Goal: Transaction & Acquisition: Purchase product/service

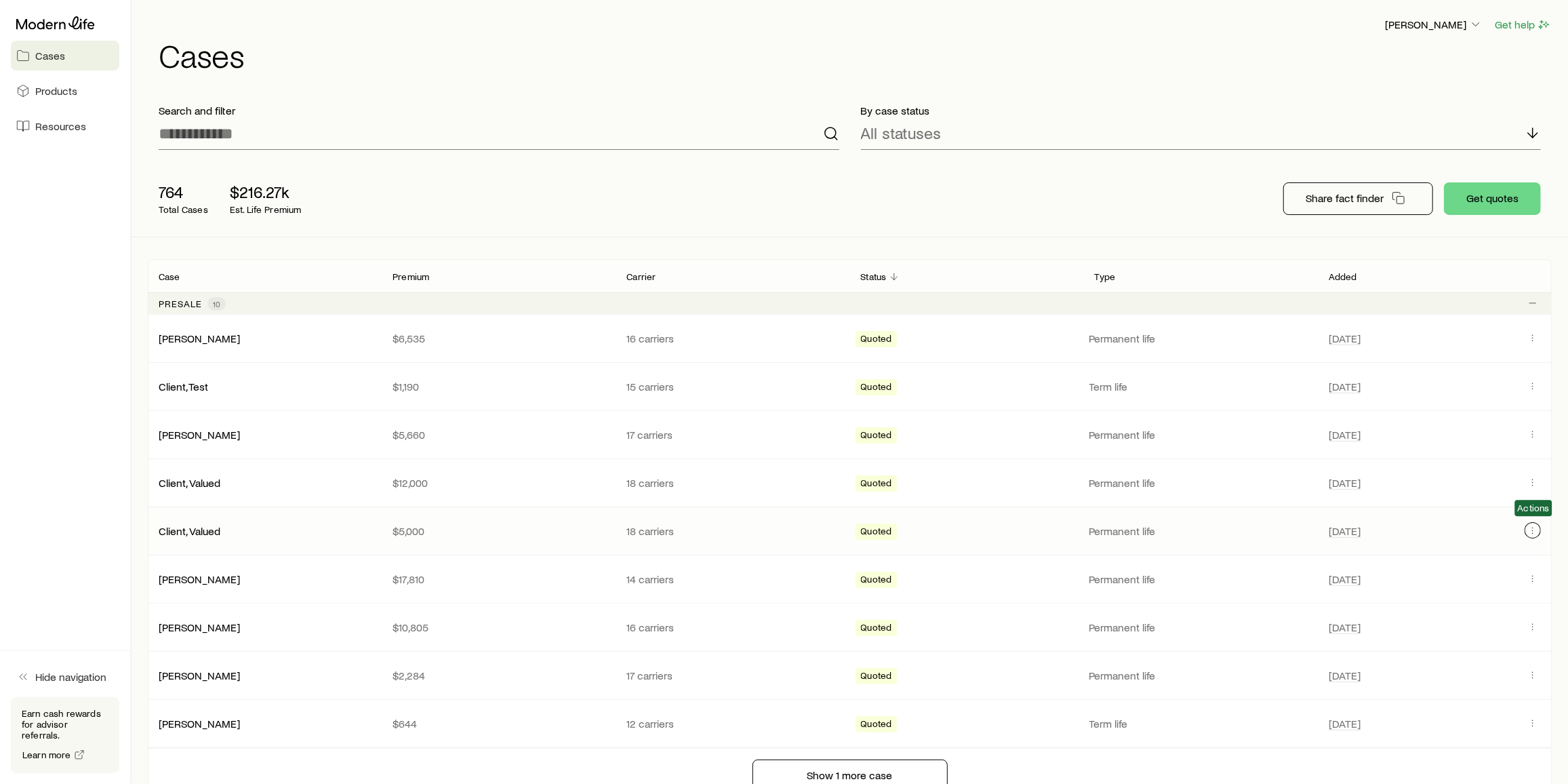
click at [1530, 532] on icon "Client cases" at bounding box center [1533, 530] width 11 height 11
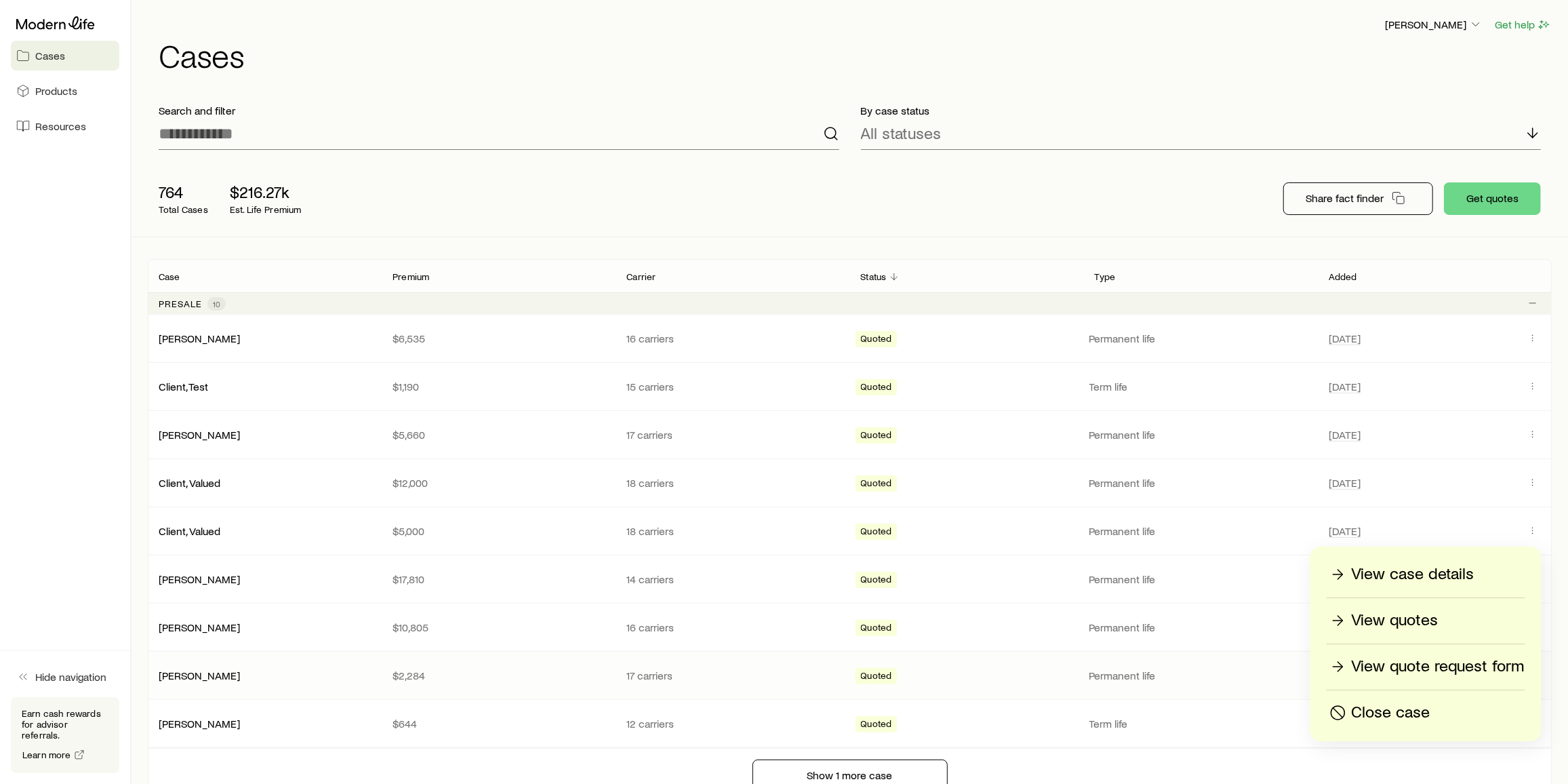
drag, startPoint x: 1413, startPoint y: 712, endPoint x: 1433, endPoint y: 680, distance: 37.7
click at [1413, 712] on p "Close case" at bounding box center [1391, 713] width 79 height 22
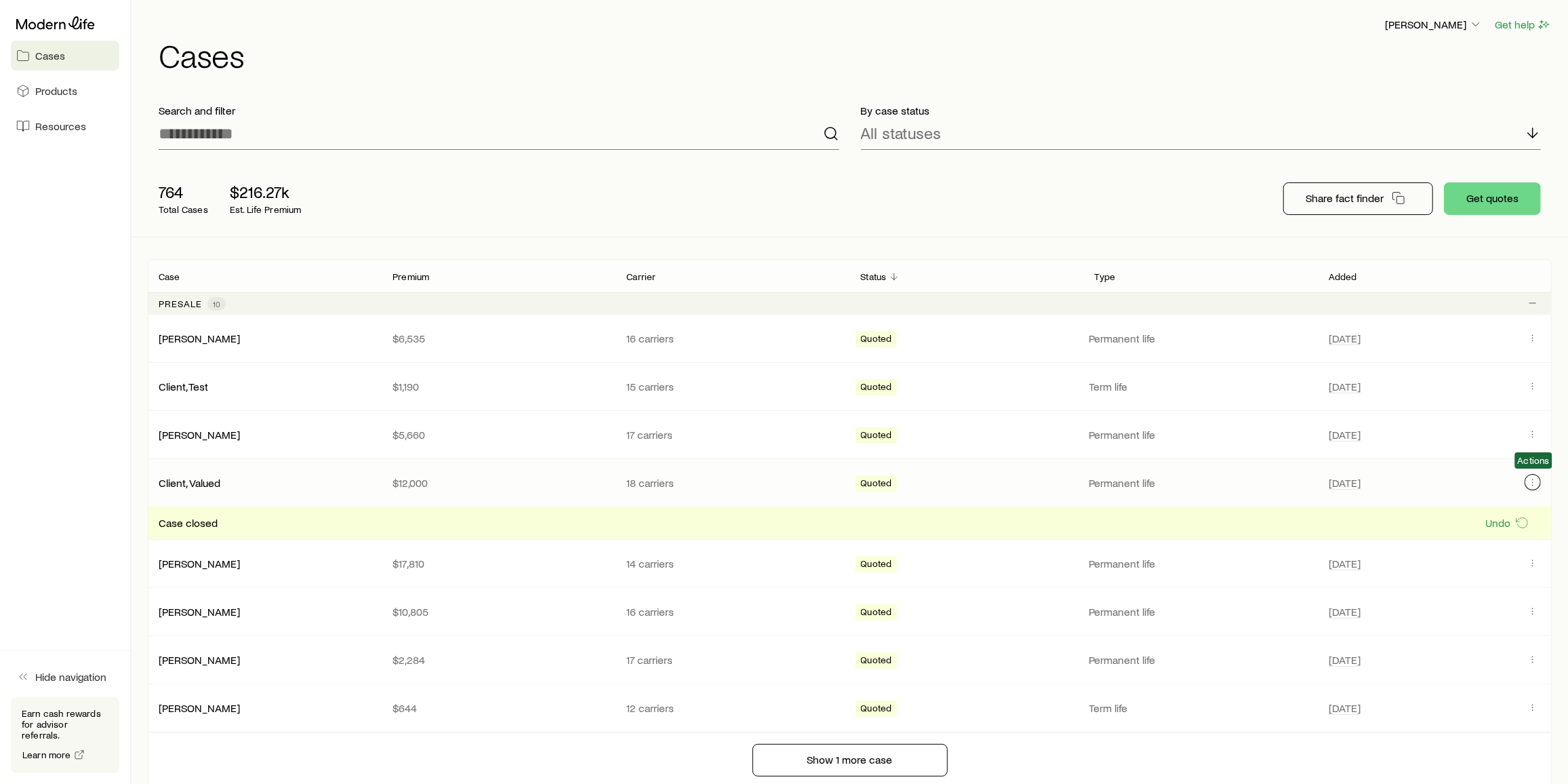
click at [1533, 478] on icon "Client cases" at bounding box center [1533, 482] width 11 height 11
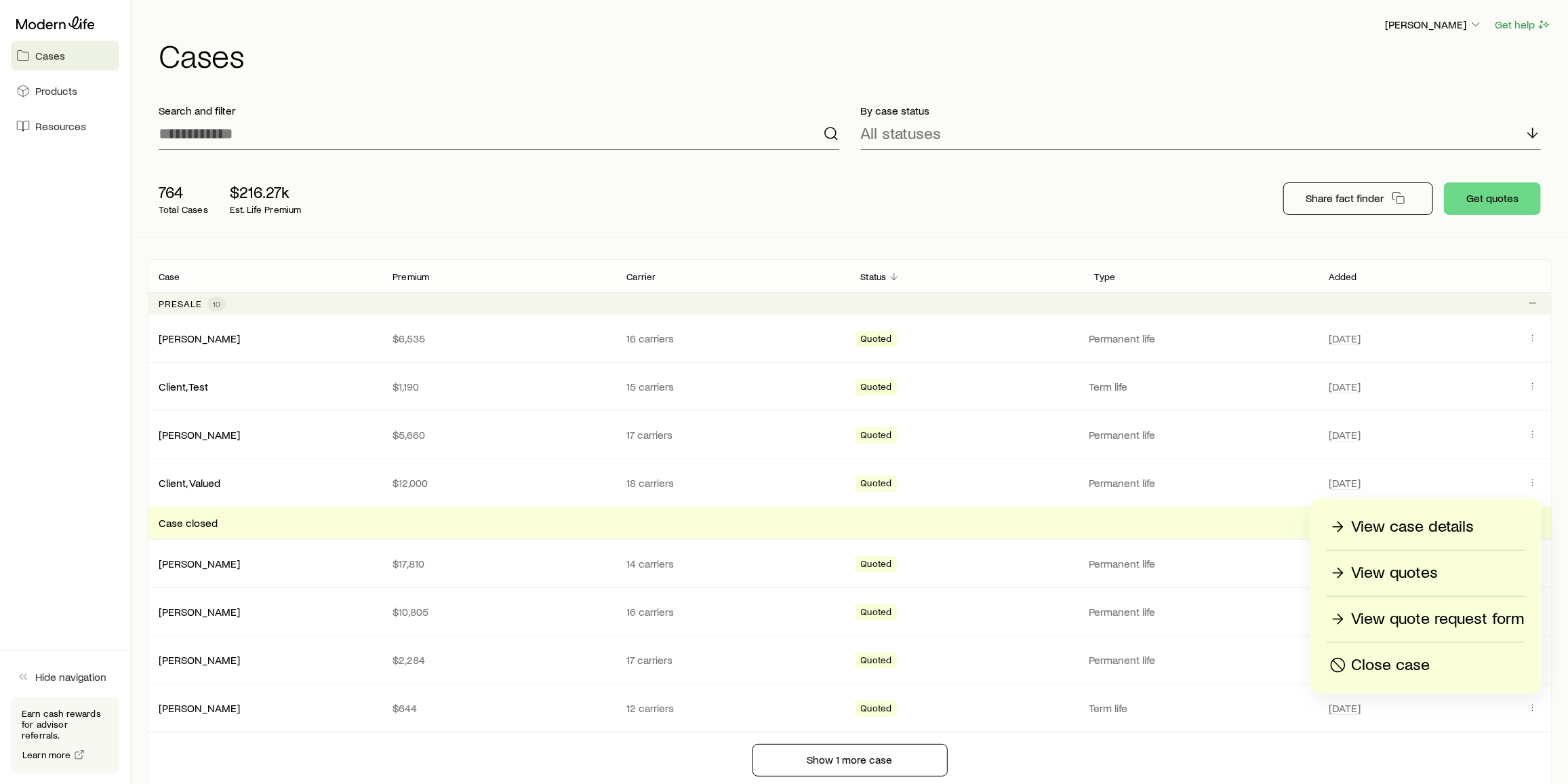
click at [1385, 660] on p "Close case" at bounding box center [1391, 665] width 79 height 22
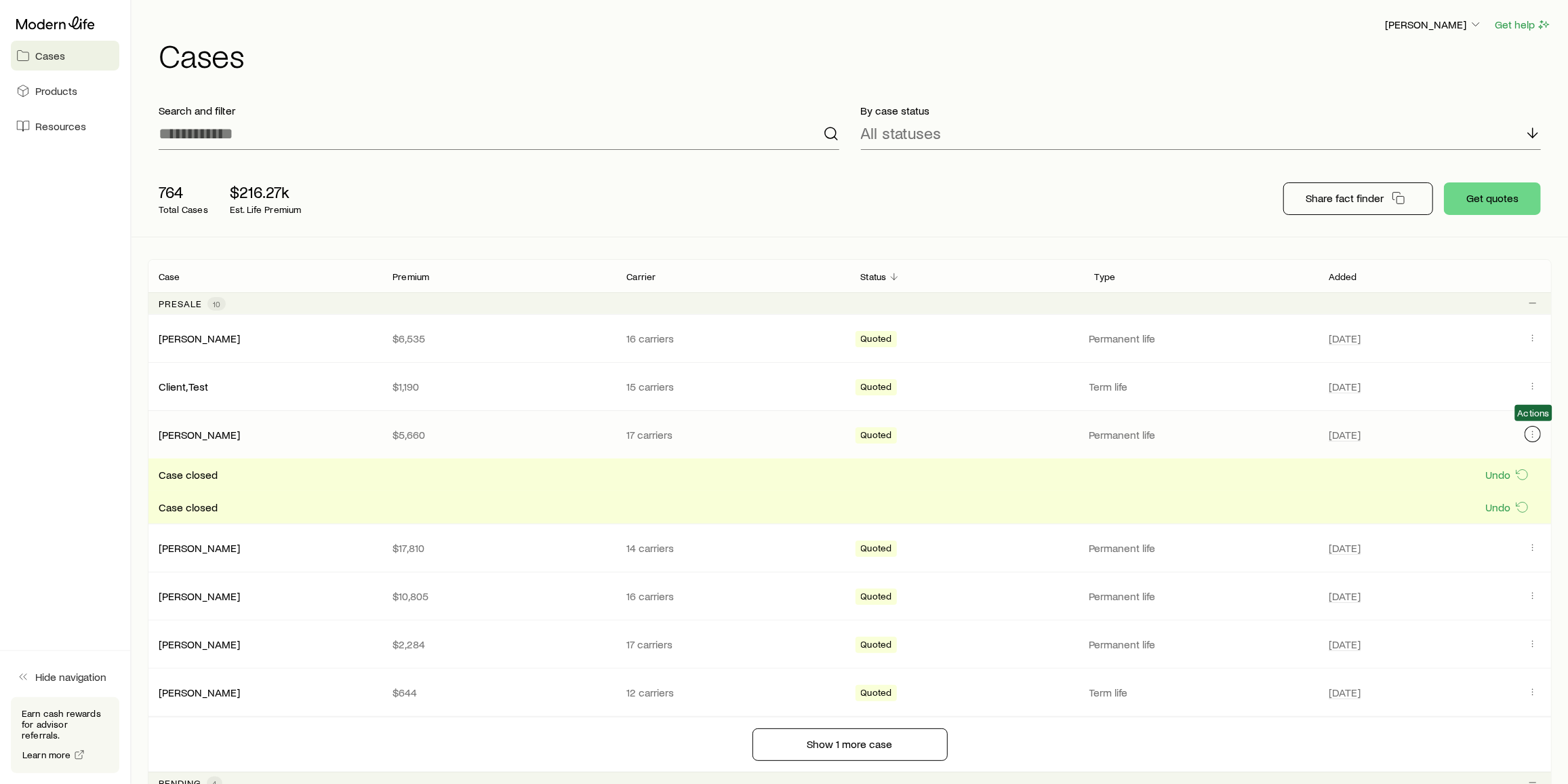
click at [1536, 434] on icon "Client cases" at bounding box center [1533, 434] width 11 height 11
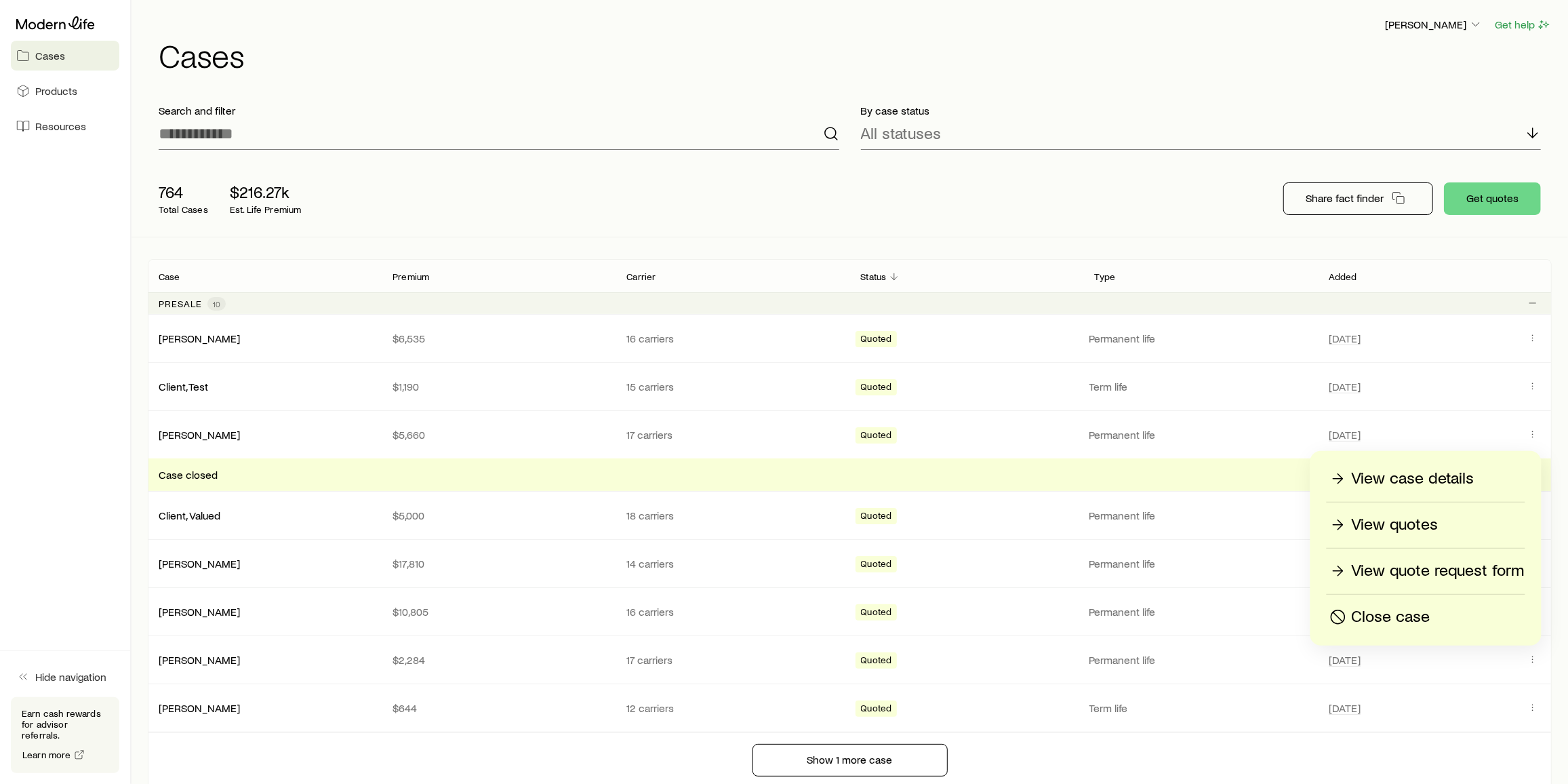
click at [1385, 609] on p "Close case" at bounding box center [1391, 617] width 79 height 22
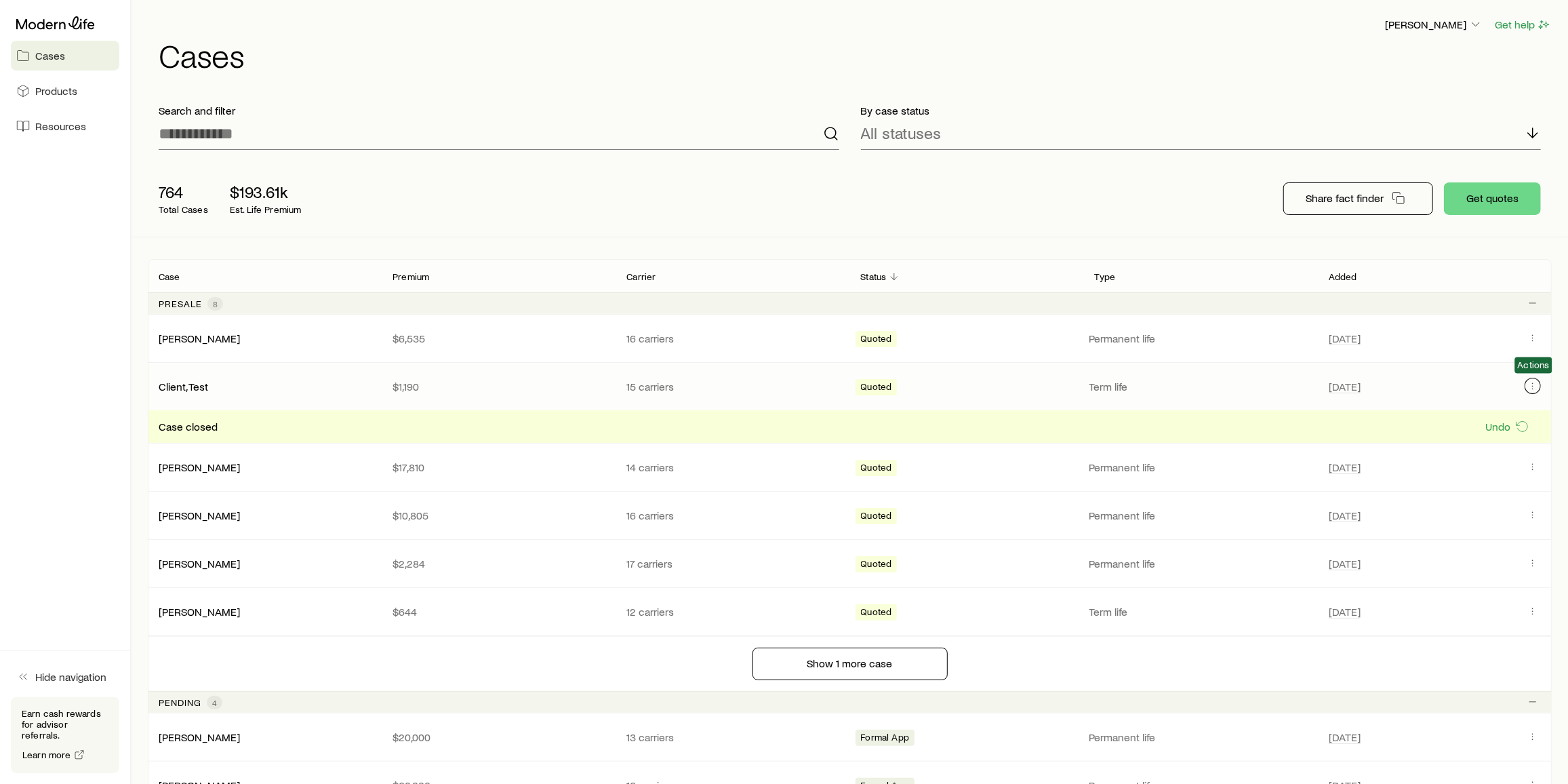
click at [1537, 382] on icon "Client cases" at bounding box center [1533, 386] width 11 height 11
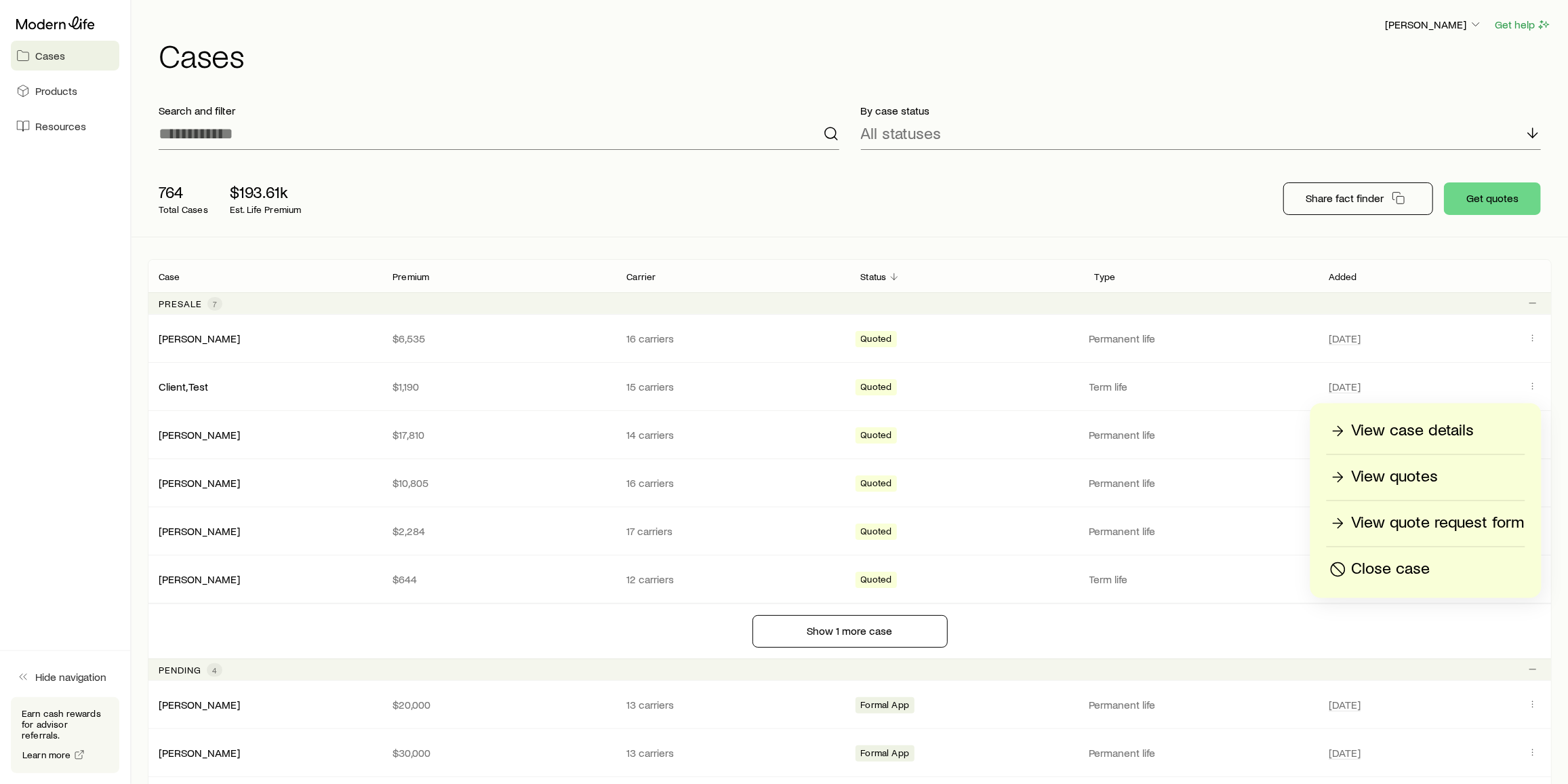
click at [1231, 260] on header "Case Premium Carrier Status Type Added" at bounding box center [850, 276] width 1404 height 32
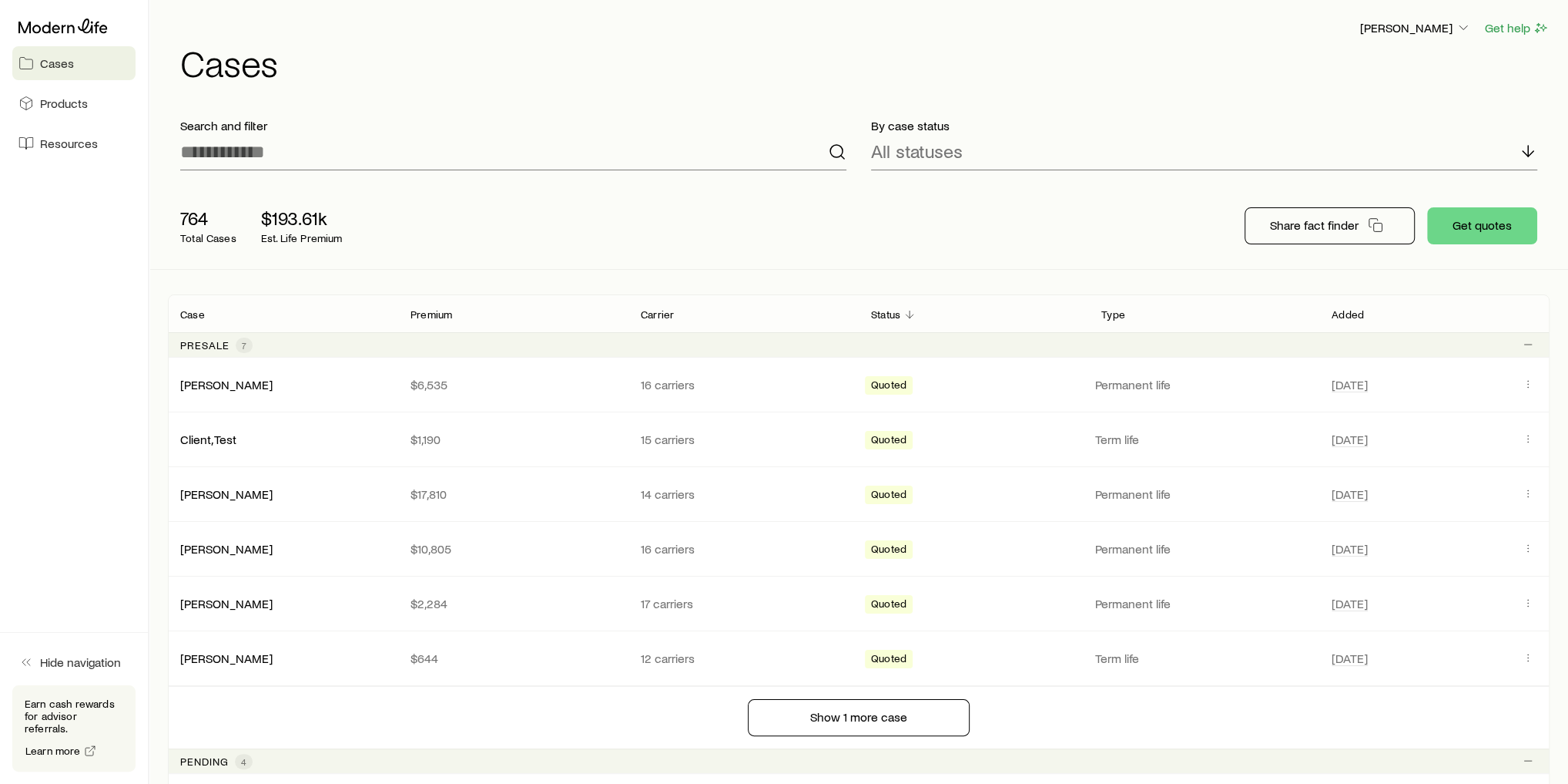
drag, startPoint x: 1756, startPoint y: 0, endPoint x: 1033, endPoint y: 110, distance: 731.3
click at [1033, 110] on div "By case status All statuses" at bounding box center [1204, 144] width 691 height 77
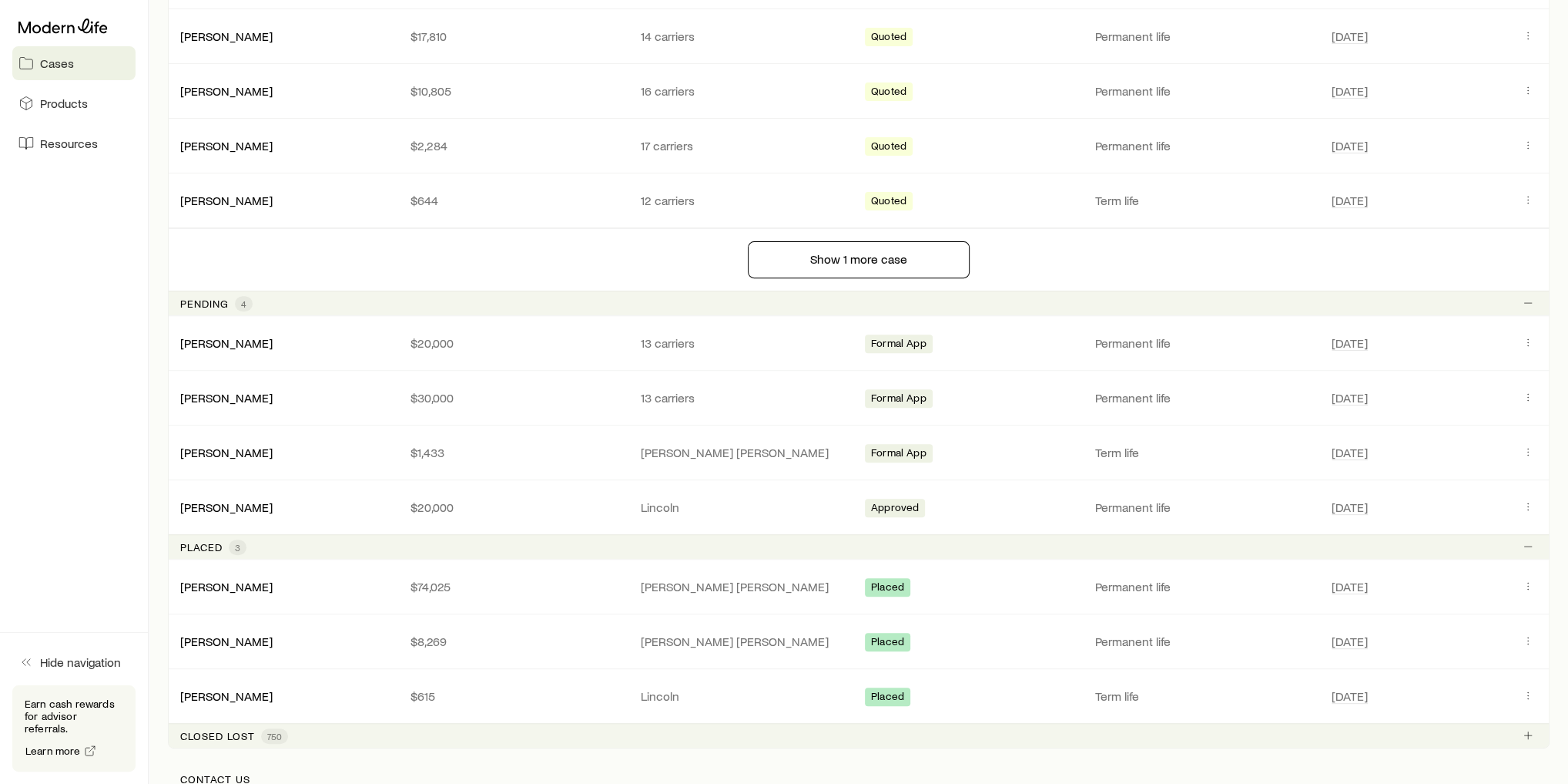
scroll to position [555, 0]
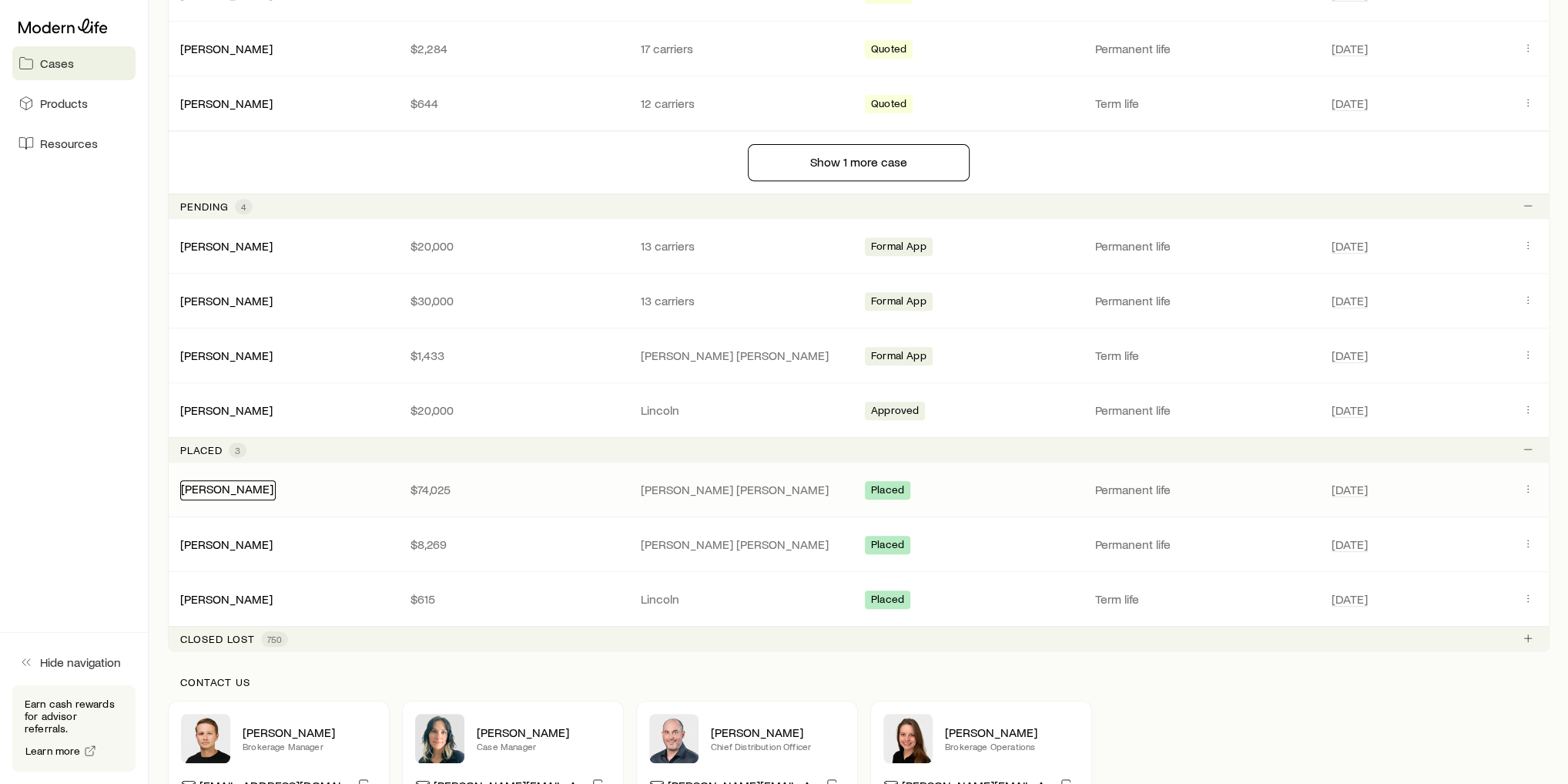
click at [234, 484] on link "[PERSON_NAME]" at bounding box center [228, 488] width 93 height 14
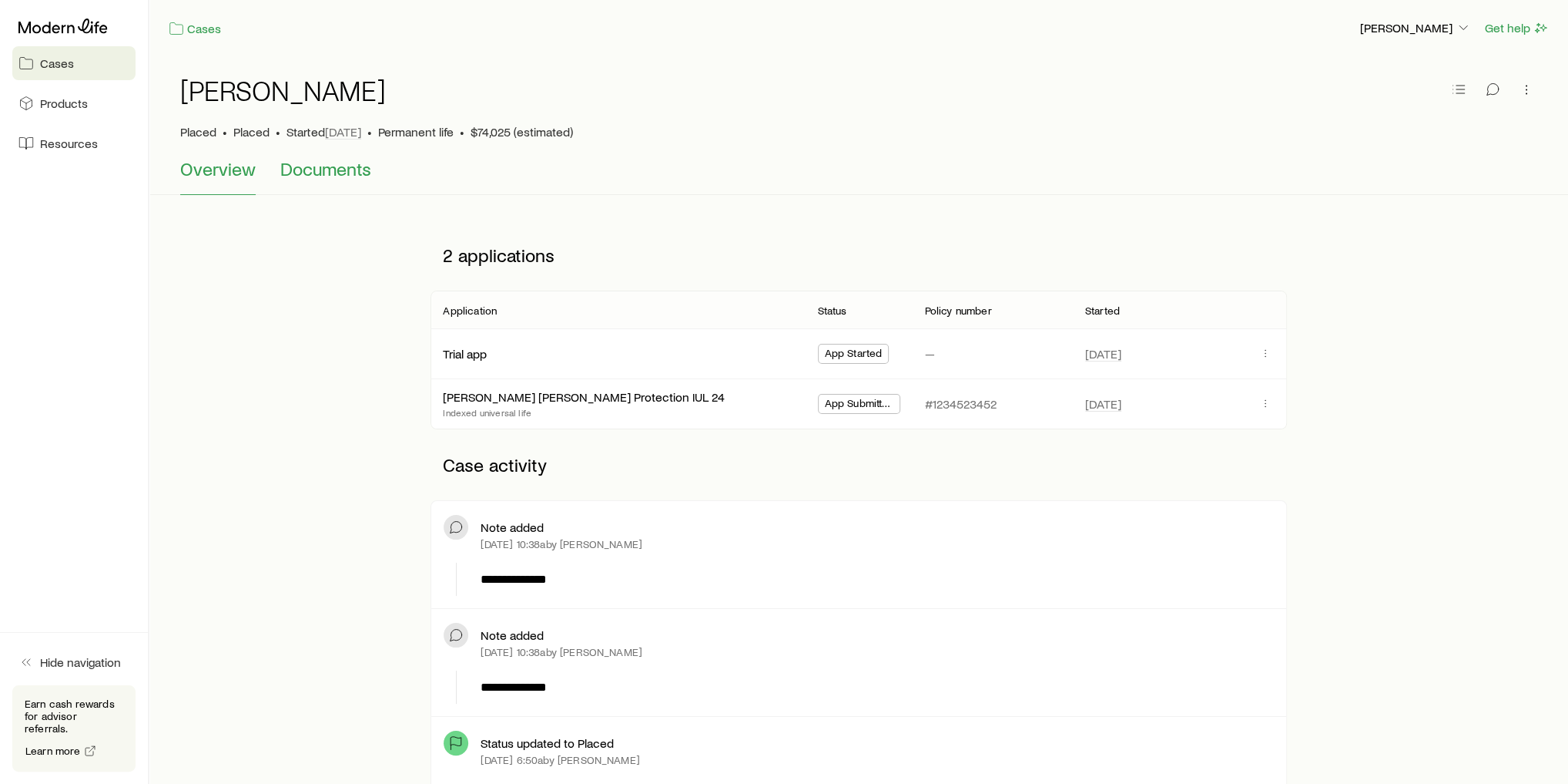
click at [351, 183] on button "Documents" at bounding box center [326, 176] width 91 height 37
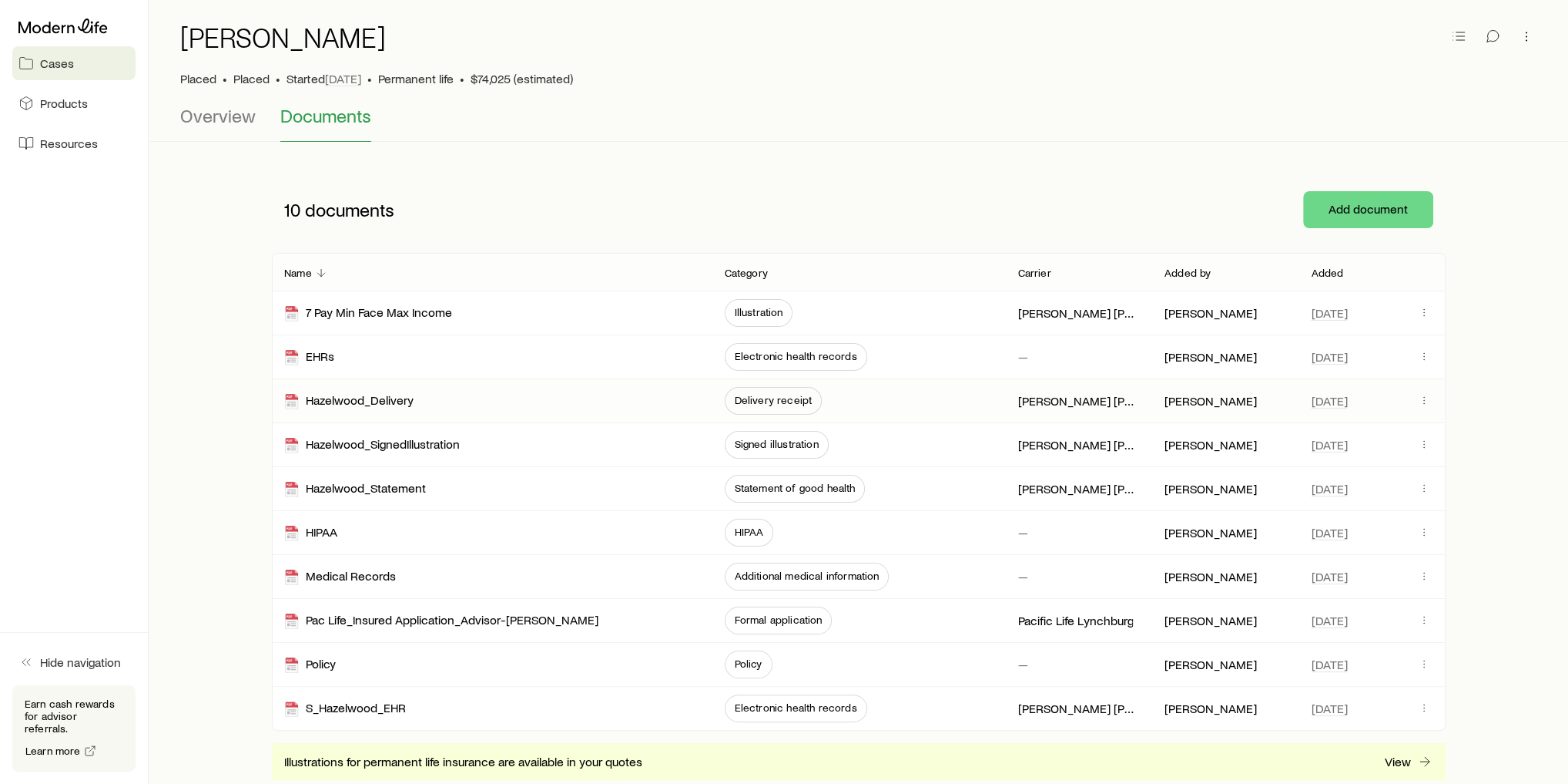
scroll to position [123, 0]
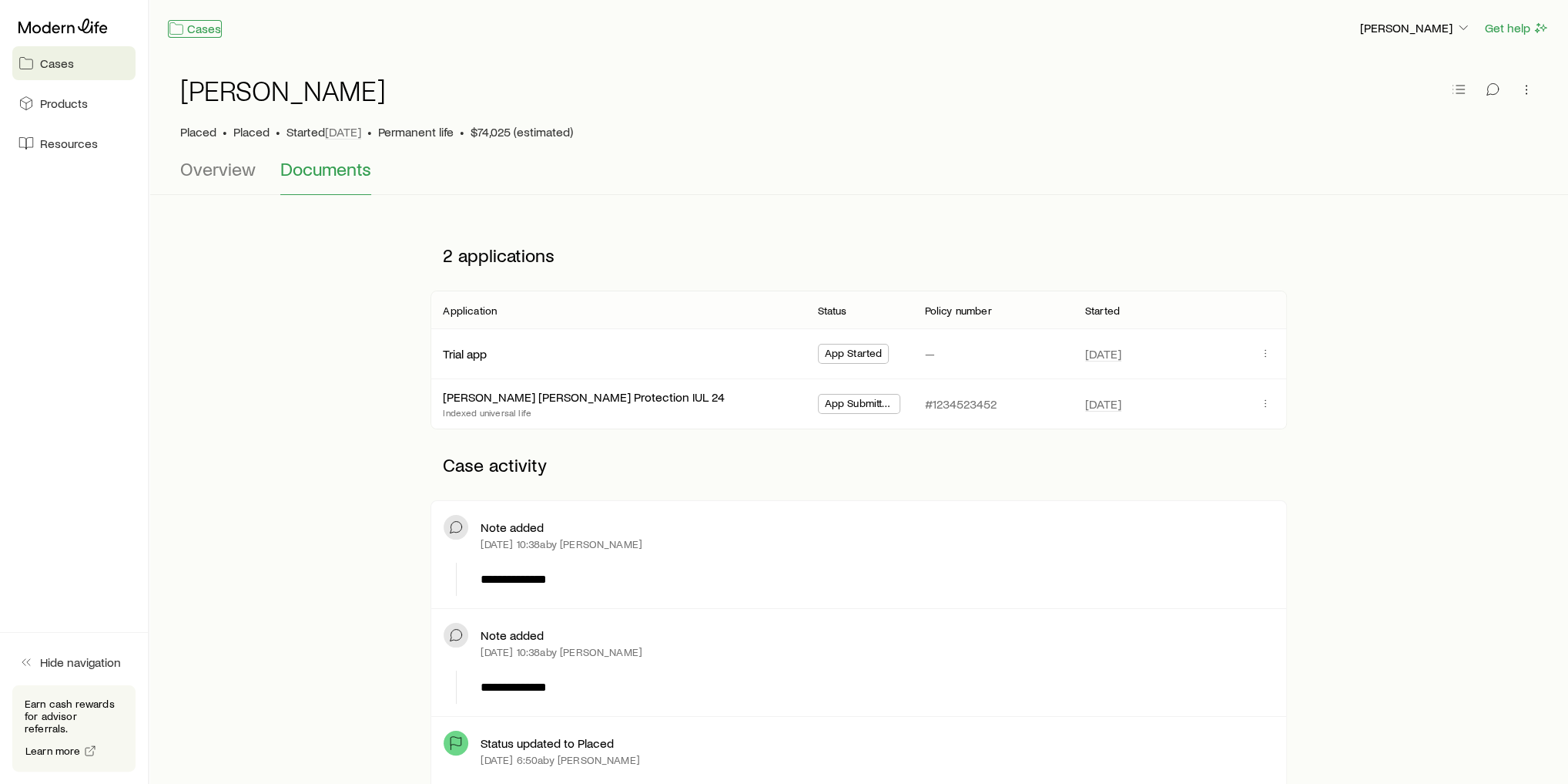
click at [194, 21] on link "Cases" at bounding box center [195, 29] width 54 height 18
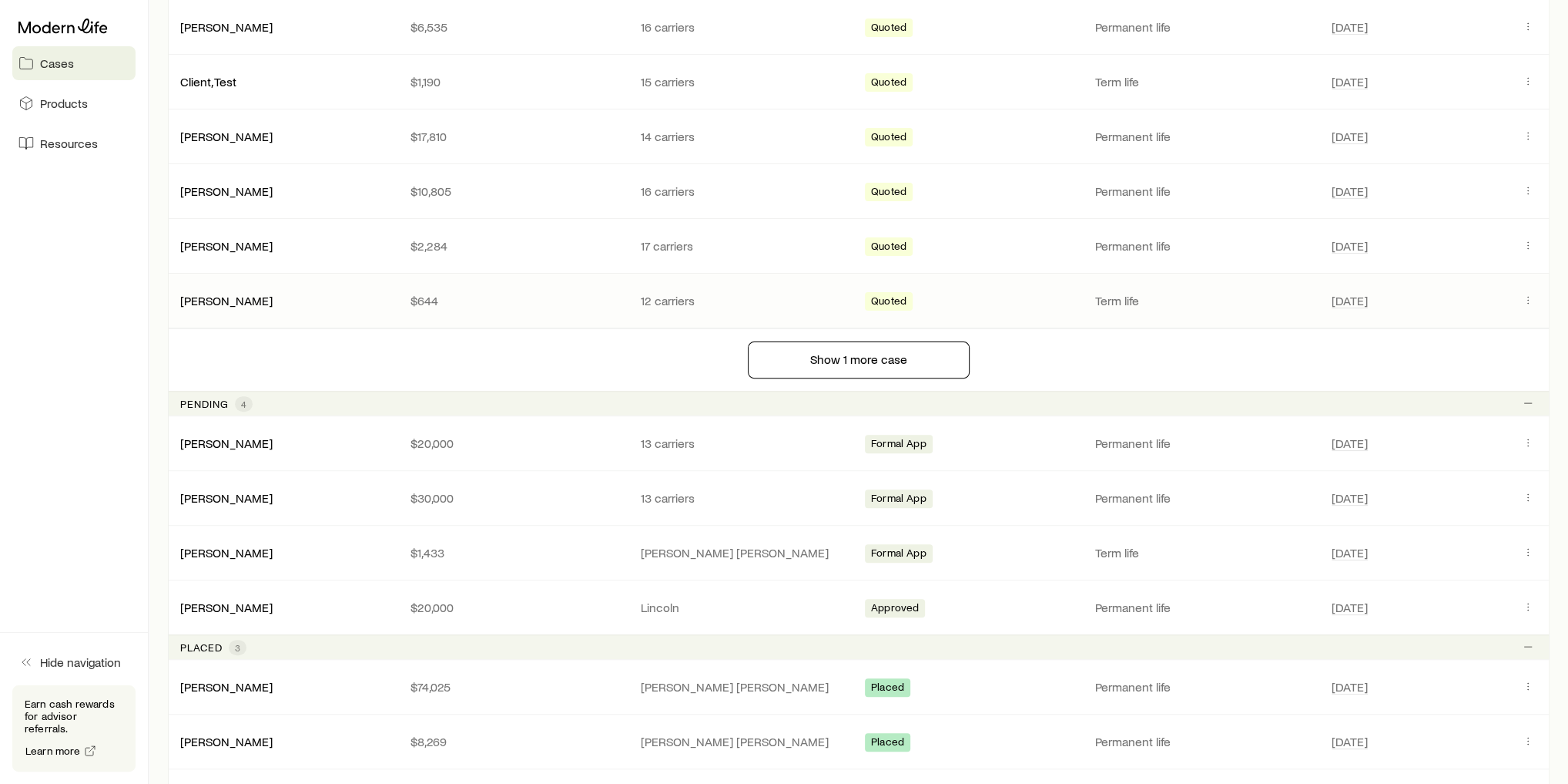
scroll to position [370, 0]
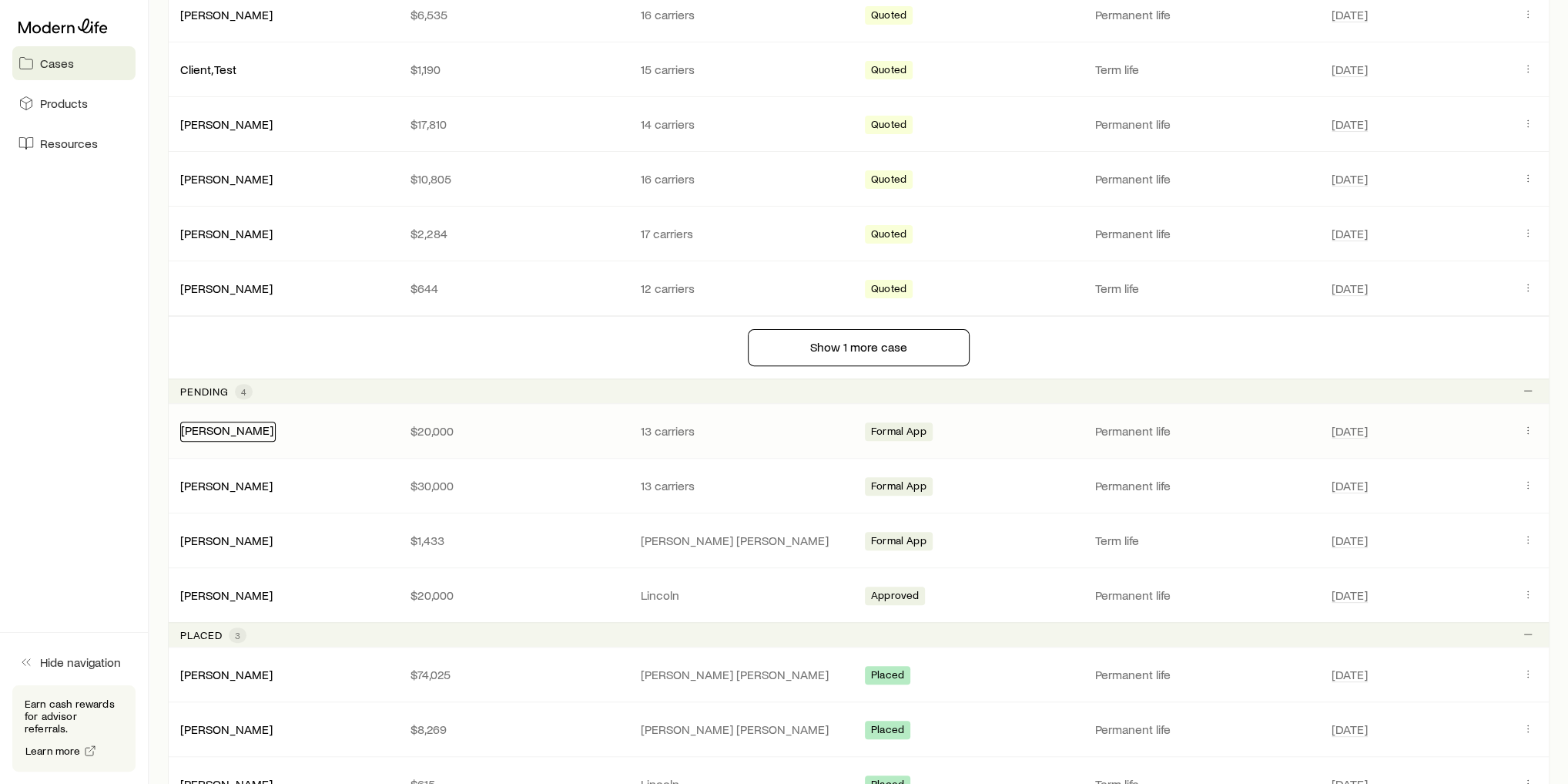
click at [231, 423] on link "[PERSON_NAME]" at bounding box center [228, 430] width 93 height 14
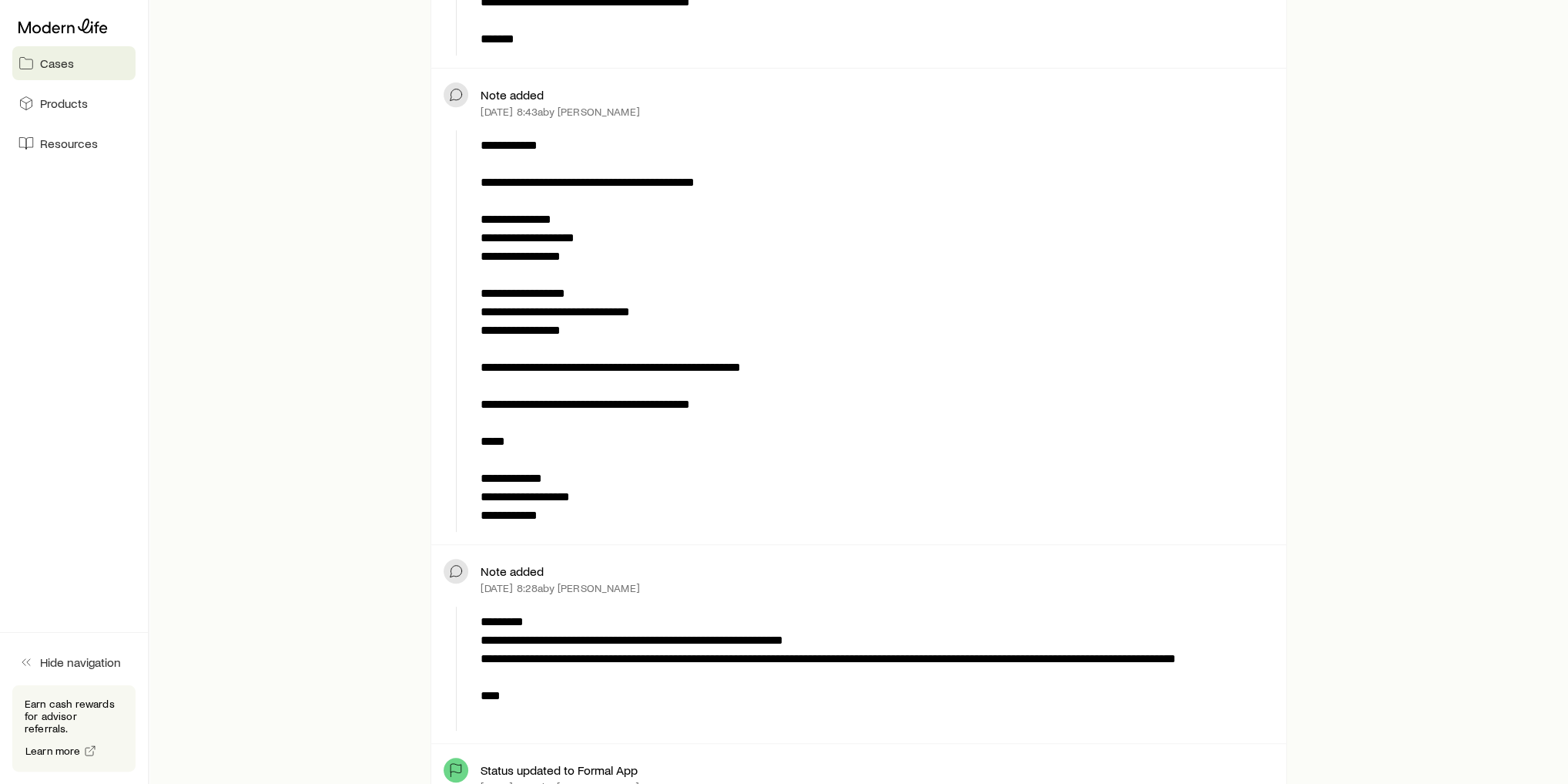
scroll to position [555, 0]
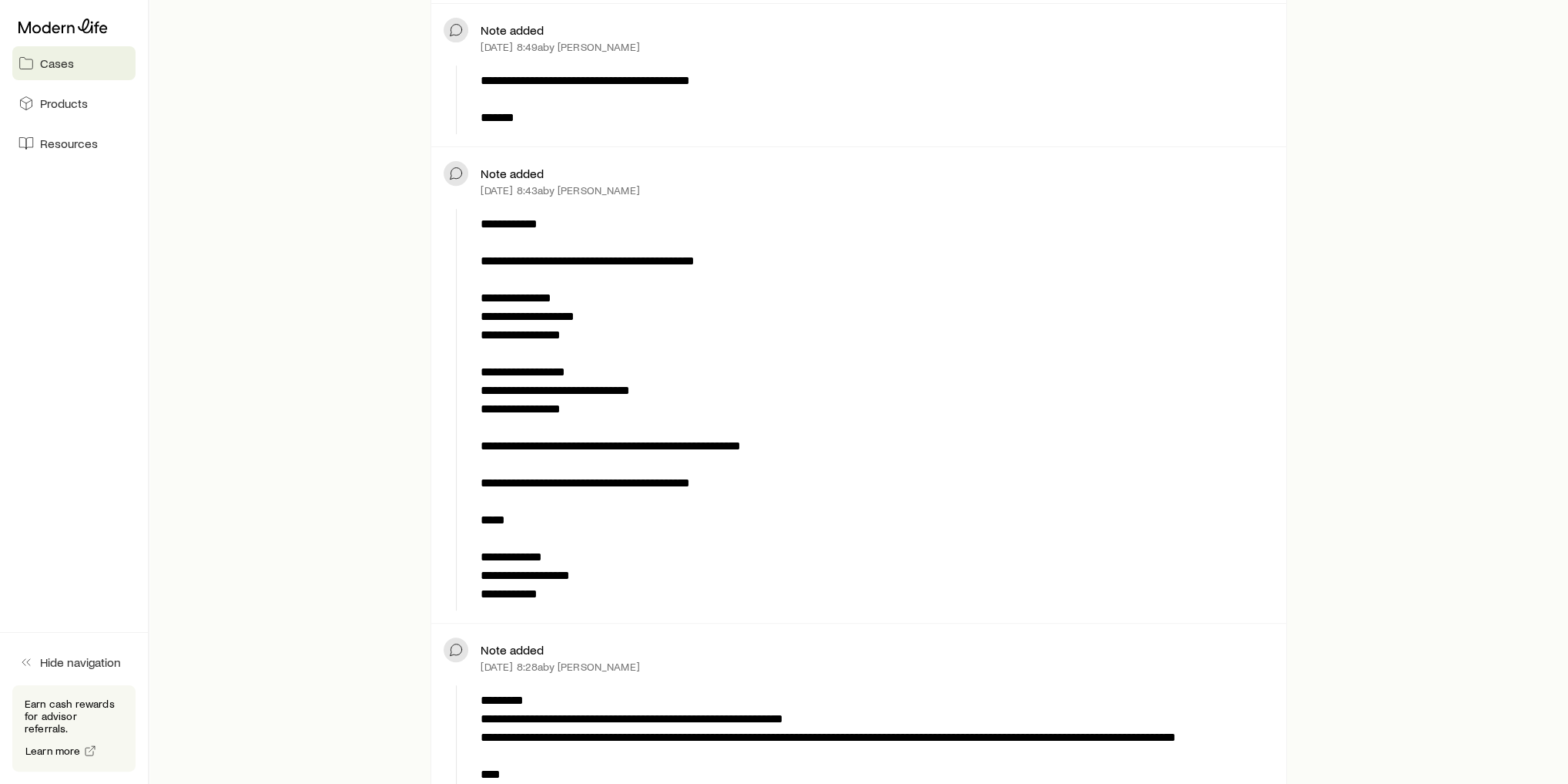
drag, startPoint x: 479, startPoint y: 183, endPoint x: 687, endPoint y: 171, distance: 208.3
click at [687, 171] on div "Note added [DATE] 8:43a by [PERSON_NAME]" at bounding box center [859, 181] width 830 height 43
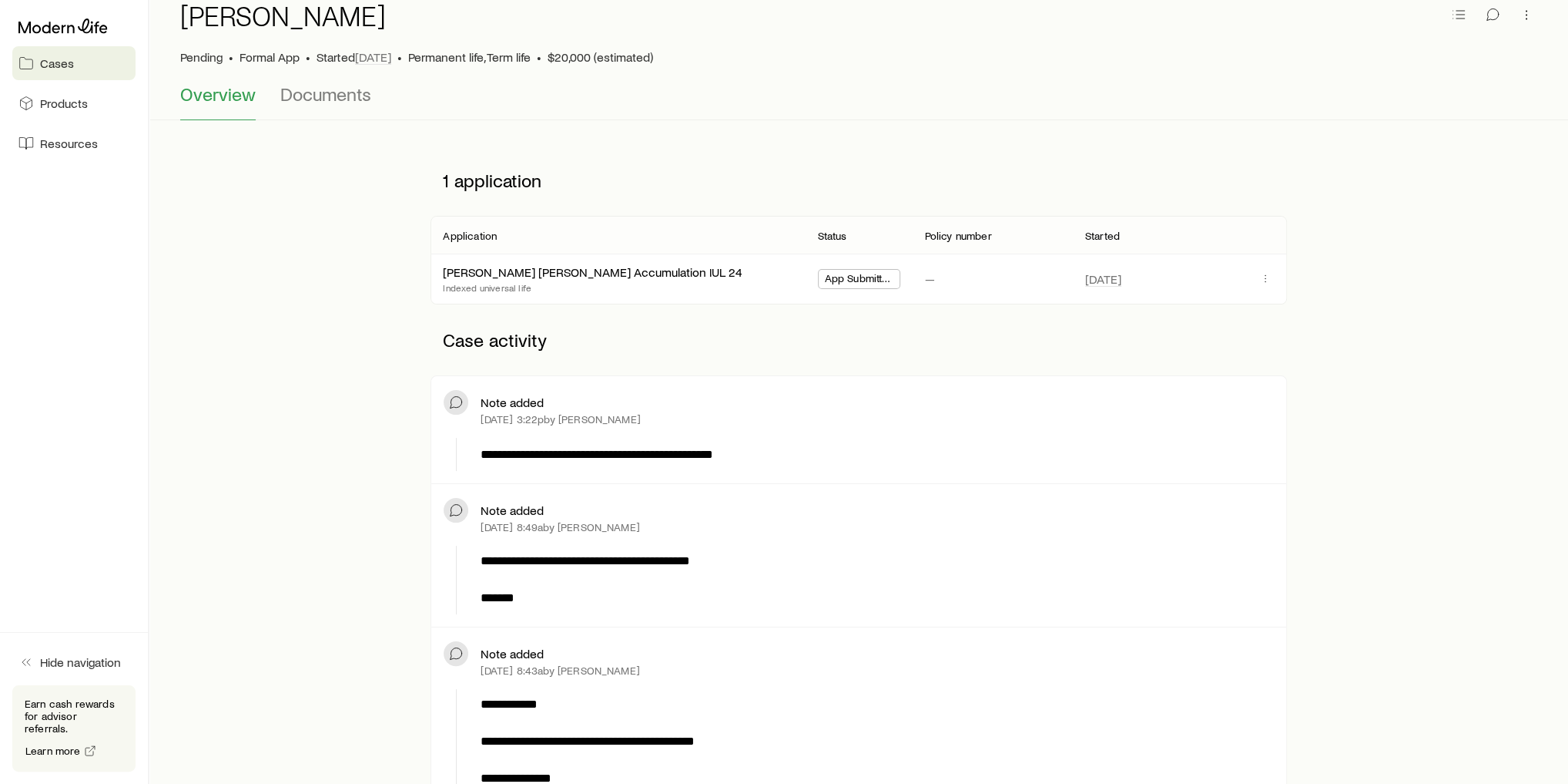
scroll to position [0, 0]
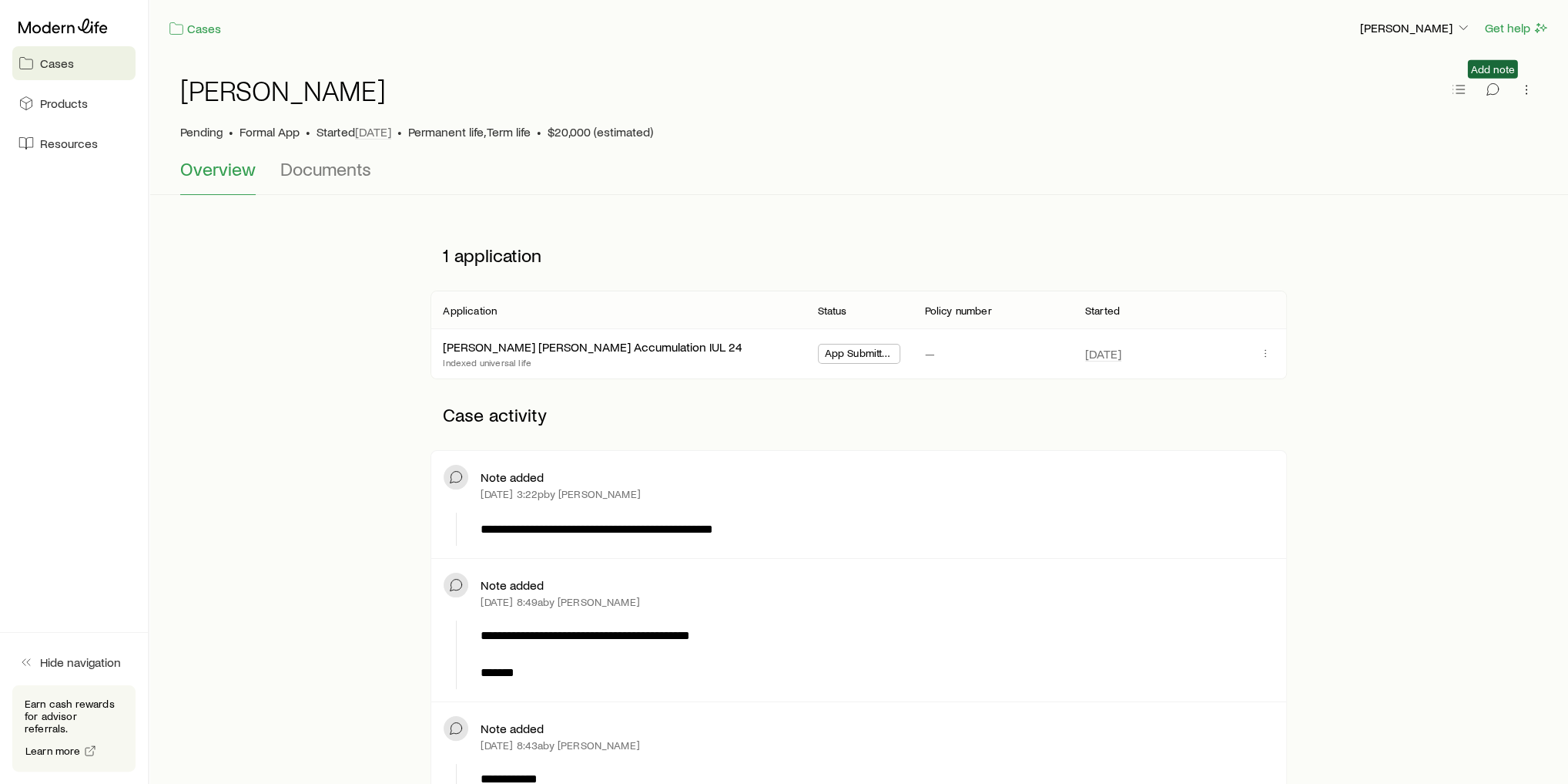
drag, startPoint x: 1491, startPoint y: 90, endPoint x: 1496, endPoint y: 442, distance: 352.0
click at [1497, 92] on icon "button" at bounding box center [1493, 88] width 12 height 12
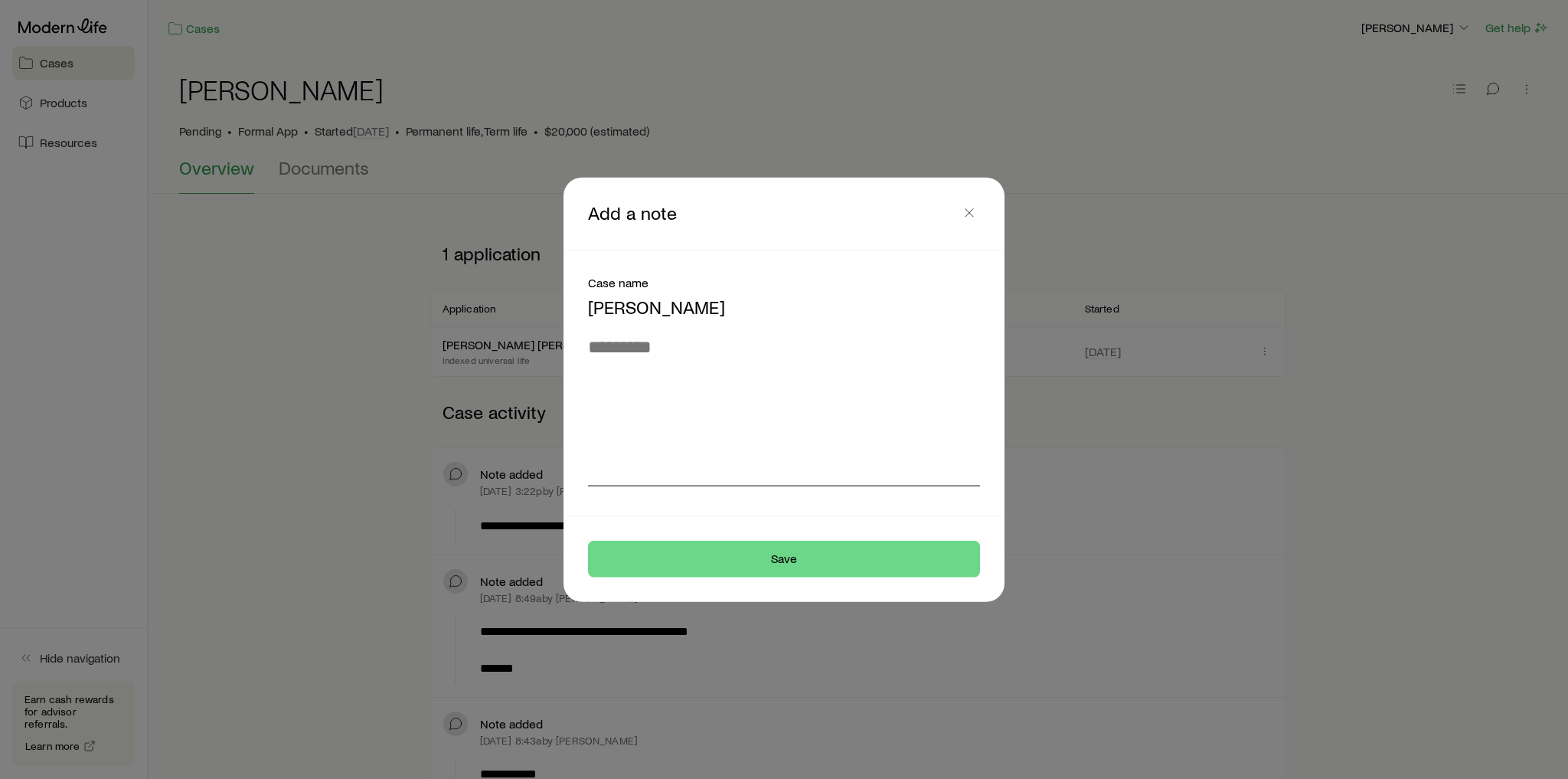
click at [707, 387] on textarea at bounding box center [784, 411] width 392 height 151
drag, startPoint x: 339, startPoint y: 502, endPoint x: 365, endPoint y: 500, distance: 26.1
click at [339, 502] on div at bounding box center [784, 390] width 1568 height 779
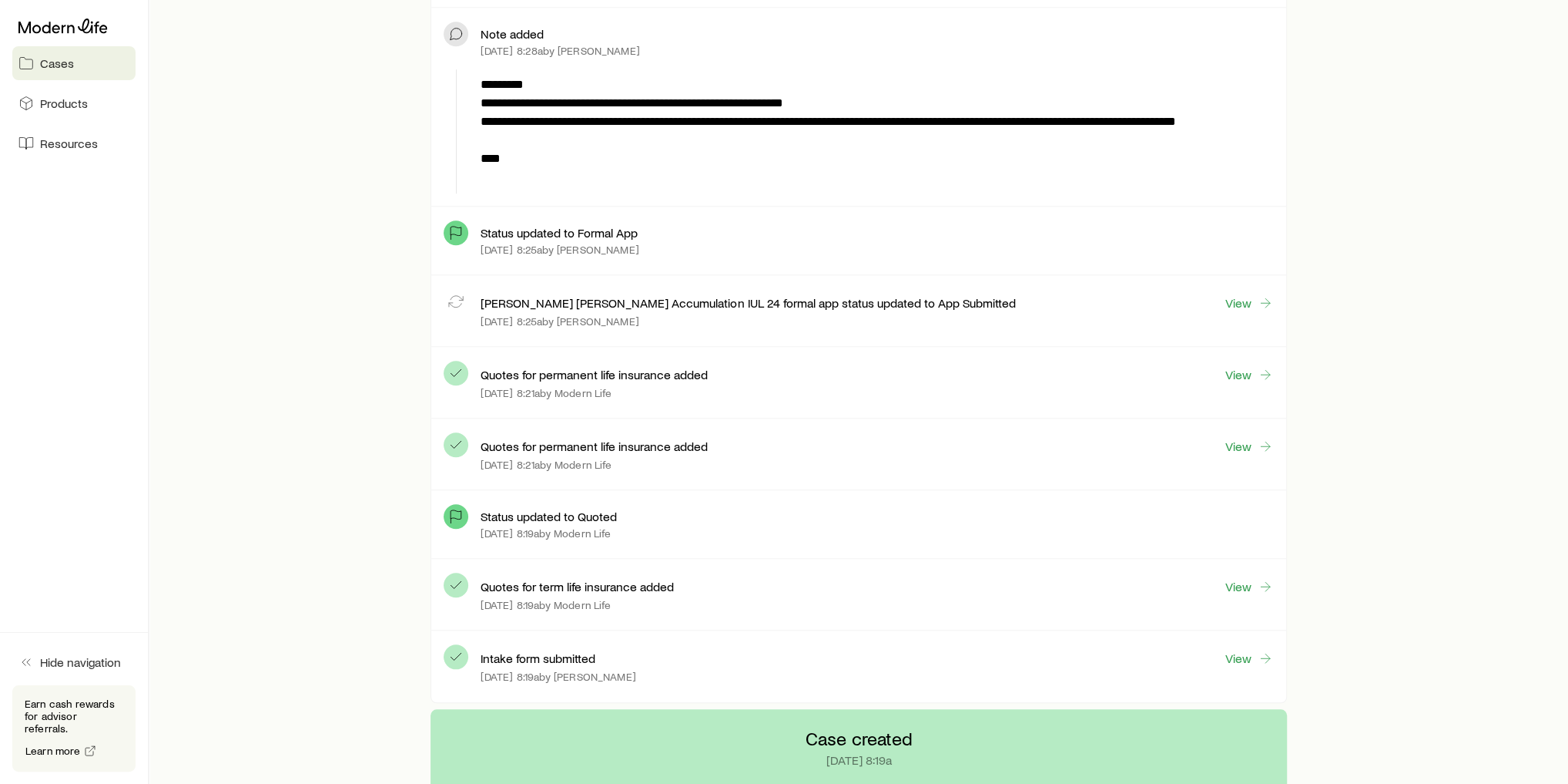
scroll to position [1172, 0]
click at [1253, 295] on link "View" at bounding box center [1249, 303] width 49 height 18
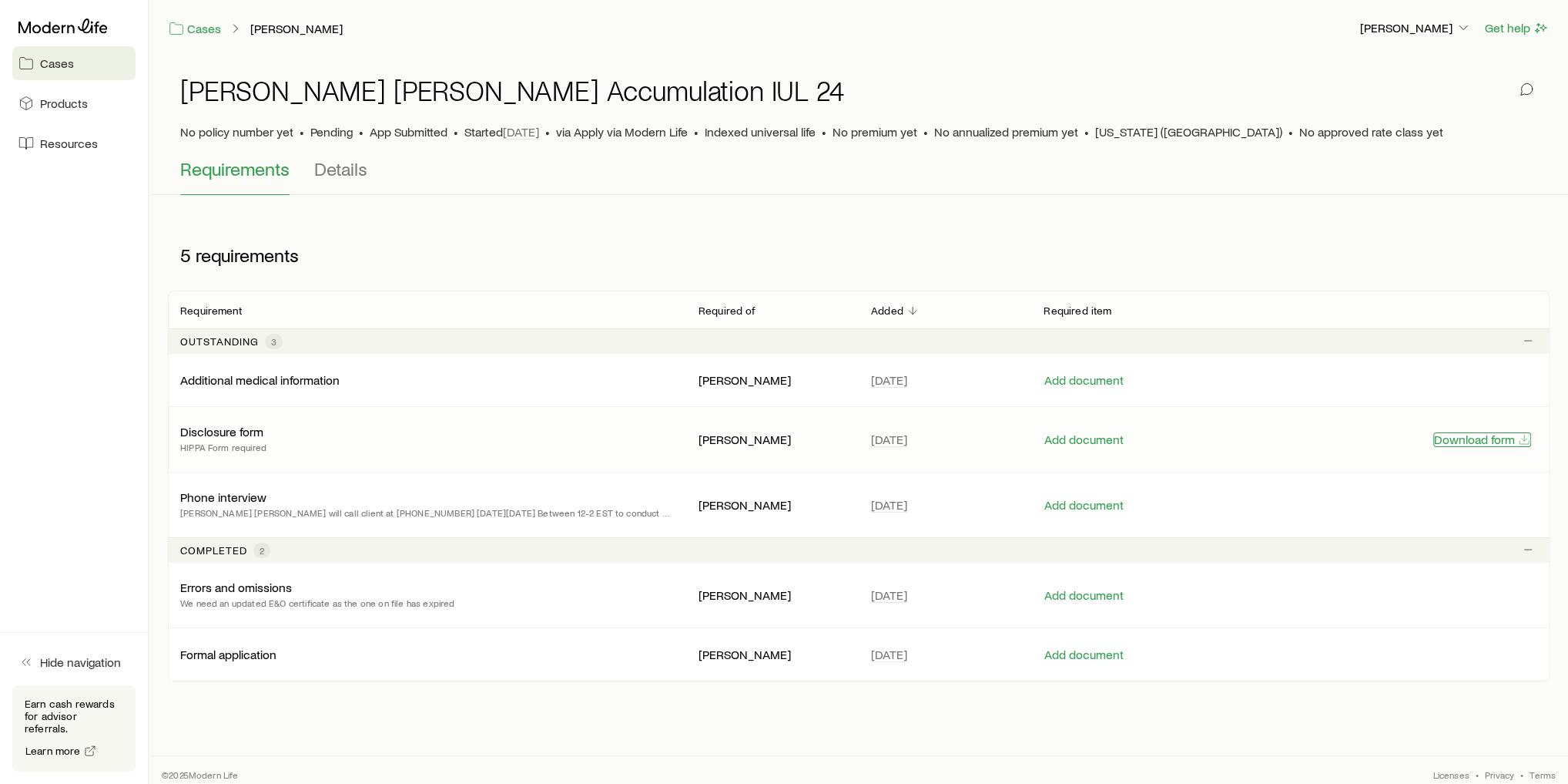
click at [1476, 438] on button "Download form" at bounding box center [1482, 439] width 98 height 14
click at [1094, 438] on button "Add document" at bounding box center [1084, 439] width 81 height 14
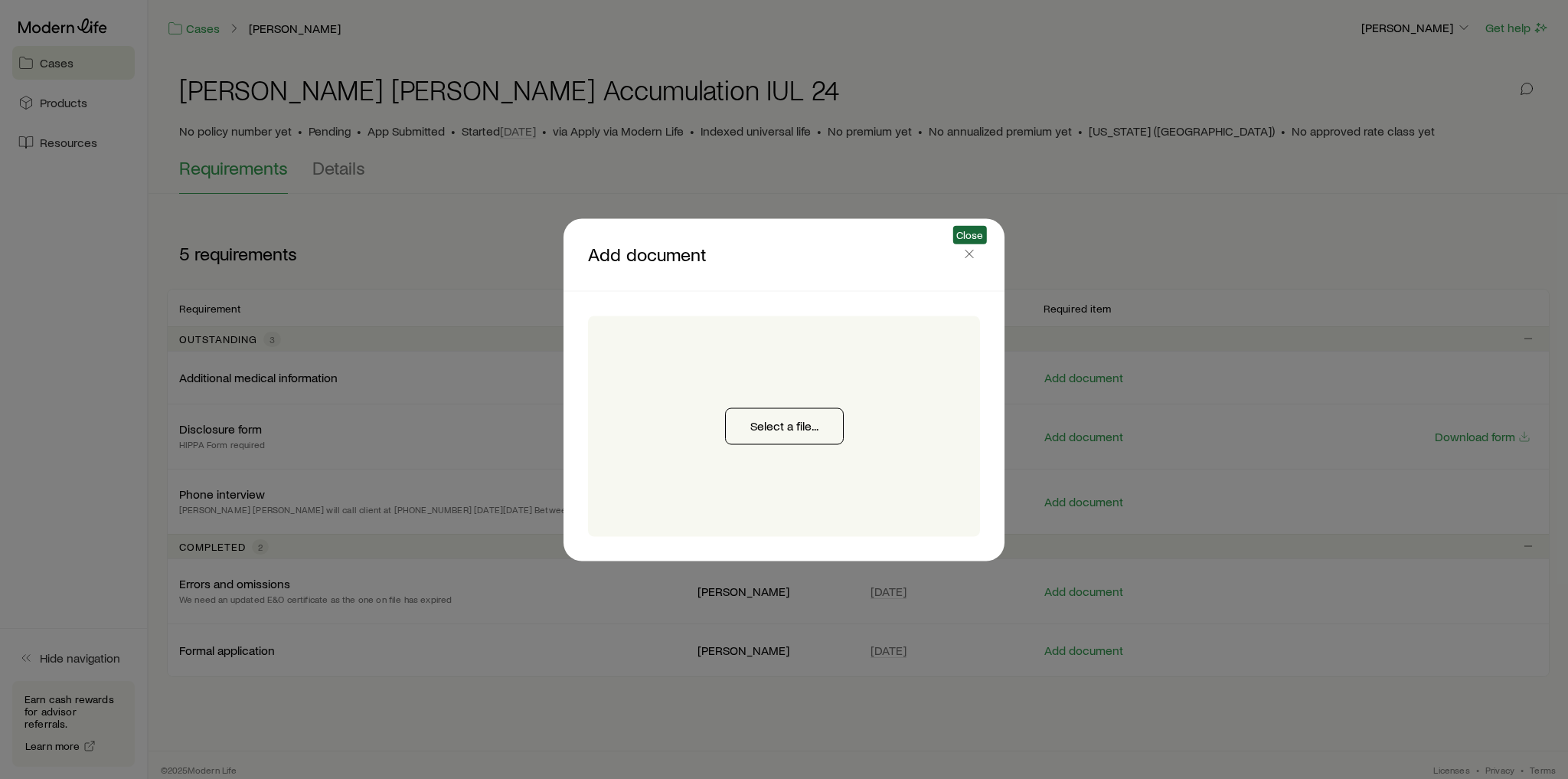
click at [971, 265] on span "Close" at bounding box center [969, 255] width 21 height 23
click at [968, 247] on icon "button" at bounding box center [968, 253] width 15 height 15
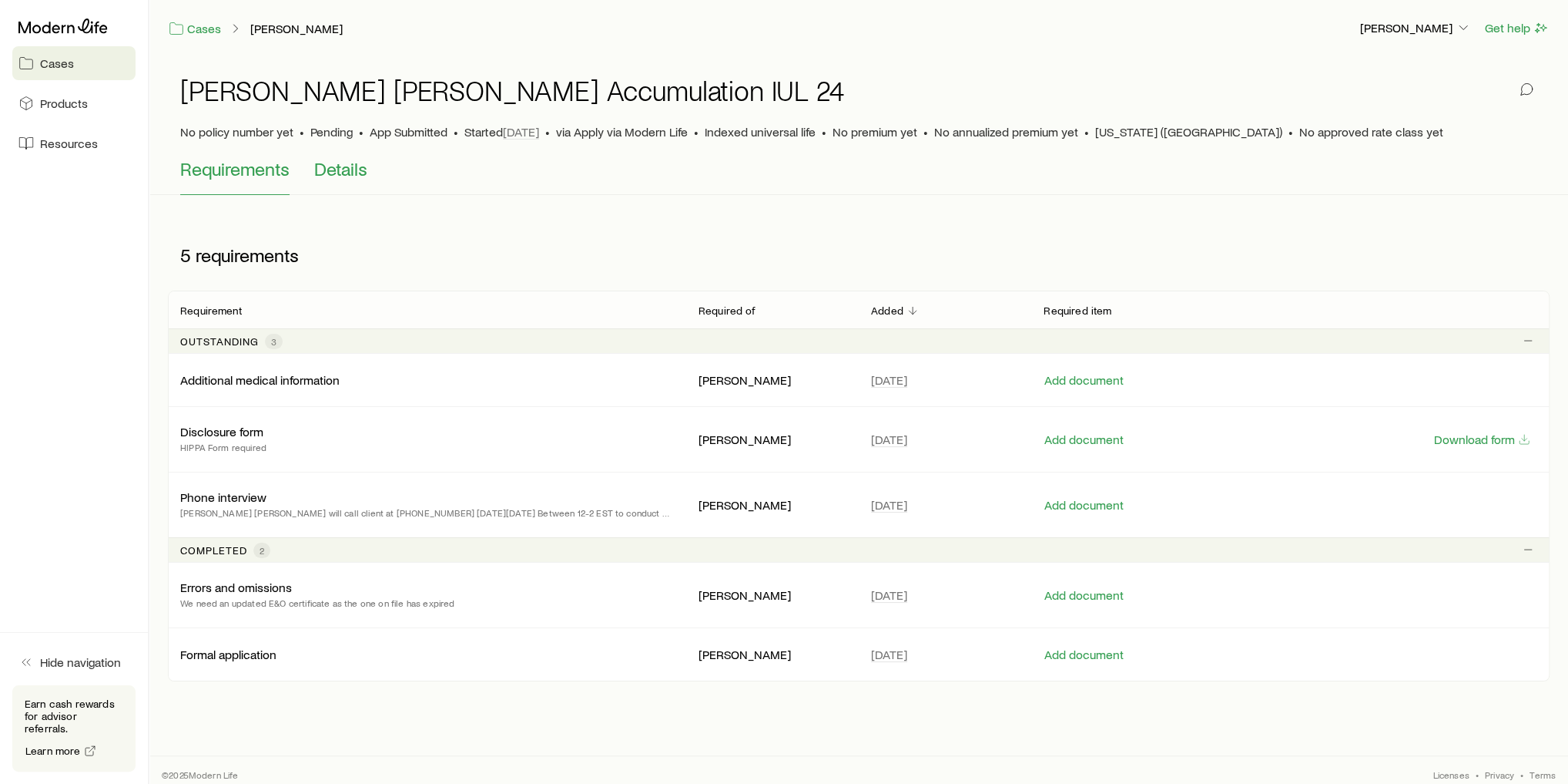
click at [338, 176] on span "Details" at bounding box center [341, 169] width 54 height 21
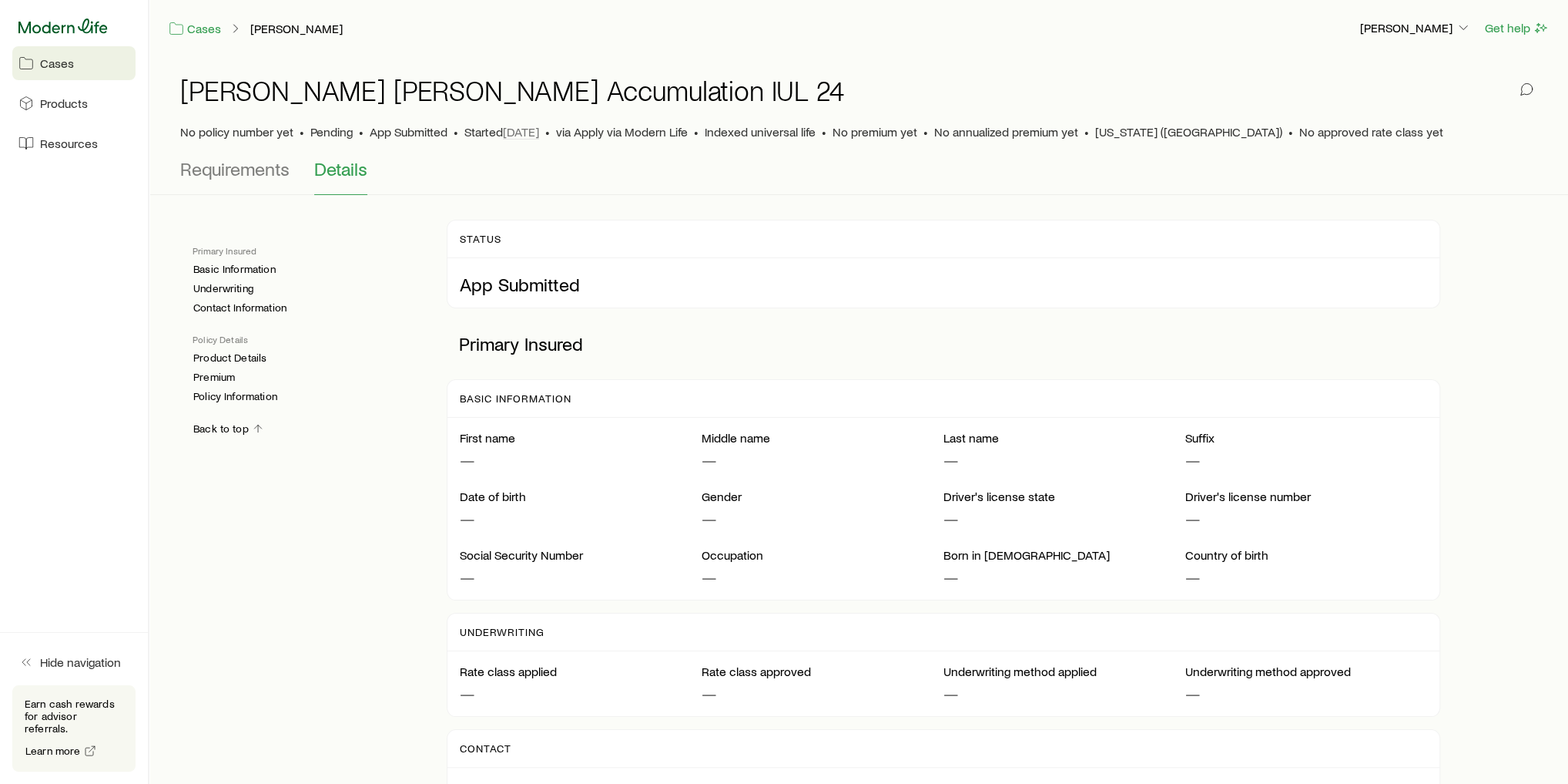
click at [83, 24] on icon at bounding box center [63, 26] width 89 height 14
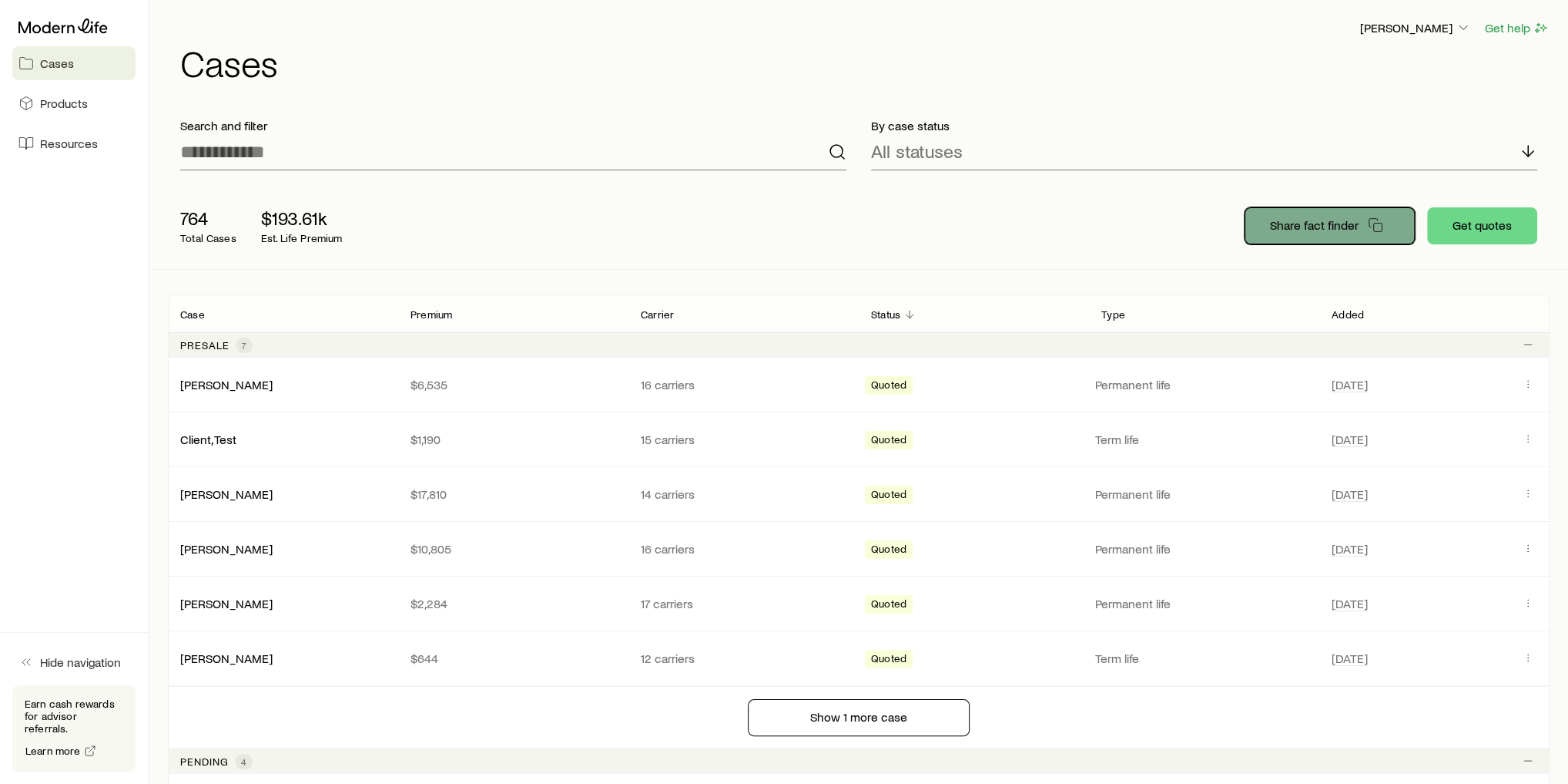
click at [1330, 229] on p "Share fact finder" at bounding box center [1314, 224] width 88 height 15
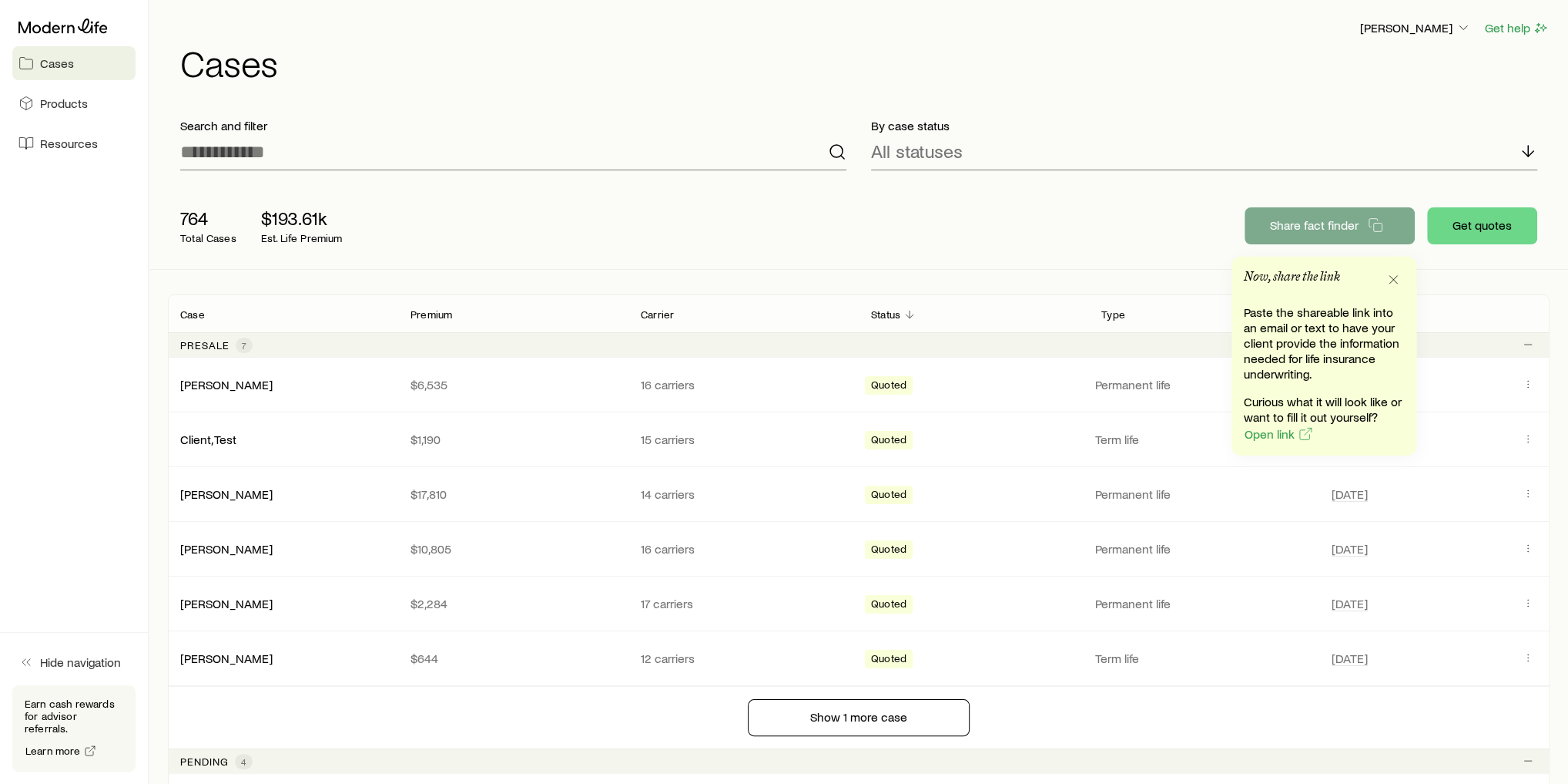
click at [706, 205] on div "764 Total Cases $193.61k Est. Life Premium Share fact finder Get quotes" at bounding box center [859, 226] width 1382 height 87
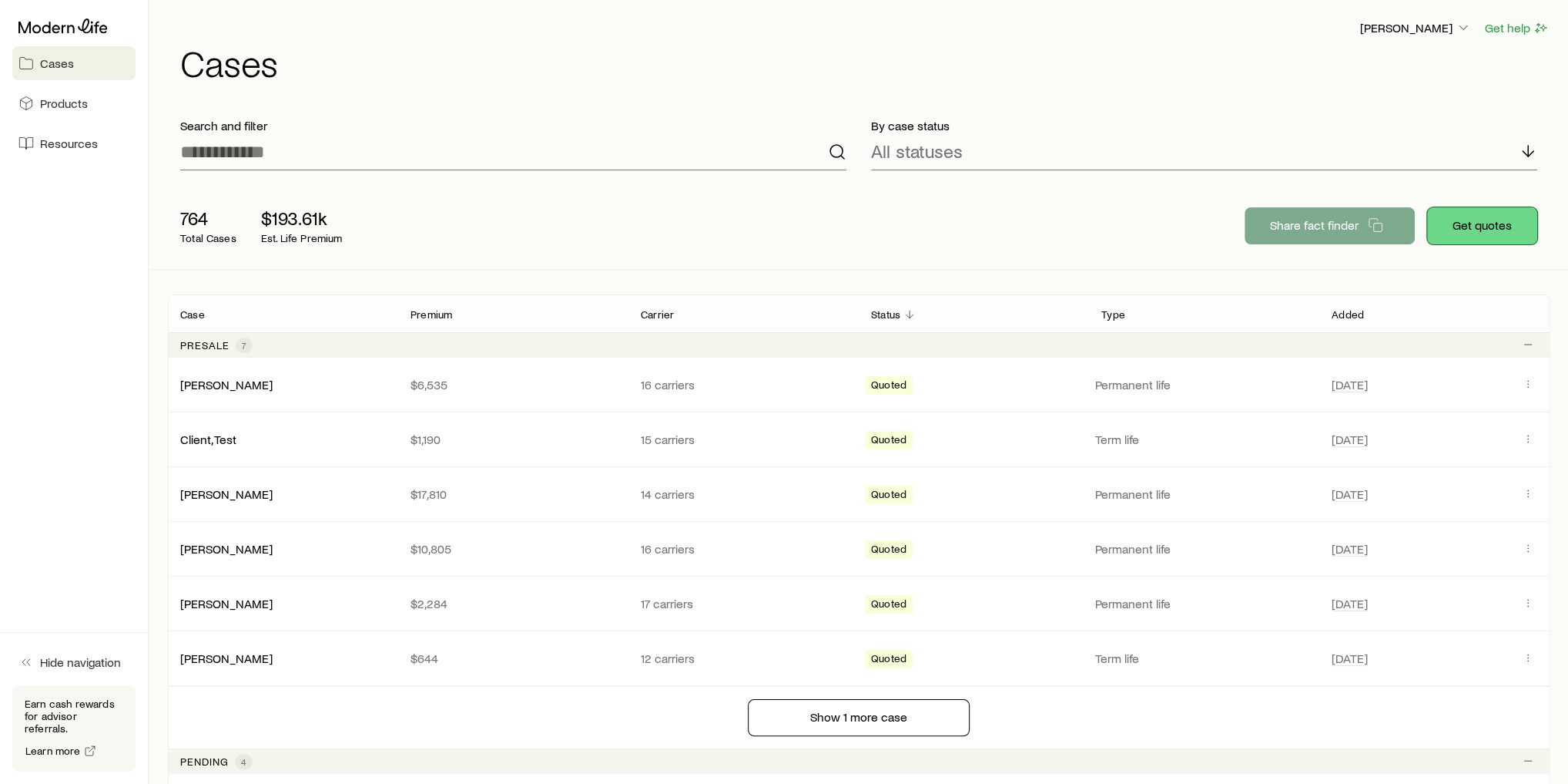
click at [1518, 234] on button "Get quotes" at bounding box center [1482, 225] width 110 height 37
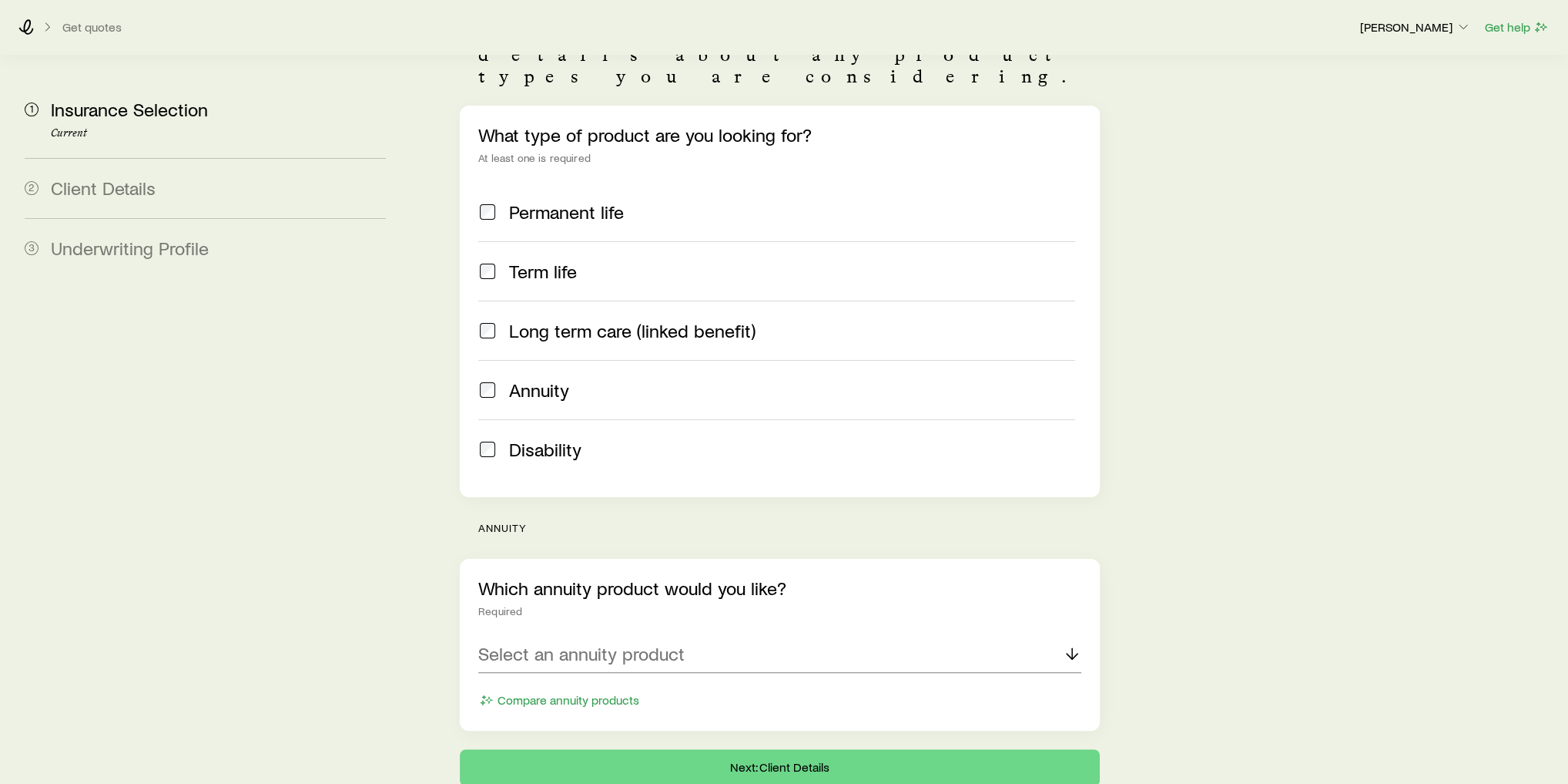
scroll to position [200, 0]
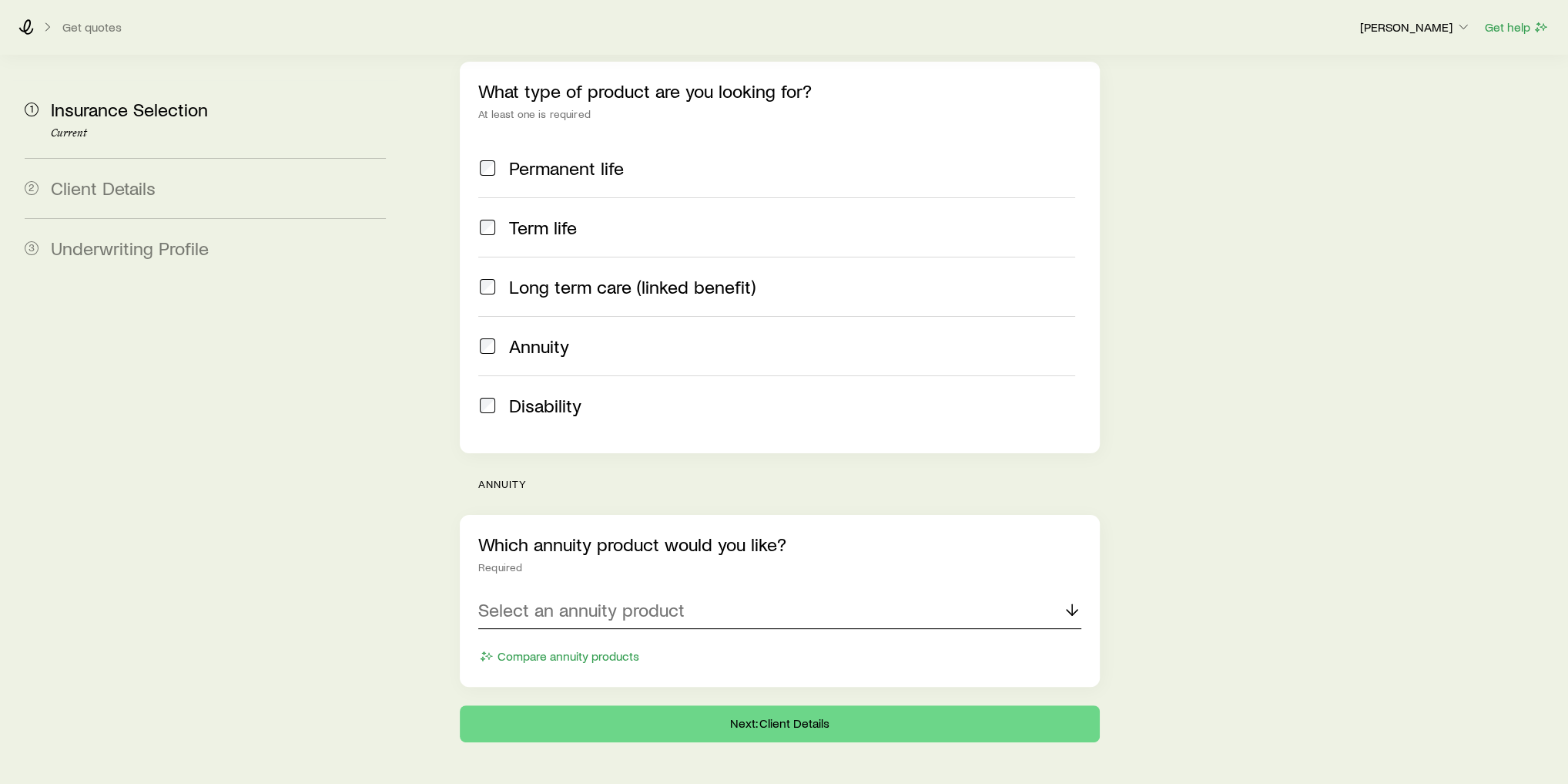
click at [559, 599] on p "Select an annuity product" at bounding box center [581, 610] width 206 height 21
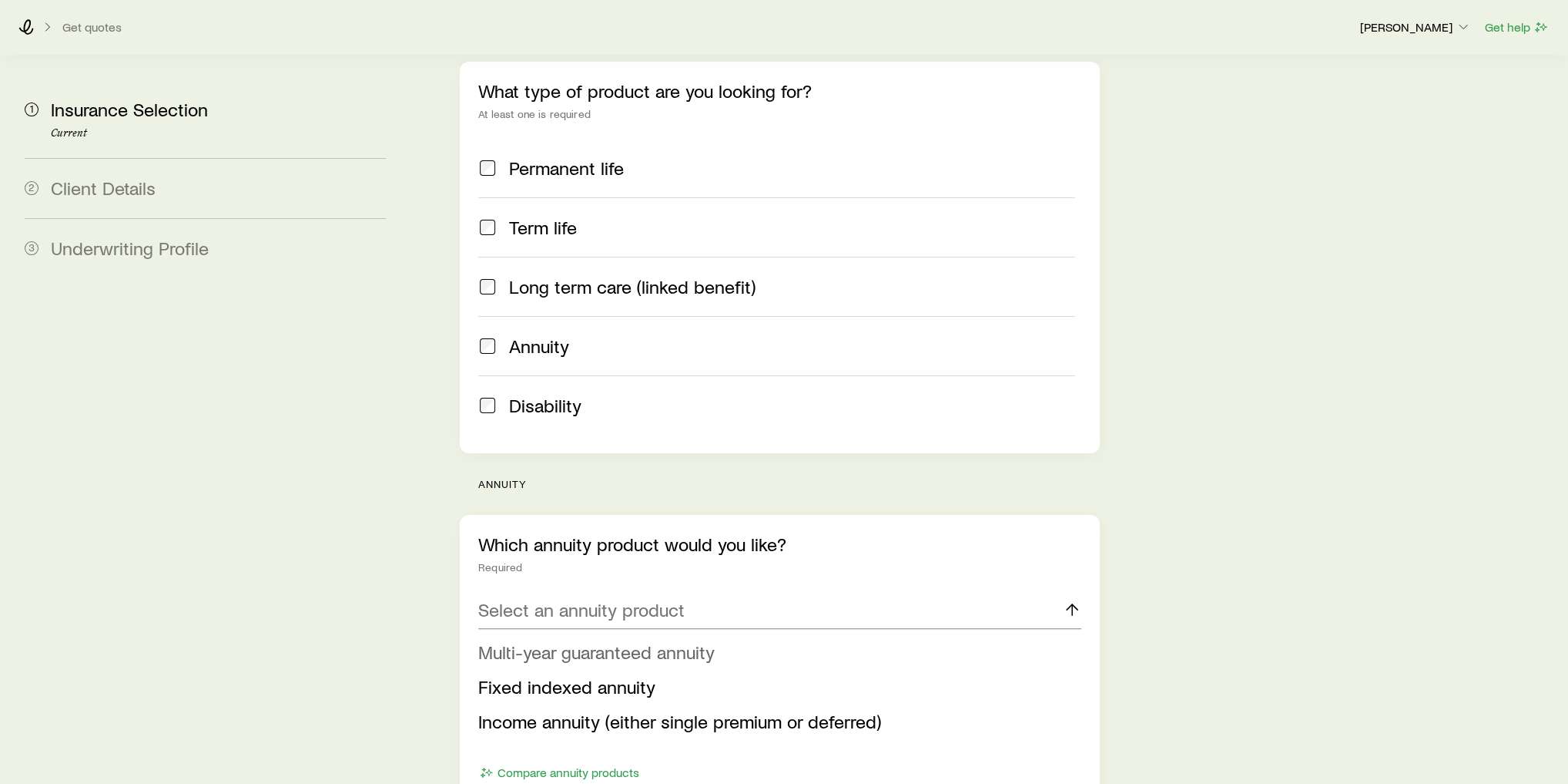
click at [601, 640] on span "Multi-year guaranteed annuity" at bounding box center [596, 651] width 236 height 22
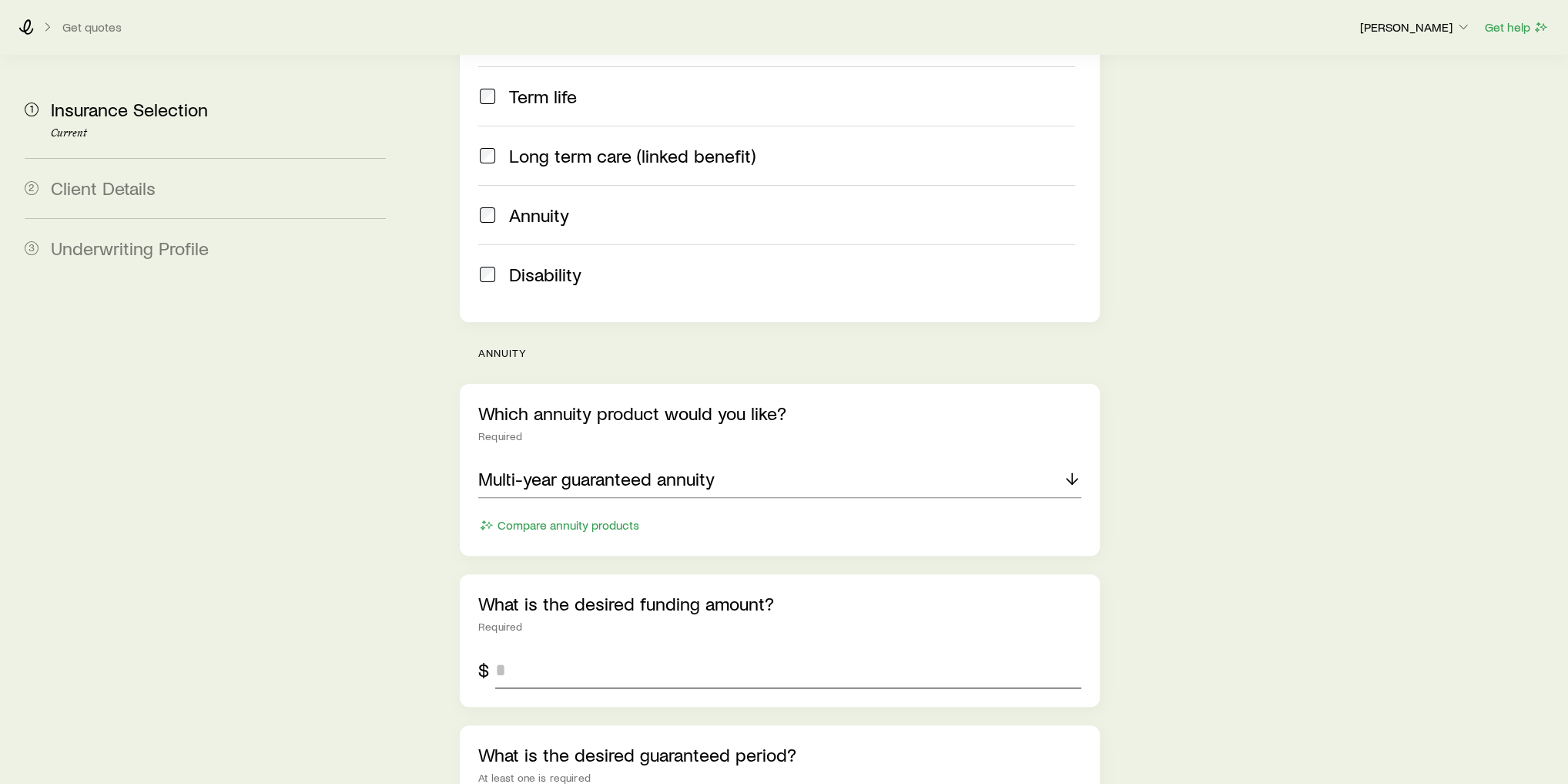
scroll to position [386, 0]
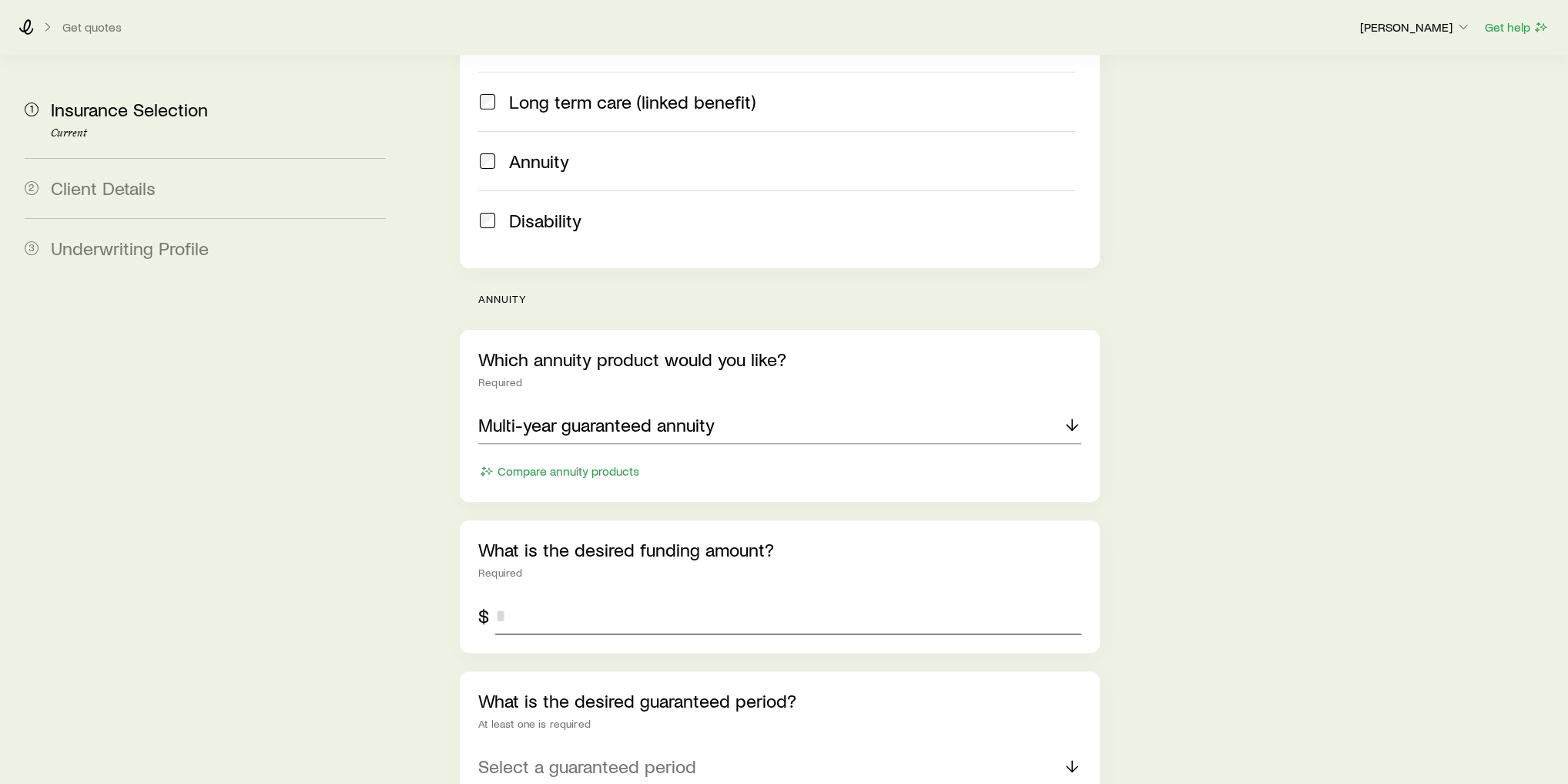
click at [764, 597] on input "tel" at bounding box center [788, 615] width 586 height 37
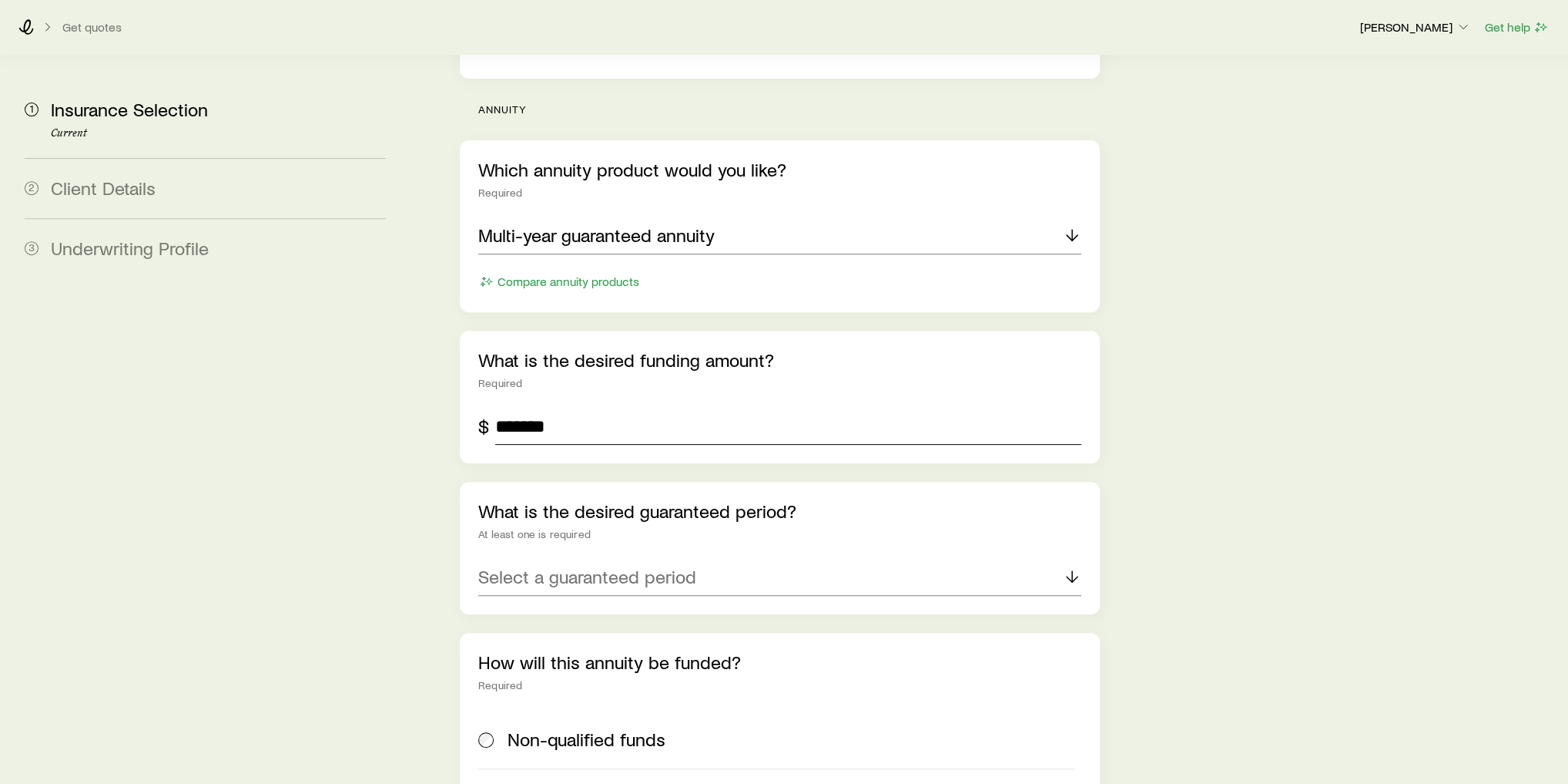
scroll to position [632, 0]
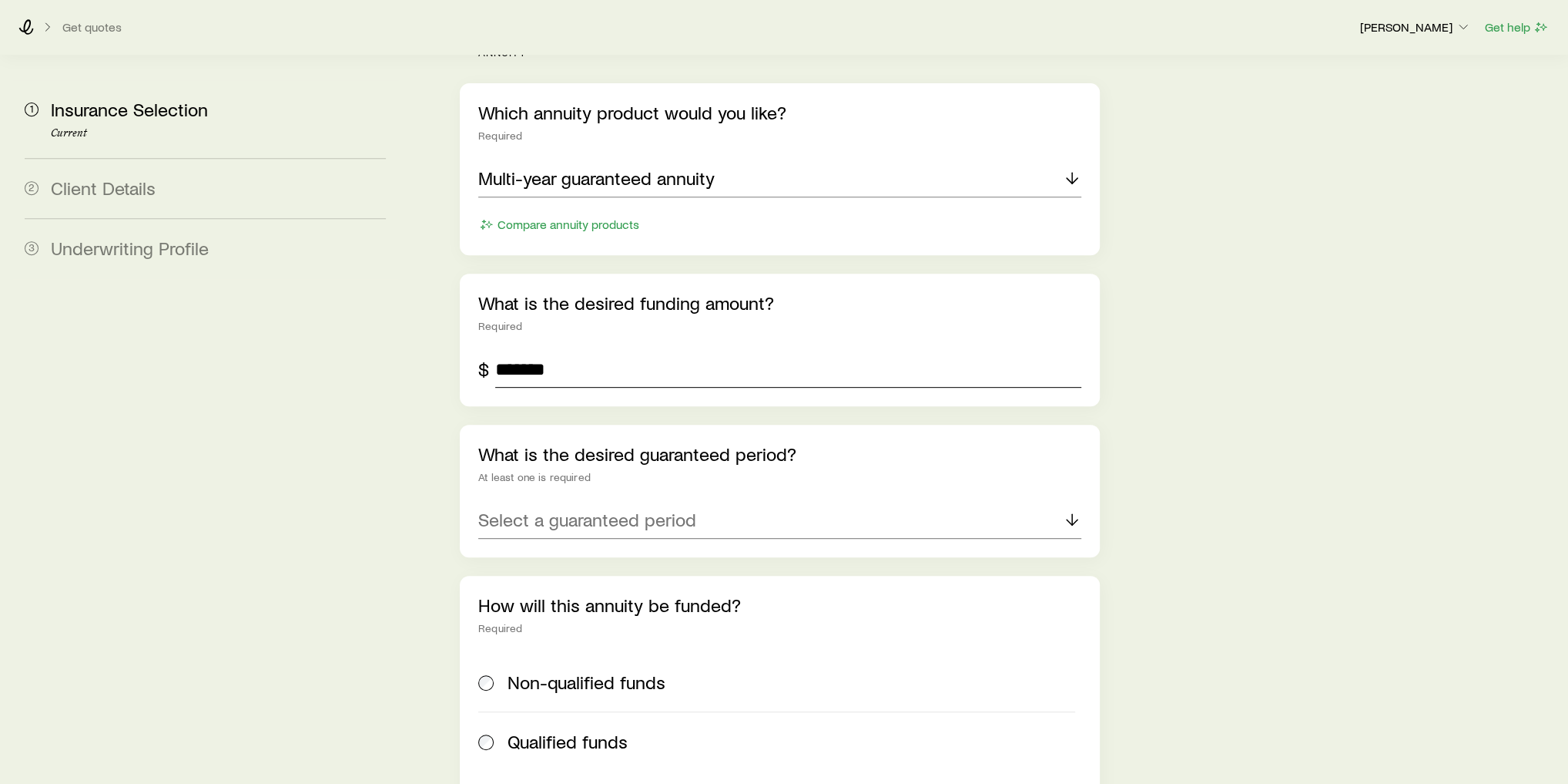
type input "*******"
click at [774, 502] on div "Select a guaranteed period" at bounding box center [780, 520] width 603 height 37
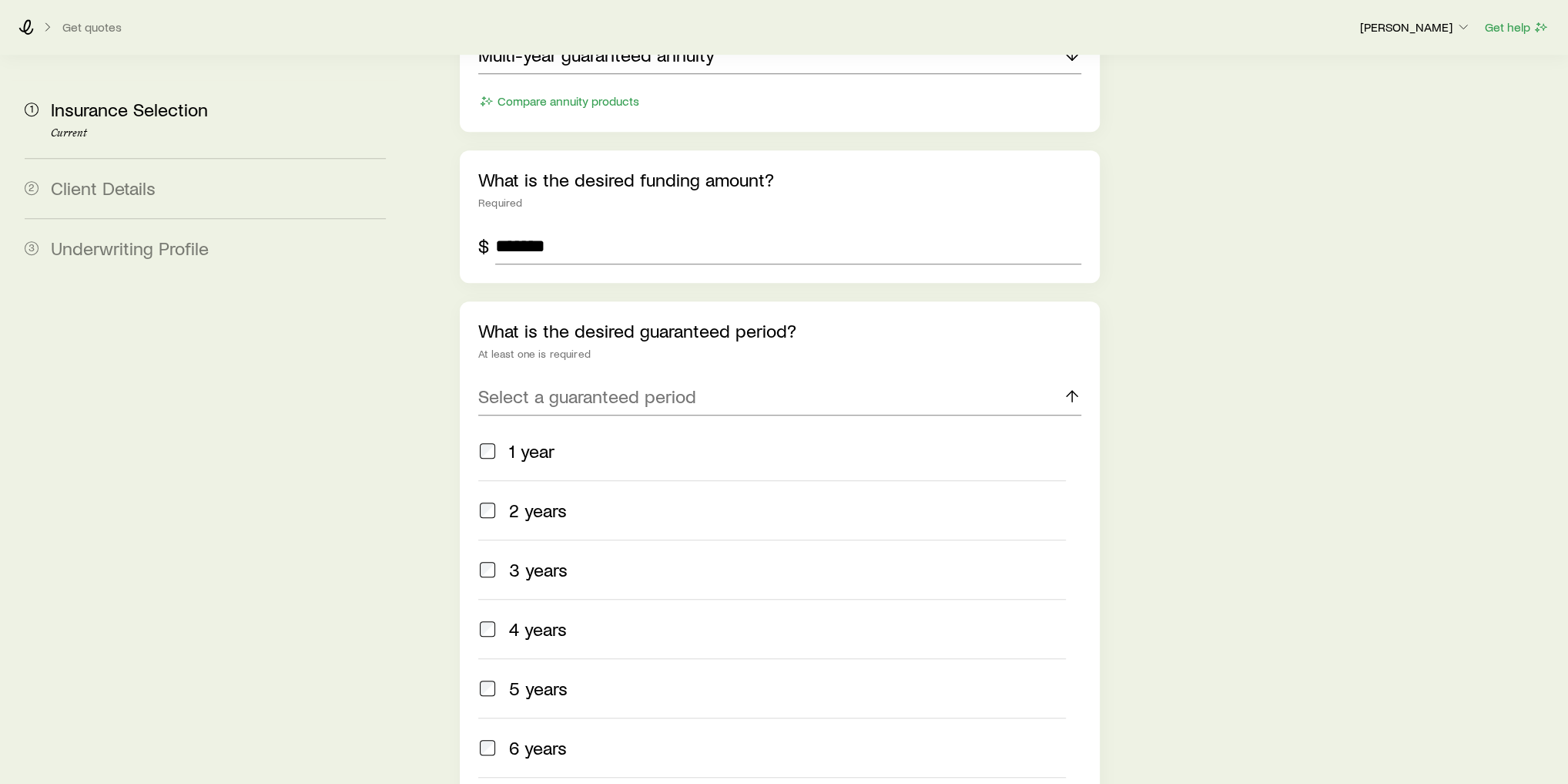
click at [582, 559] on div "3 years" at bounding box center [788, 570] width 557 height 21
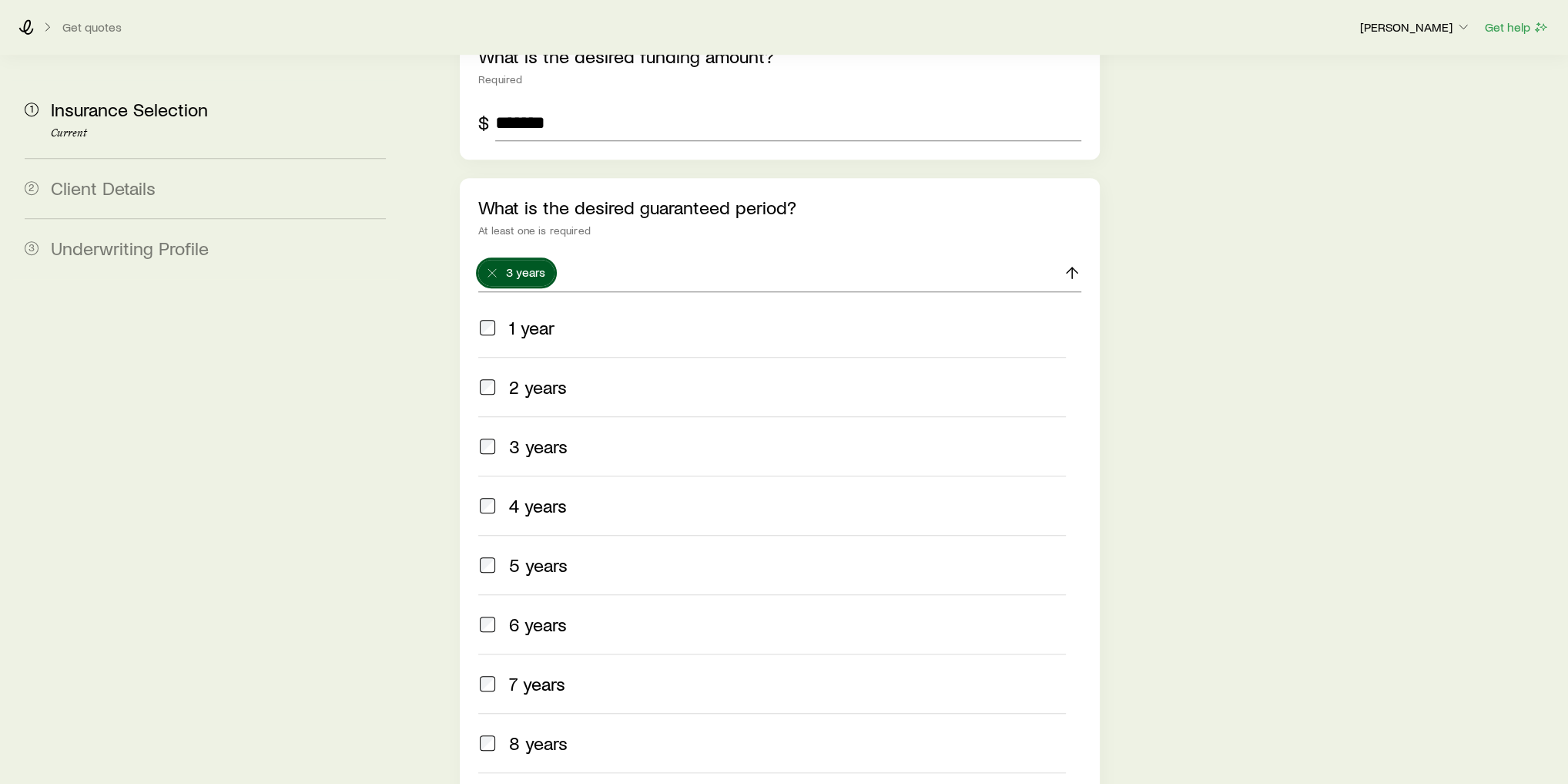
click at [599, 555] on div "5 years" at bounding box center [788, 565] width 557 height 21
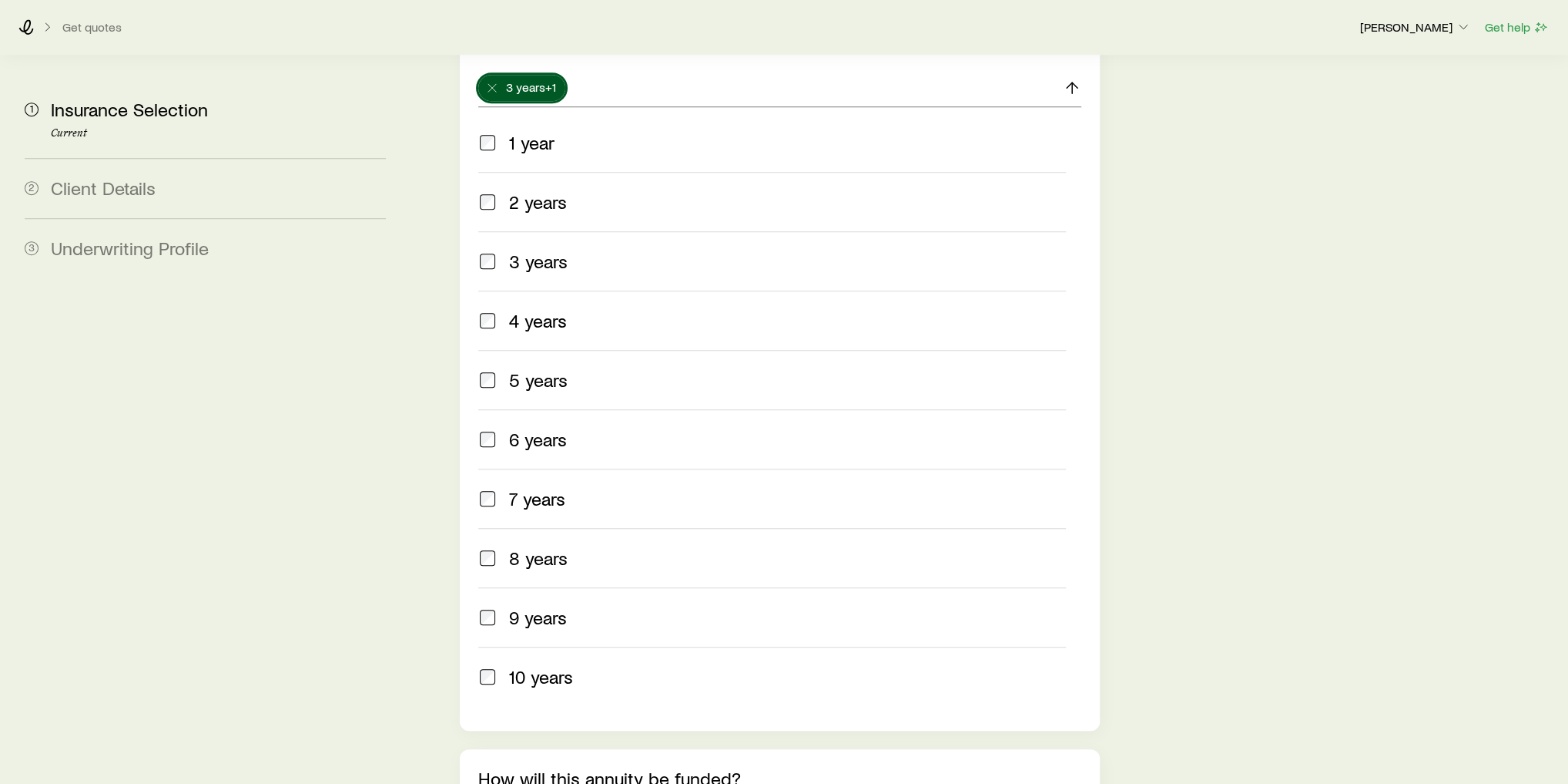
click at [592, 469] on label "7 years" at bounding box center [772, 498] width 588 height 59
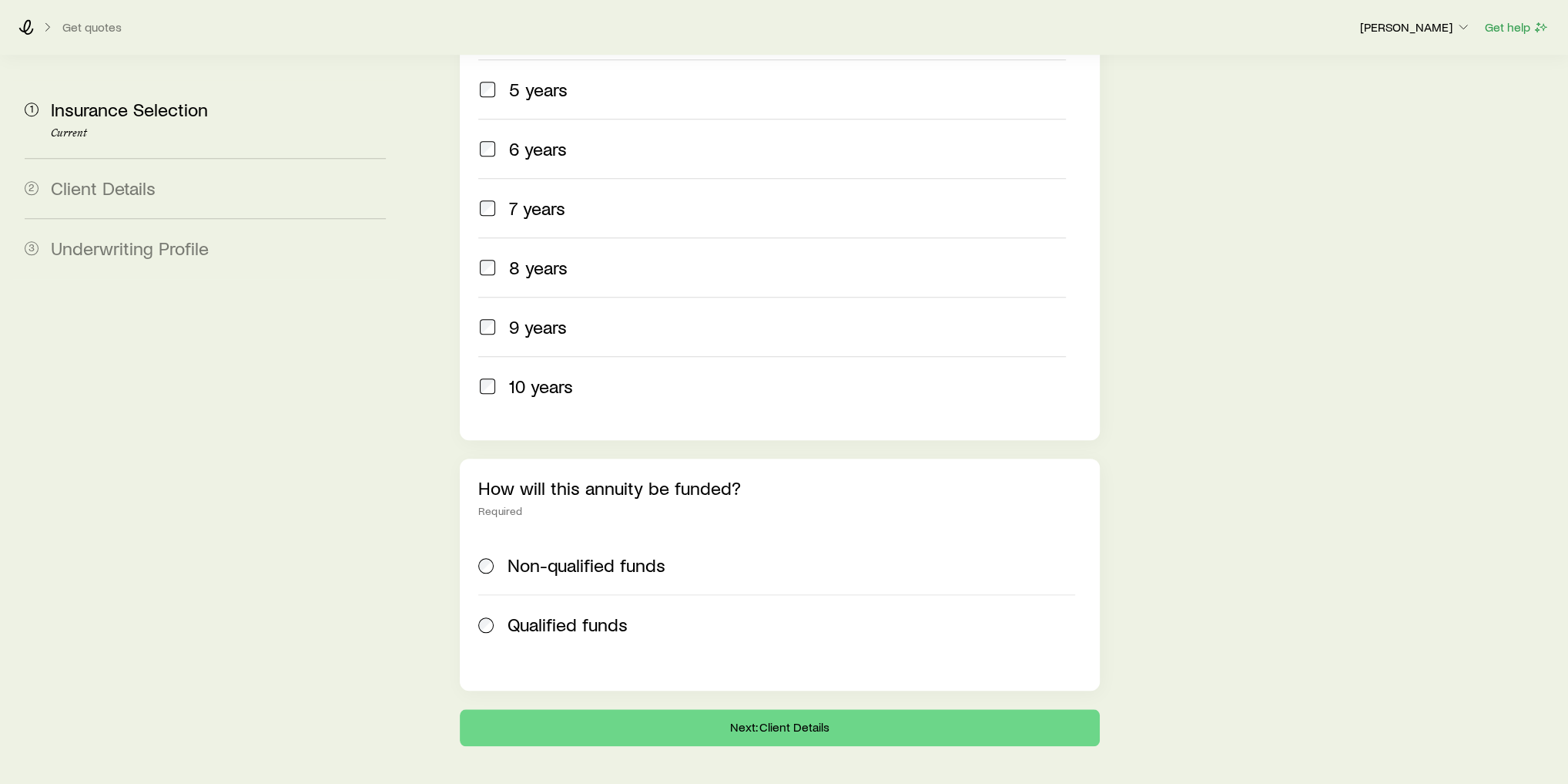
scroll to position [752, 0]
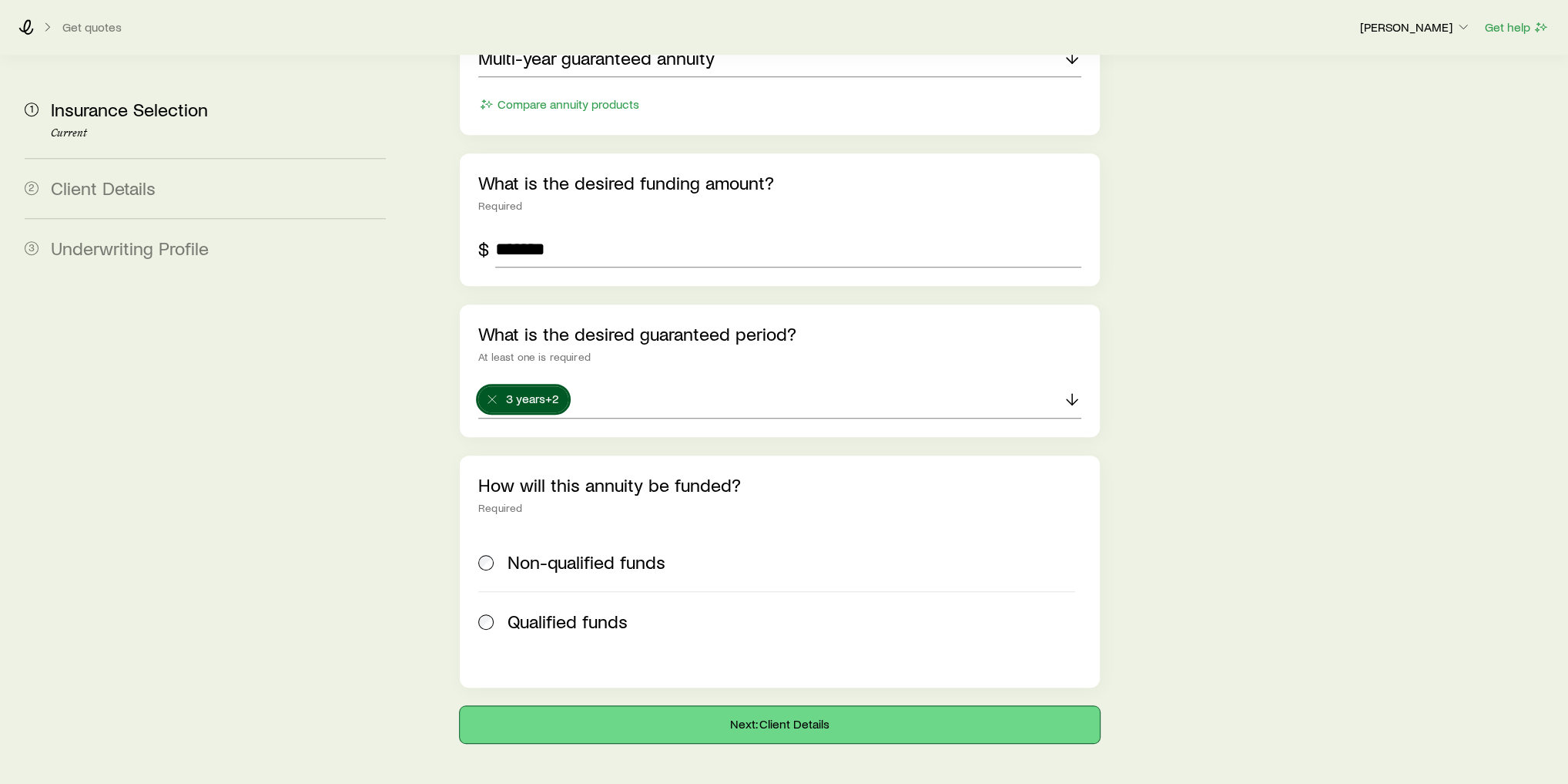
click at [734, 706] on button "Next: Client Details" at bounding box center [779, 724] width 640 height 37
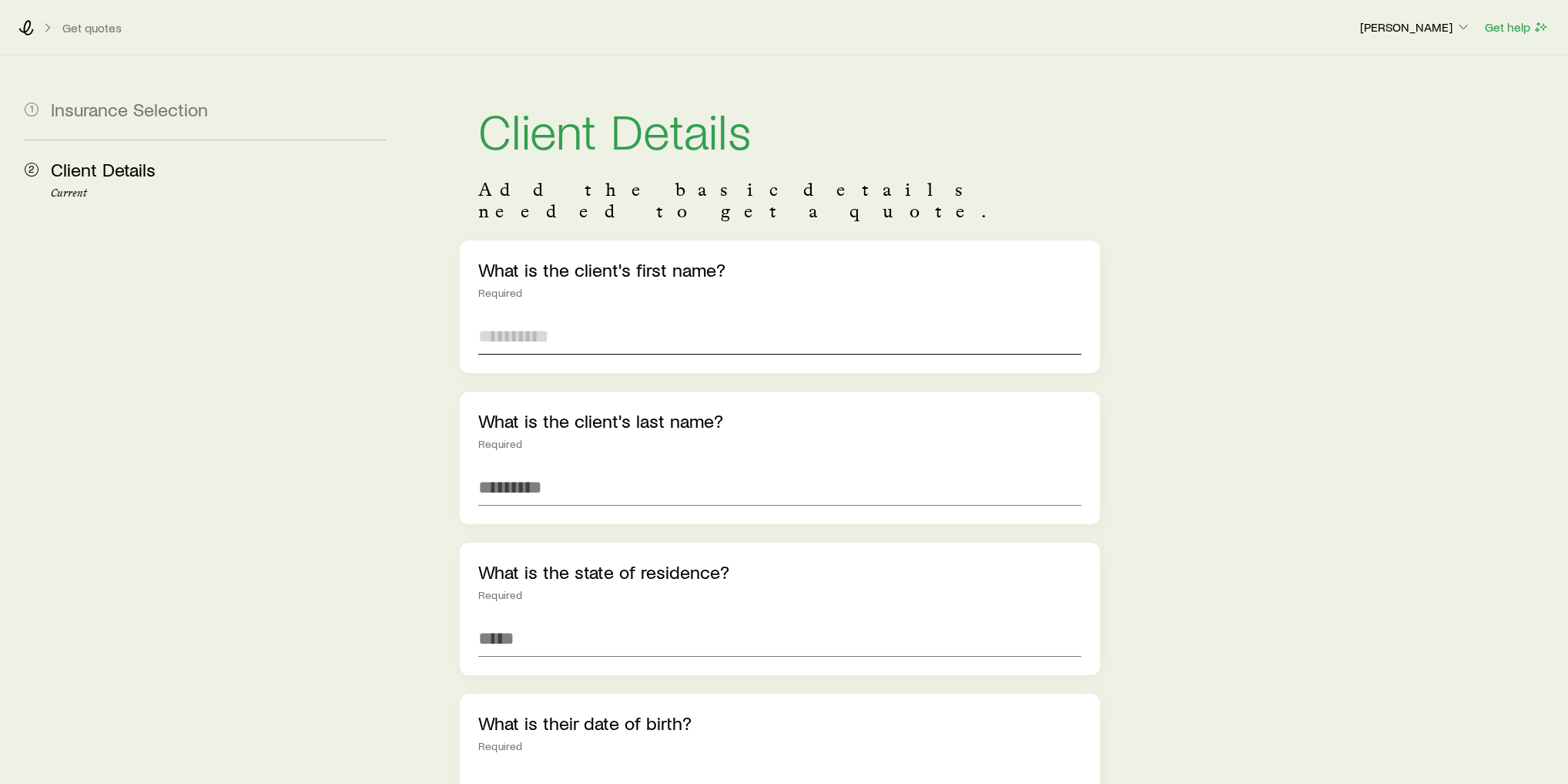
click at [562, 318] on input "text" at bounding box center [780, 336] width 603 height 37
type input "******"
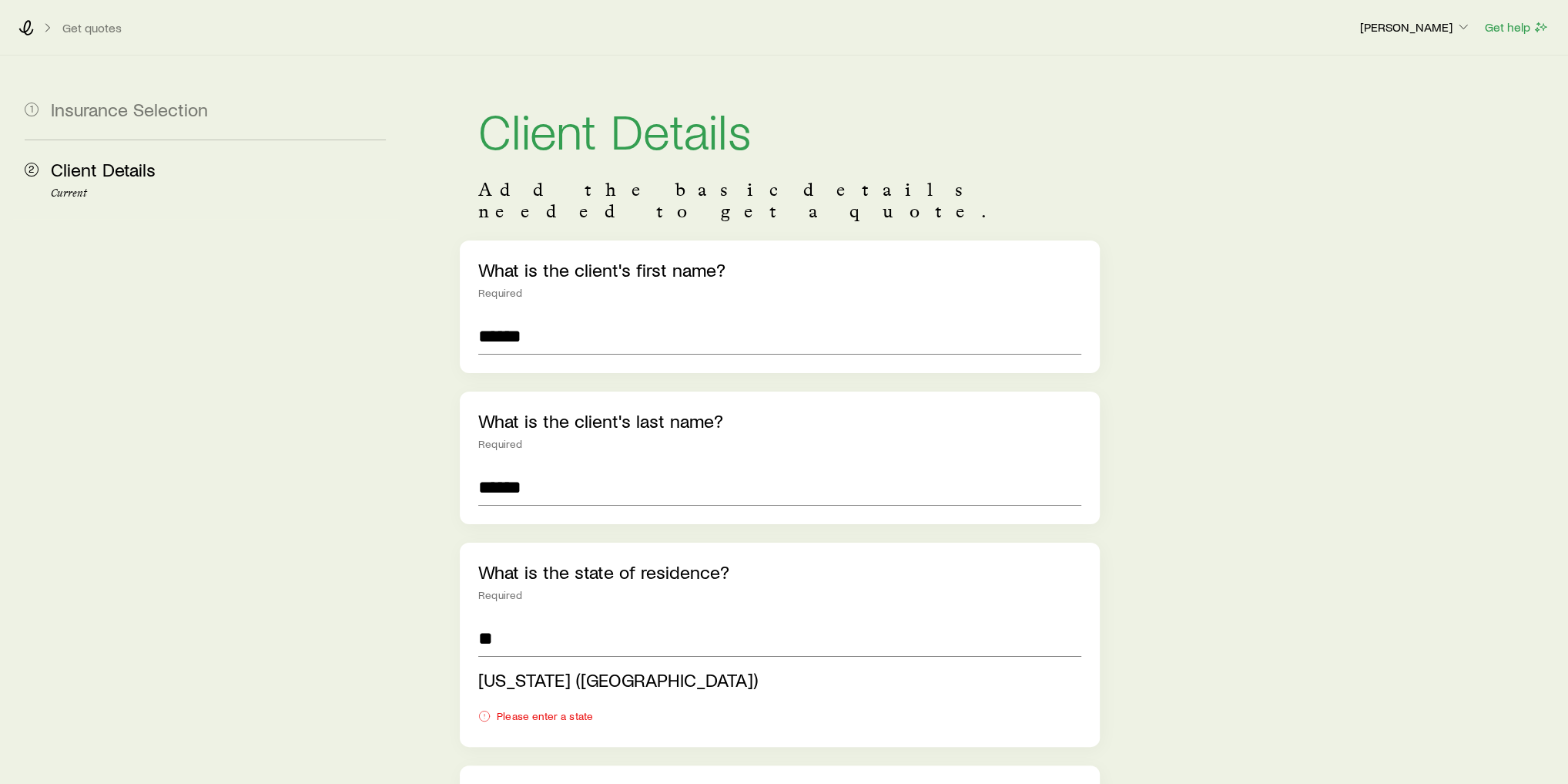
click at [519, 668] on span "[US_STATE] ([GEOGRAPHIC_DATA])" at bounding box center [618, 679] width 279 height 22
type input "**********"
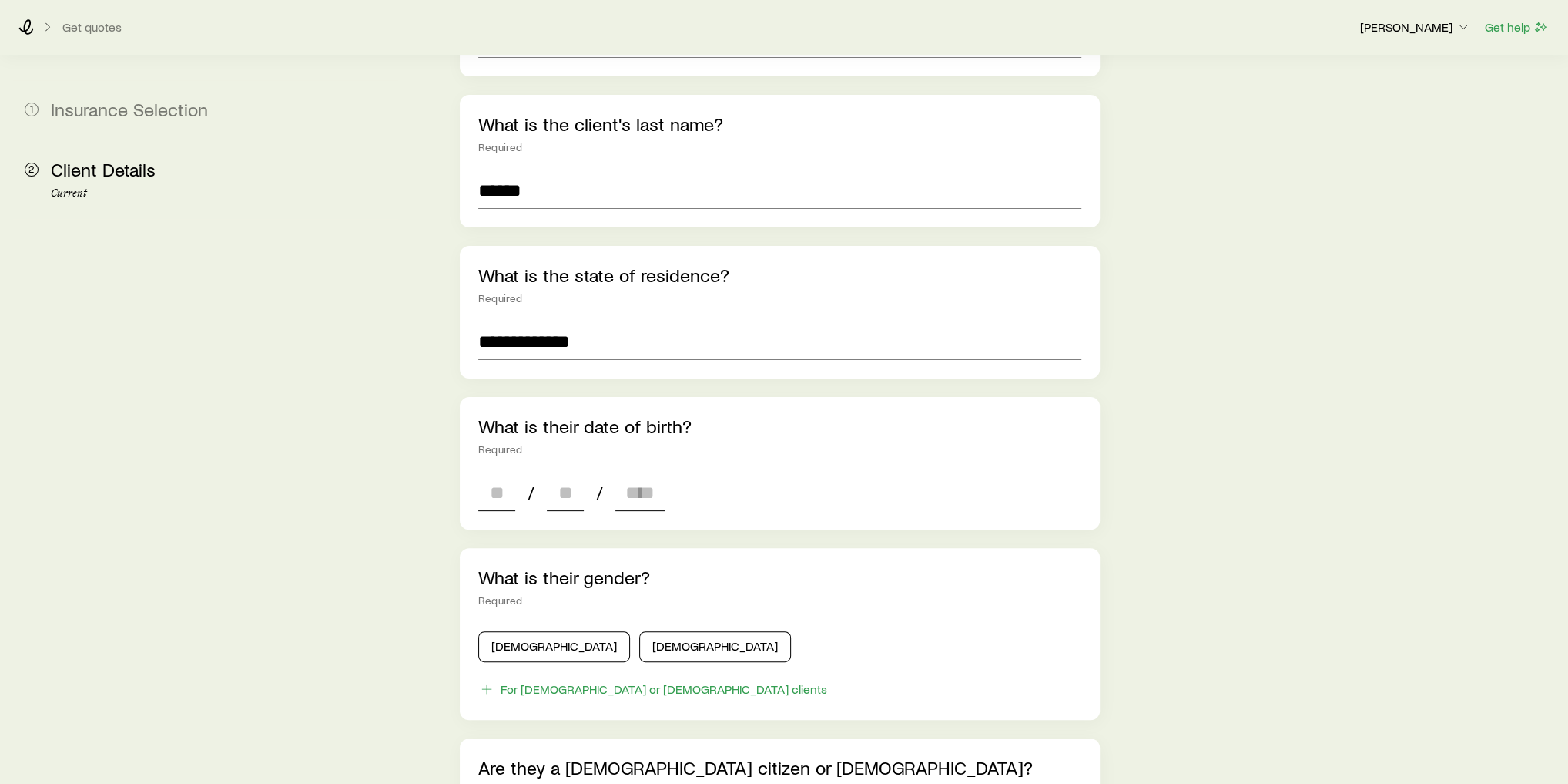
scroll to position [308, 0]
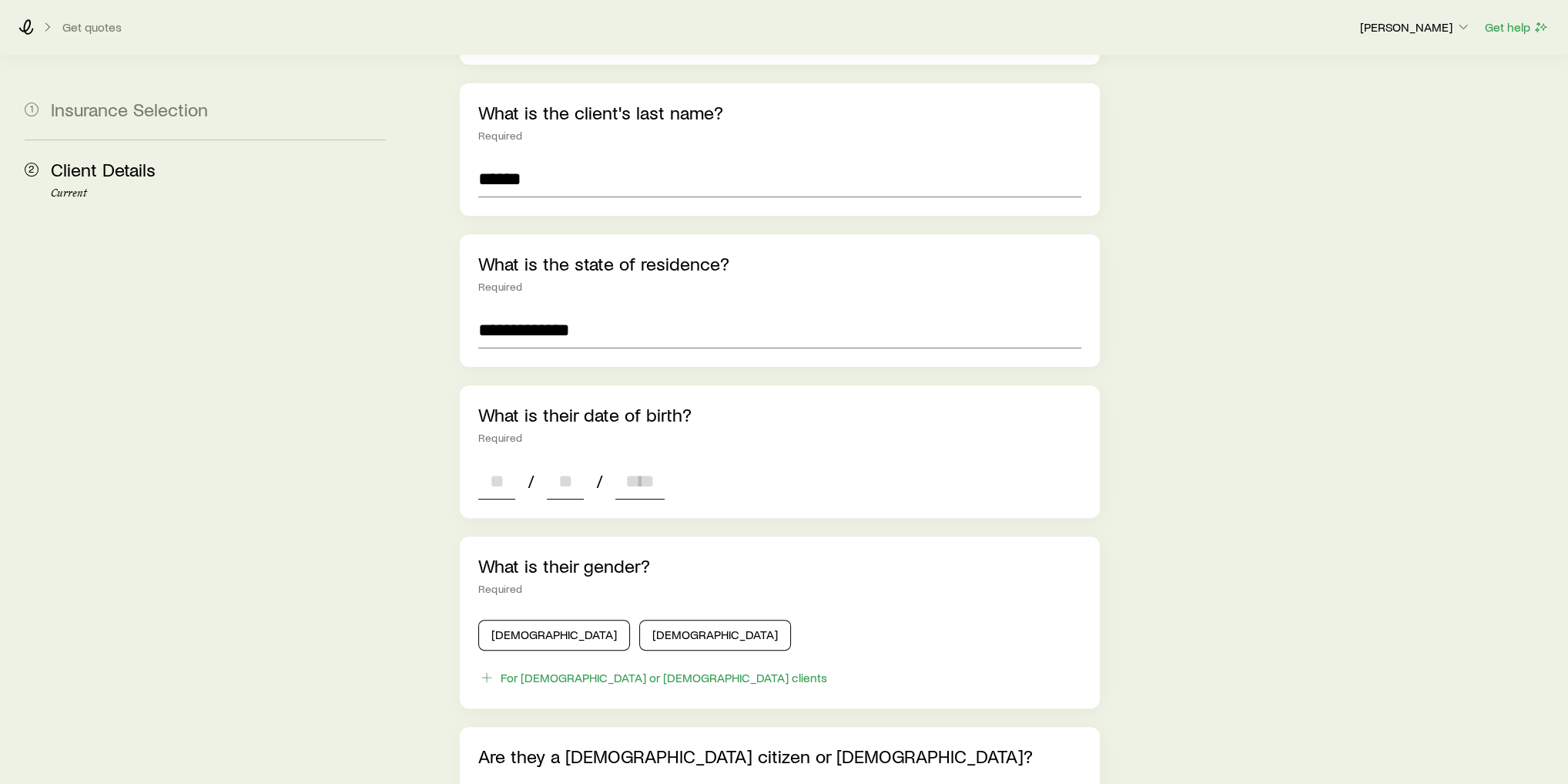
click at [502, 463] on input at bounding box center [496, 480] width 37 height 37
type input "**"
type input "****"
type input "*"
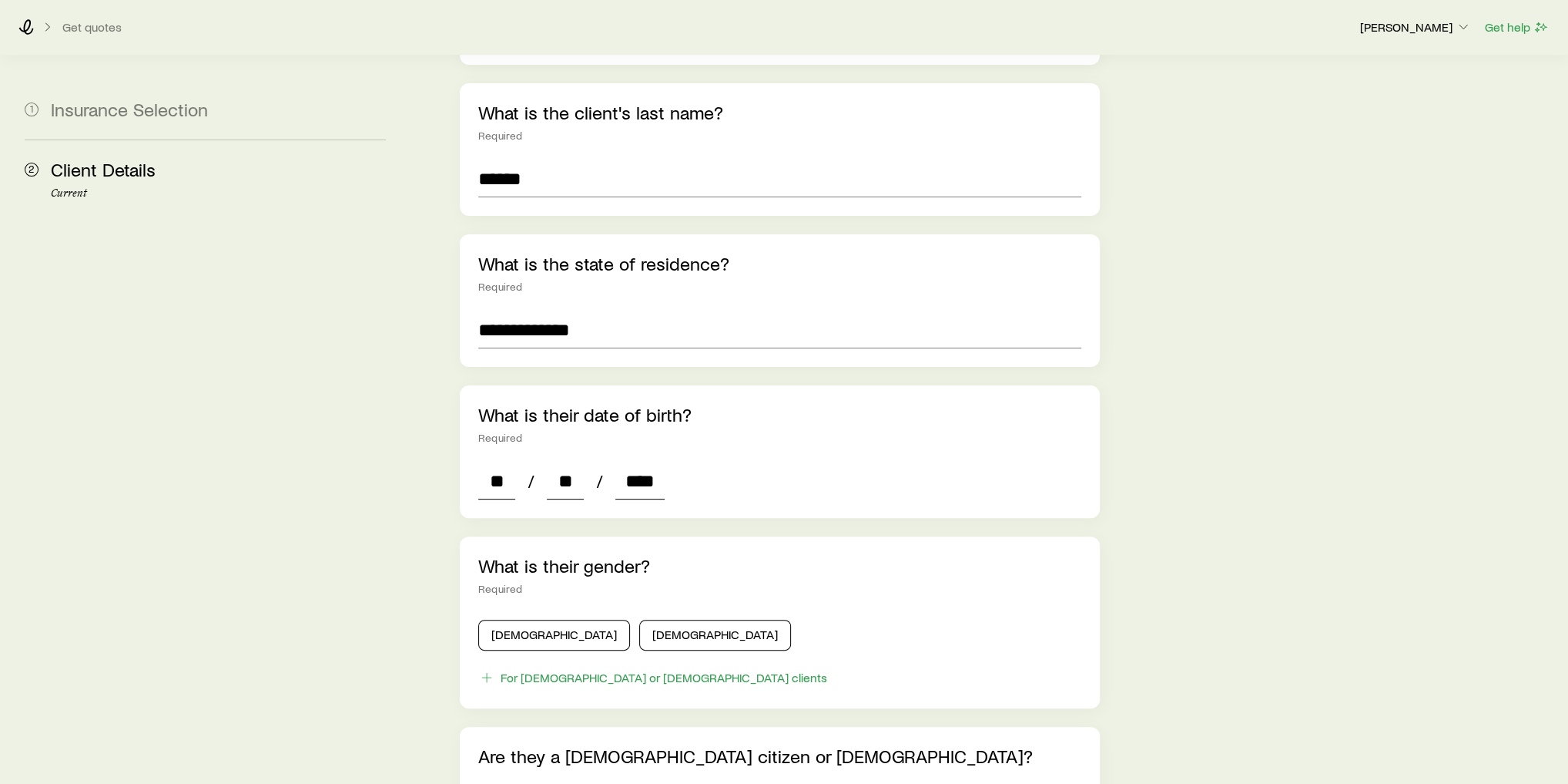
type input "*"
type input "****"
click at [543, 620] on button "[DEMOGRAPHIC_DATA]" at bounding box center [554, 635] width 152 height 31
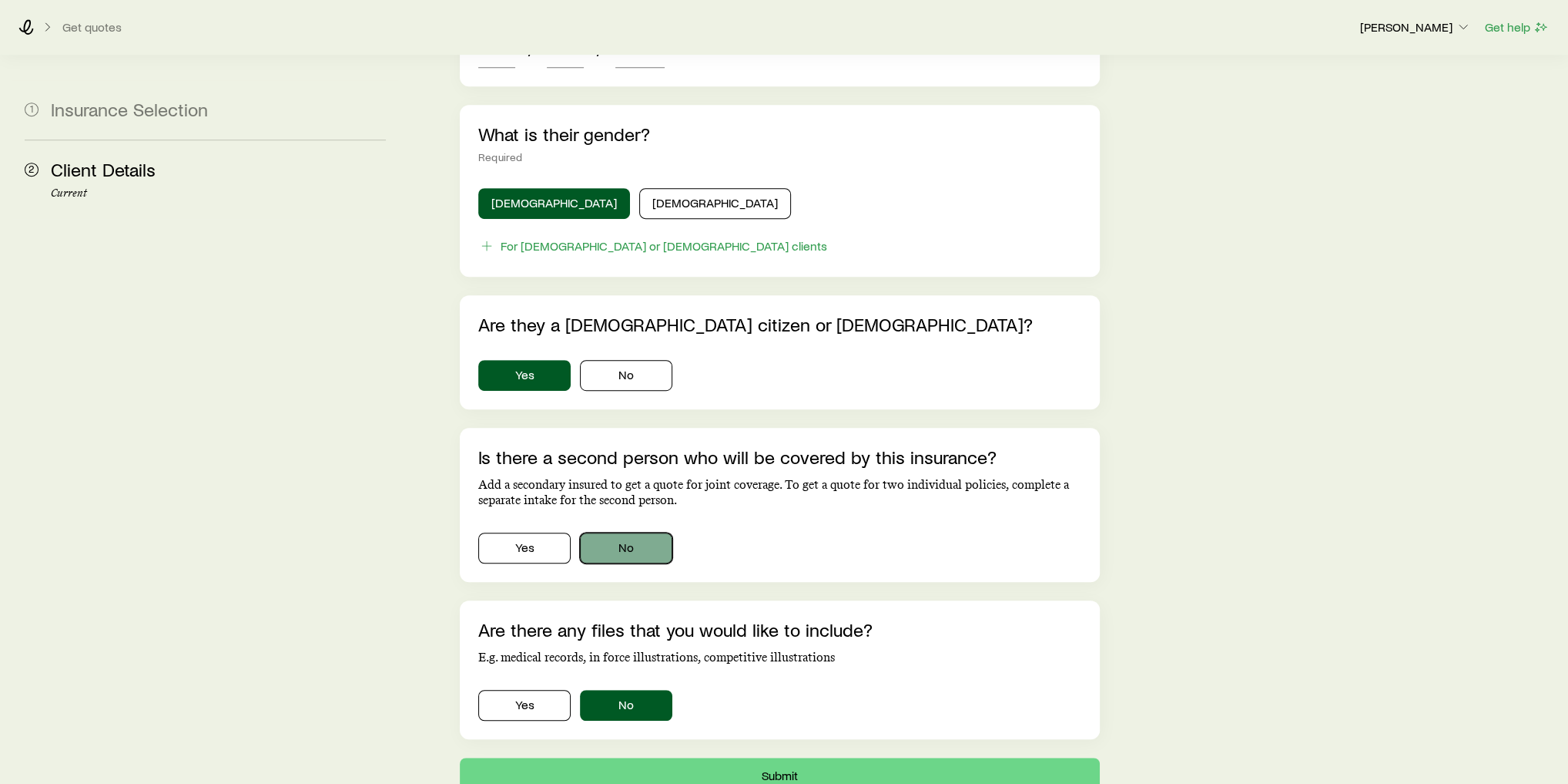
click at [615, 536] on button "No" at bounding box center [626, 547] width 93 height 31
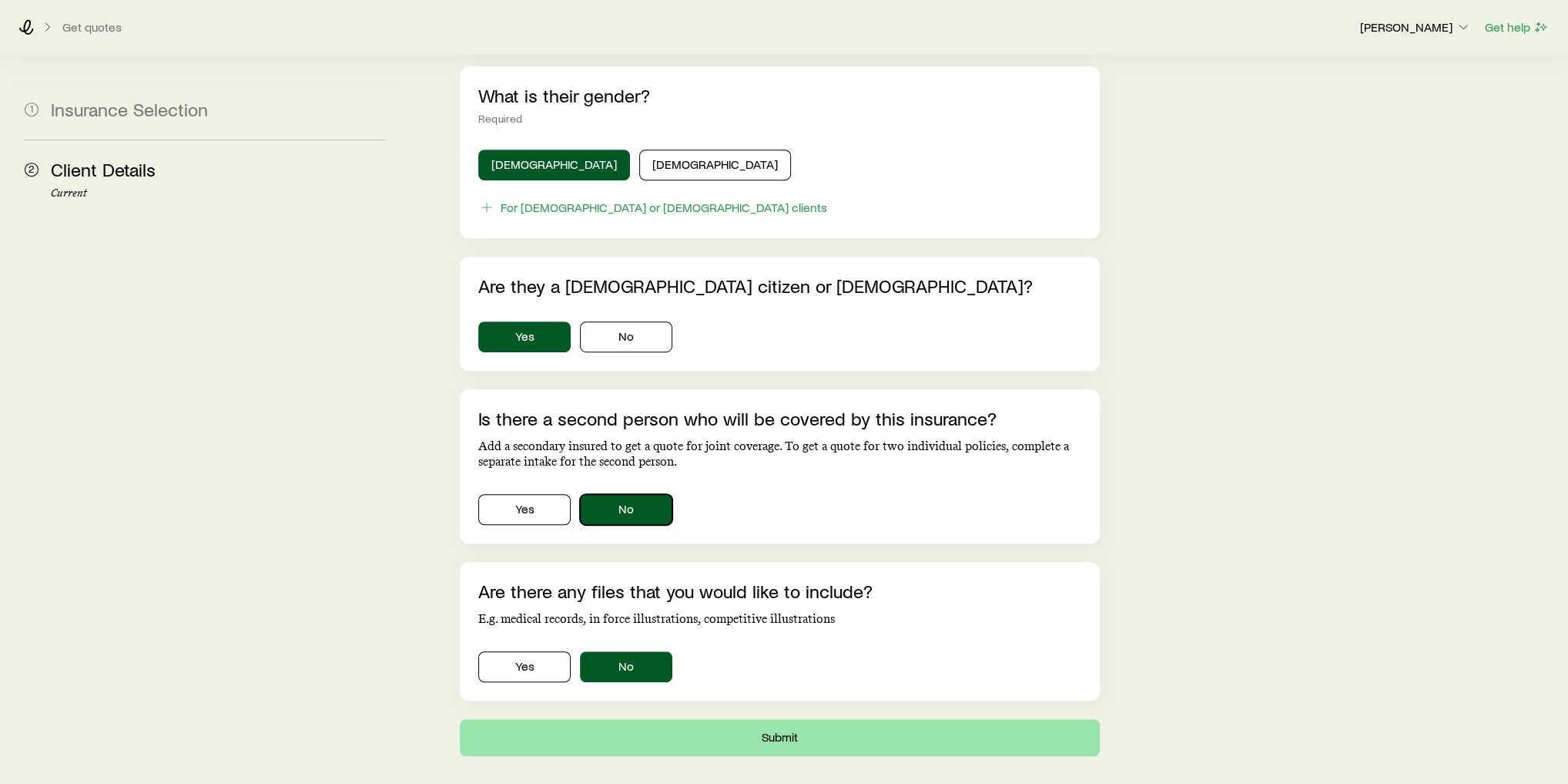
scroll to position [815, 0]
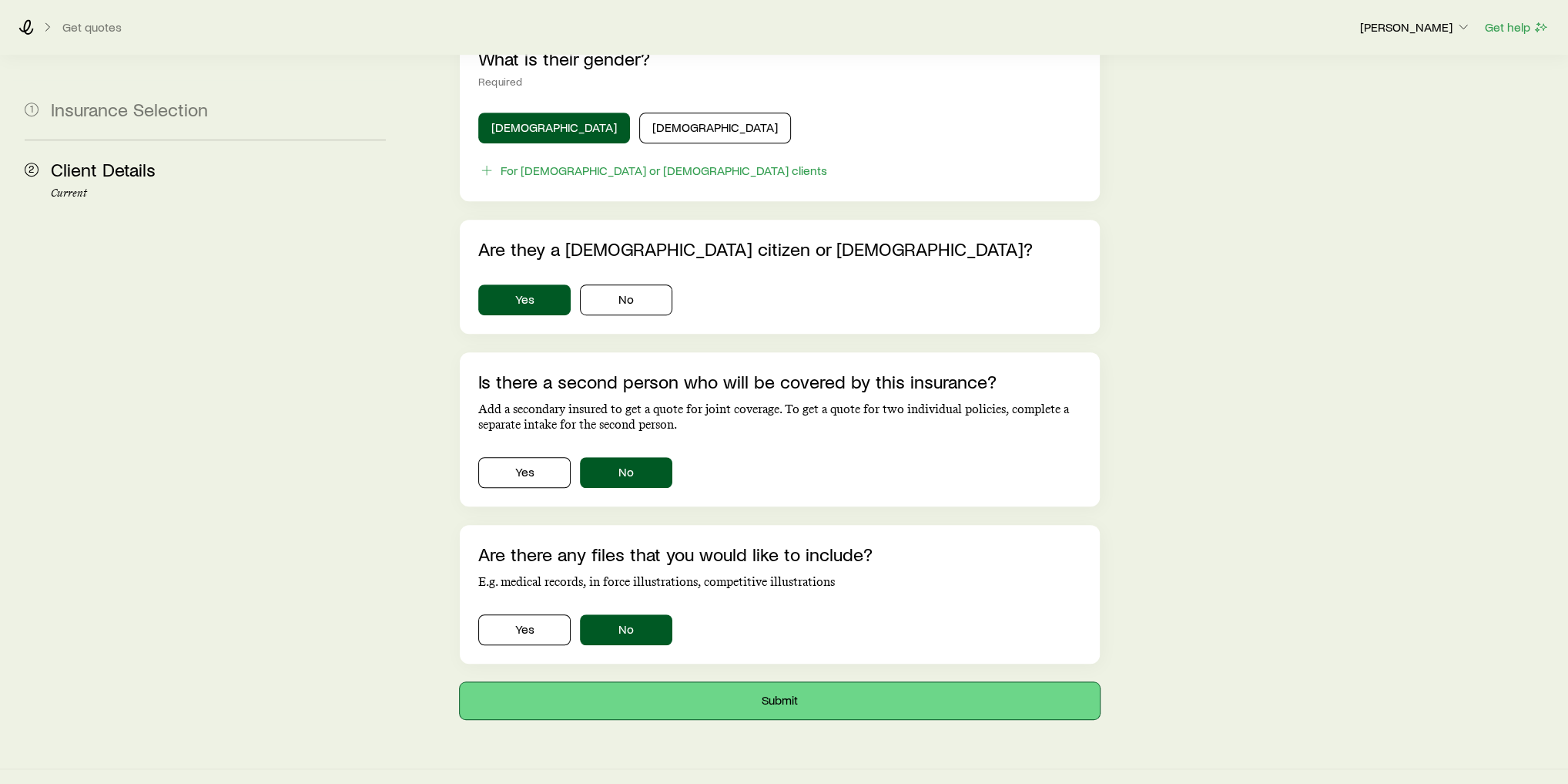
click at [815, 682] on button "Submit" at bounding box center [779, 700] width 640 height 37
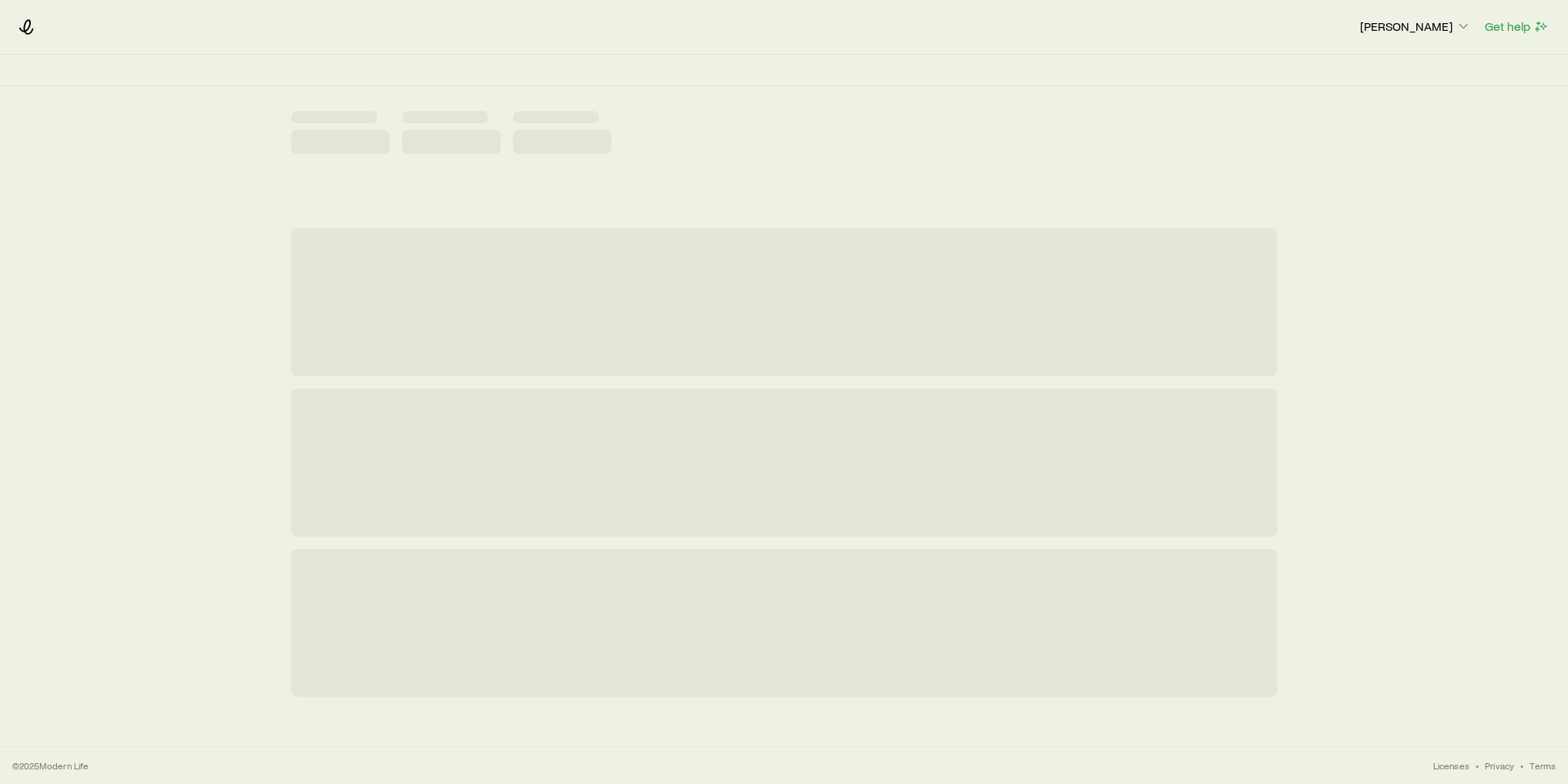
scroll to position [0, 0]
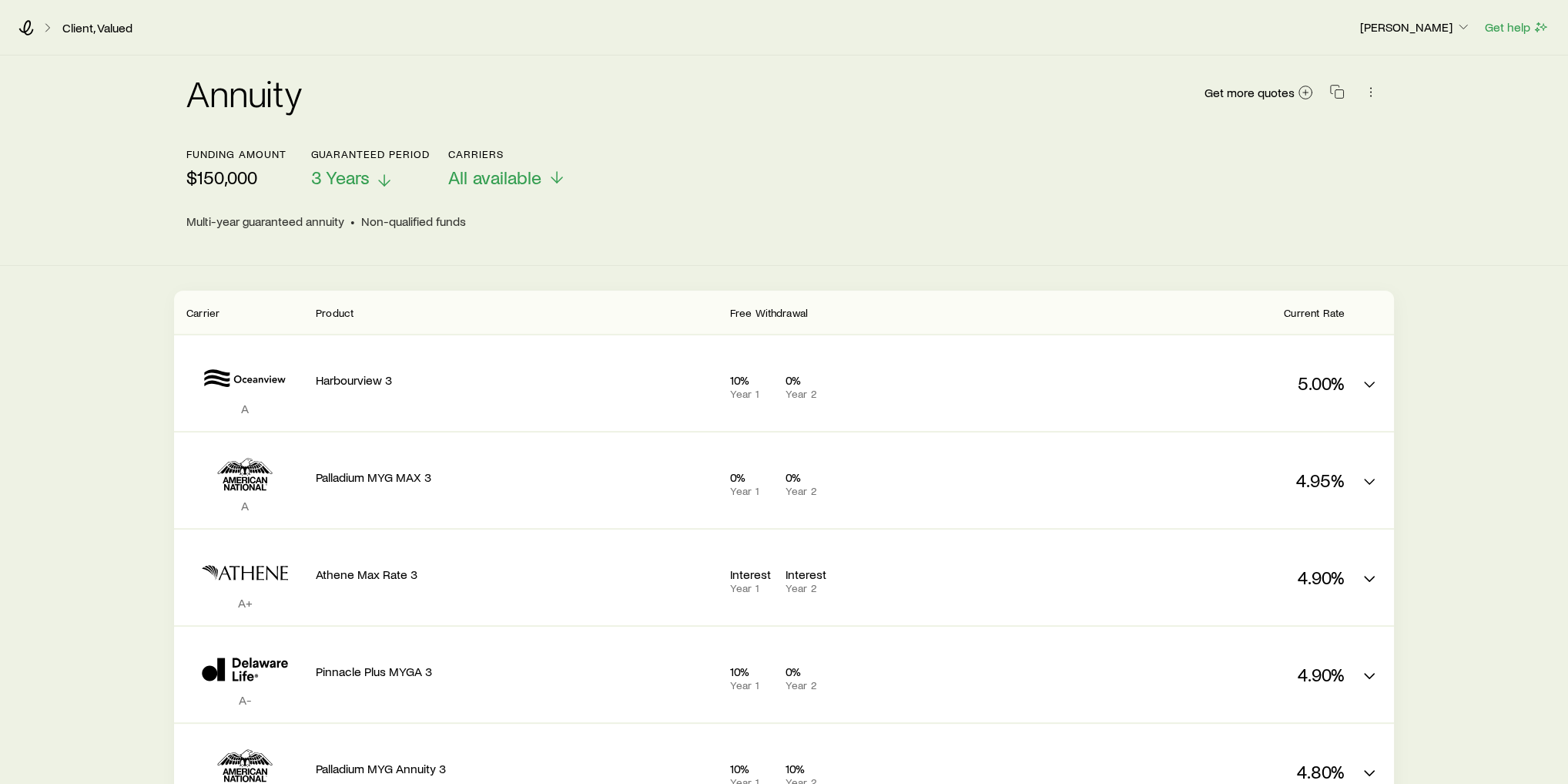
click at [364, 183] on span "3 Years" at bounding box center [340, 177] width 59 height 21
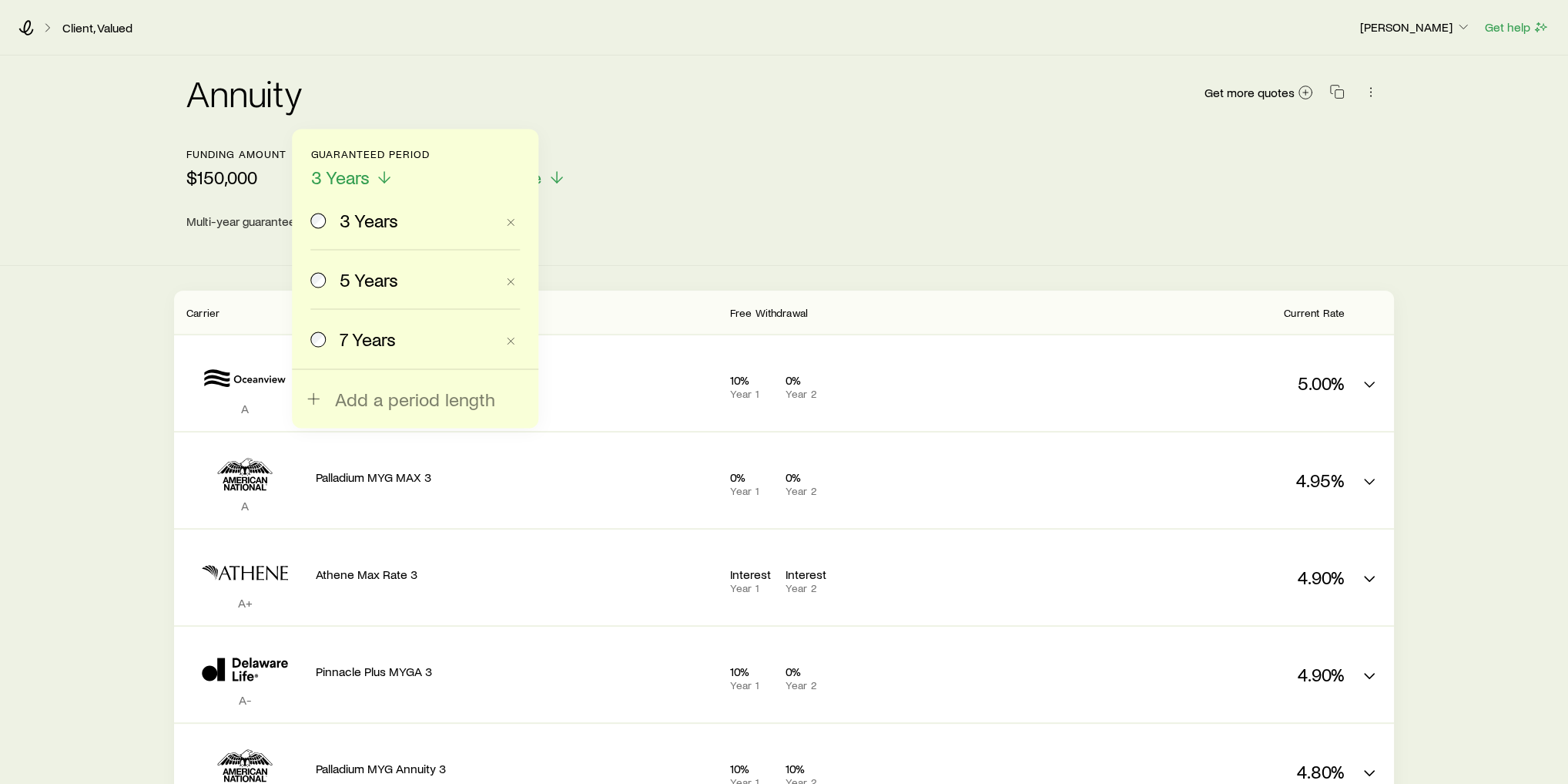
click at [389, 271] on span "5 Years" at bounding box center [369, 279] width 59 height 21
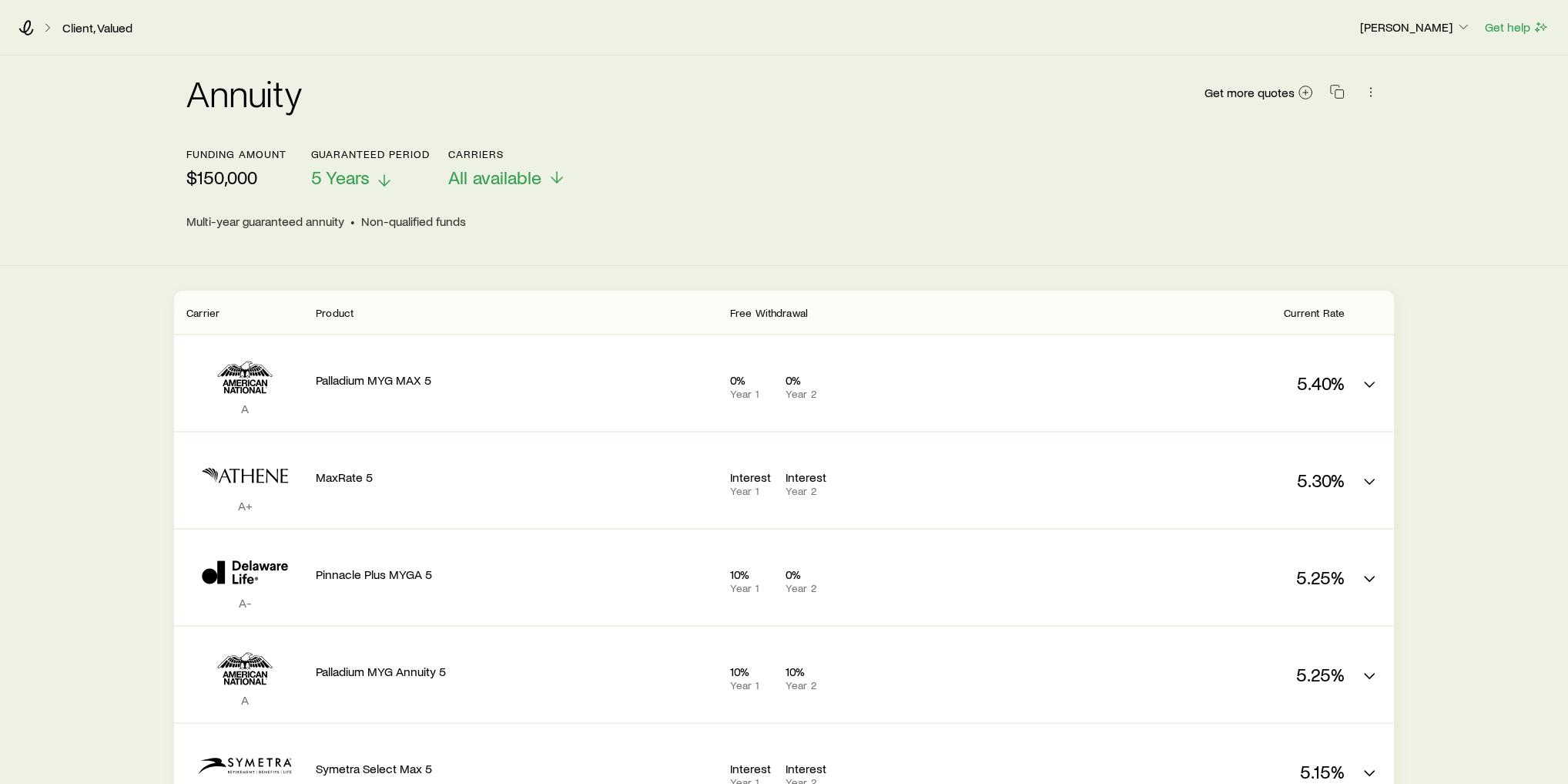
click at [377, 175] on icon at bounding box center [384, 180] width 19 height 19
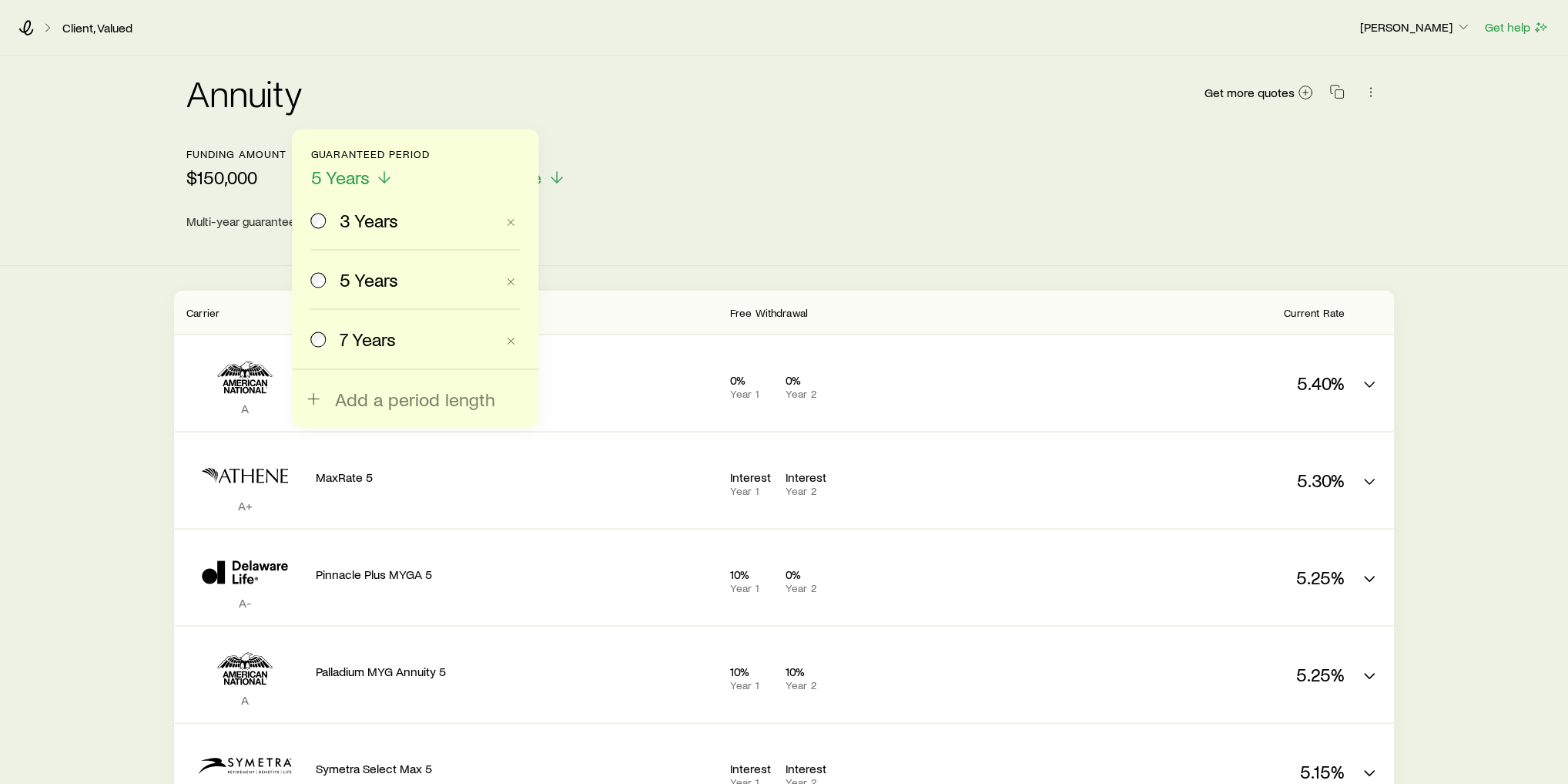
click at [405, 334] on div "7 Years" at bounding box center [418, 338] width 155 height 21
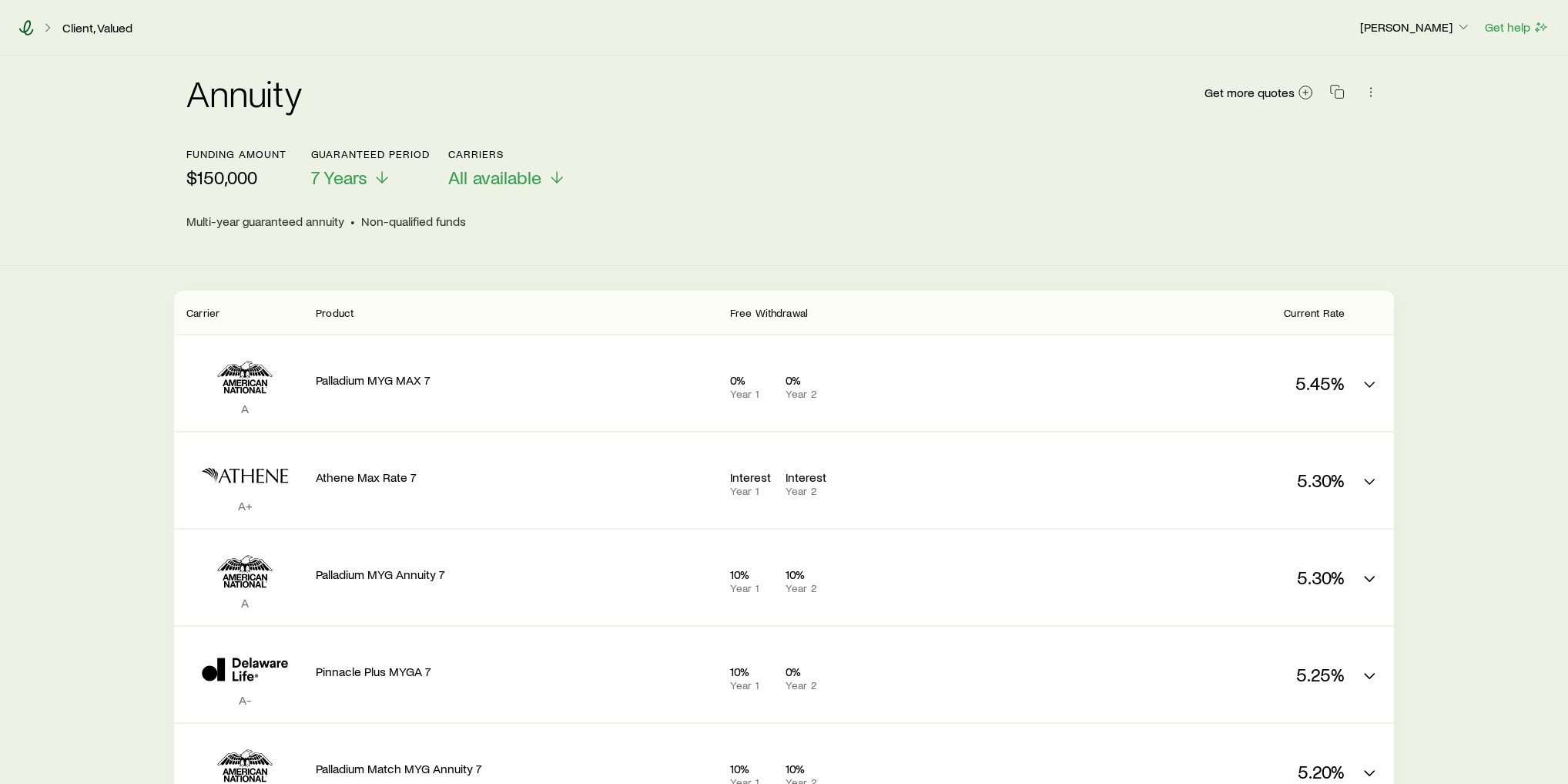
click at [29, 22] on icon at bounding box center [27, 27] width 14 height 15
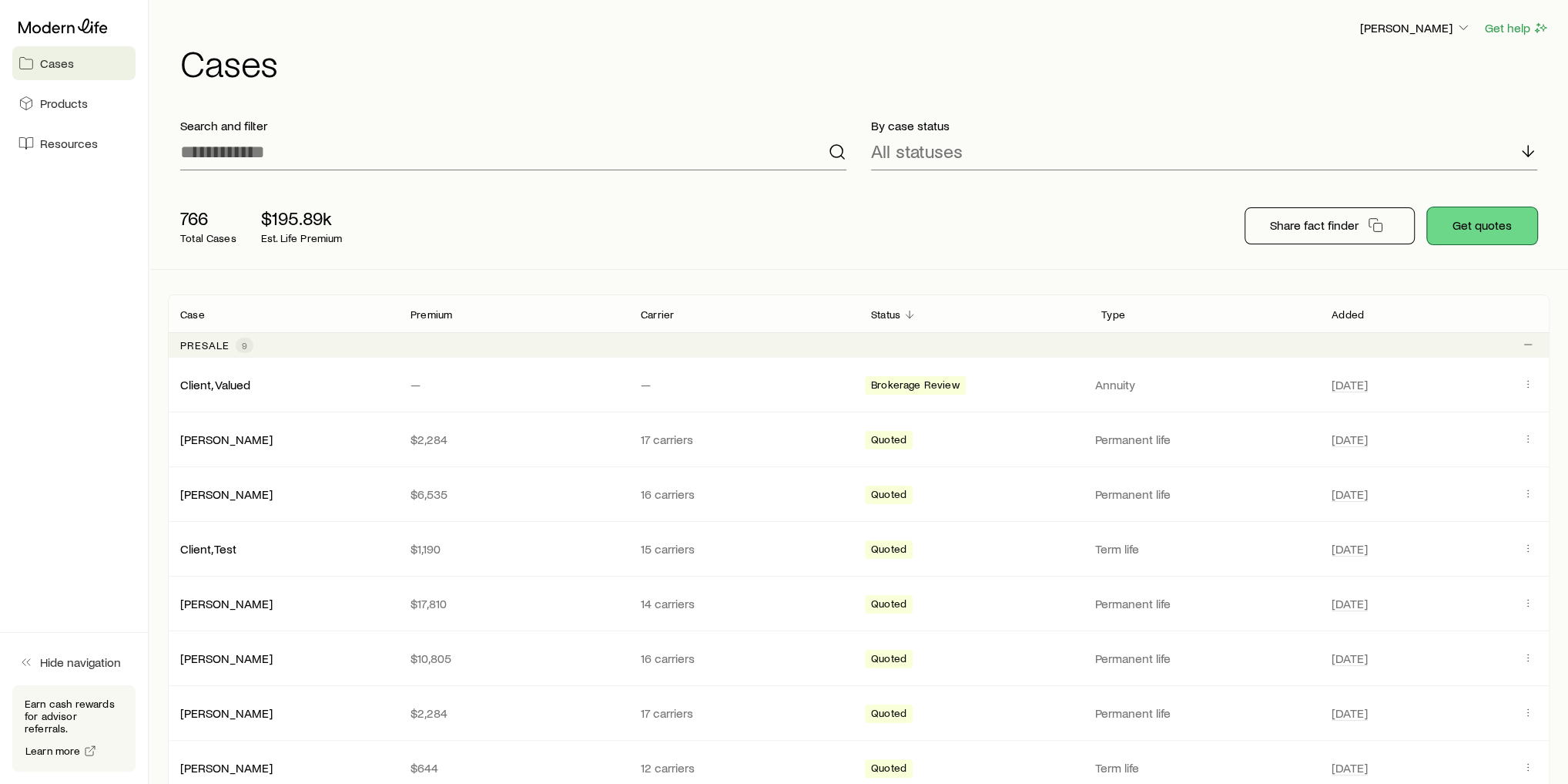
click at [1479, 222] on button "Get quotes" at bounding box center [1482, 225] width 110 height 37
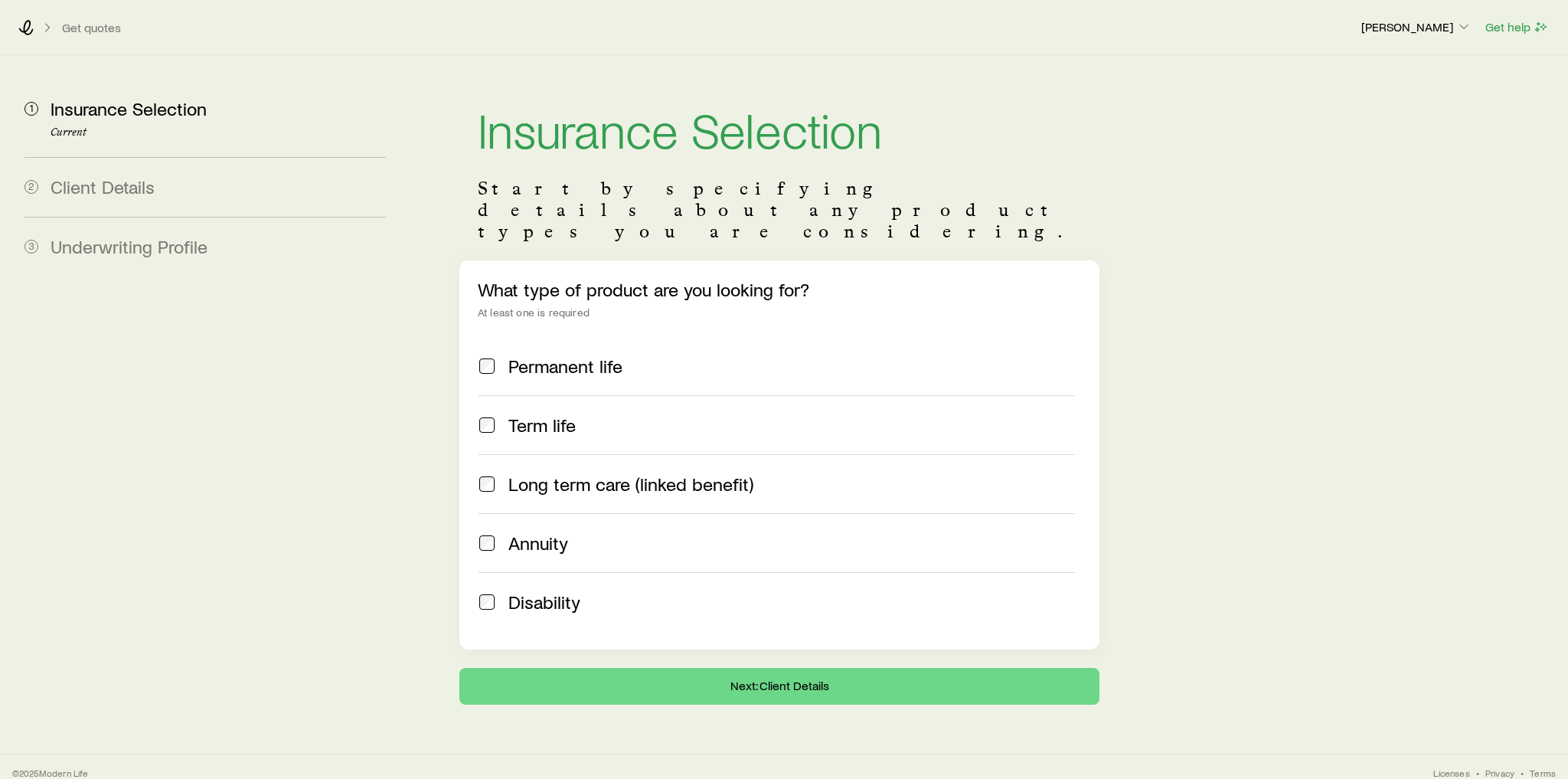
click at [575, 338] on label "Permanent life" at bounding box center [776, 366] width 597 height 59
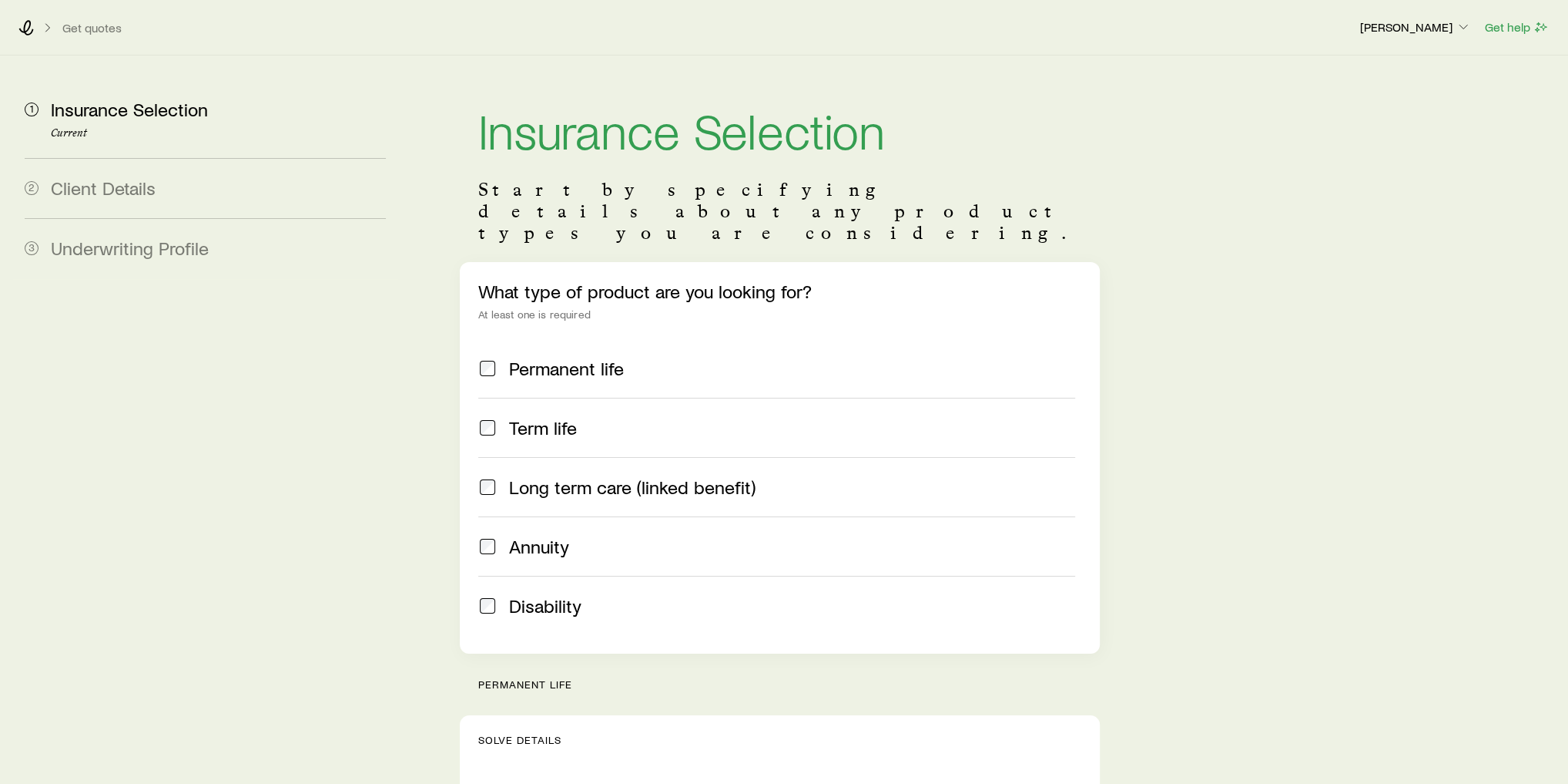
drag, startPoint x: 589, startPoint y: 388, endPoint x: 611, endPoint y: 386, distance: 22.1
click at [589, 417] on div "Term life" at bounding box center [792, 428] width 566 height 21
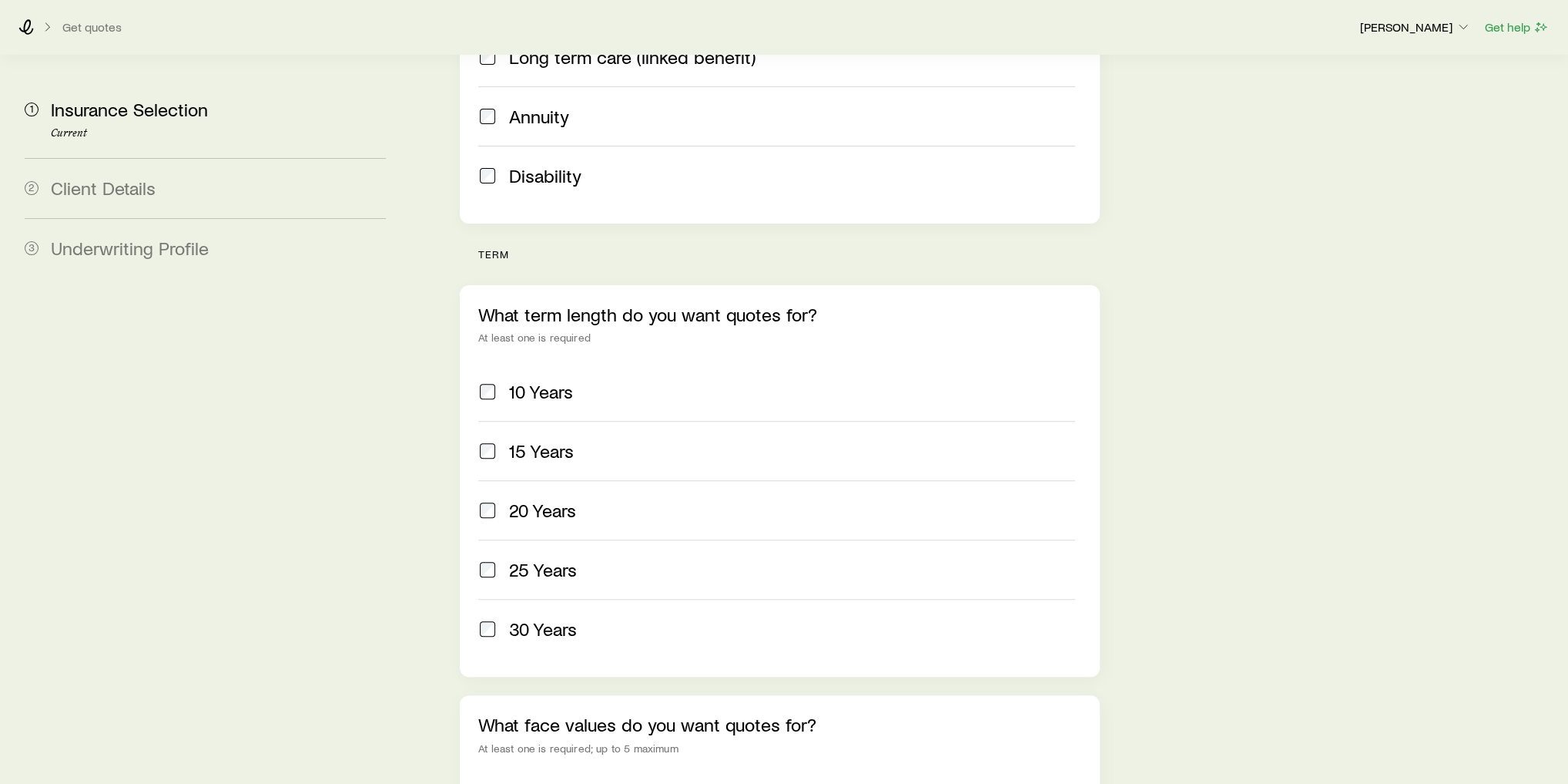
scroll to position [431, 0]
drag, startPoint x: 604, startPoint y: 463, endPoint x: 628, endPoint y: 521, distance: 62.8
click at [604, 498] on div "20 Years" at bounding box center [792, 509] width 566 height 21
click at [628, 557] on div "25 Years" at bounding box center [792, 568] width 566 height 21
click at [641, 617] on div "30 Years" at bounding box center [792, 628] width 566 height 21
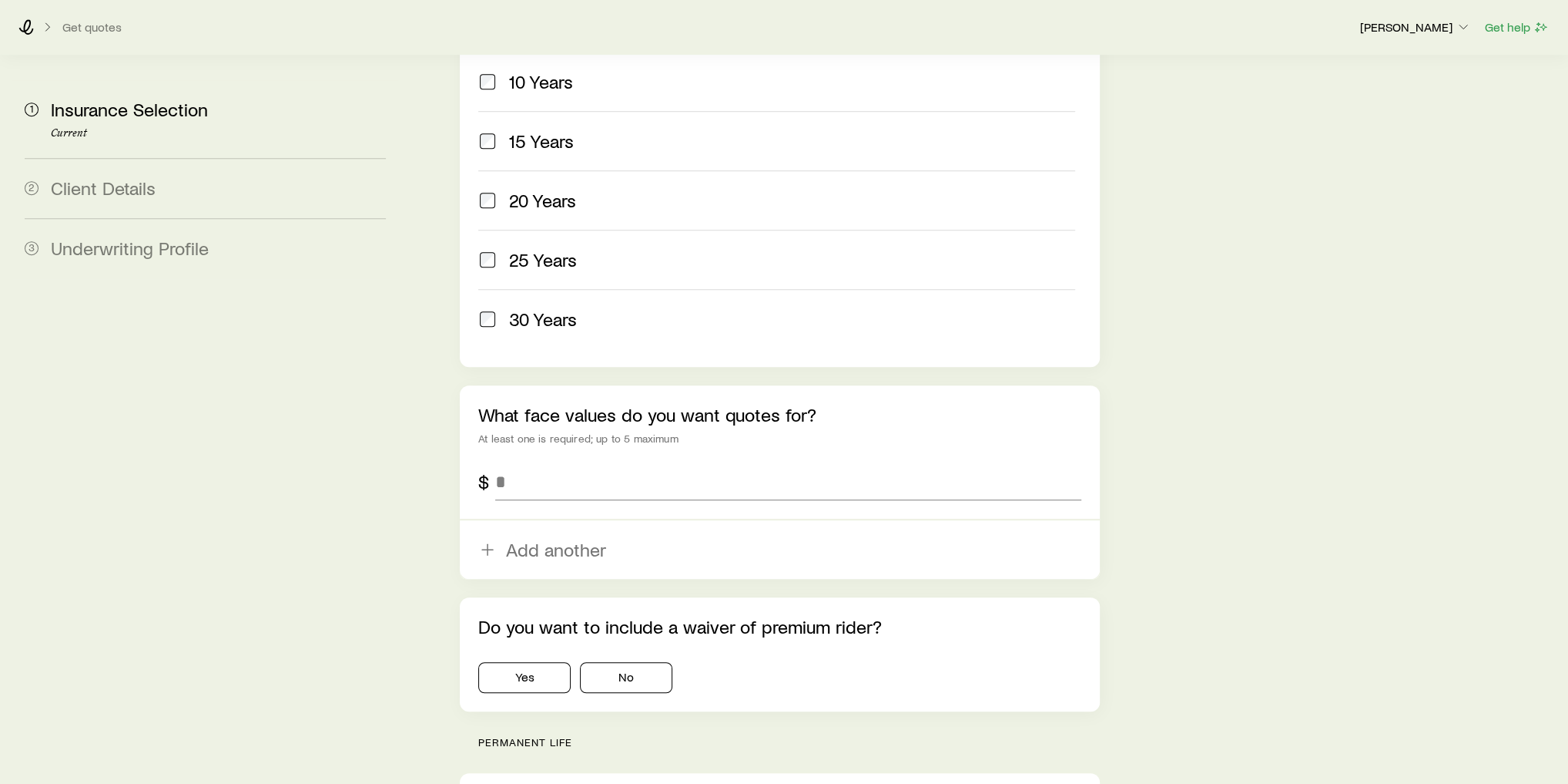
scroll to position [802, 0]
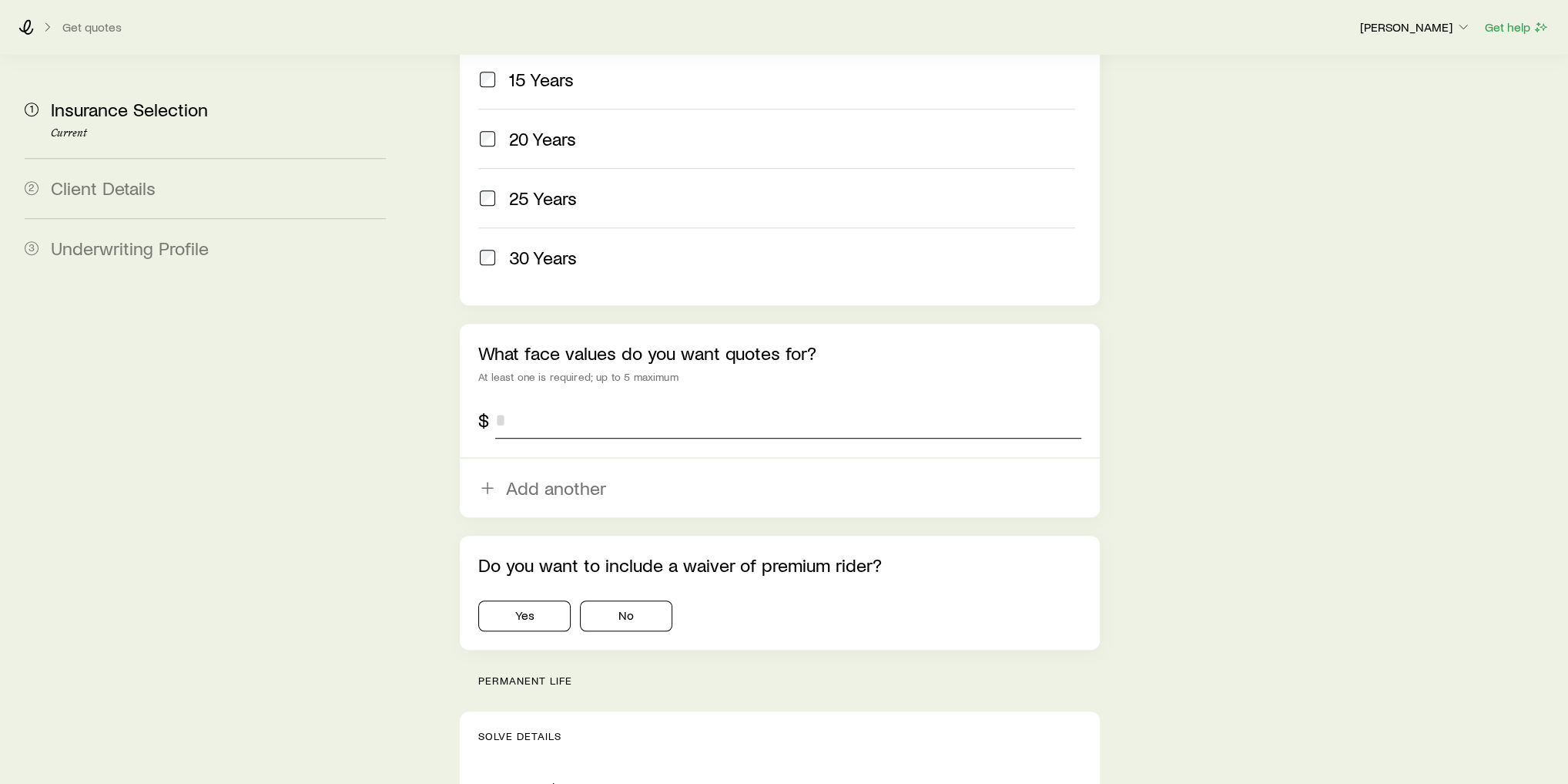
click at [638, 402] on input "tel" at bounding box center [788, 420] width 586 height 37
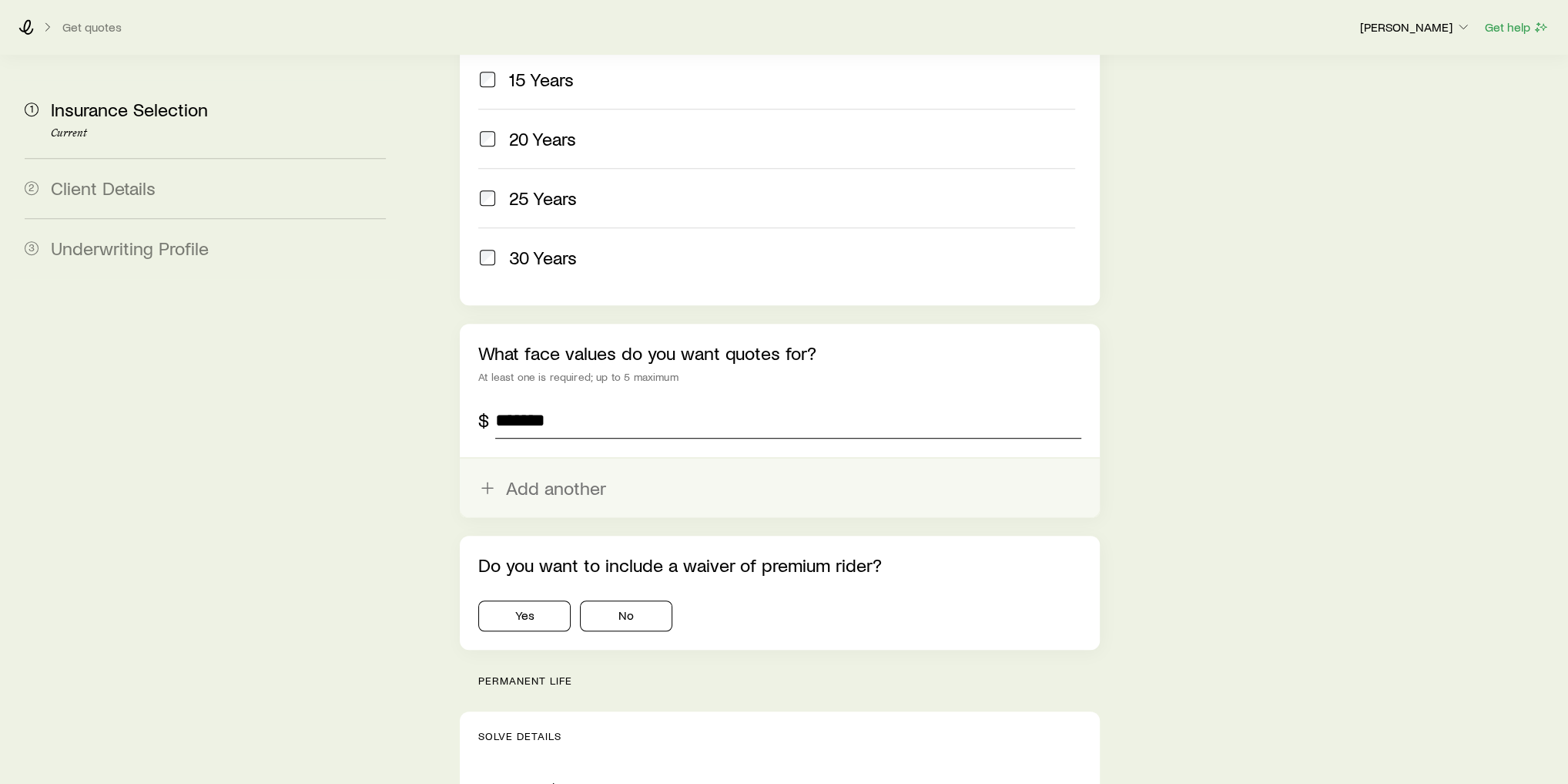
type input "*******"
click at [653, 459] on button "Add another" at bounding box center [779, 488] width 640 height 59
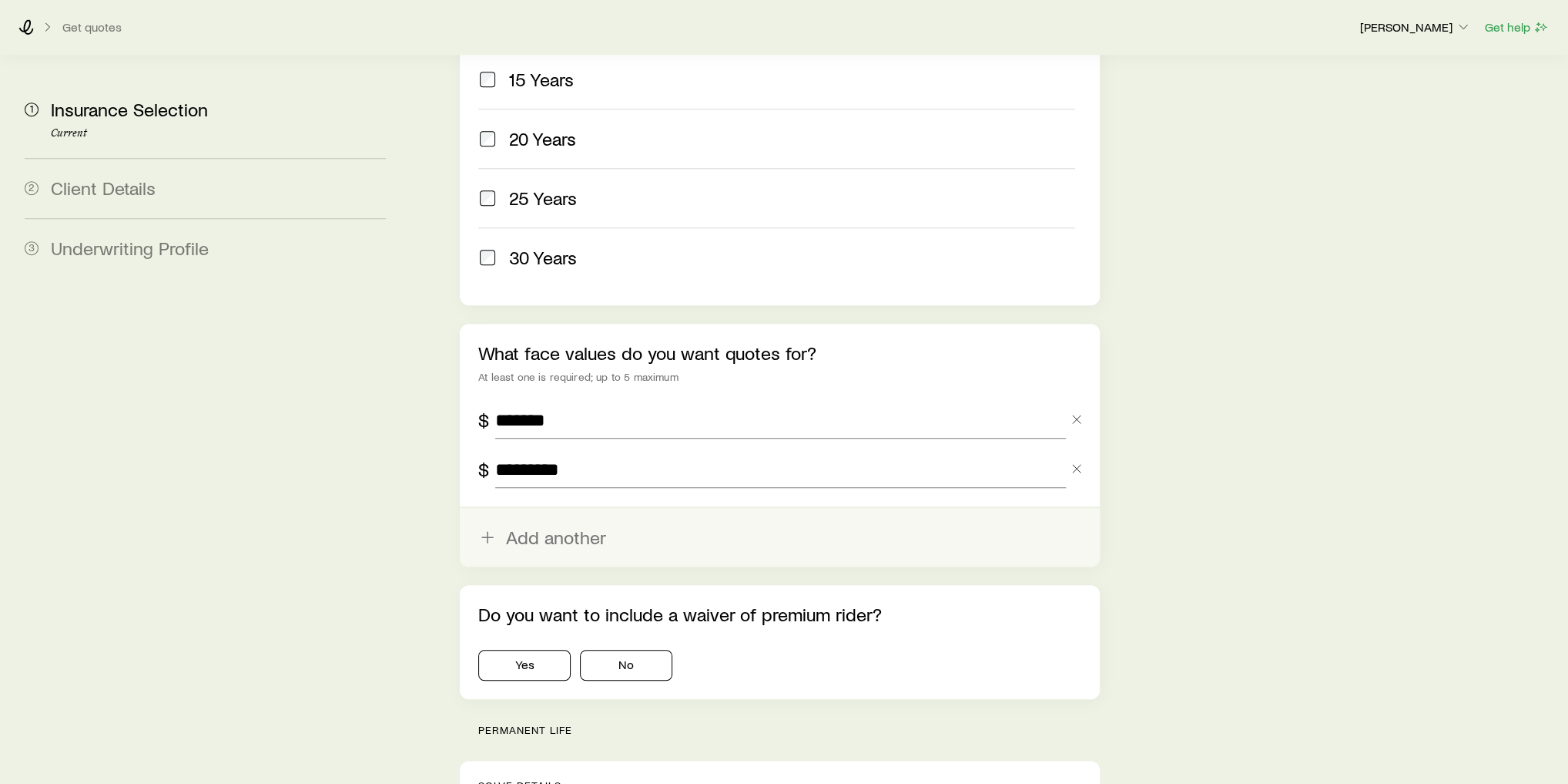
type input "*********"
click at [615, 508] on button "Add another" at bounding box center [779, 538] width 640 height 59
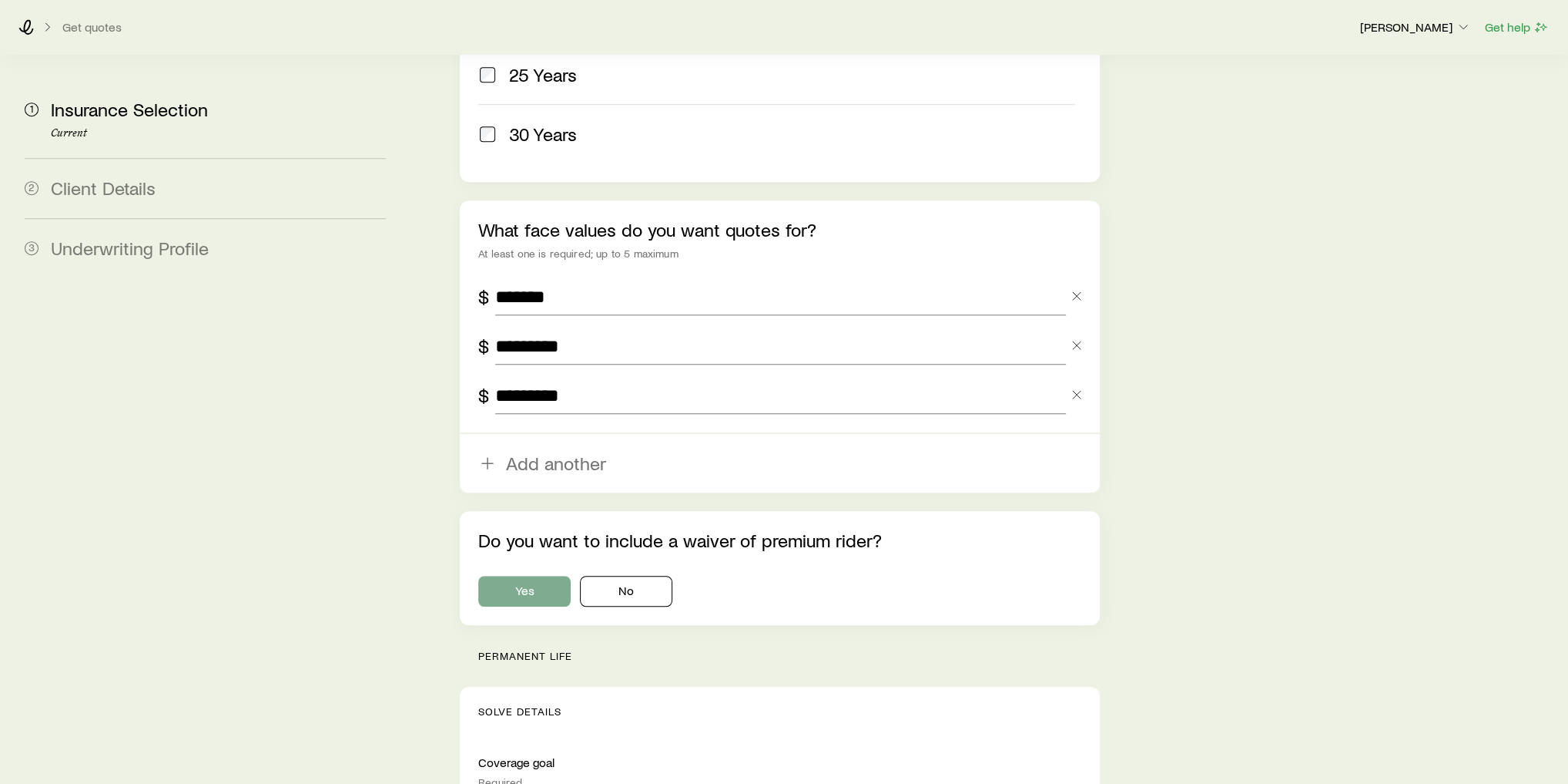
type input "*********"
click at [555, 576] on button "Yes" at bounding box center [525, 591] width 93 height 31
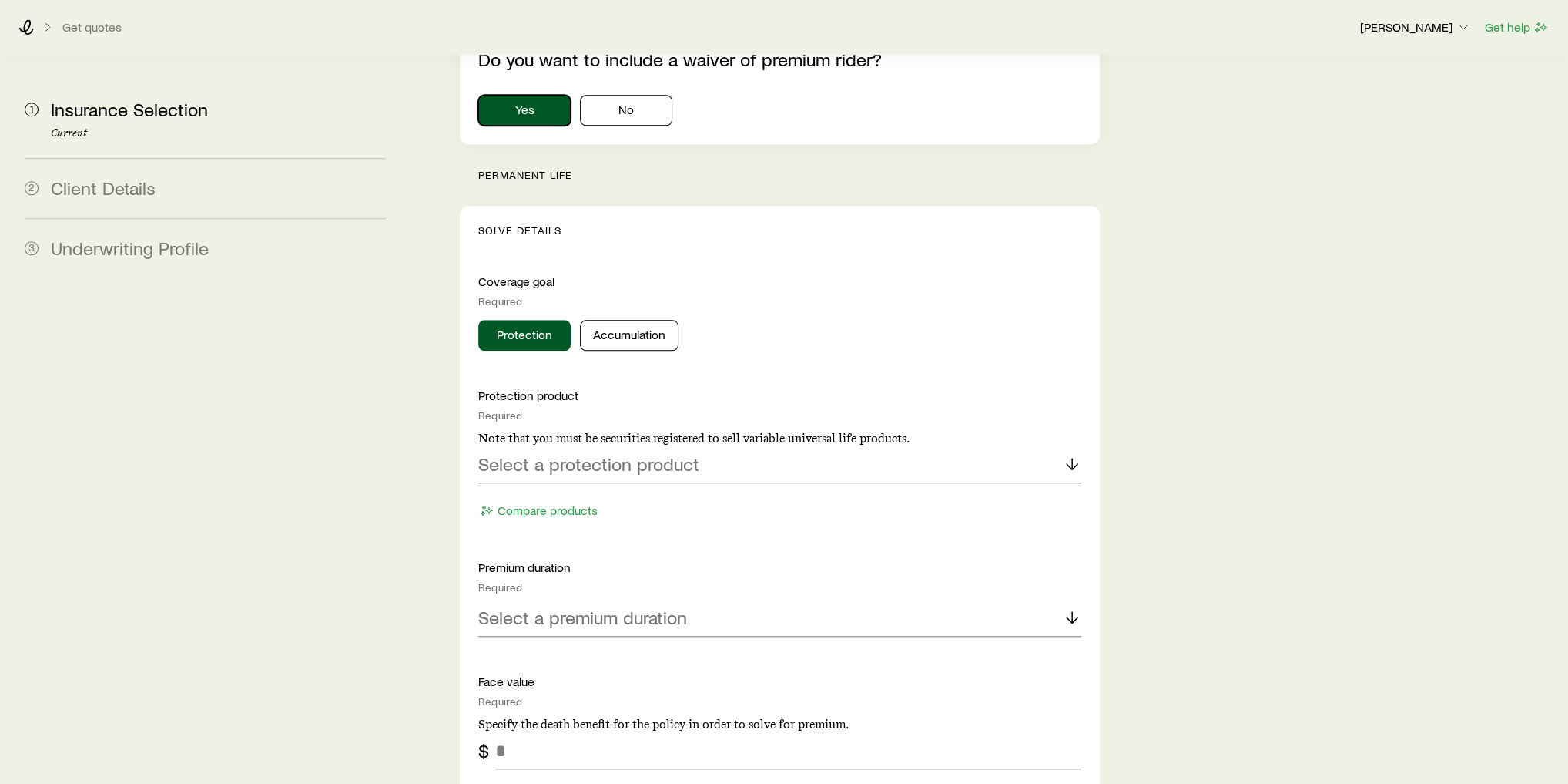
scroll to position [1418, 0]
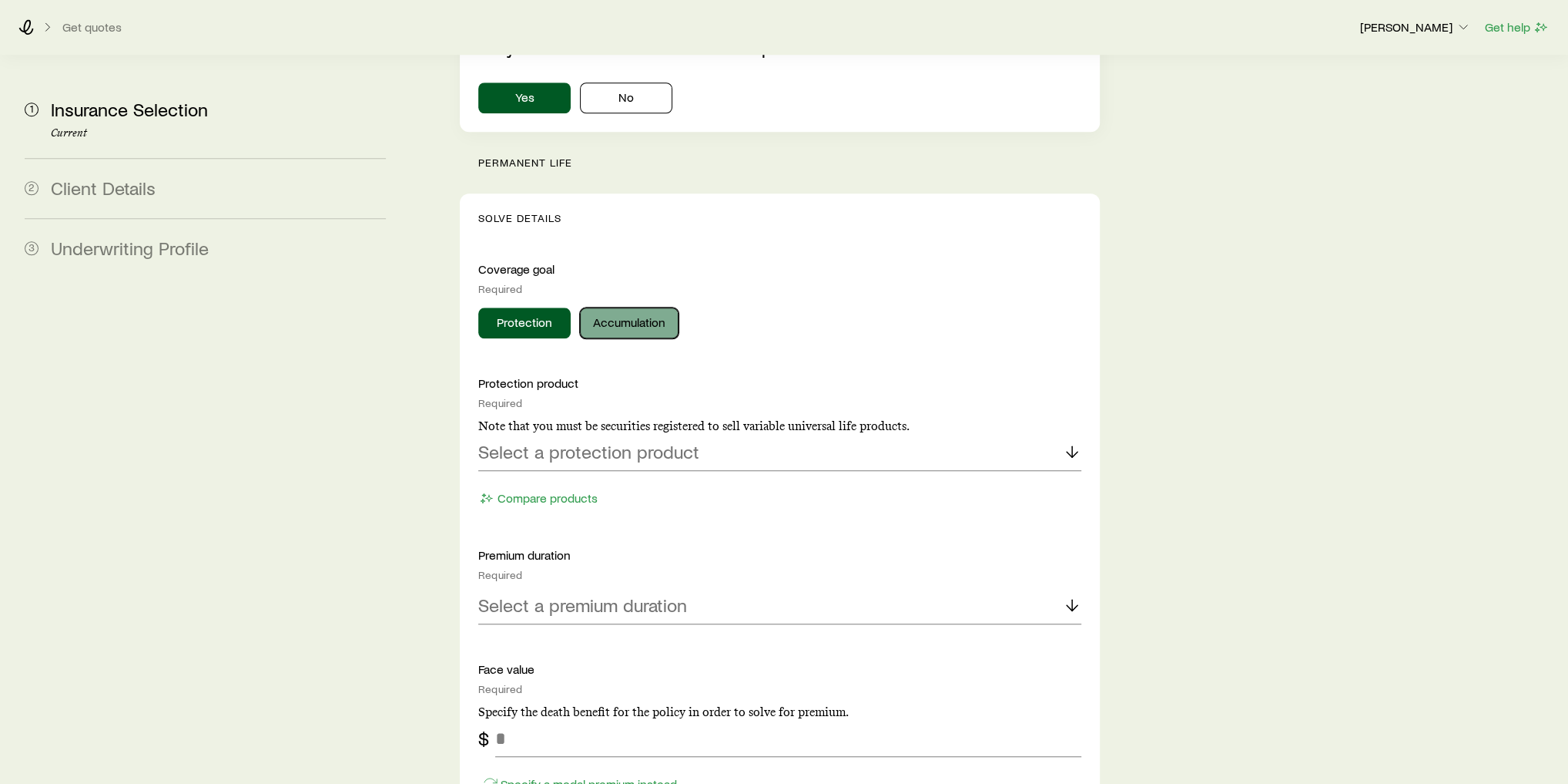
click at [635, 307] on button "Accumulation" at bounding box center [629, 322] width 98 height 31
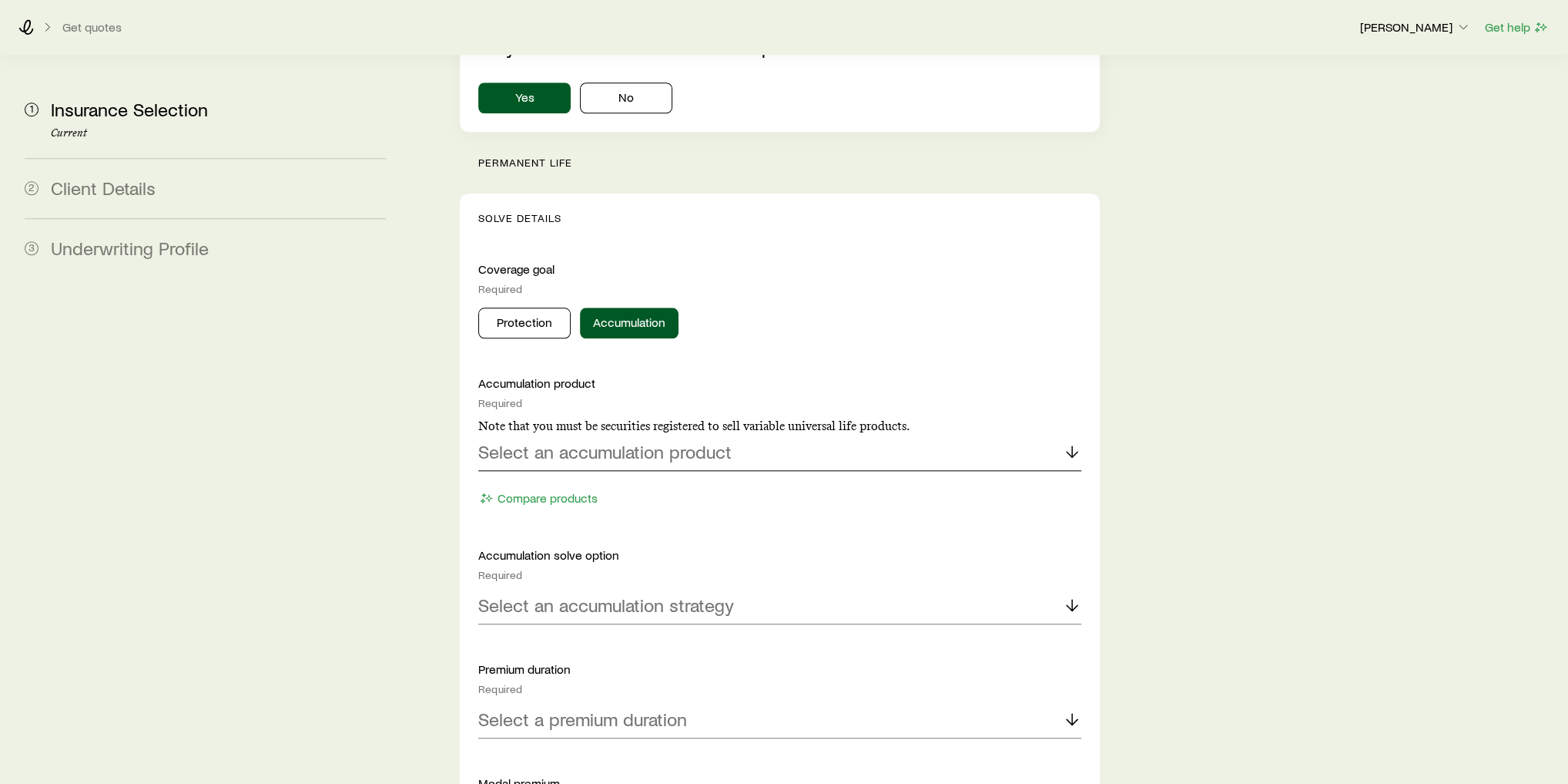
click at [758, 434] on div "Select an accumulation product" at bounding box center [780, 452] width 603 height 37
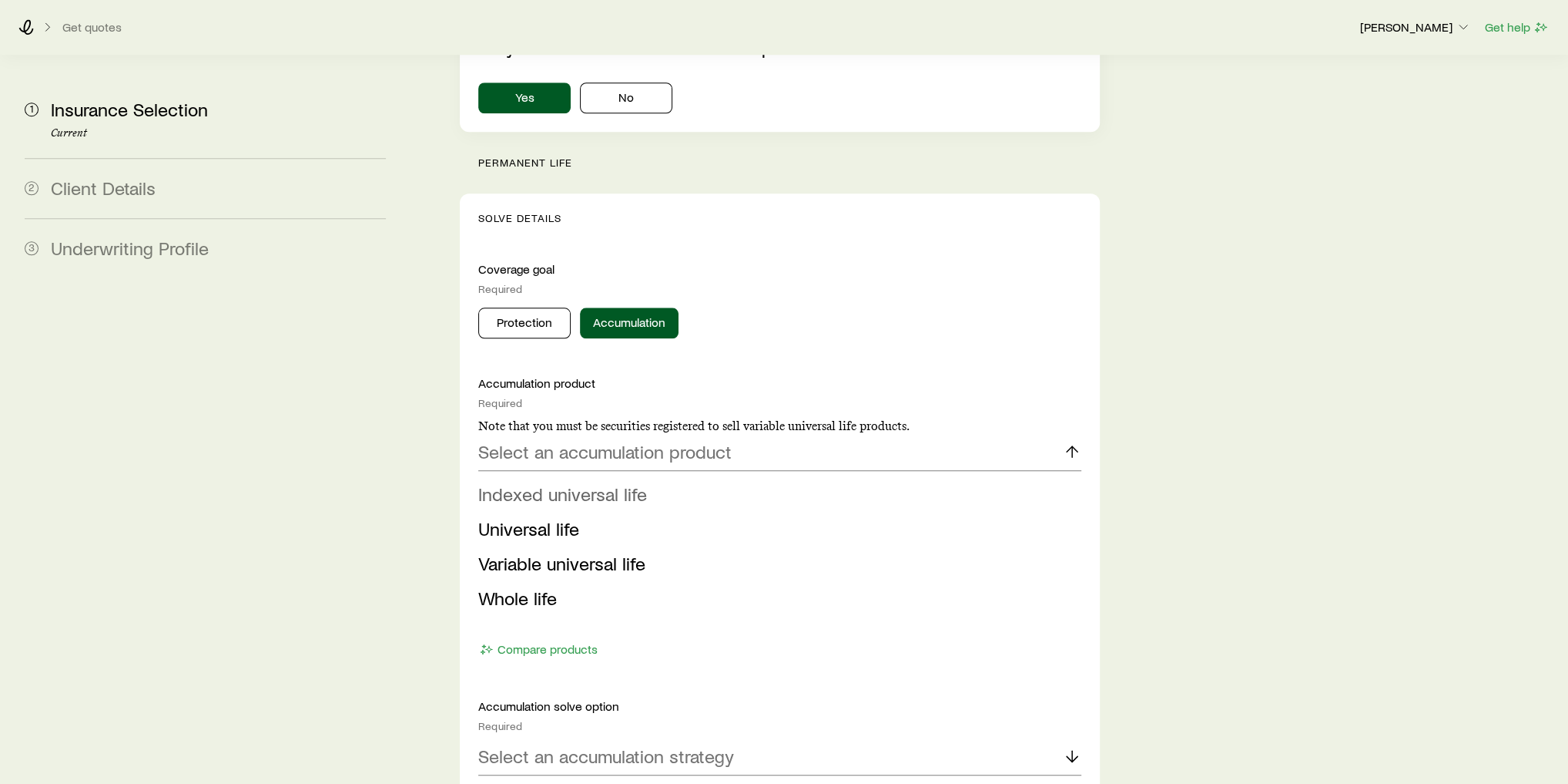
click at [629, 482] on span "Indexed universal life" at bounding box center [562, 493] width 169 height 22
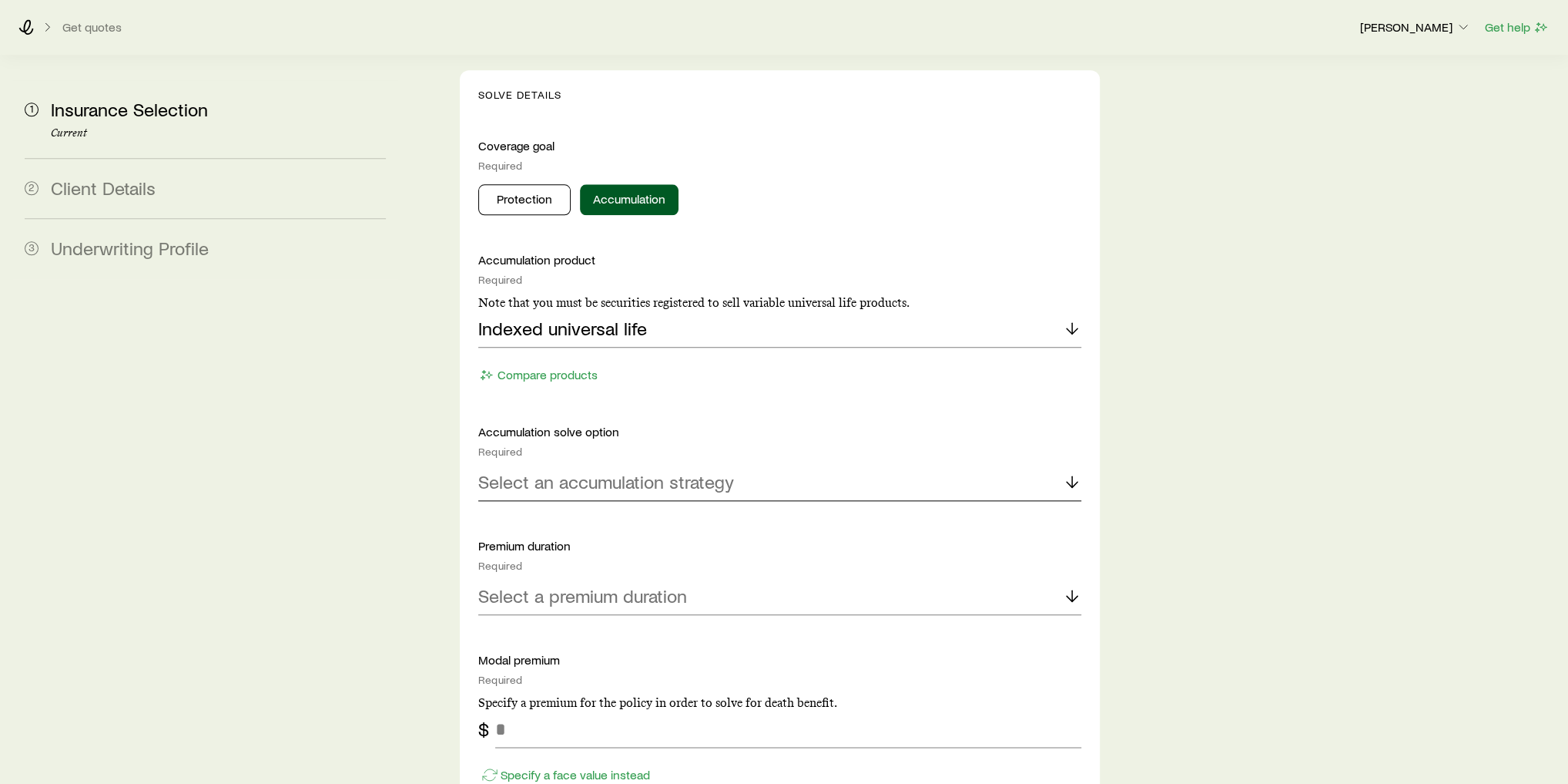
click at [611, 471] on p "Select an accumulation strategy" at bounding box center [606, 481] width 256 height 21
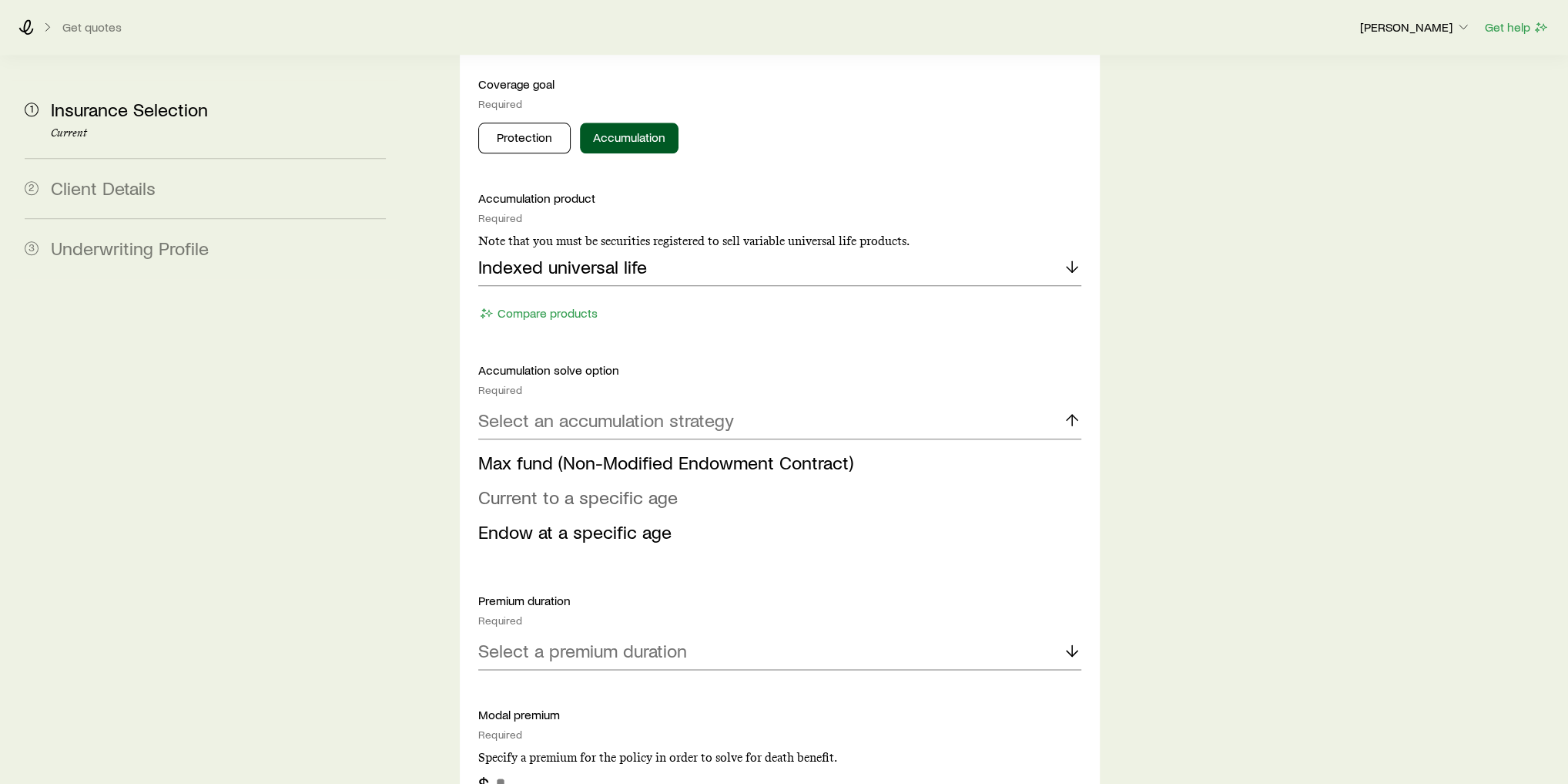
click at [609, 486] on span "Current to a specific age" at bounding box center [578, 496] width 200 height 22
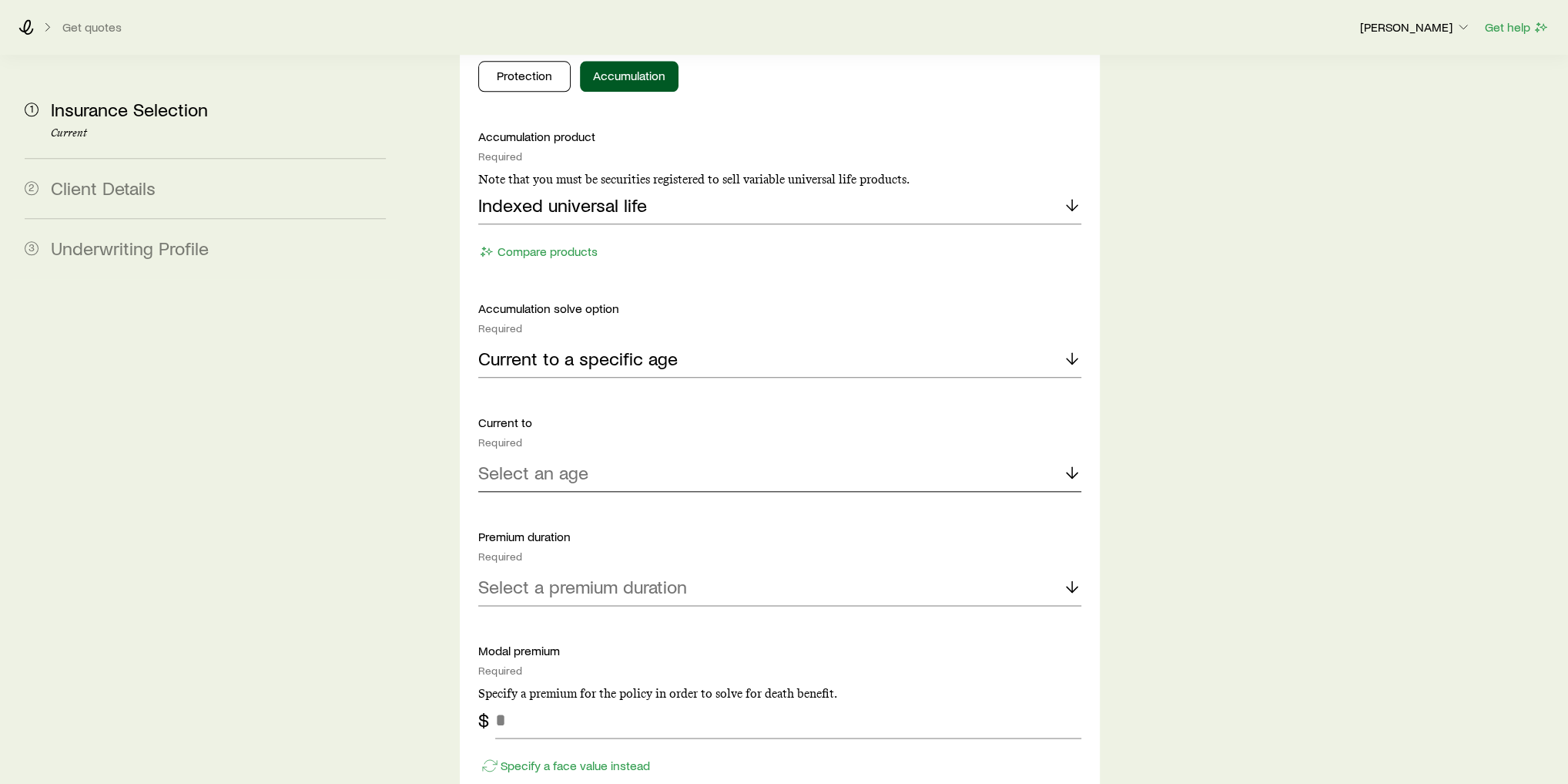
click at [587, 455] on div "Select an age" at bounding box center [780, 472] width 603 height 37
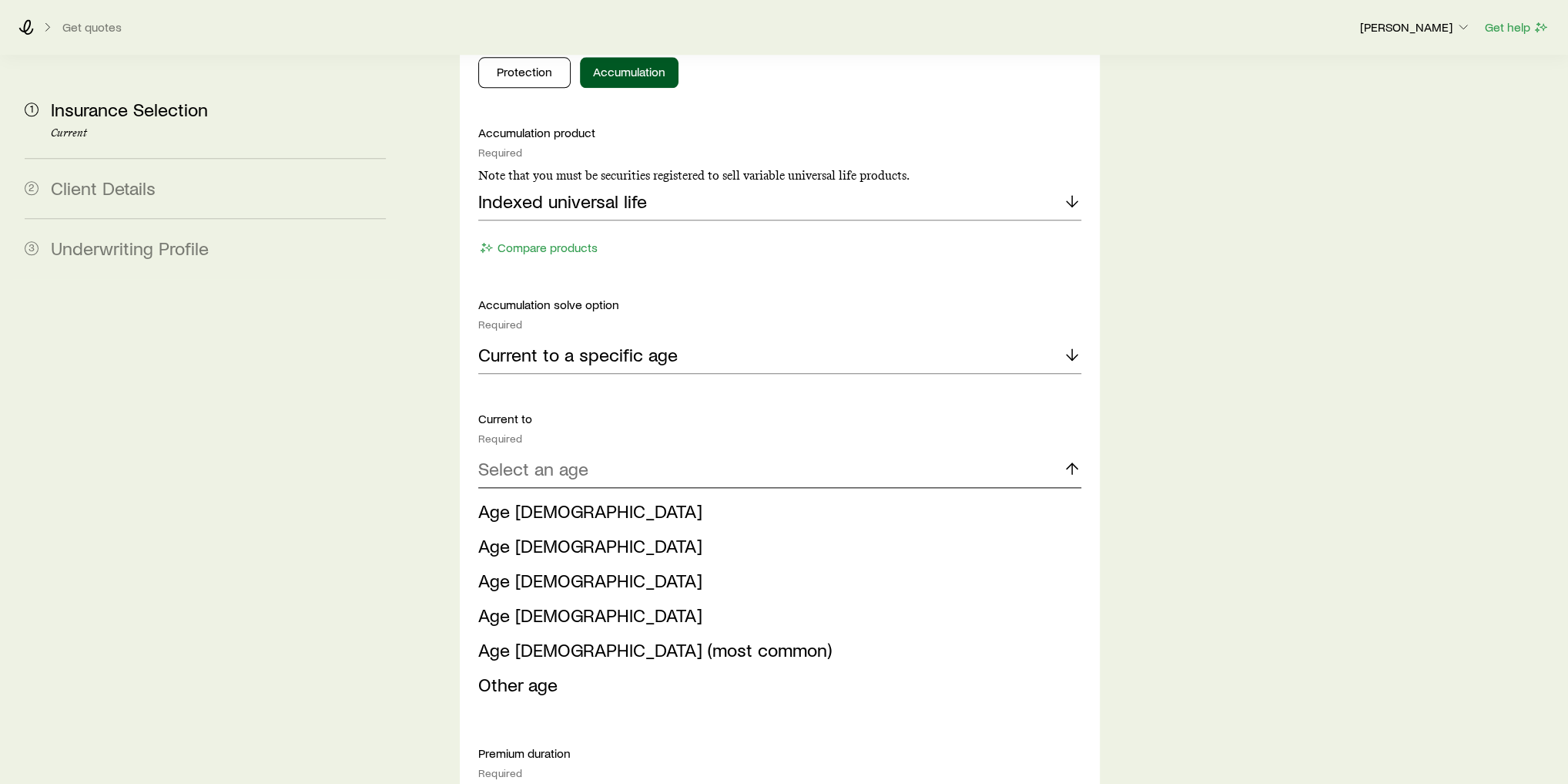
scroll to position [1727, 0]
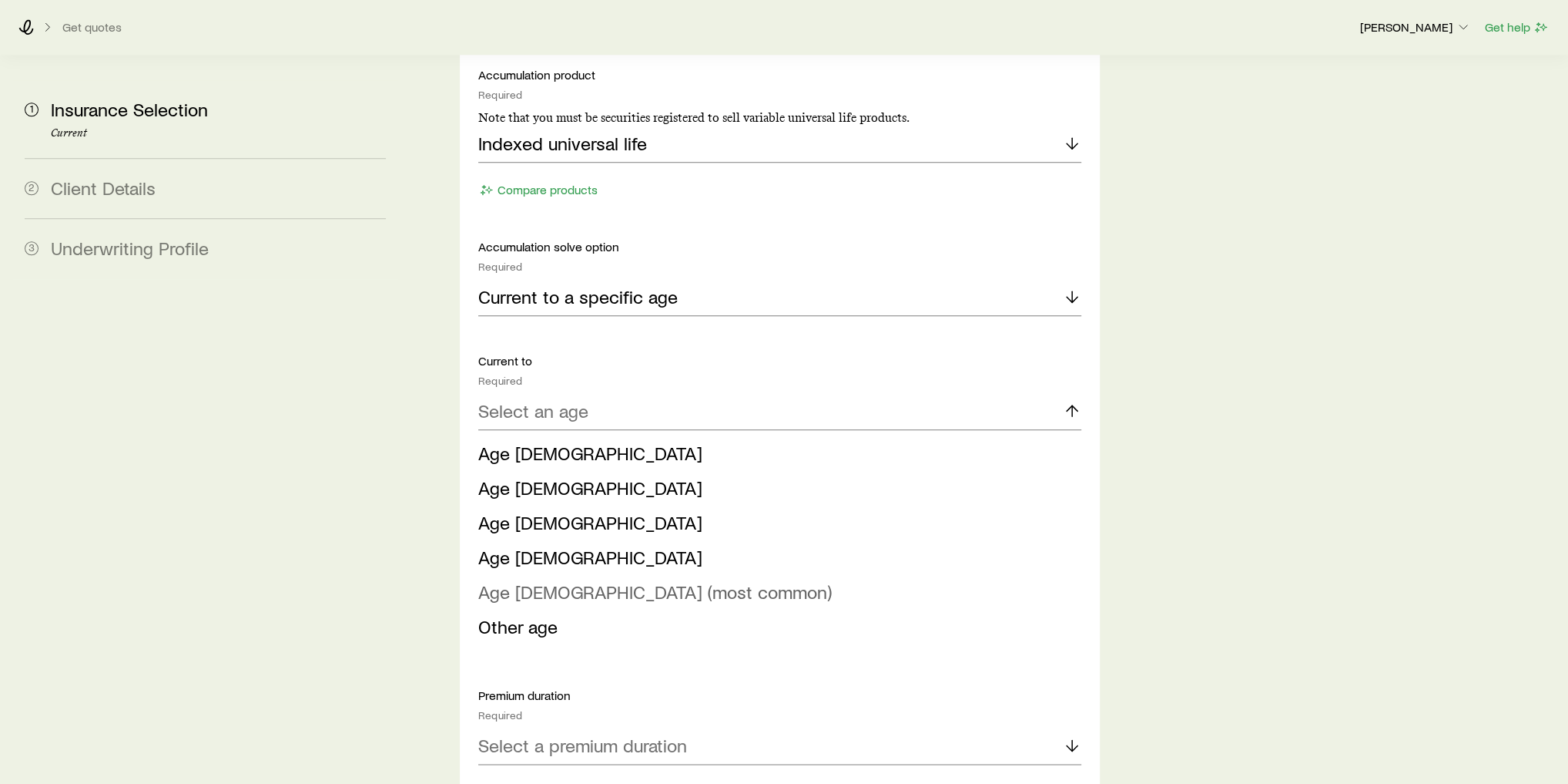
click at [595, 580] on span "Age [DEMOGRAPHIC_DATA] (most common)" at bounding box center [655, 591] width 353 height 22
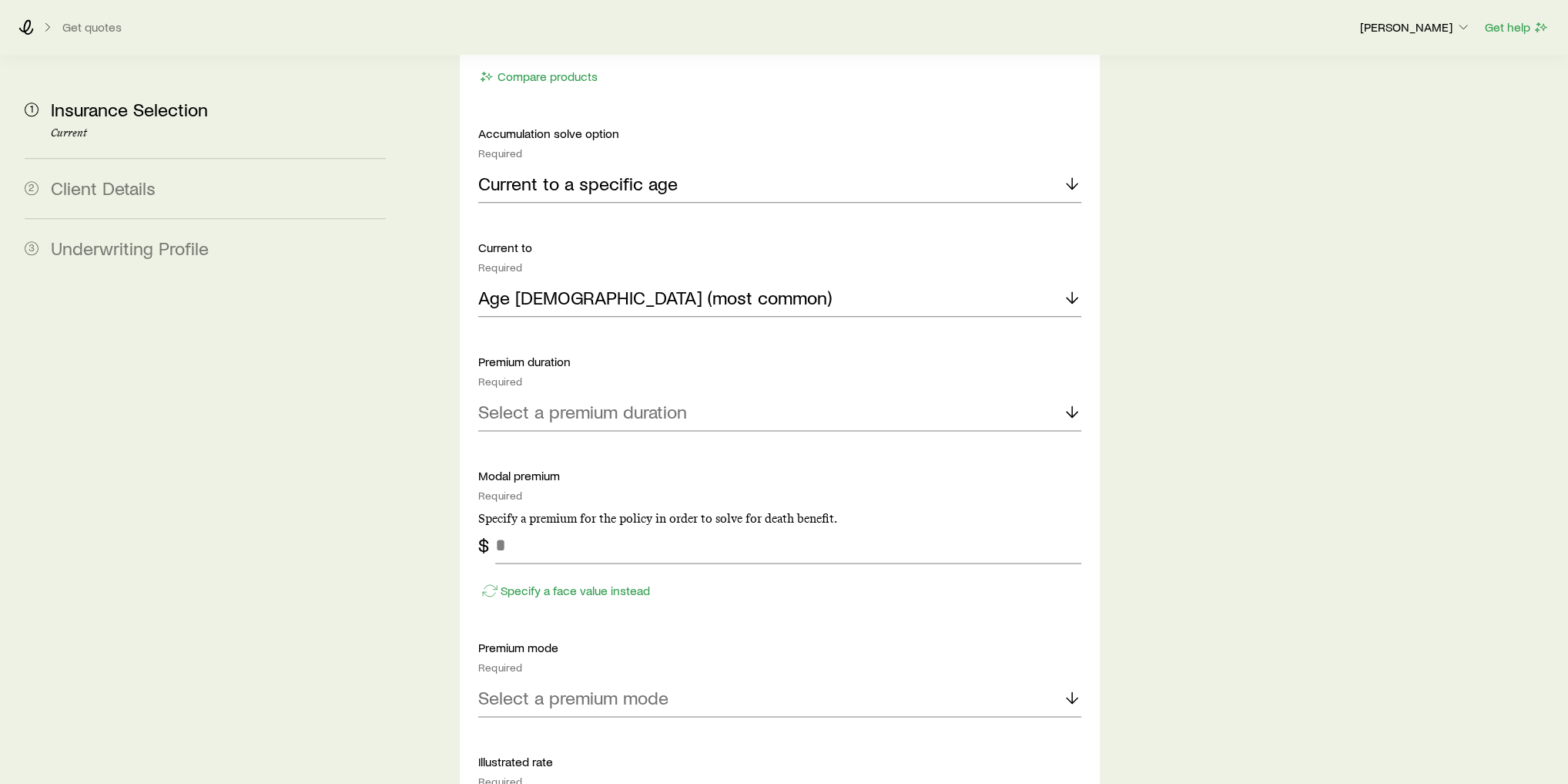
scroll to position [1850, 0]
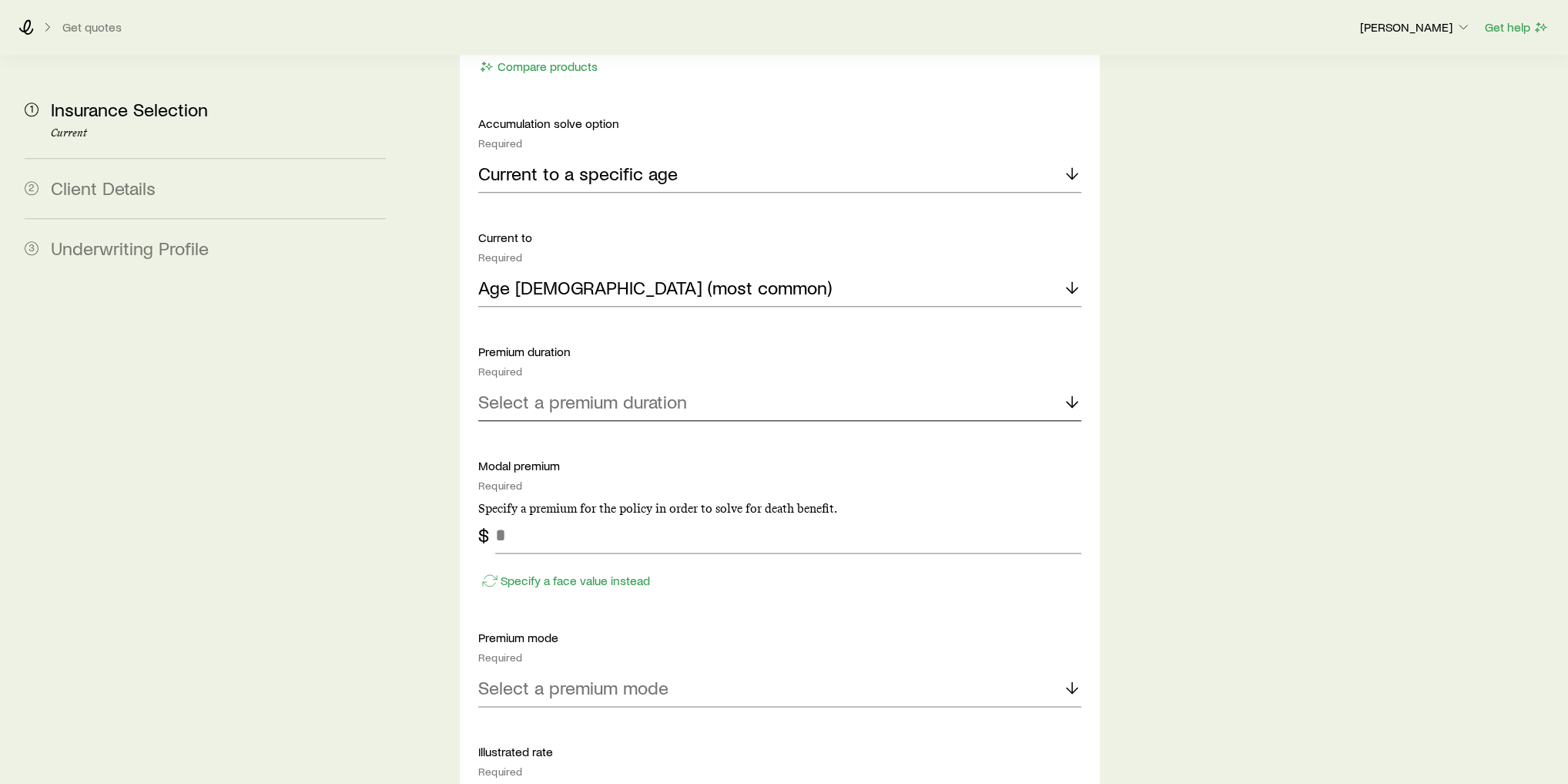
click at [605, 391] on p "Select a premium duration" at bounding box center [583, 402] width 209 height 21
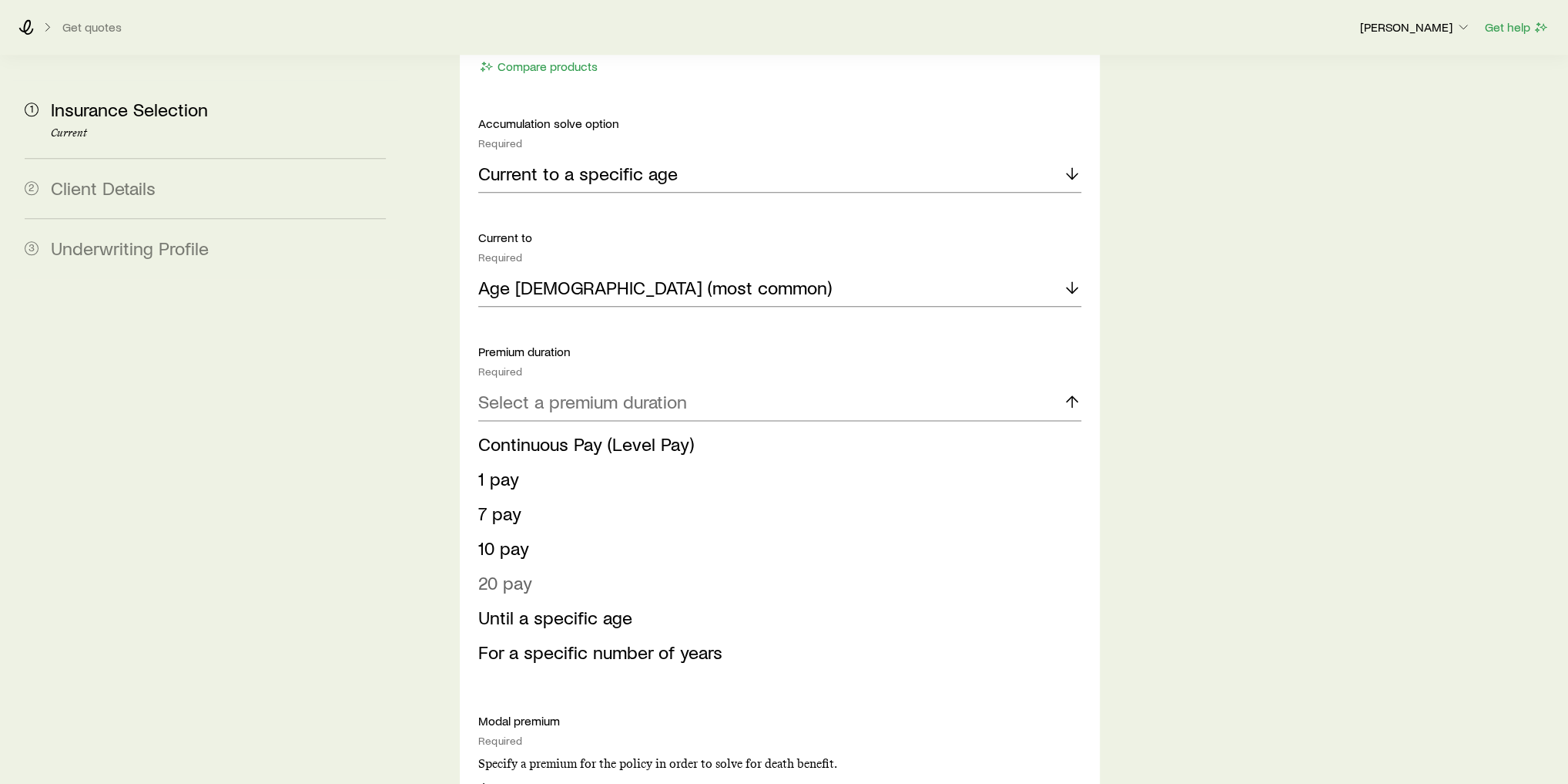
click at [541, 566] on li "20 pay" at bounding box center [776, 583] width 594 height 35
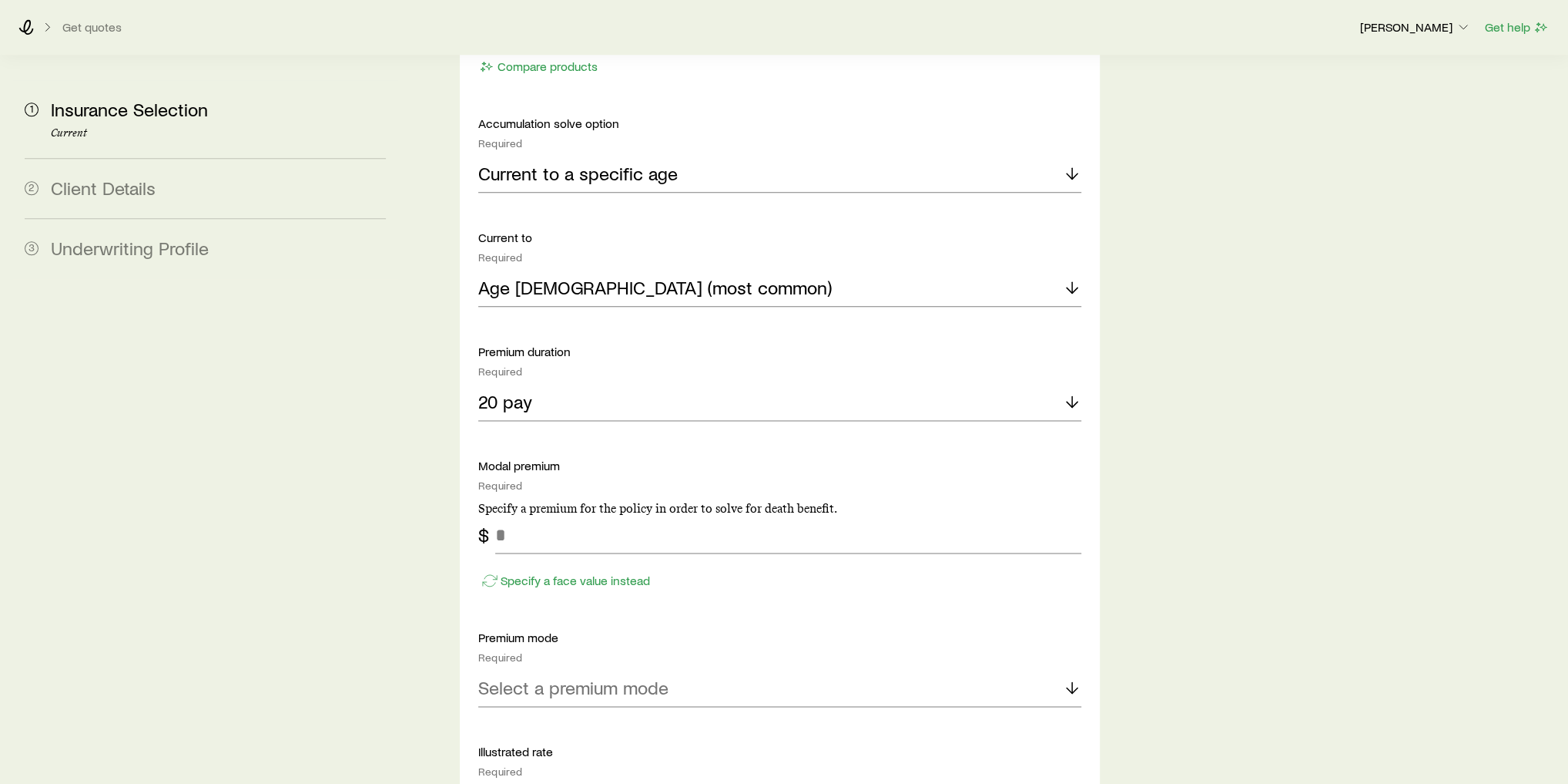
scroll to position [1912, 0]
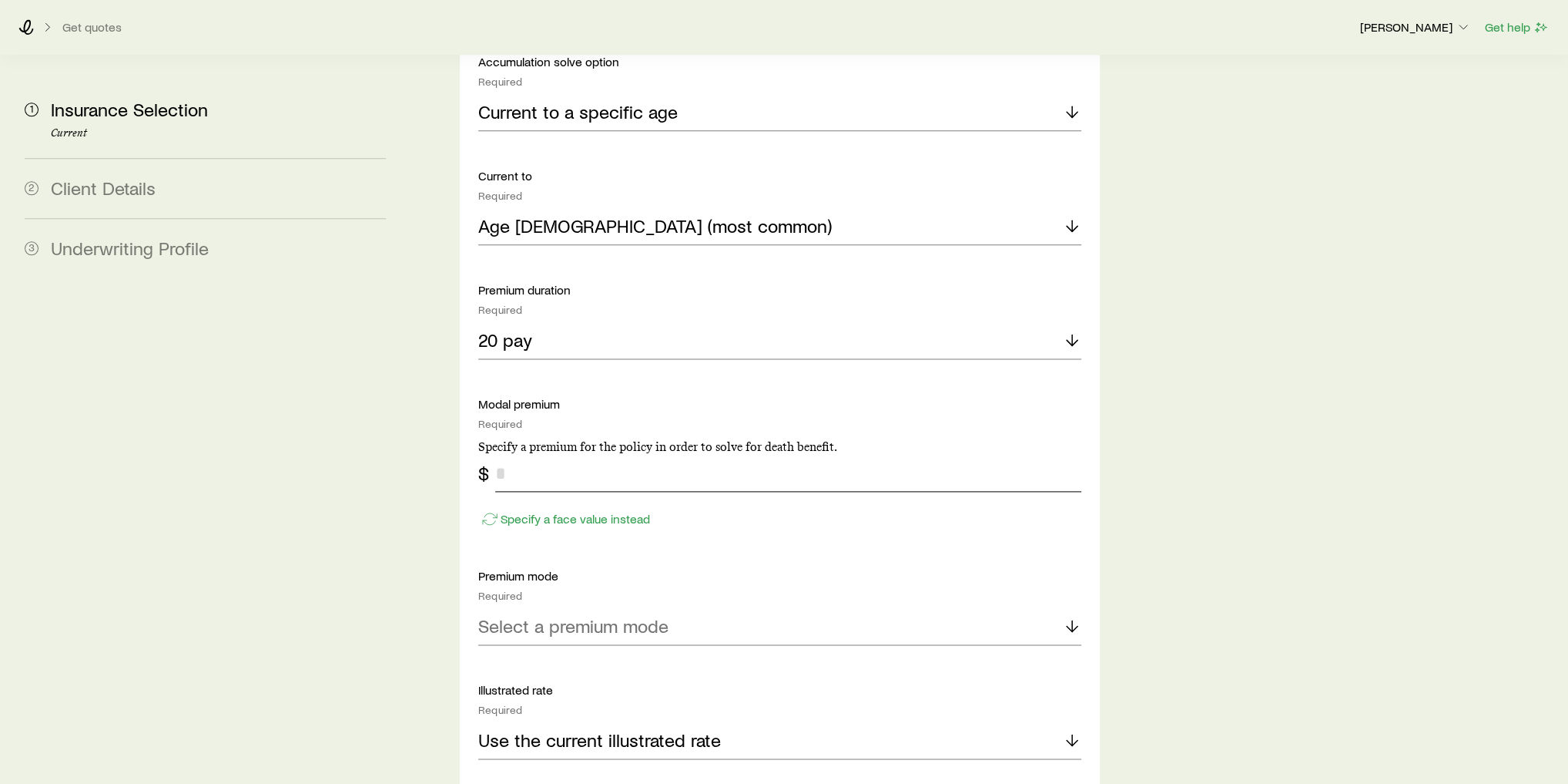
click at [527, 455] on input "tel" at bounding box center [788, 472] width 586 height 37
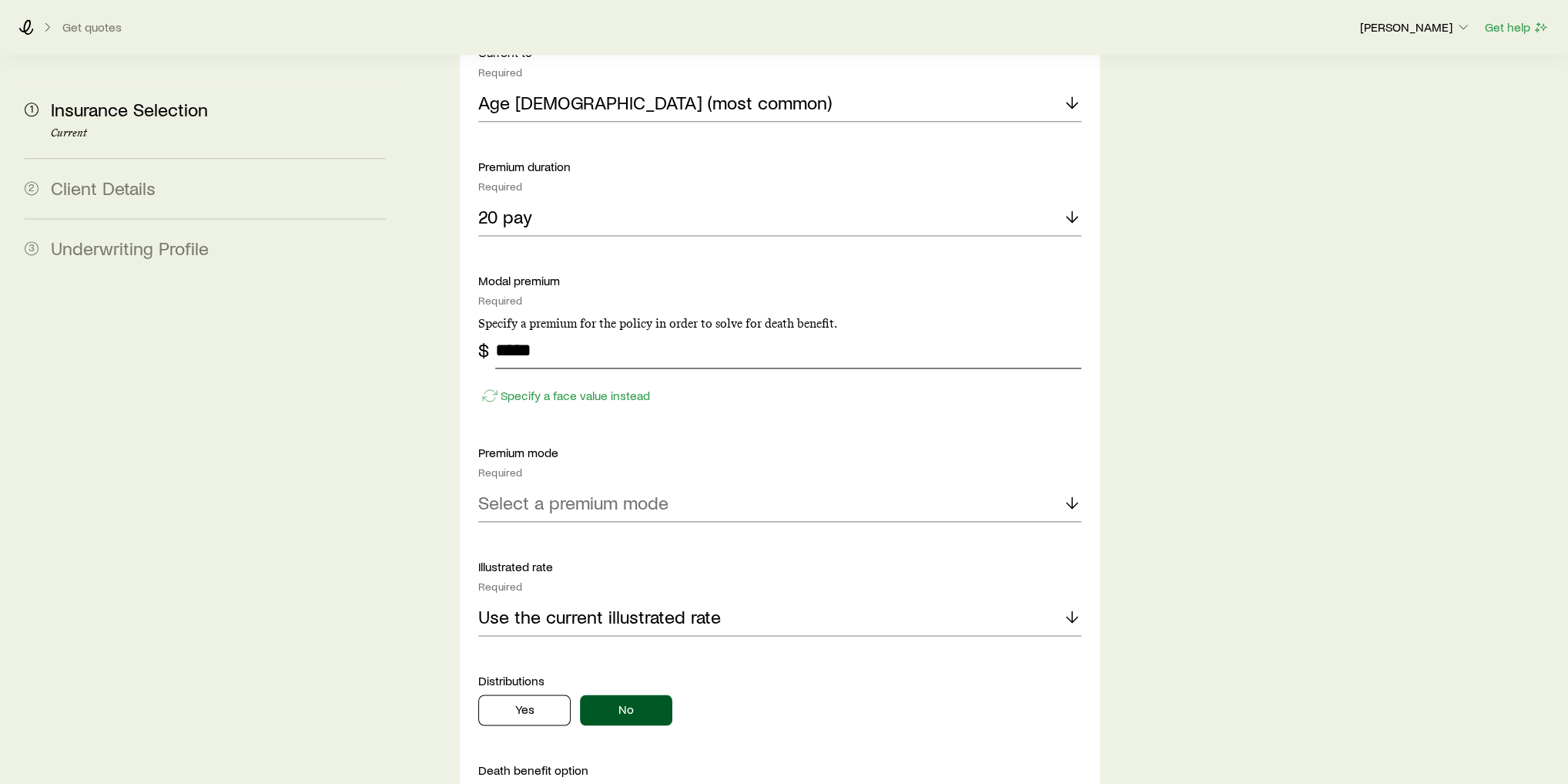
type input "*****"
click at [668, 485] on div "Select a premium mode" at bounding box center [780, 503] width 603 height 37
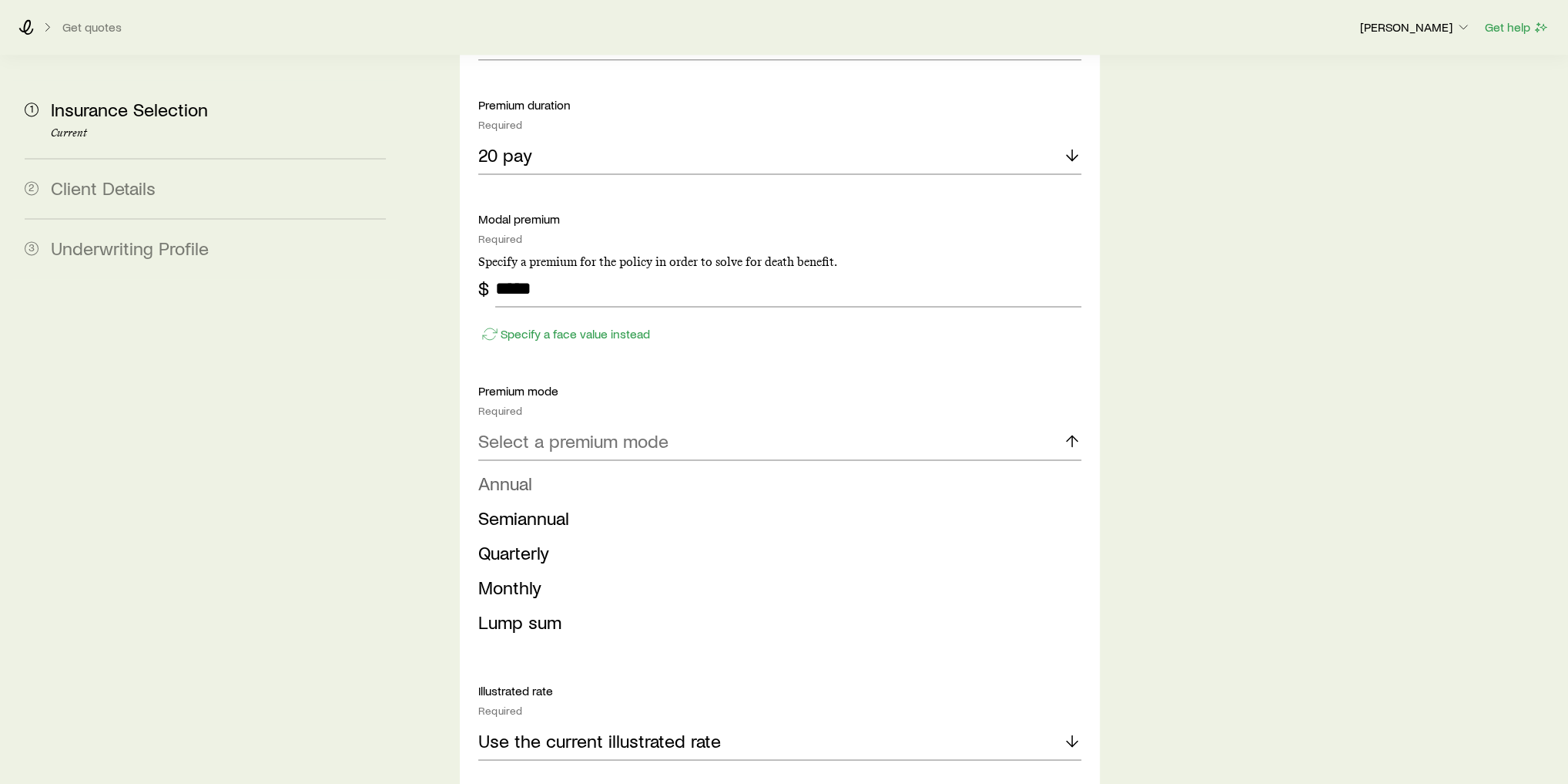
click at [555, 466] on li "Annual" at bounding box center [776, 483] width 594 height 35
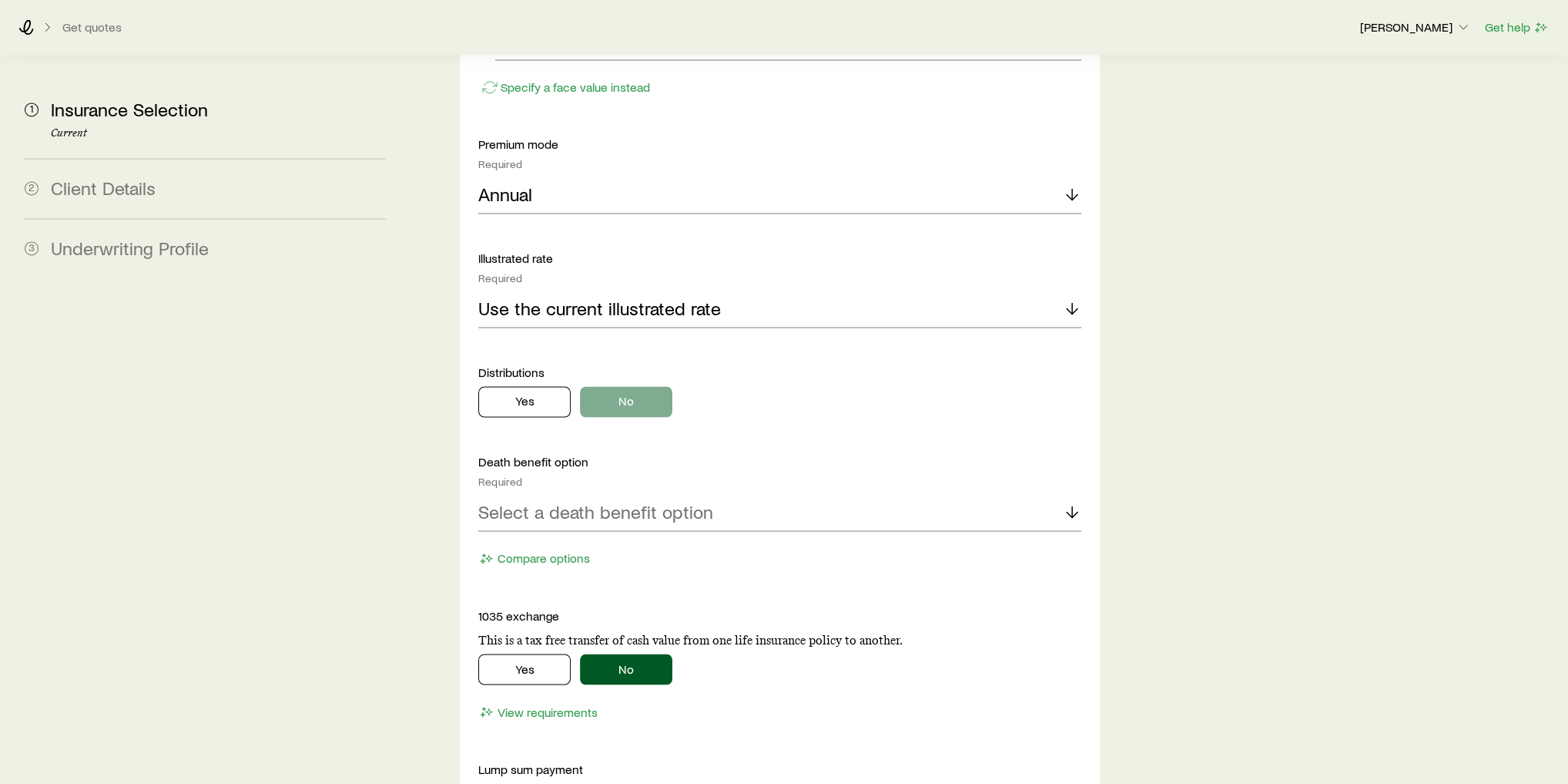
scroll to position [2405, 0]
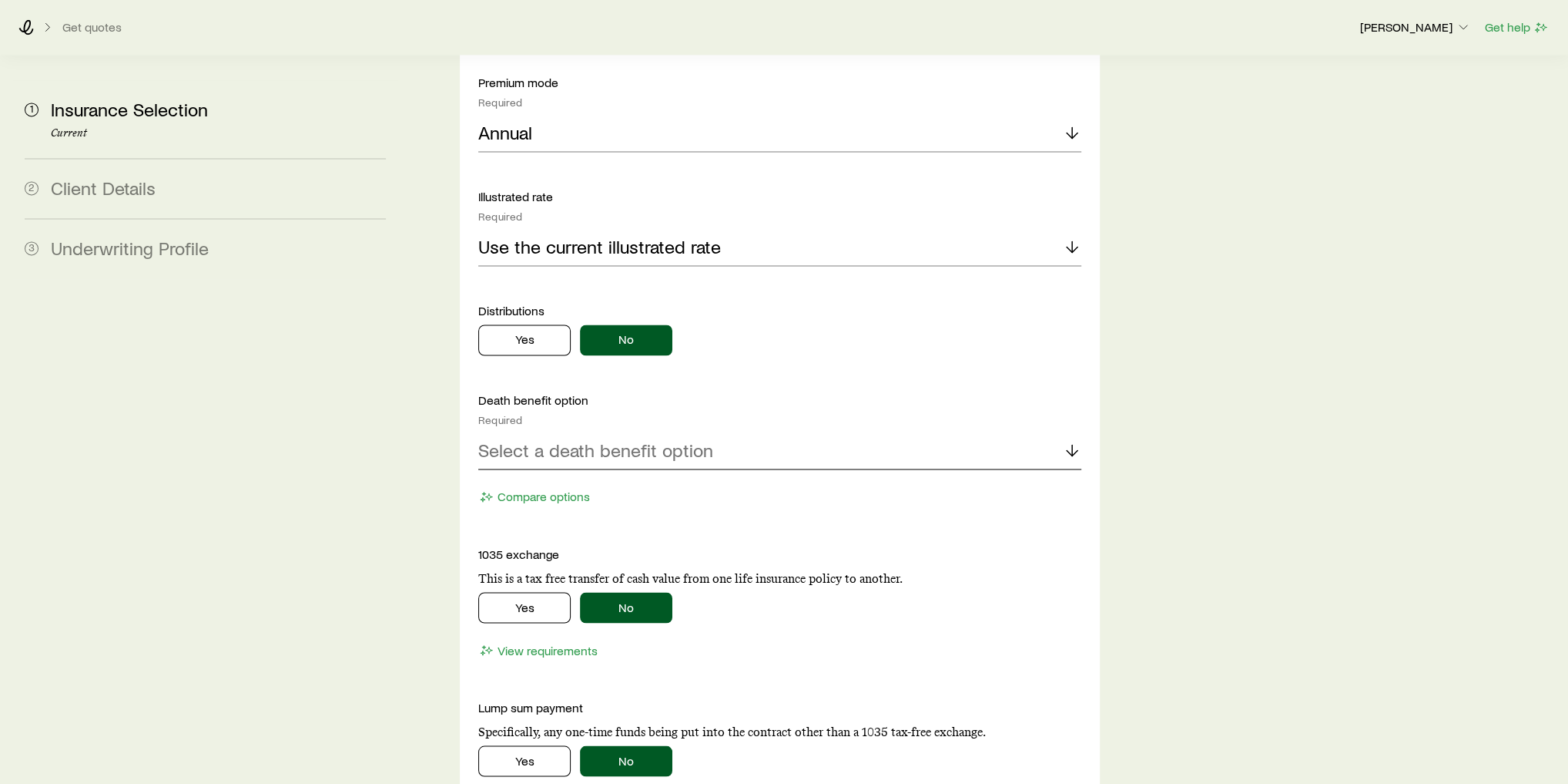
click at [681, 439] on p "Select a death benefit option" at bounding box center [595, 450] width 235 height 21
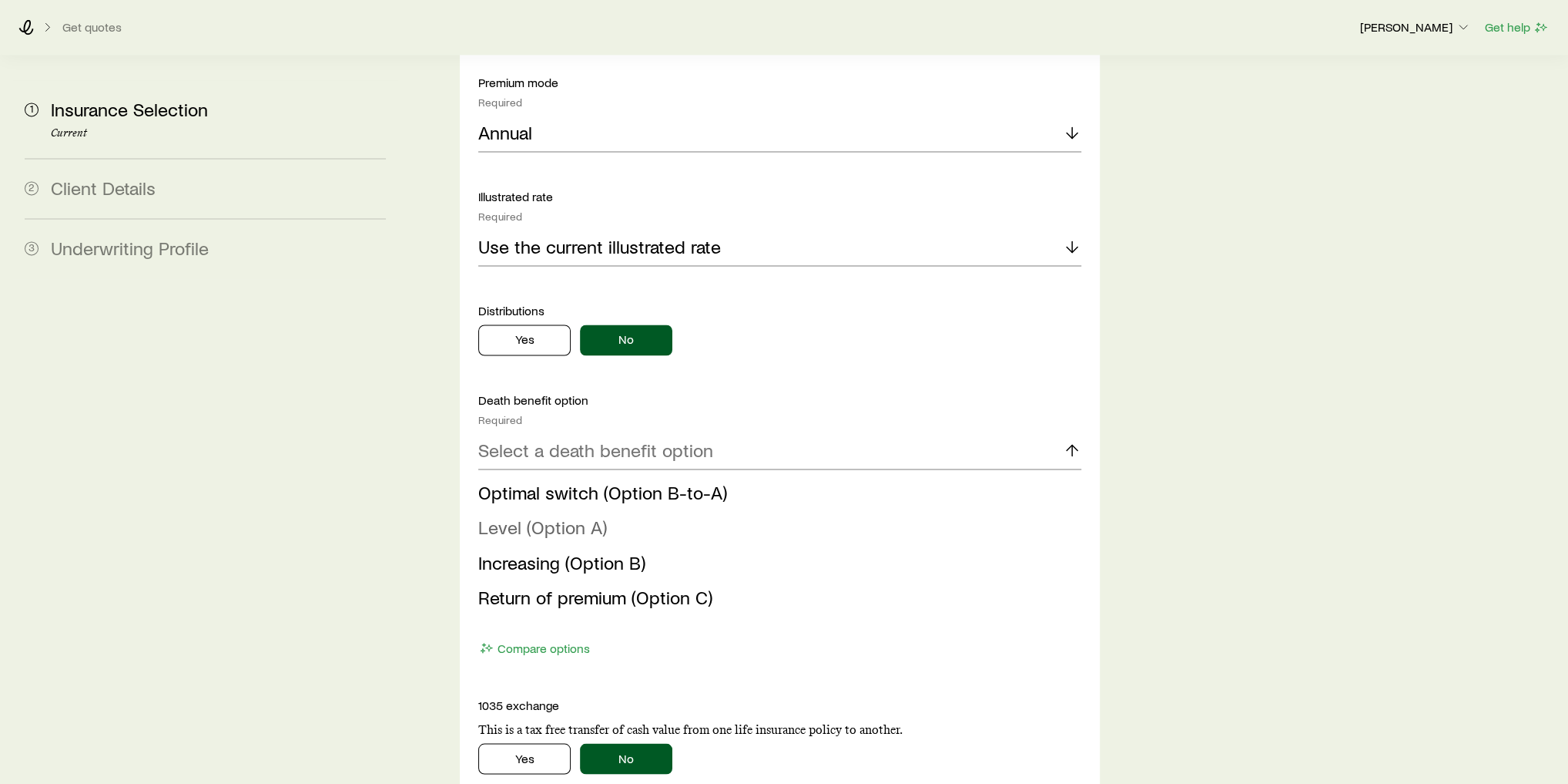
click at [651, 510] on li "Level (Option A)" at bounding box center [776, 527] width 594 height 35
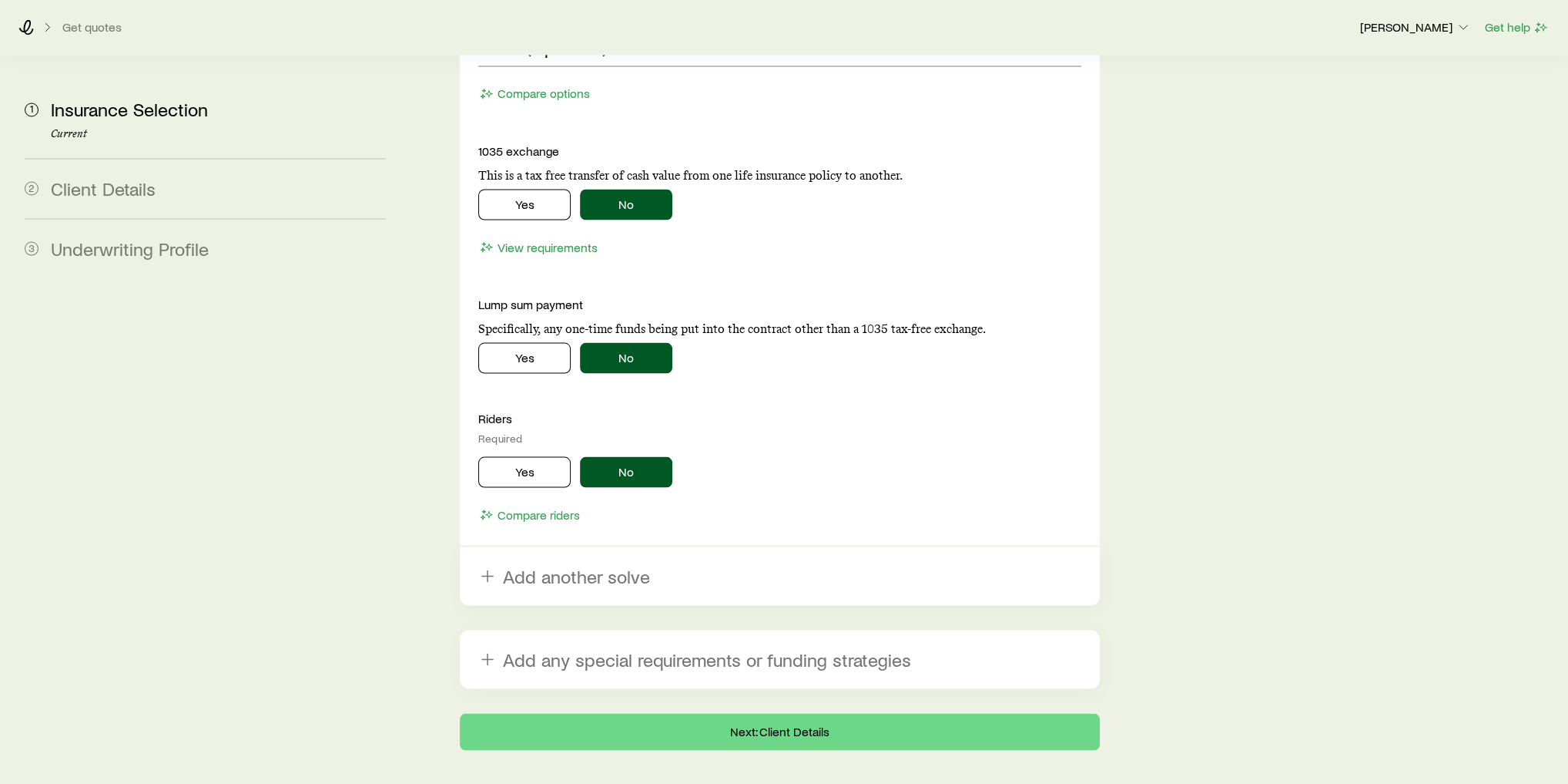
scroll to position [2812, 0]
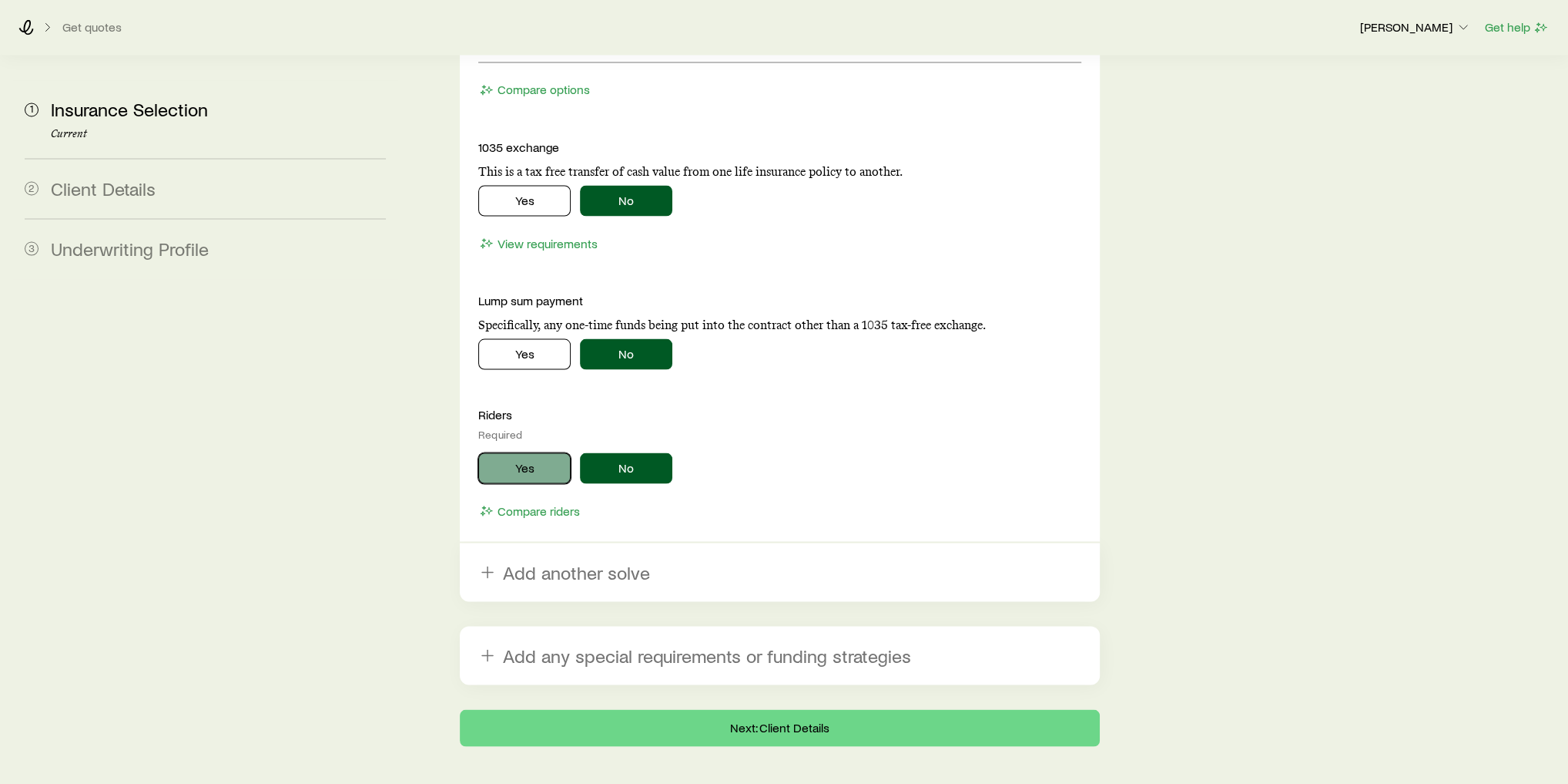
click at [533, 453] on button "Yes" at bounding box center [525, 468] width 93 height 31
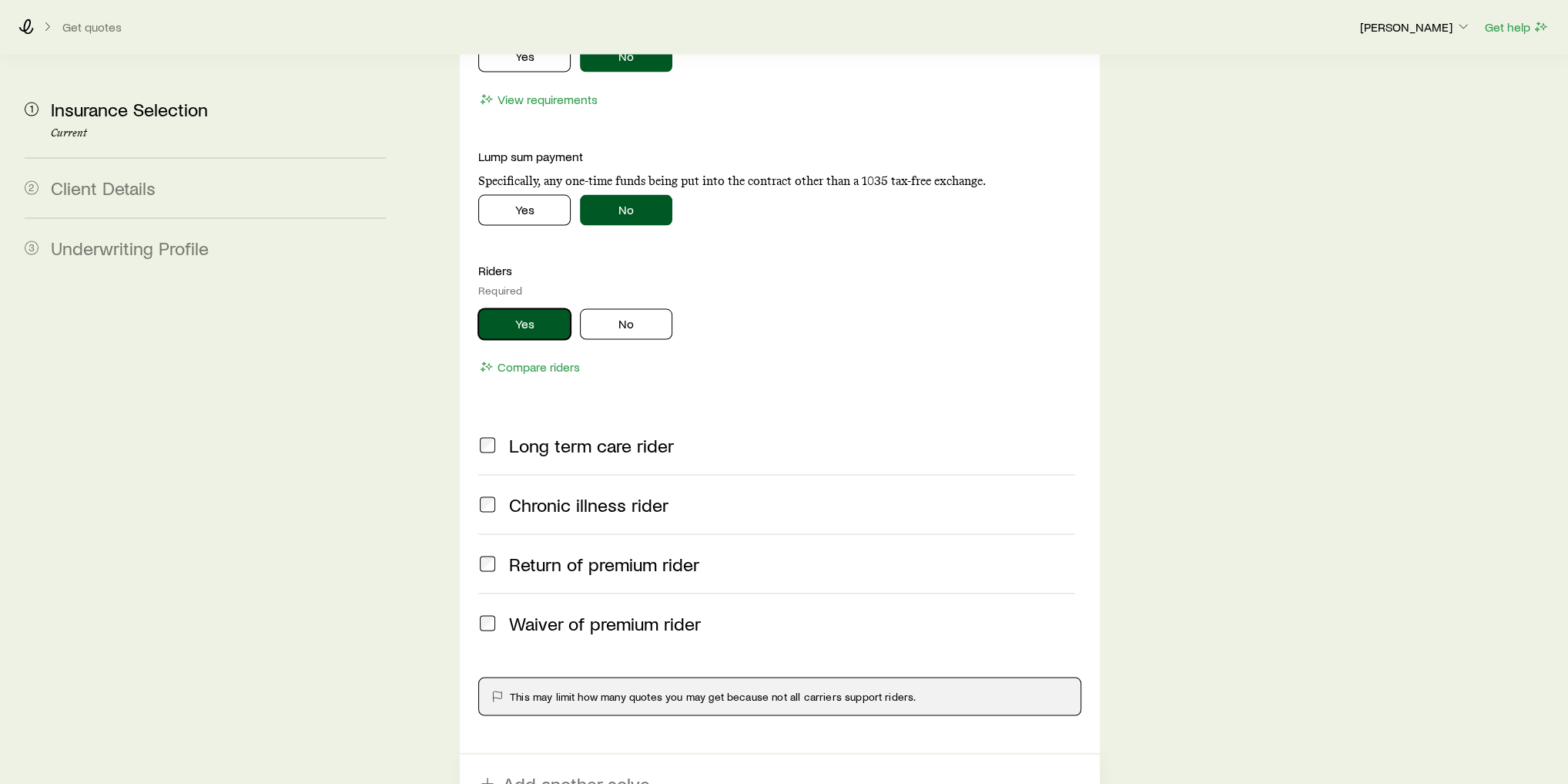
scroll to position [3058, 0]
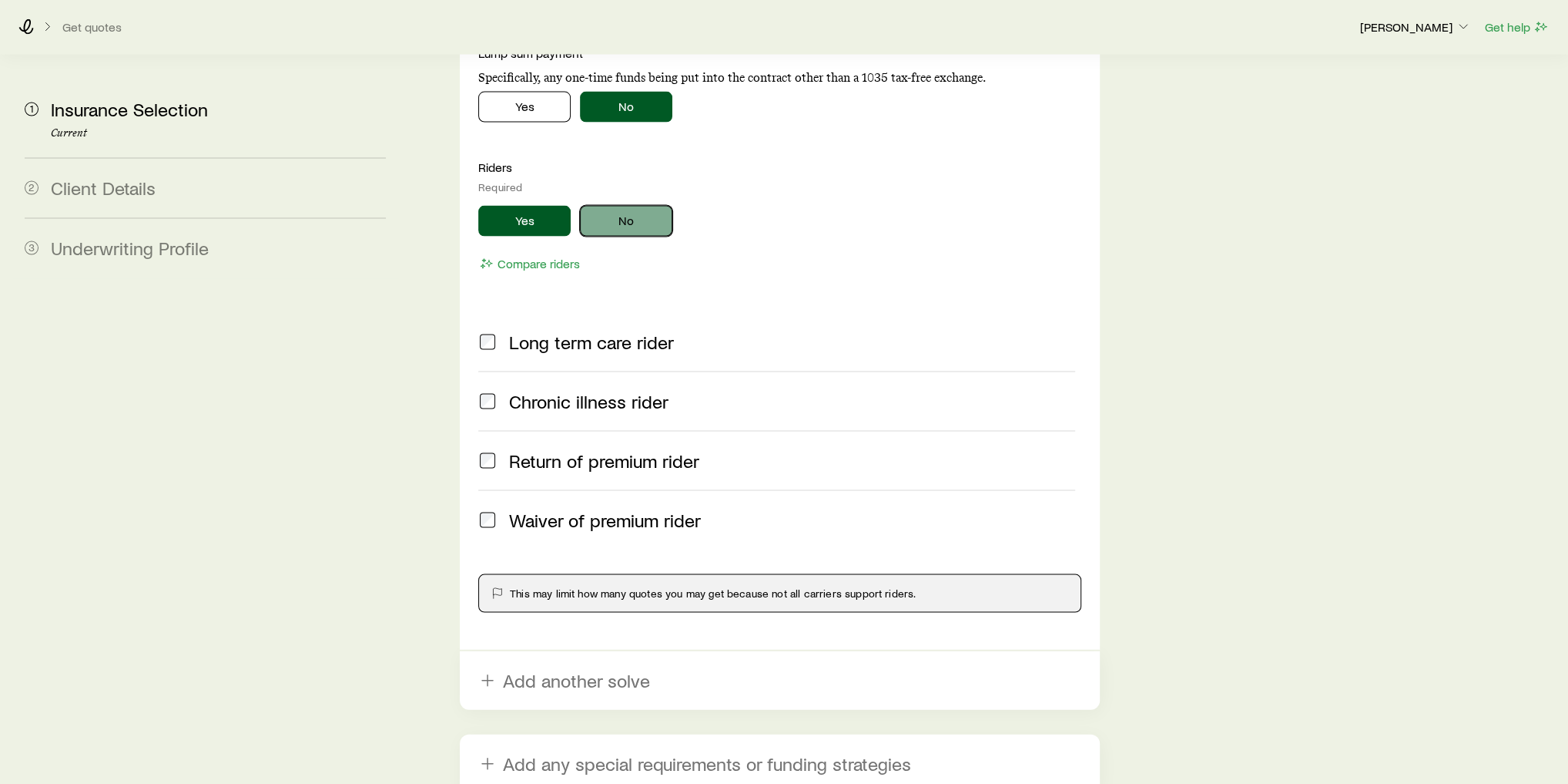
click at [600, 205] on button "No" at bounding box center [626, 221] width 93 height 31
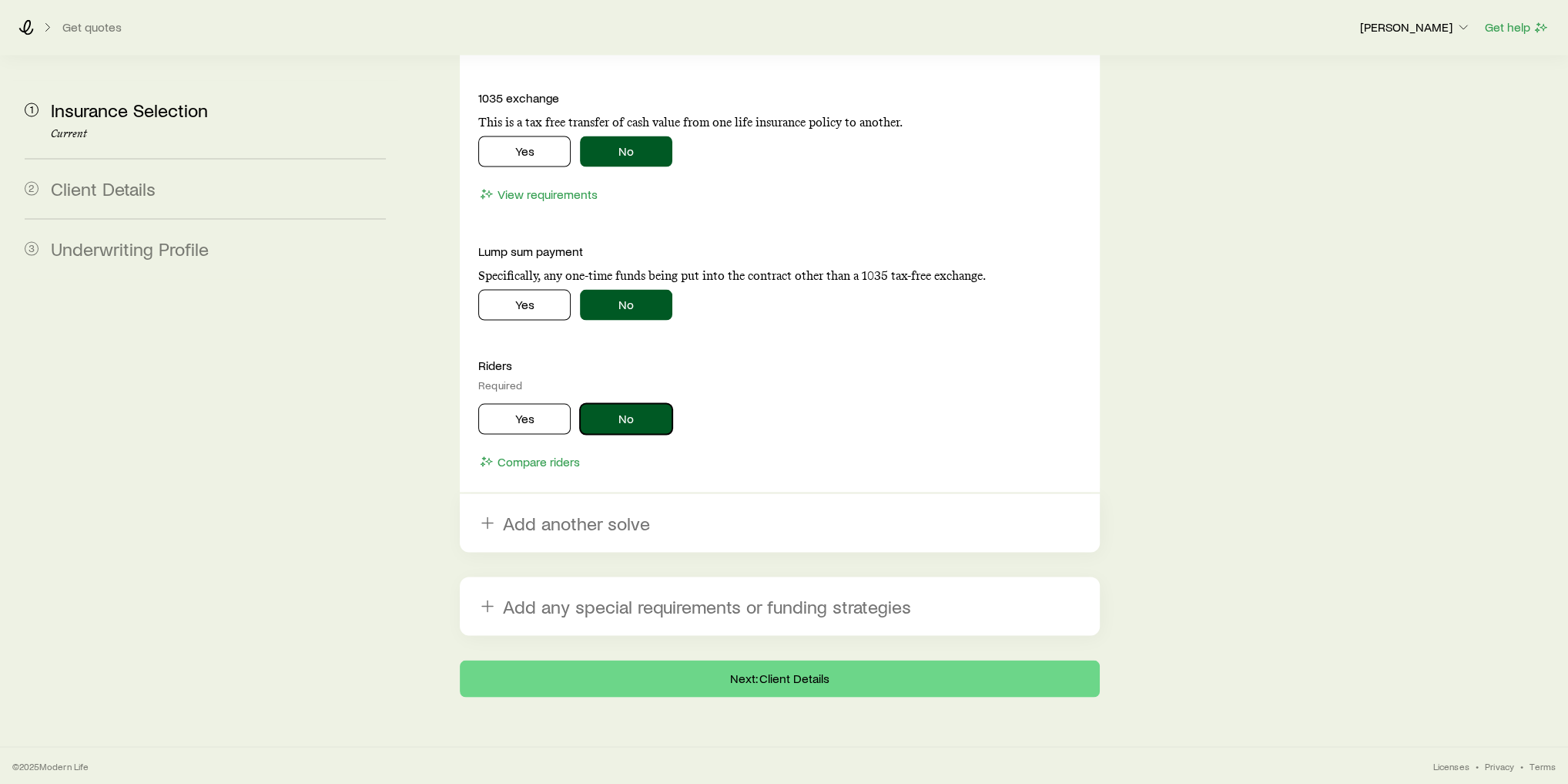
scroll to position [2812, 0]
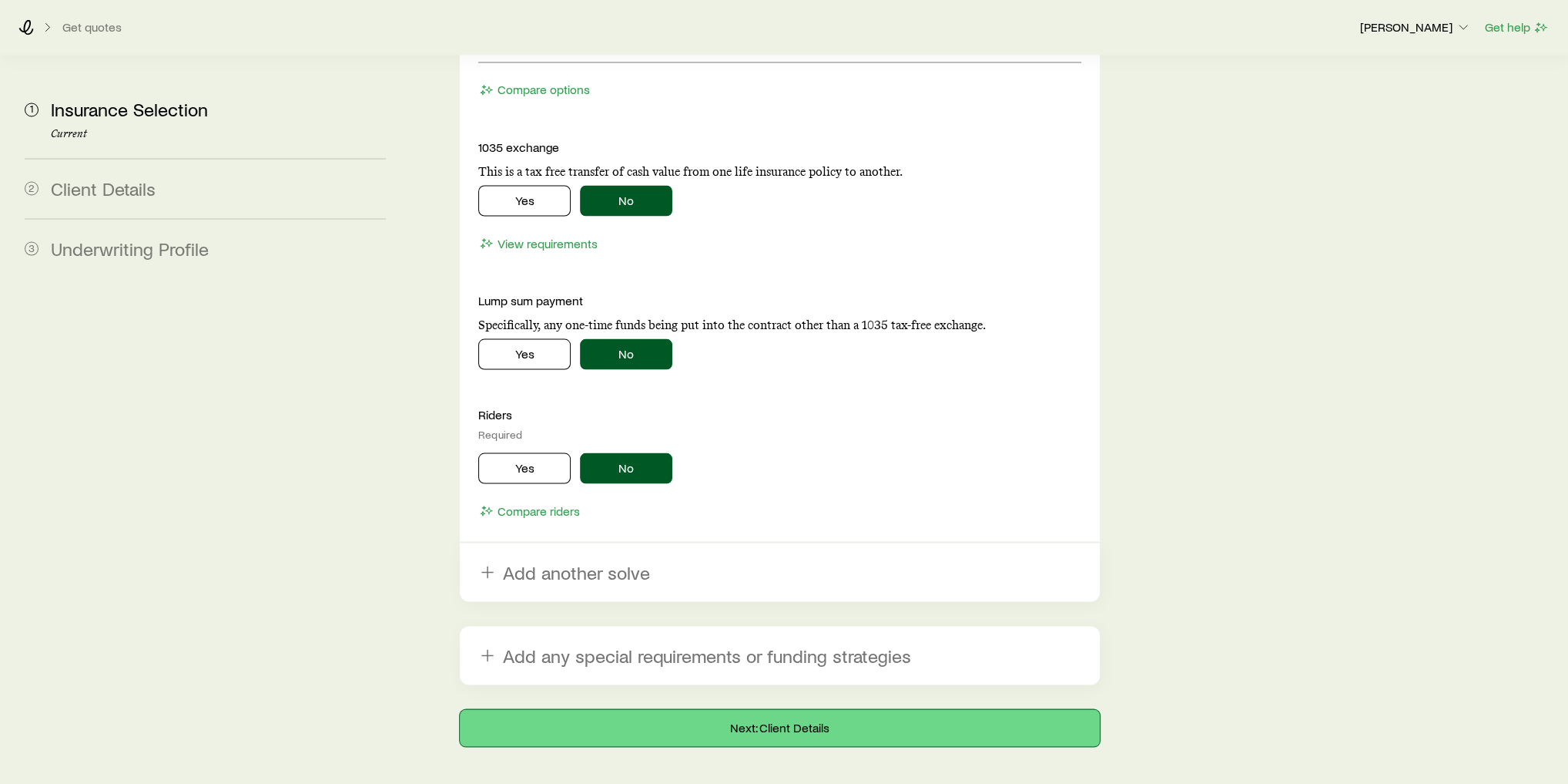
click at [853, 709] on button "Next: Client Details" at bounding box center [779, 727] width 640 height 37
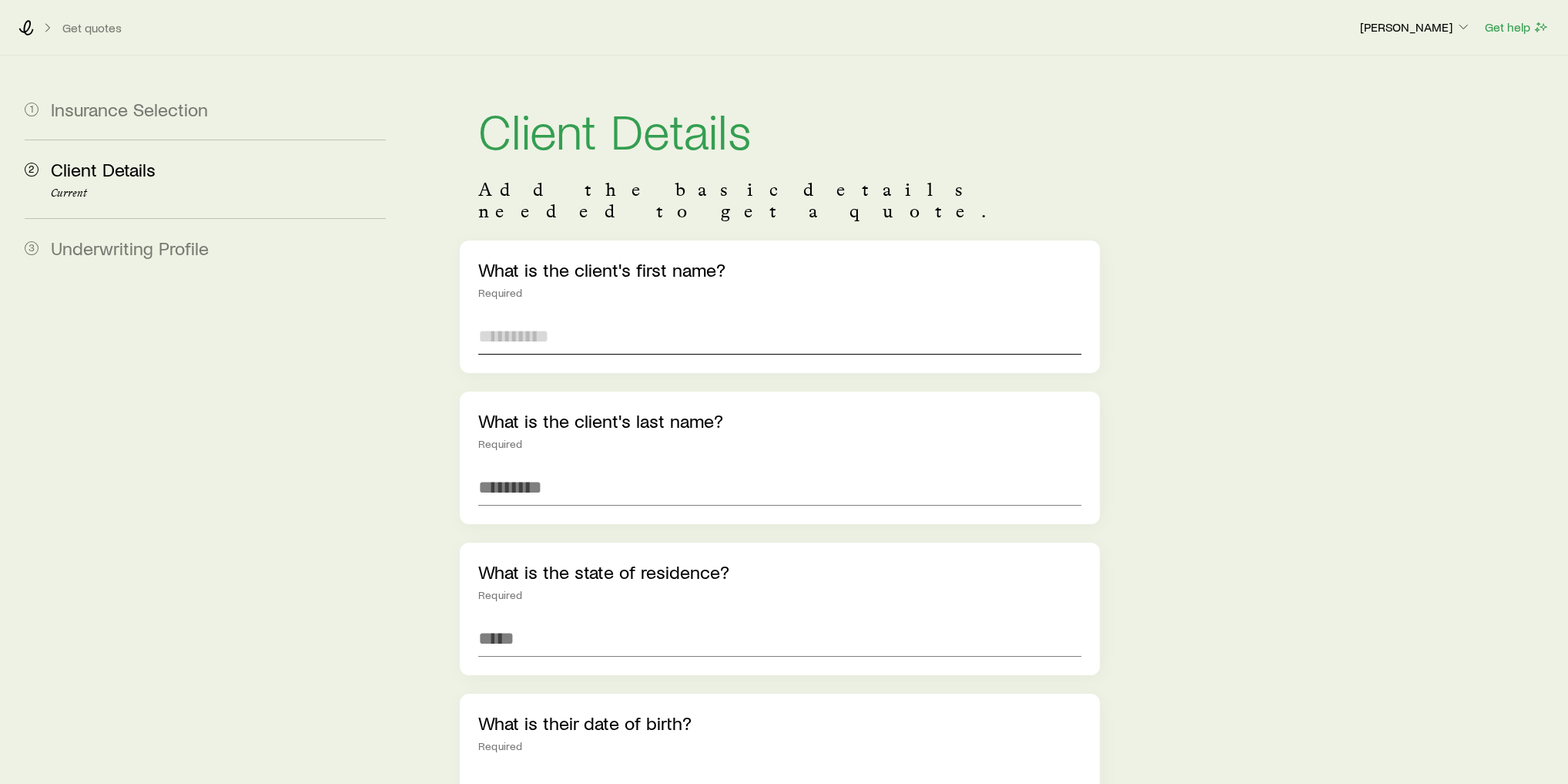
click at [665, 325] on input "text" at bounding box center [780, 336] width 603 height 37
type input "******"
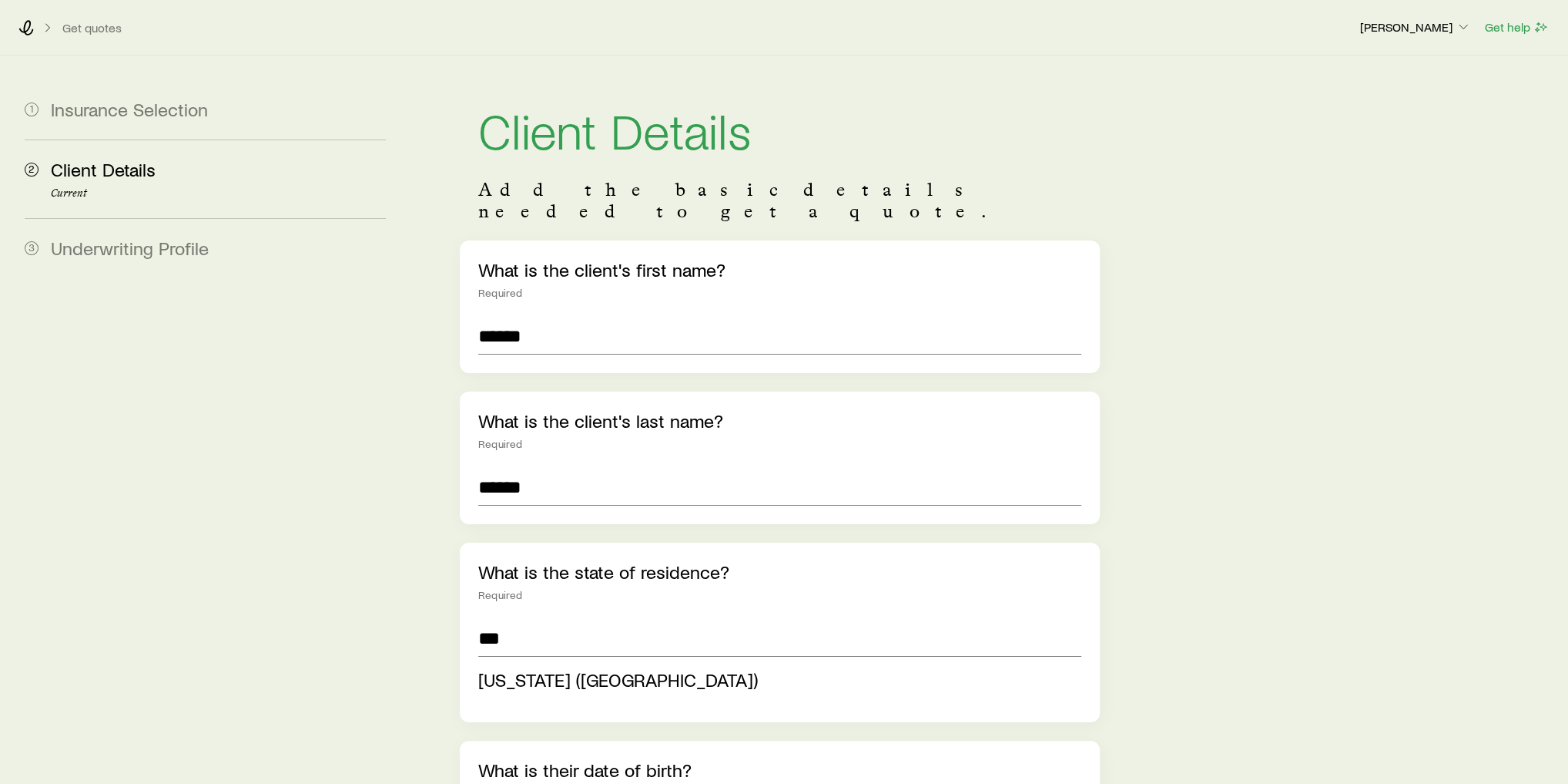
click at [566, 663] on li "[US_STATE] ([GEOGRAPHIC_DATA])" at bounding box center [776, 680] width 594 height 35
type input "**********"
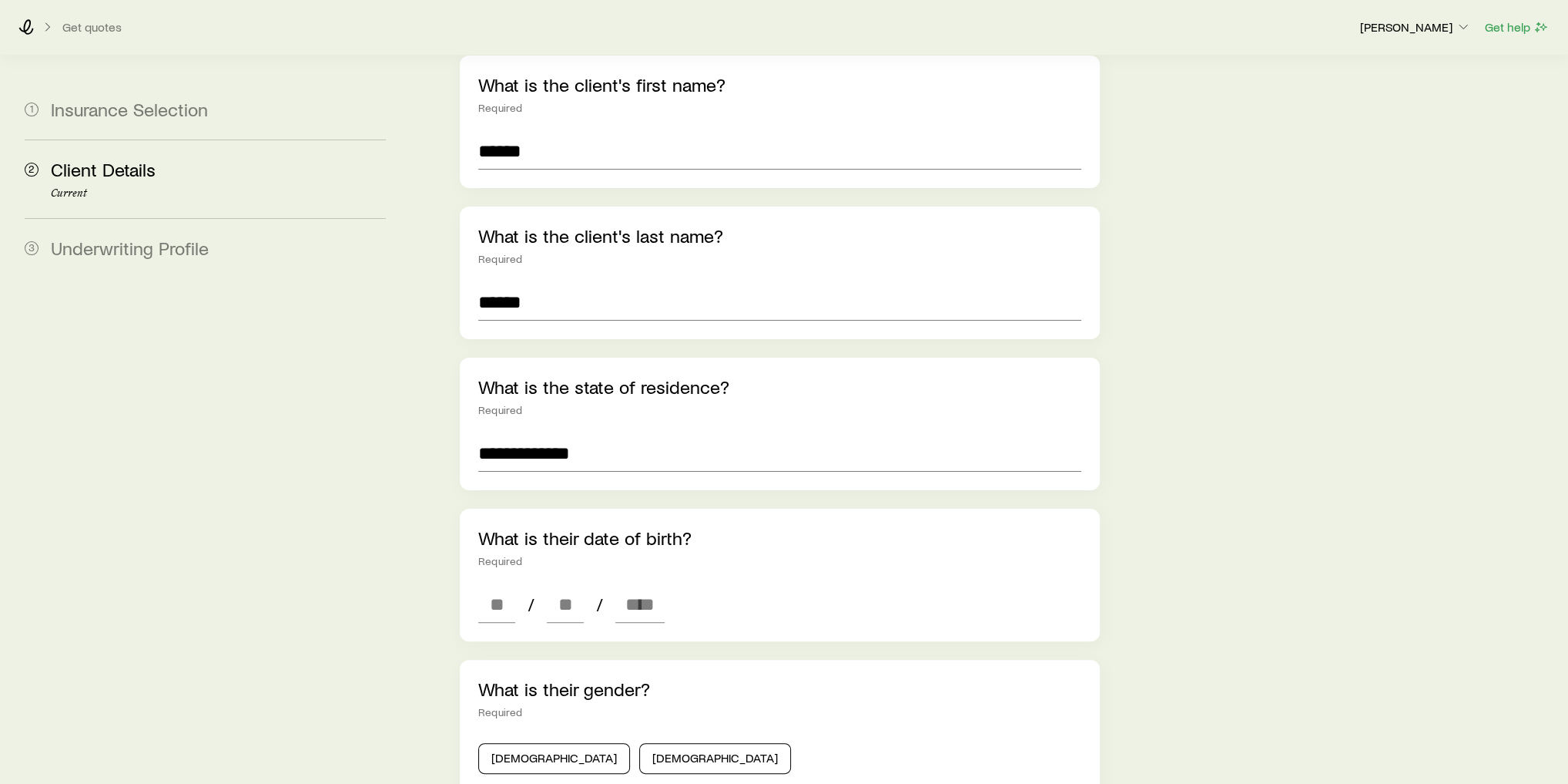
scroll to position [308, 0]
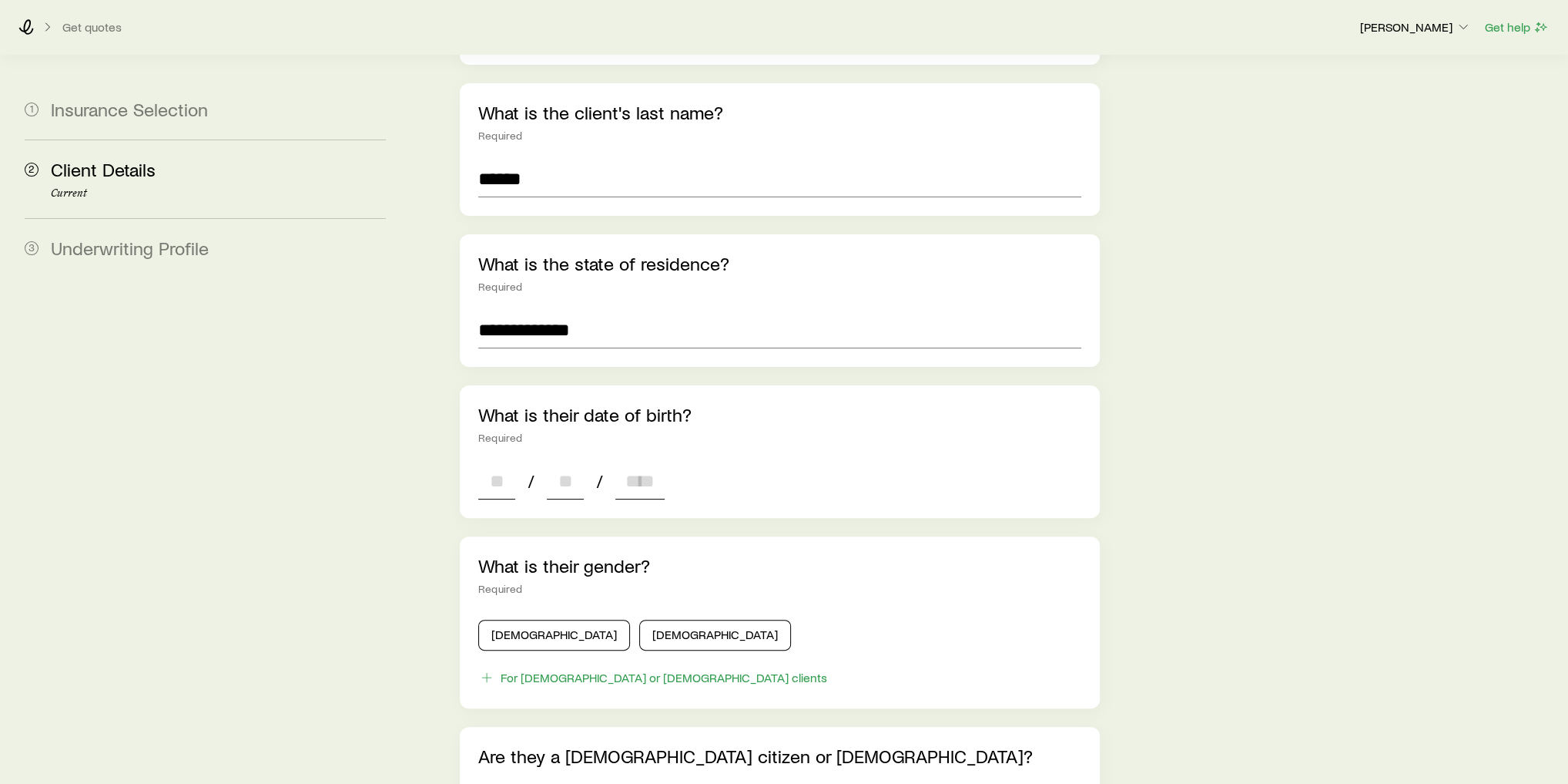
click at [514, 468] on input at bounding box center [496, 480] width 37 height 37
type input "**"
type input "****"
type input "*"
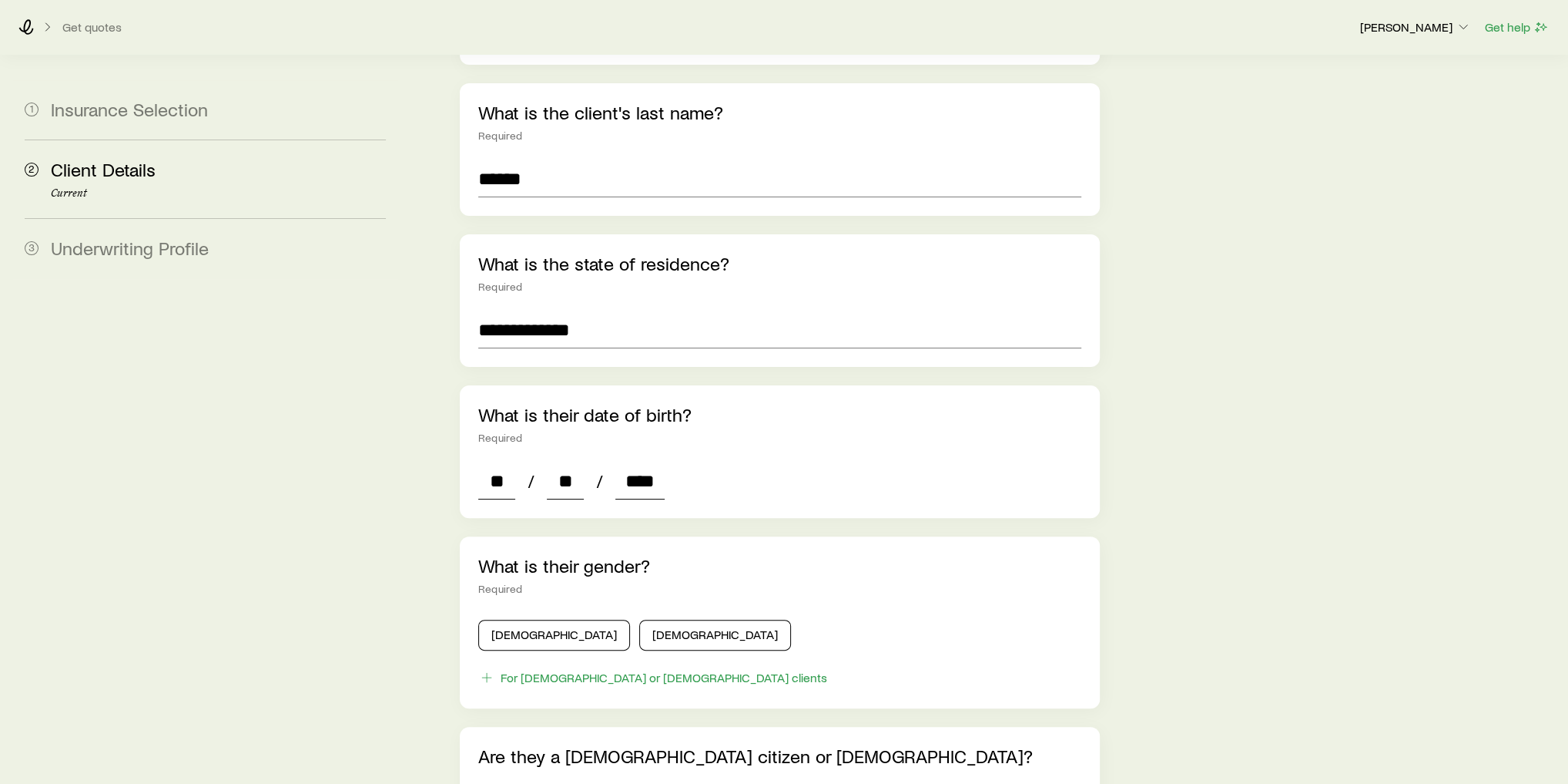
type input "*"
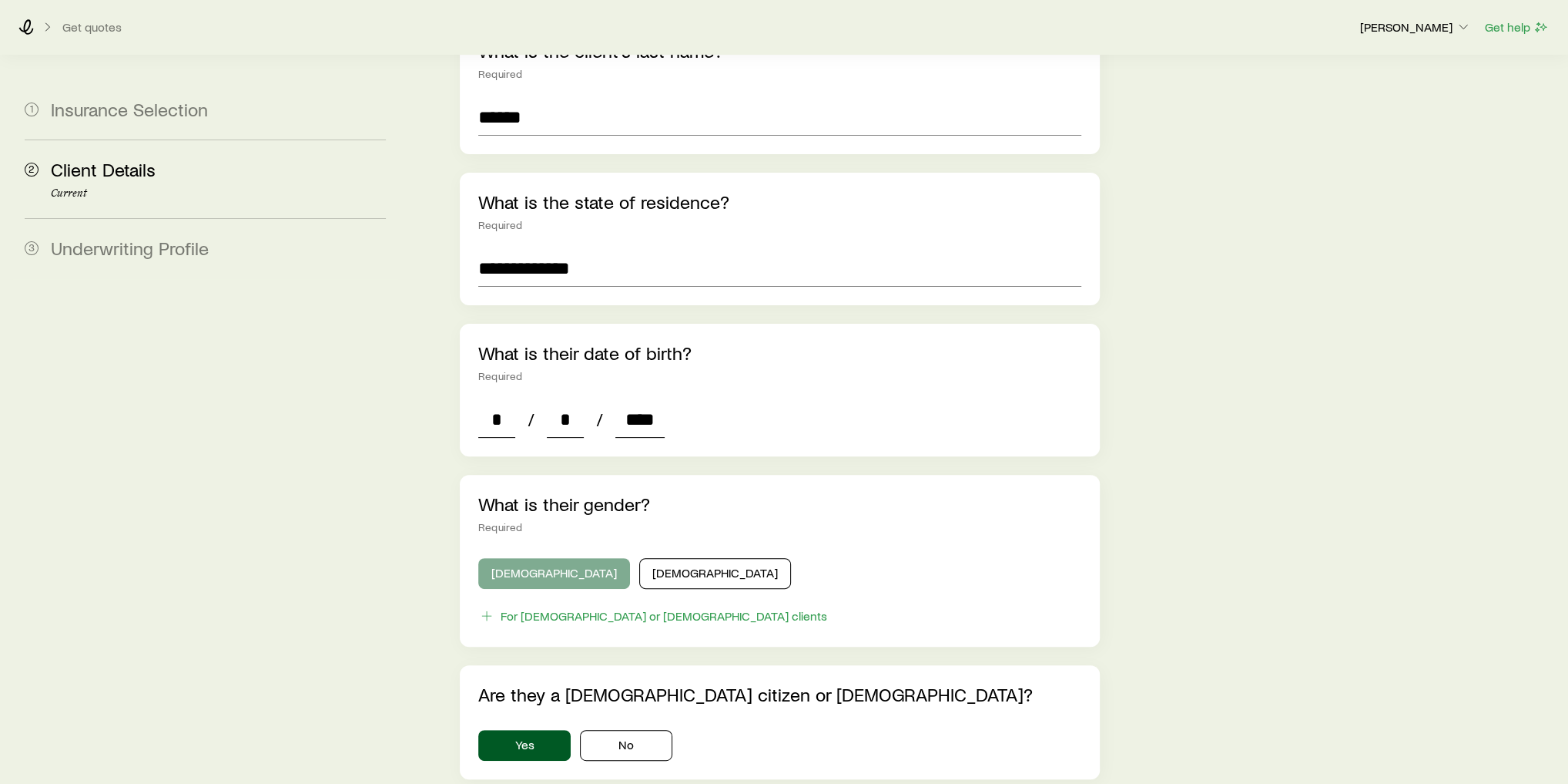
type input "****"
click at [526, 558] on button "[DEMOGRAPHIC_DATA]" at bounding box center [554, 573] width 152 height 31
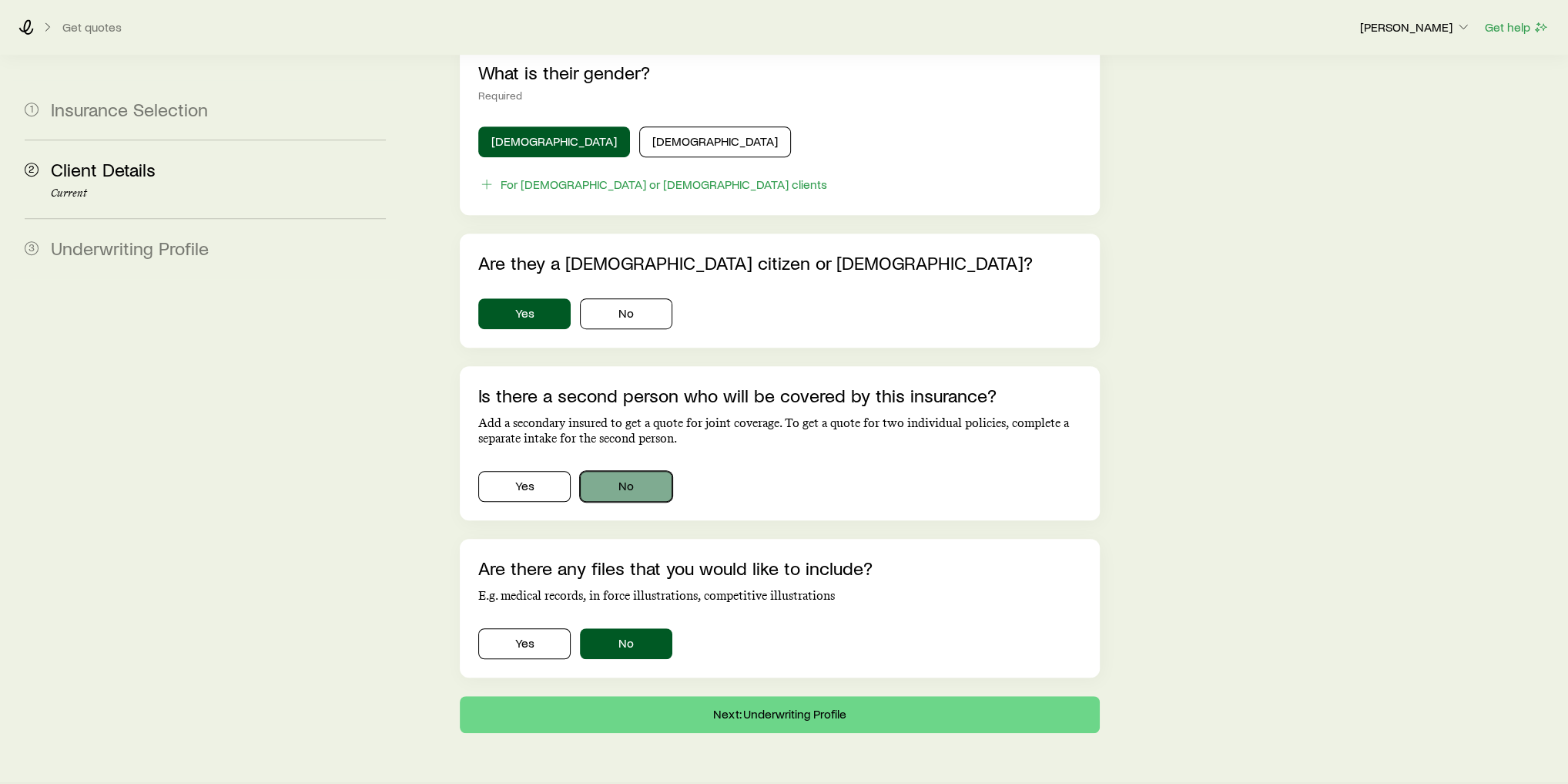
click at [617, 471] on button "No" at bounding box center [626, 486] width 93 height 31
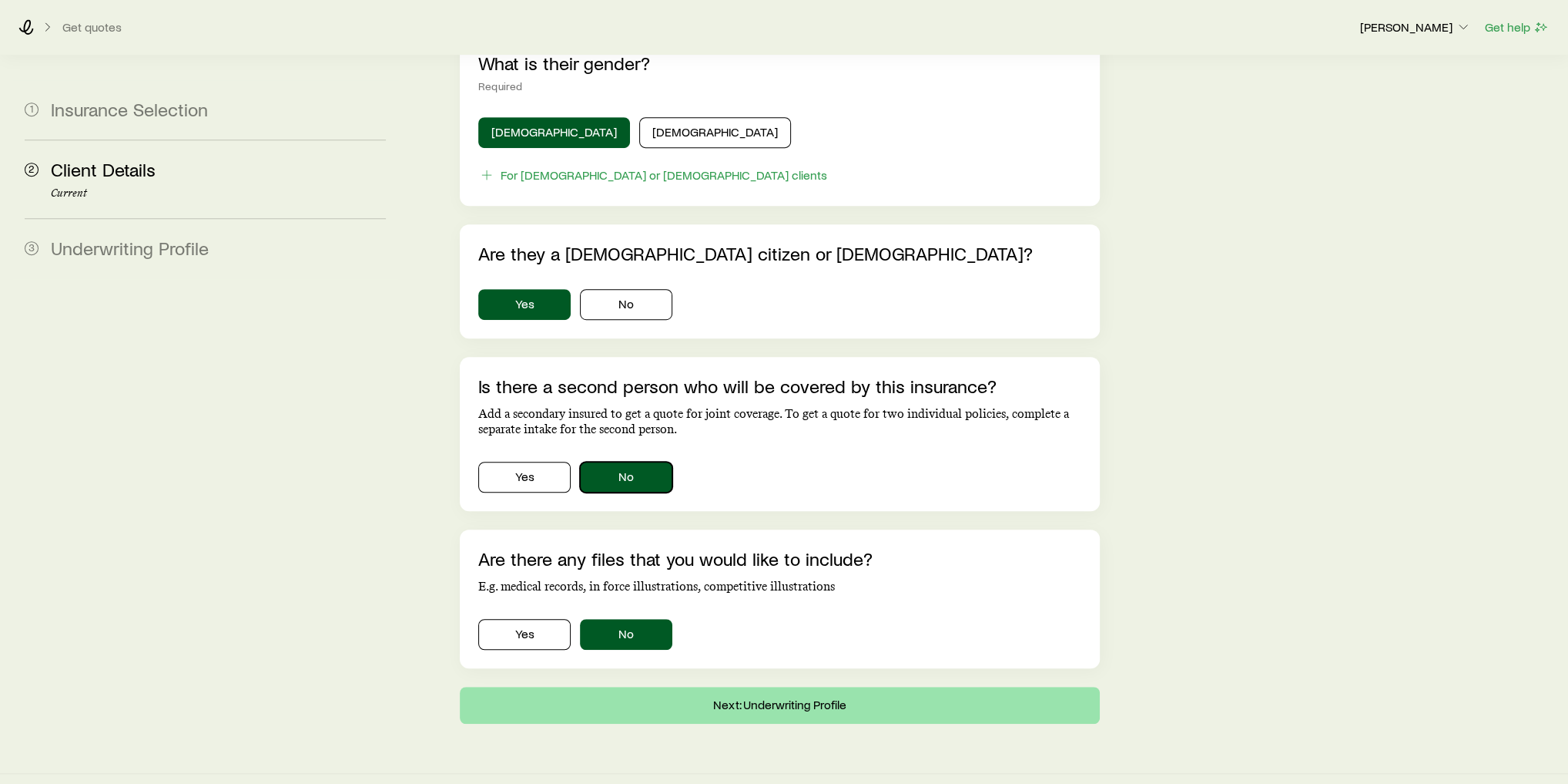
scroll to position [815, 0]
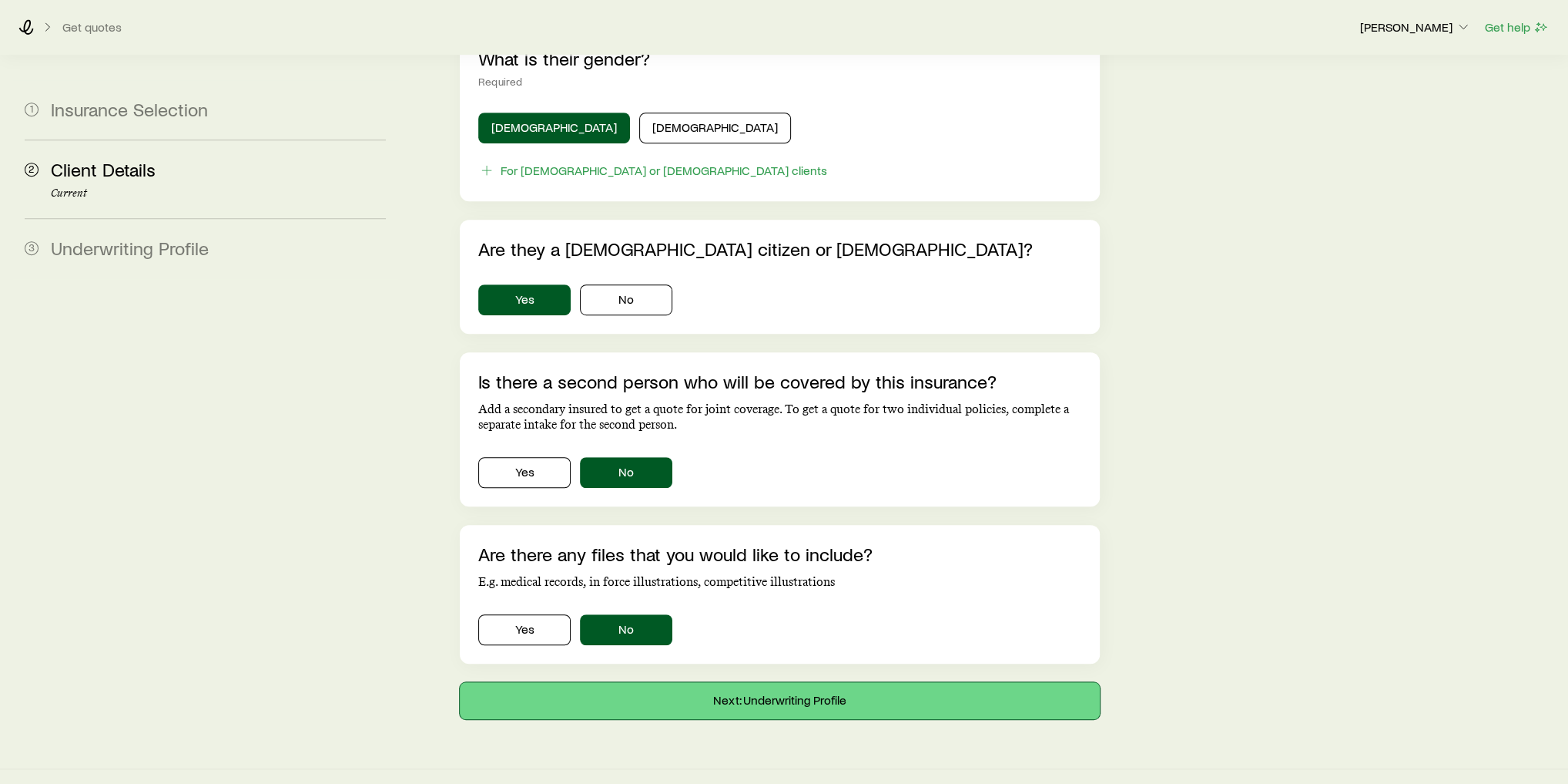
click at [769, 682] on button "Next: Underwriting Profile" at bounding box center [779, 700] width 640 height 37
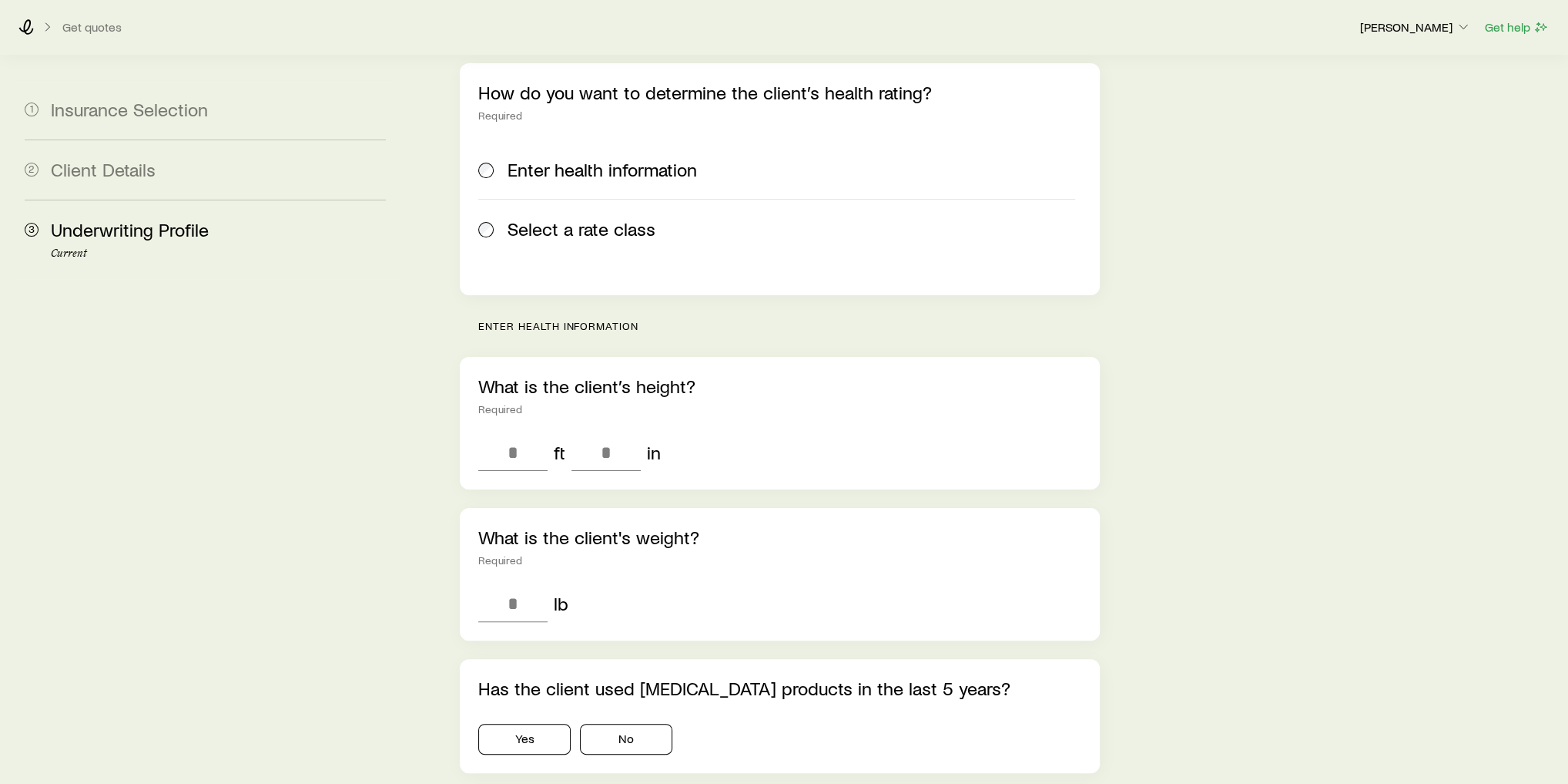
scroll to position [62, 0]
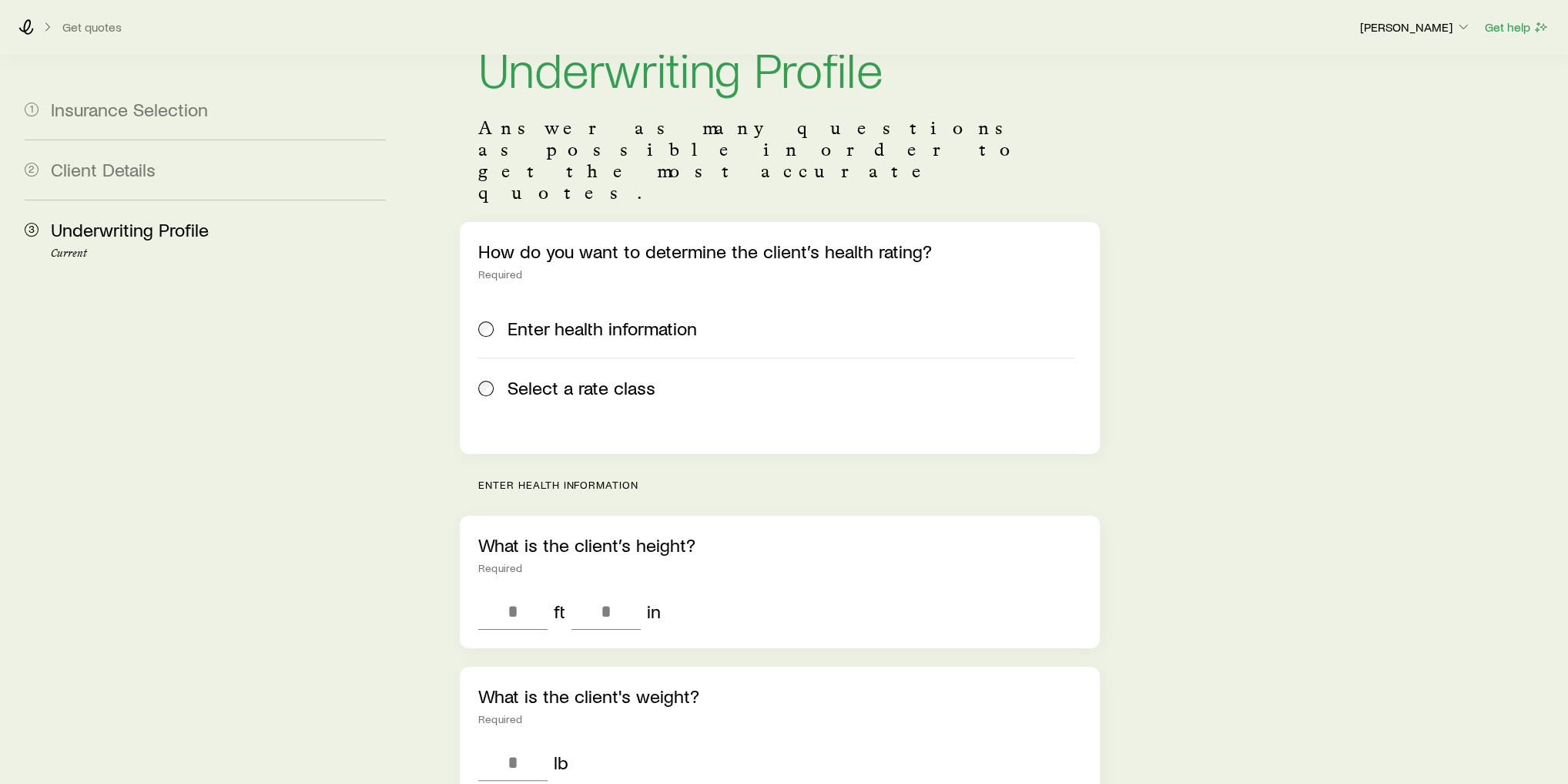
click at [639, 377] on span "Select a rate class" at bounding box center [582, 388] width 148 height 21
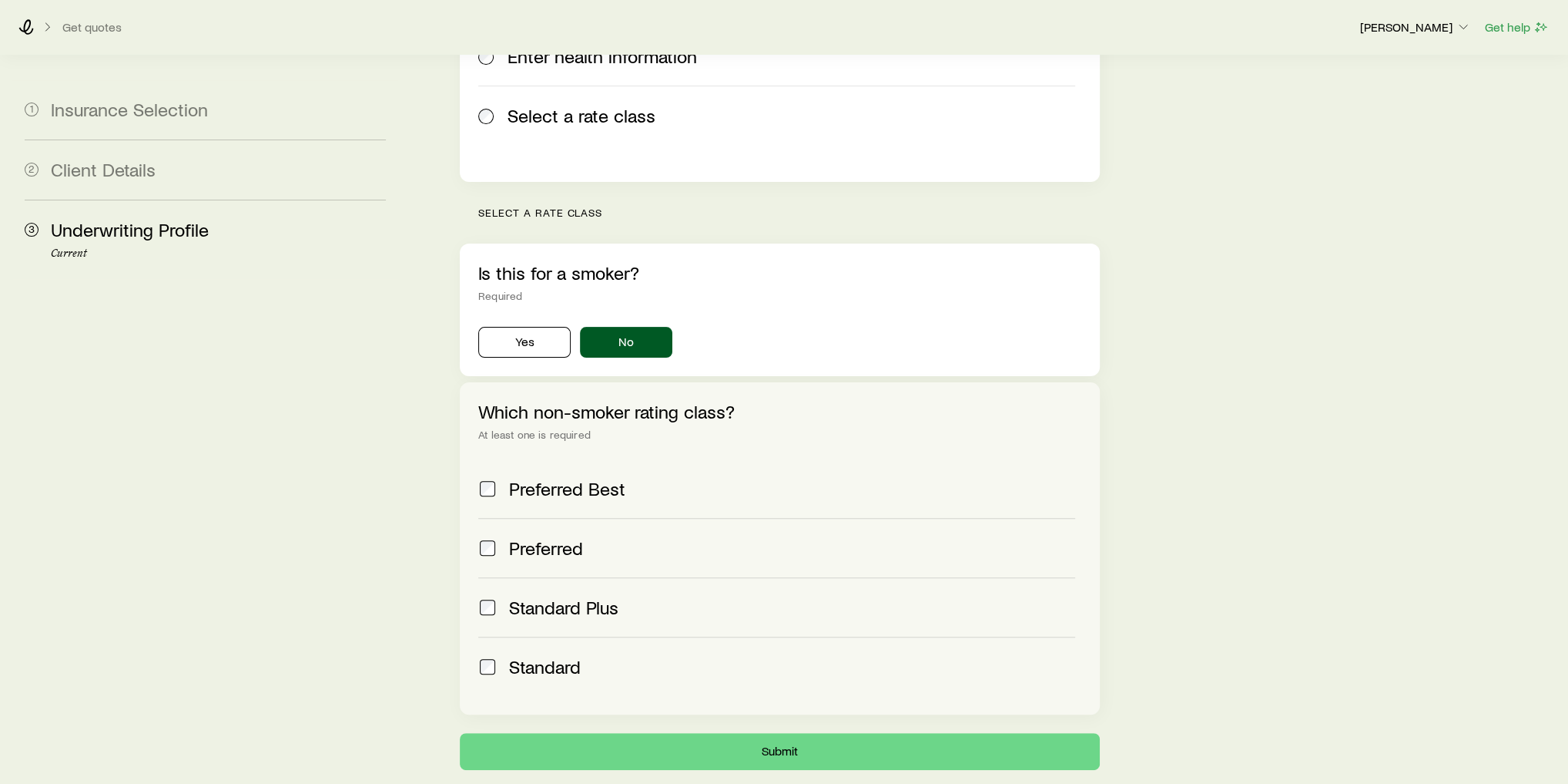
scroll to position [370, 0]
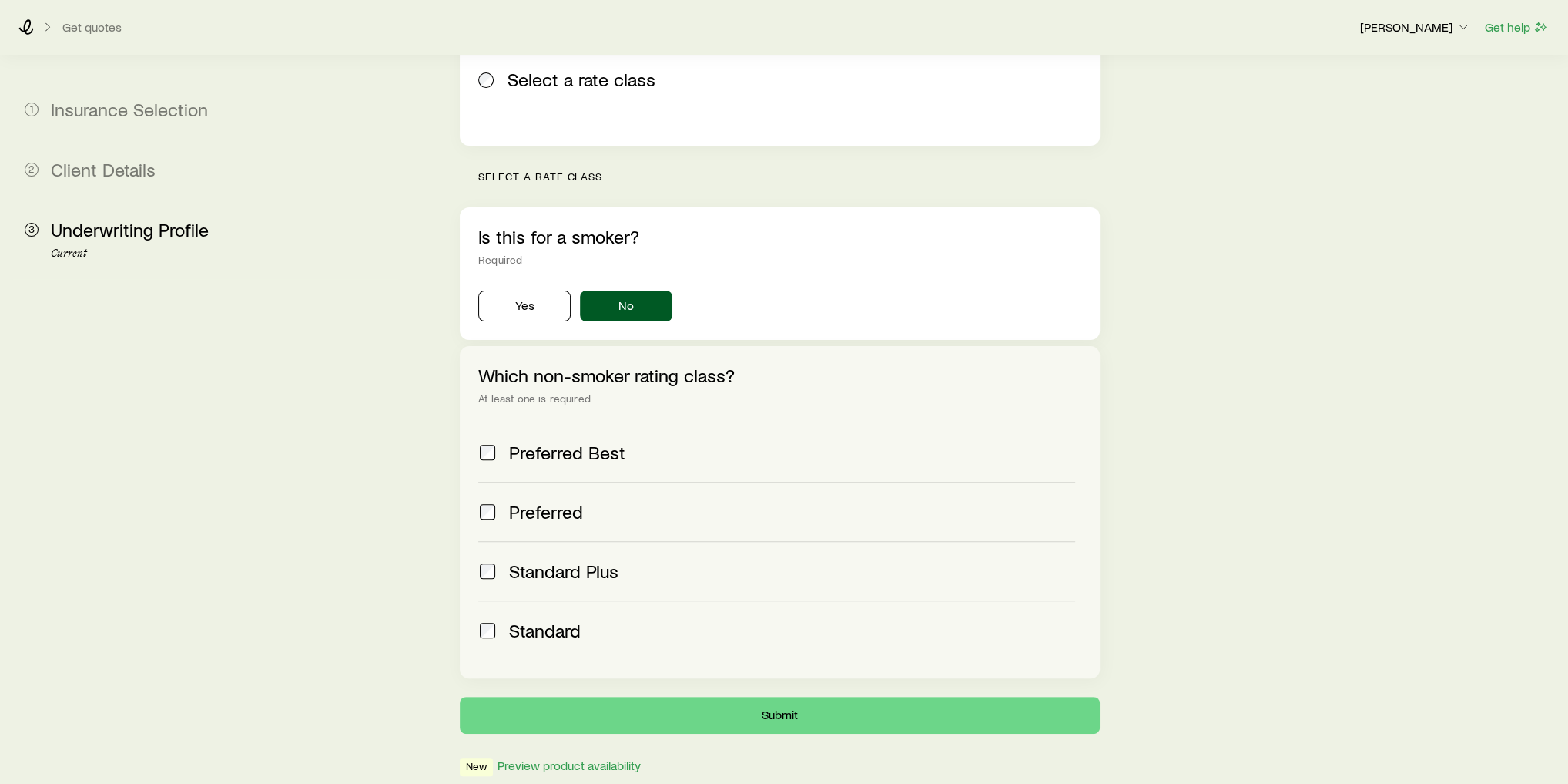
click at [581, 620] on span "Standard" at bounding box center [545, 630] width 71 height 21
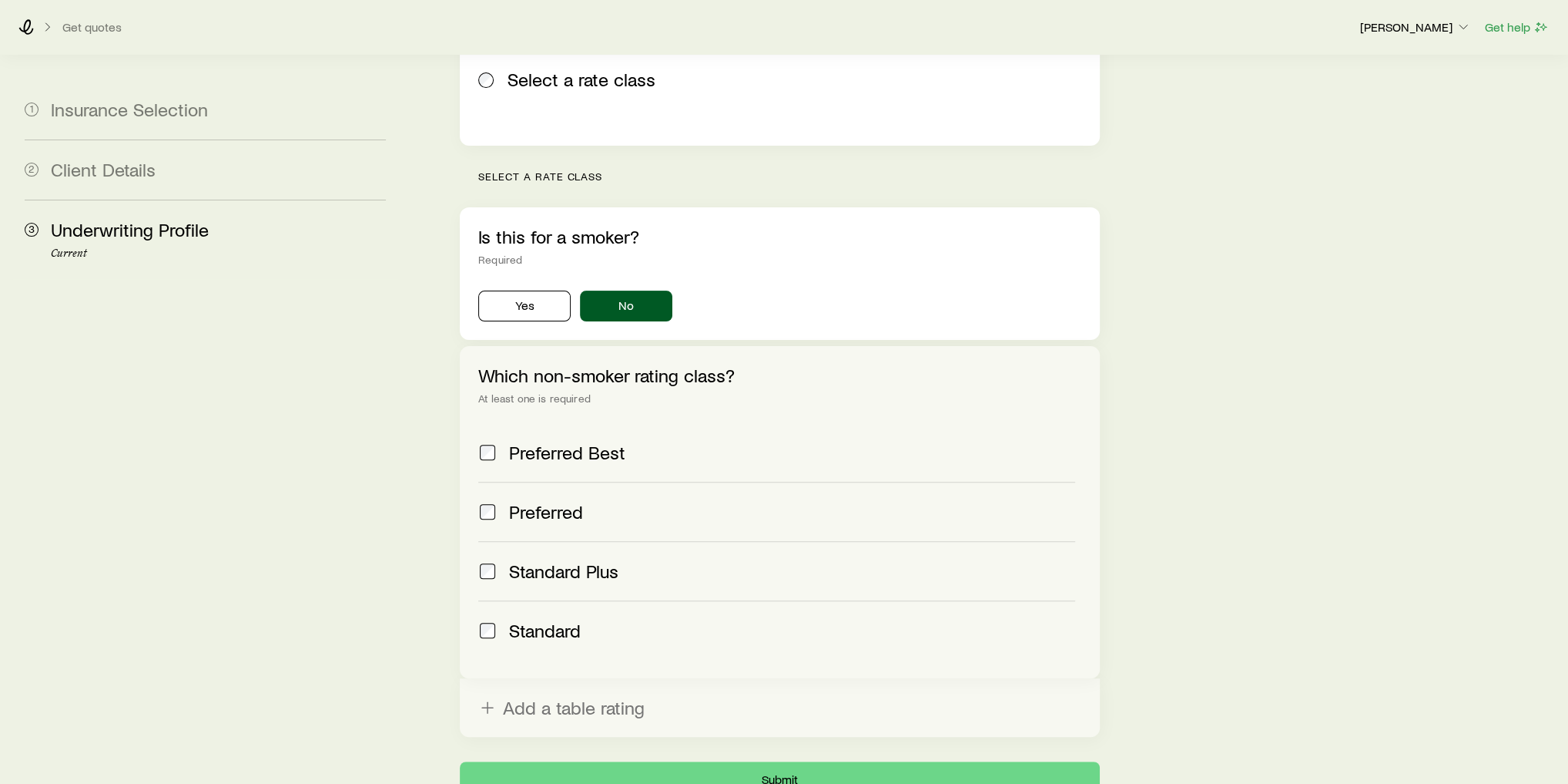
click at [599, 561] on span "Standard Plus" at bounding box center [564, 571] width 110 height 21
click at [563, 501] on span "Preferred" at bounding box center [546, 512] width 74 height 21
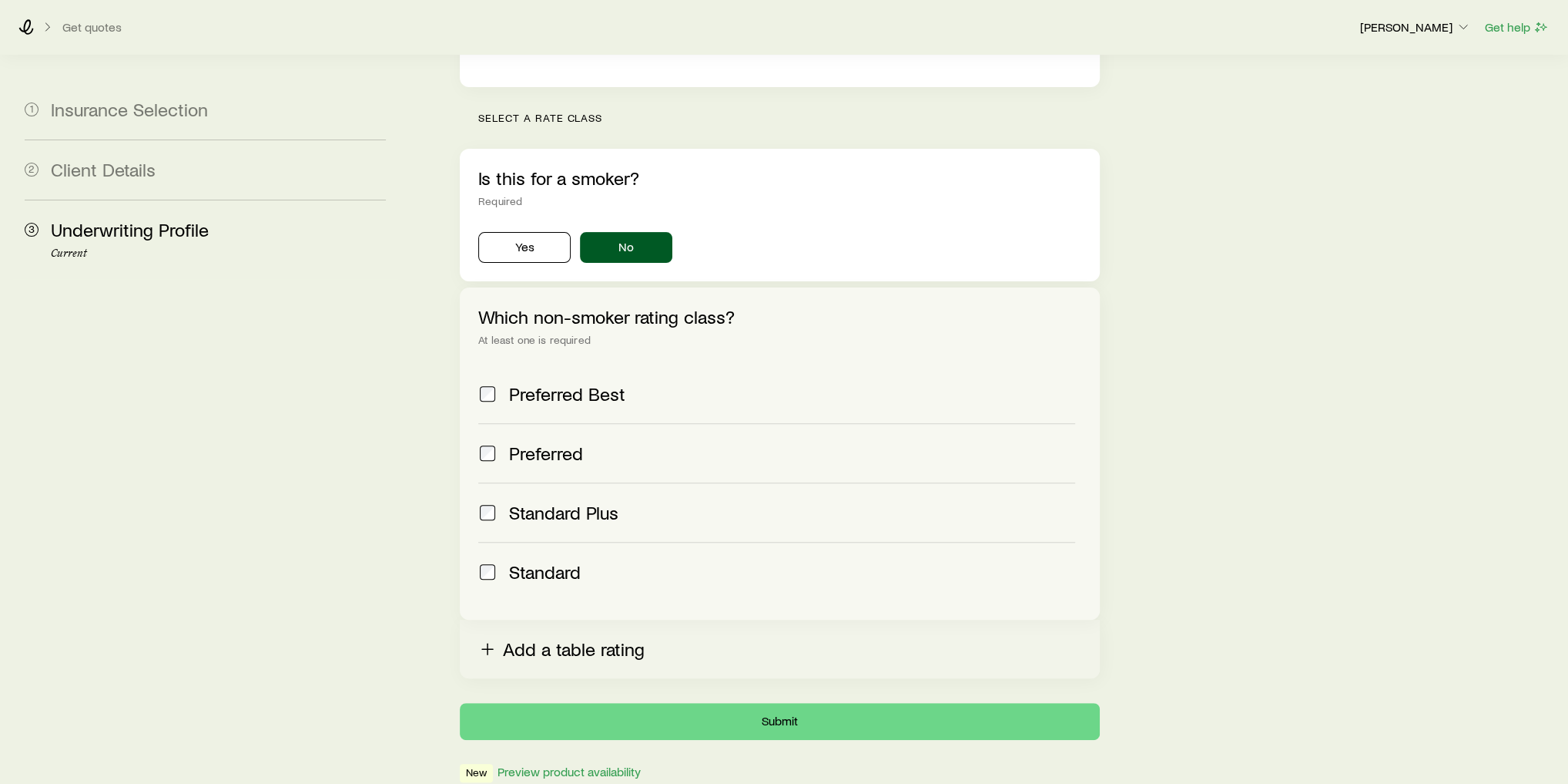
scroll to position [469, 0]
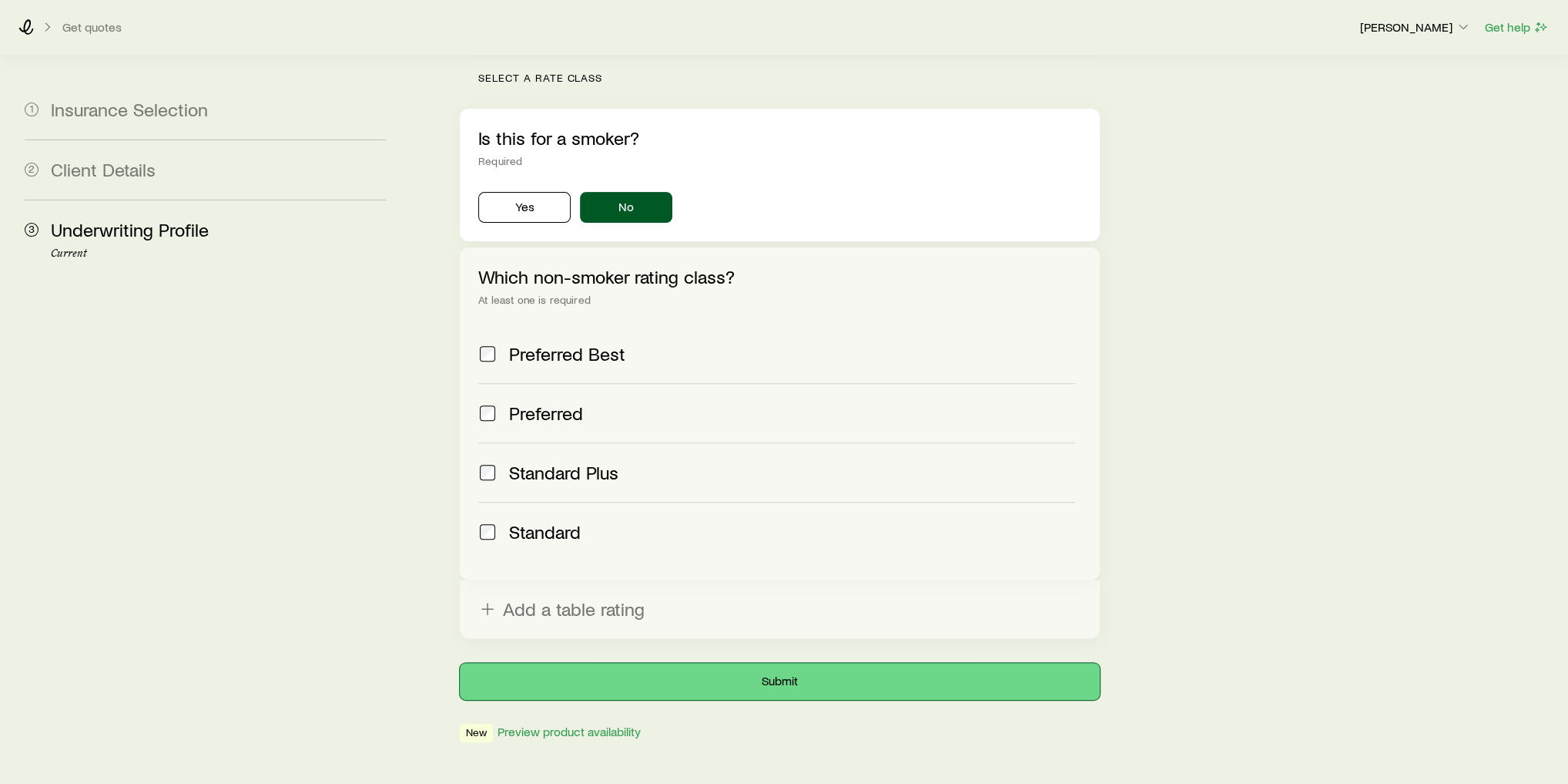
click at [634, 663] on button "Submit" at bounding box center [779, 680] width 640 height 37
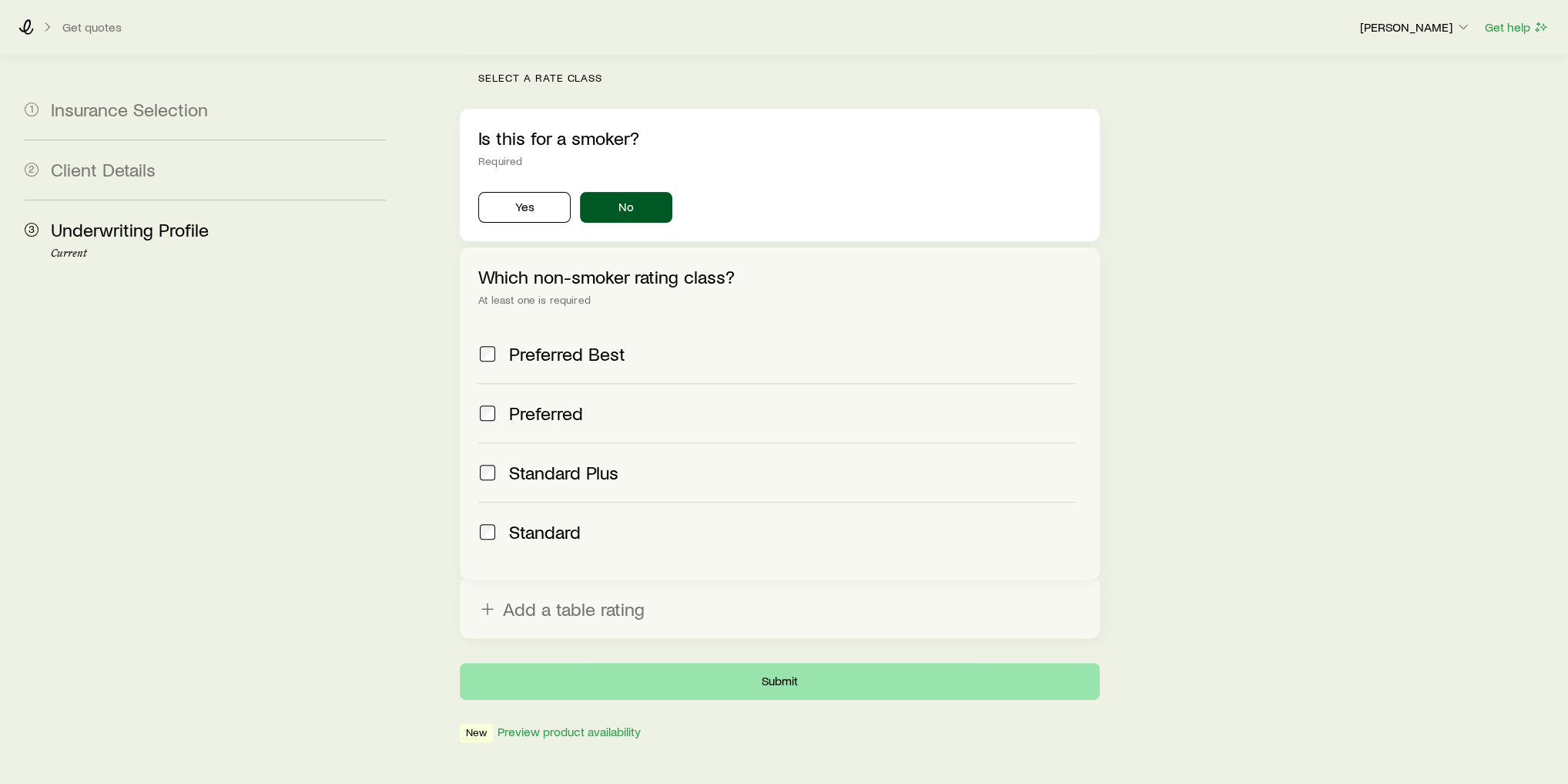
scroll to position [0, 0]
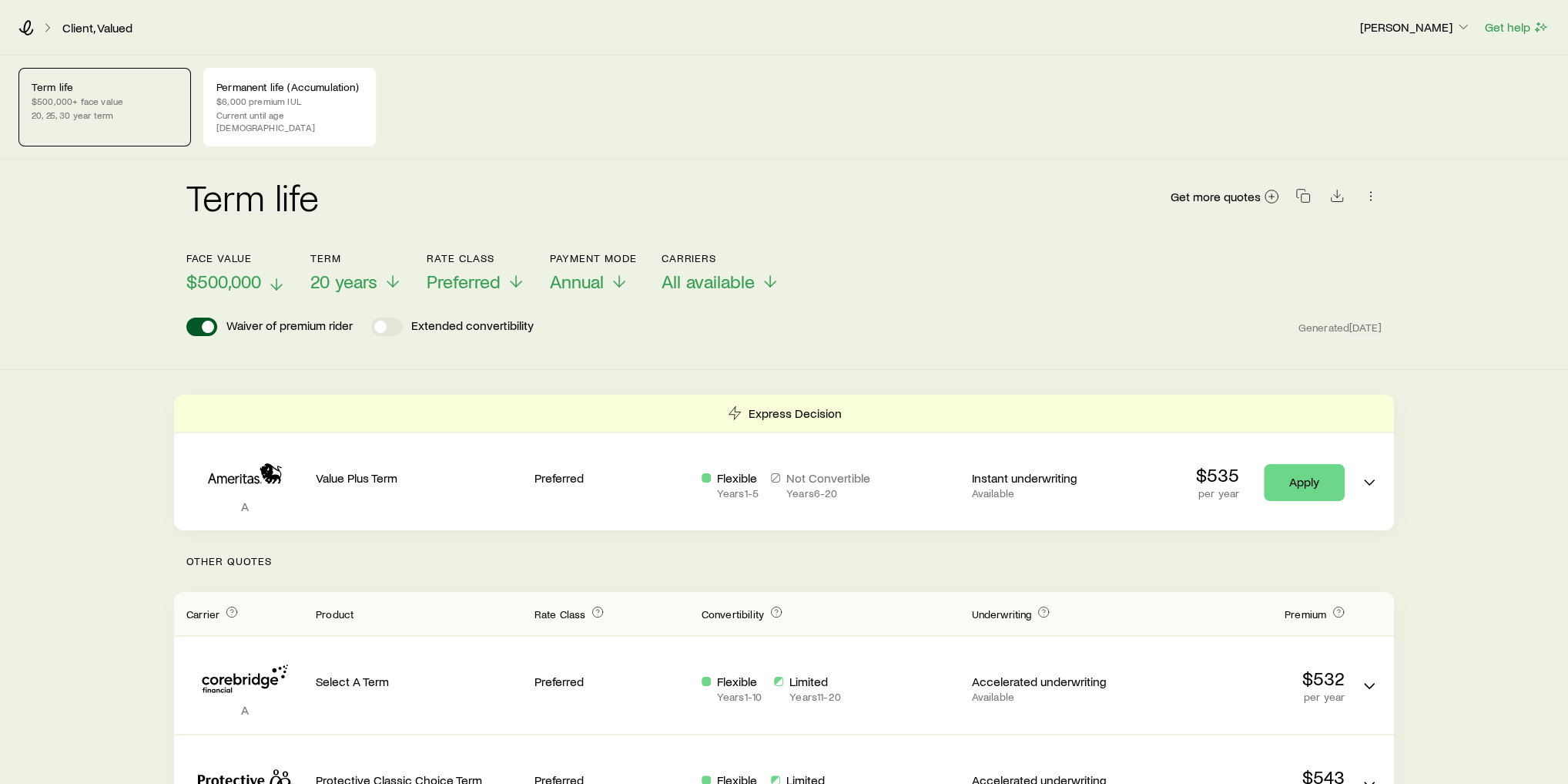
click at [228, 272] on span "$500,000" at bounding box center [224, 281] width 75 height 21
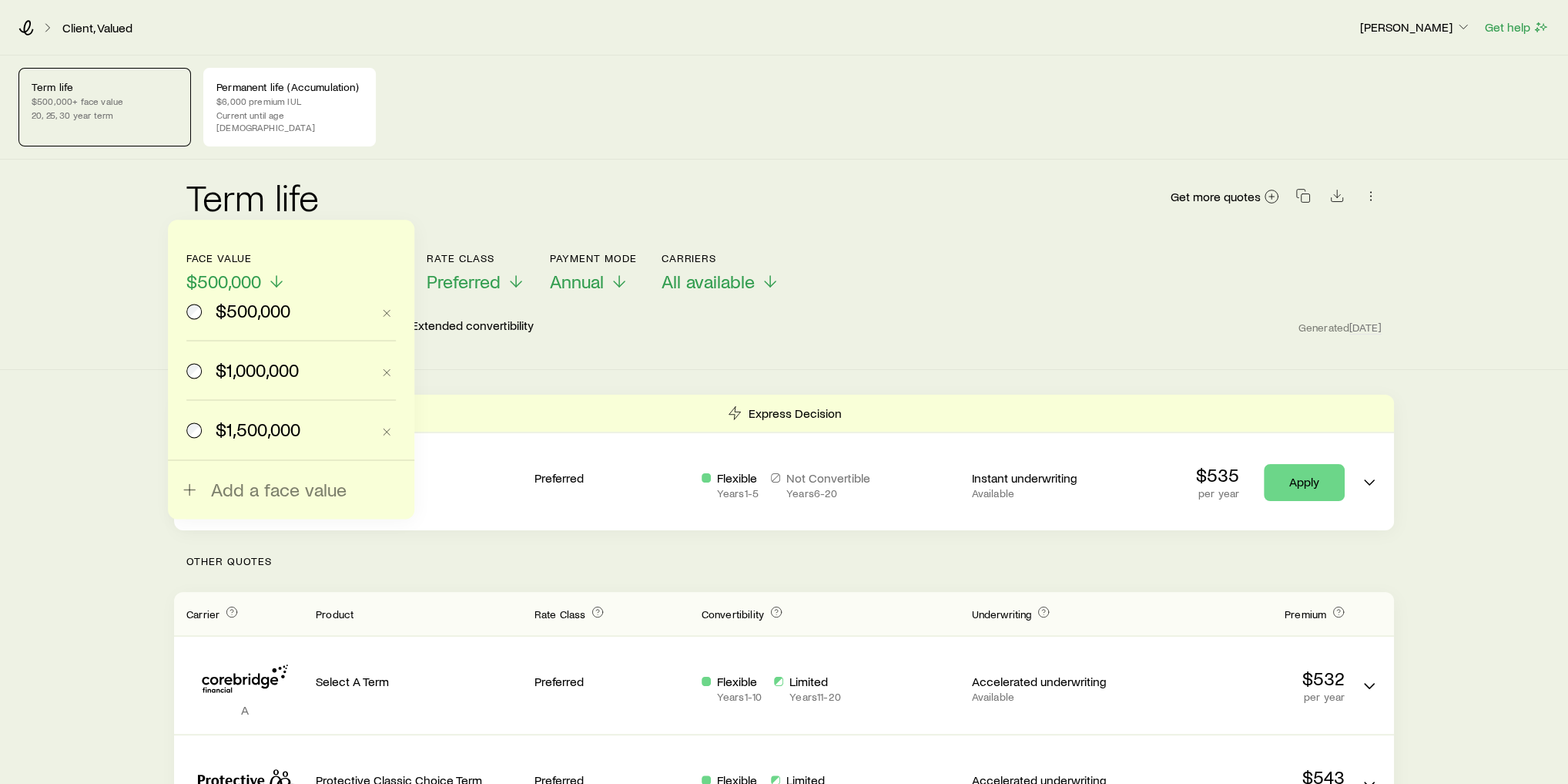
click at [384, 142] on div "Term life $500,000+ face value 20, 25, 30 year term Permanent life (Accumulatio…" at bounding box center [784, 107] width 1568 height 104
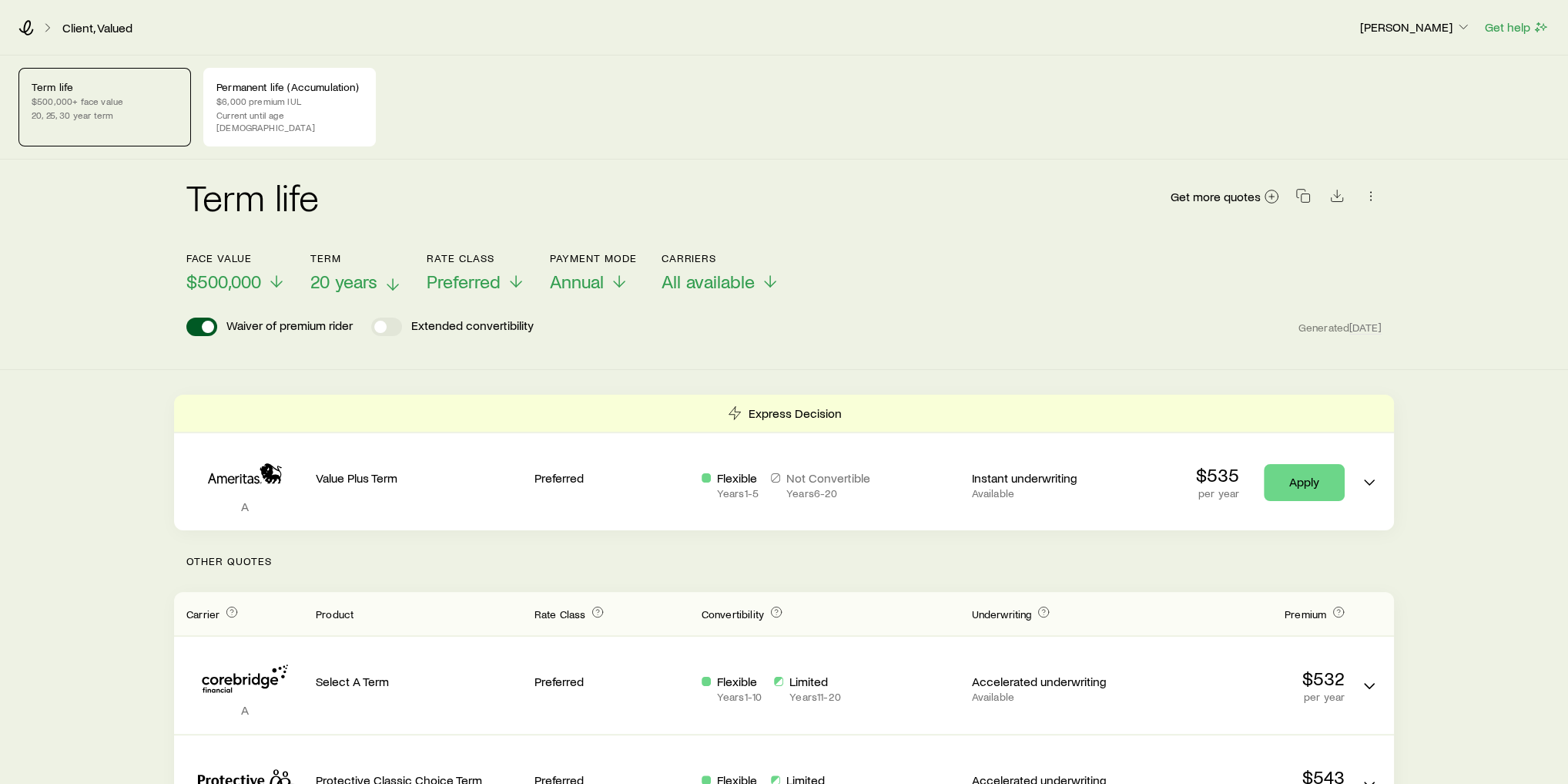
click at [368, 273] on span "20 years" at bounding box center [344, 281] width 67 height 21
click at [433, 184] on div "Term life Get more quotes" at bounding box center [784, 205] width 1196 height 55
click at [496, 271] on span "Preferred" at bounding box center [463, 281] width 74 height 21
click at [344, 274] on span "20 years" at bounding box center [344, 281] width 67 height 21
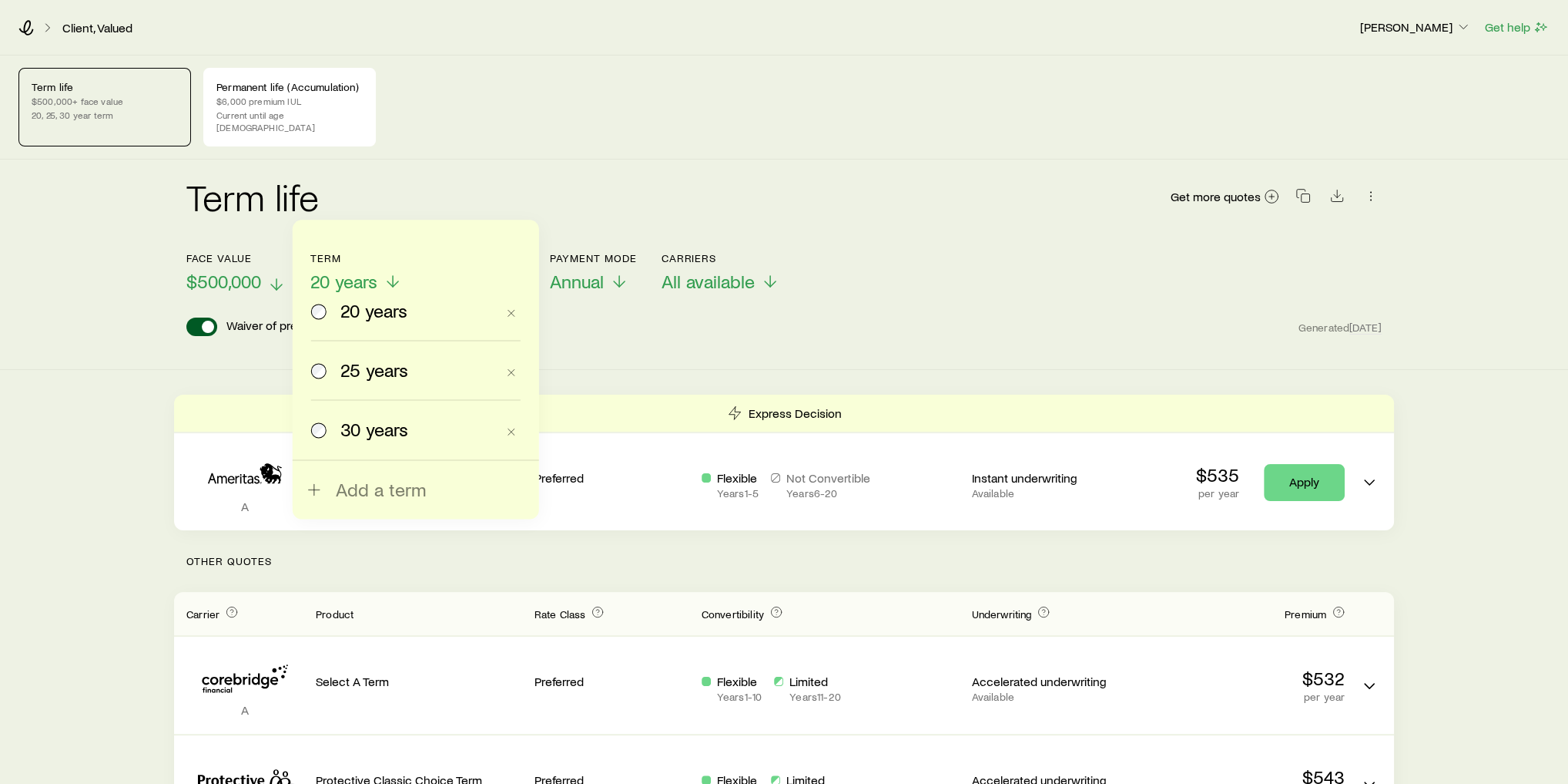
click at [227, 275] on span "$500,000" at bounding box center [224, 281] width 75 height 21
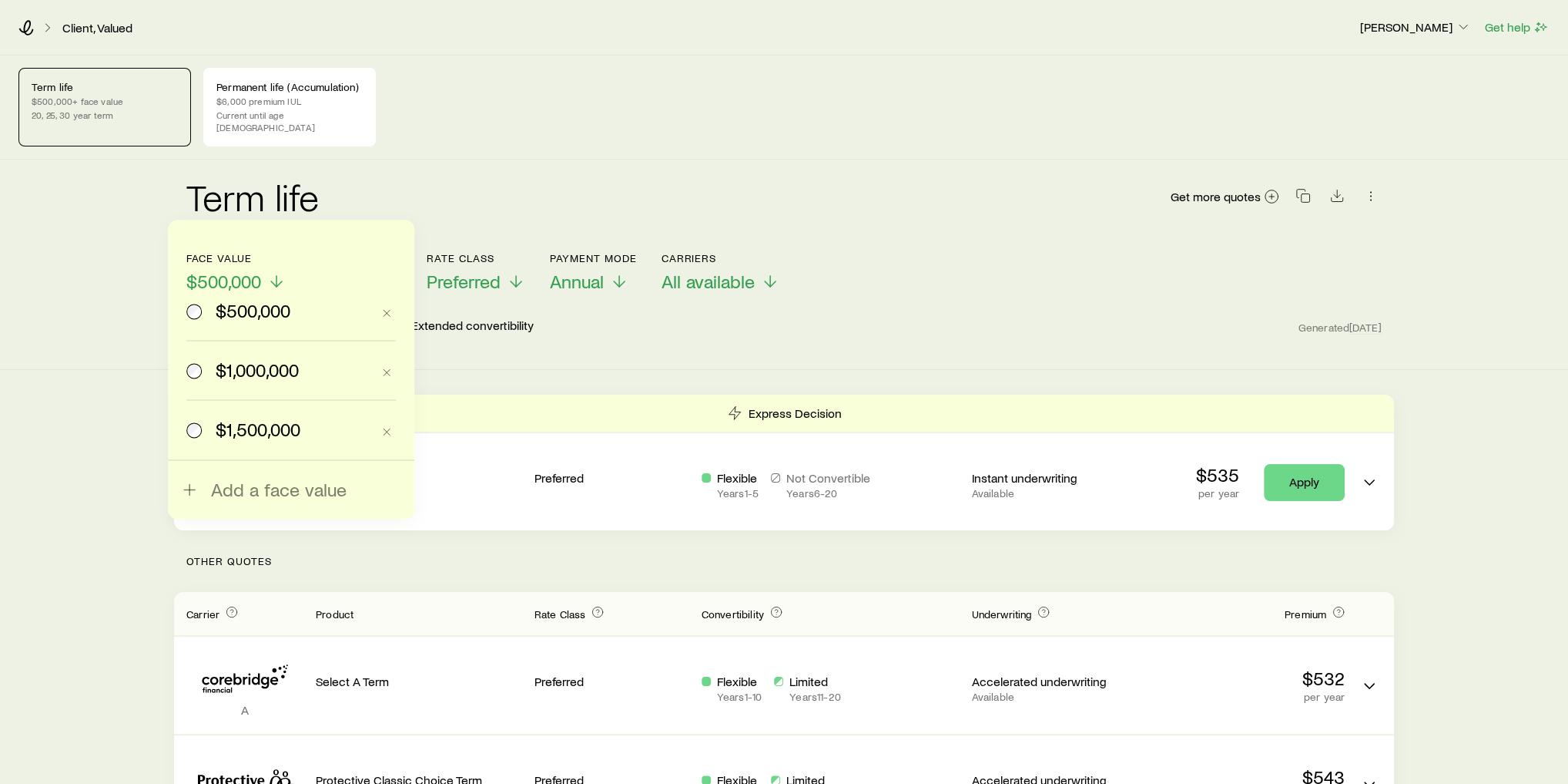
click at [590, 195] on div "Term life Get more quotes" at bounding box center [784, 205] width 1196 height 55
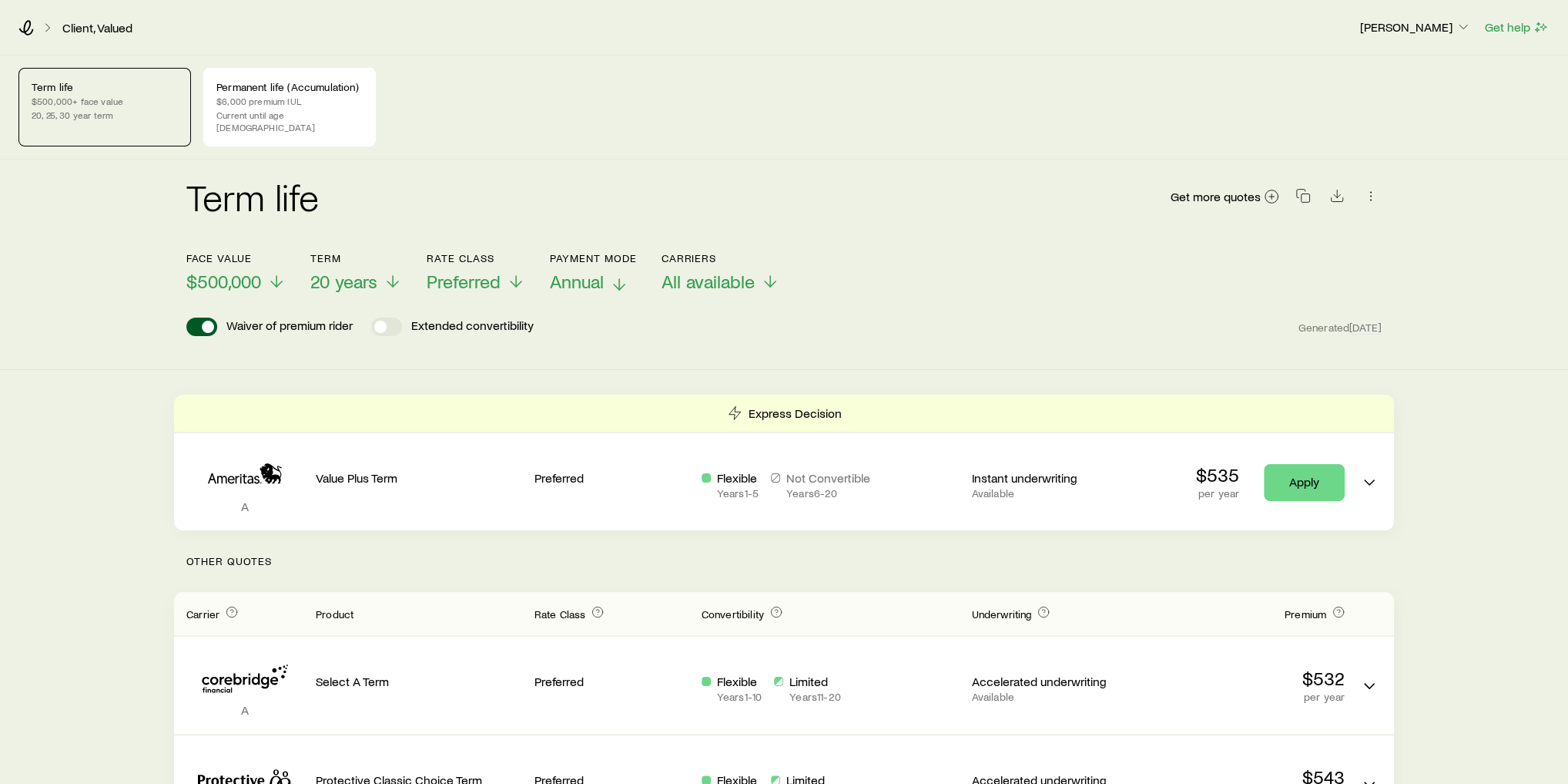
click at [599, 271] on span "Annual" at bounding box center [577, 281] width 54 height 21
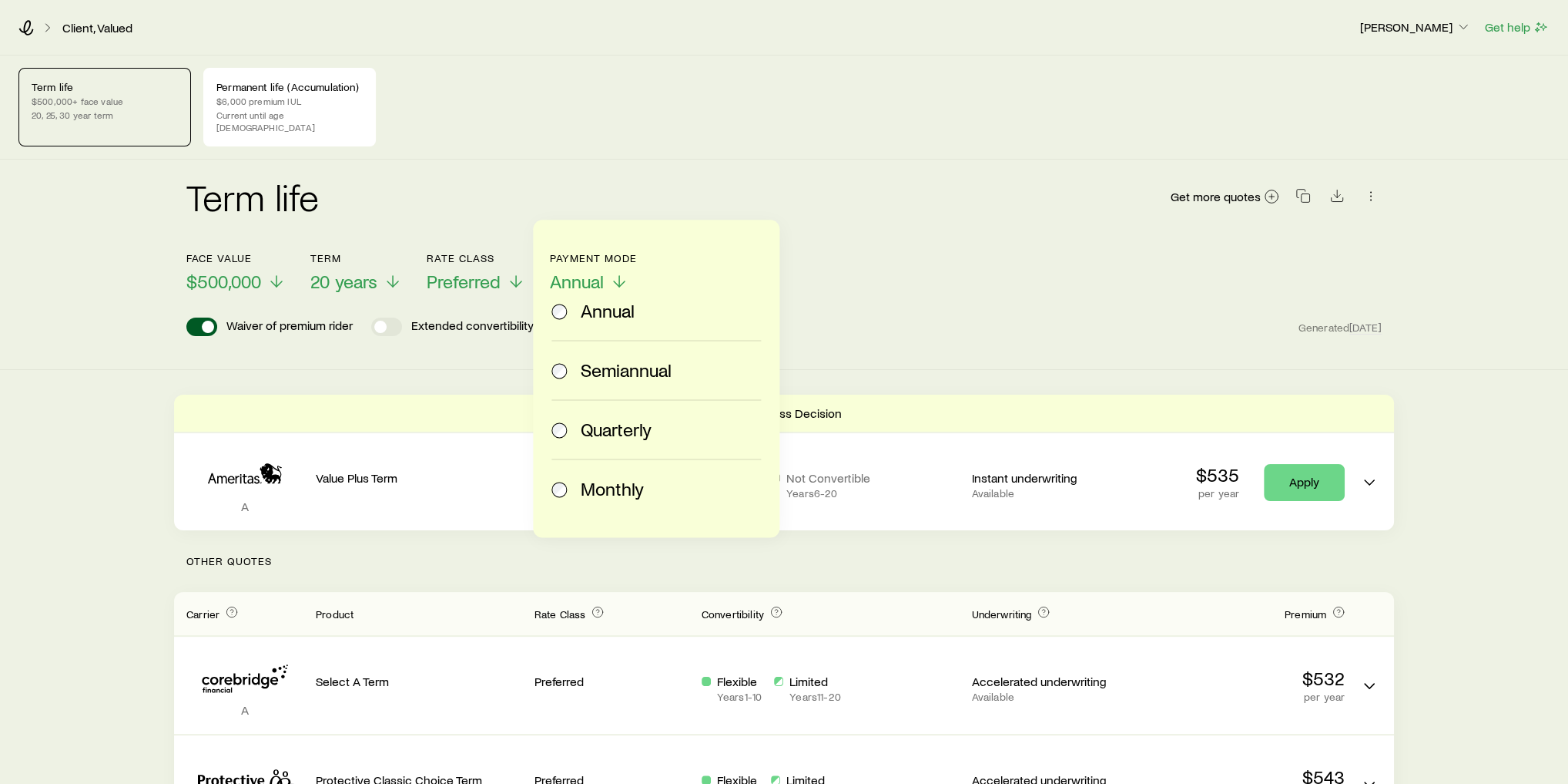
click at [624, 478] on span "Monthly" at bounding box center [612, 488] width 63 height 21
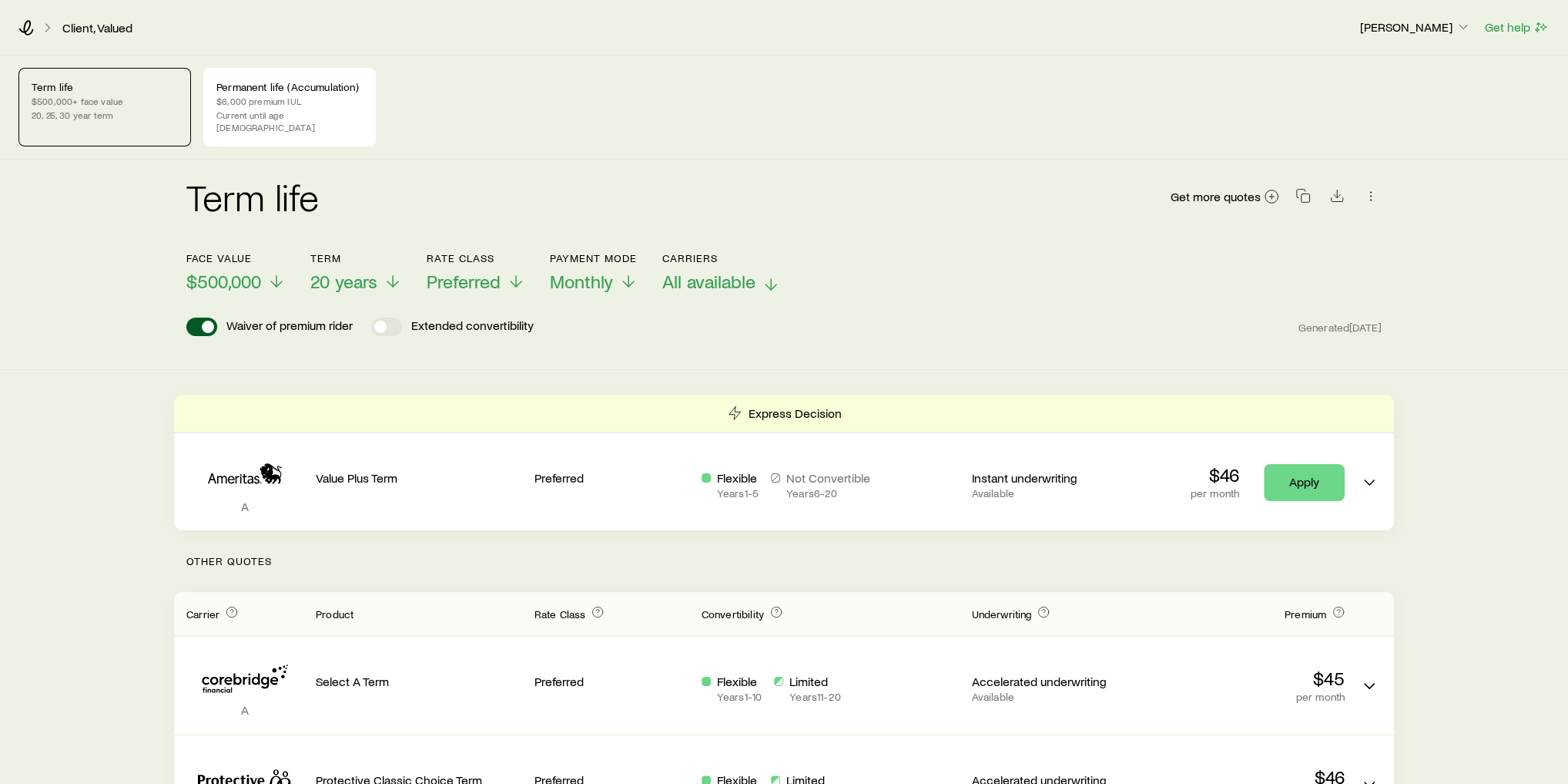
click at [697, 272] on span "All available" at bounding box center [709, 281] width 93 height 21
click at [1129, 318] on div "Waiver of premium rider Extended convertibility Generated [DATE]" at bounding box center [784, 327] width 1196 height 19
click at [1304, 188] on icon "button" at bounding box center [1303, 196] width 15 height 15
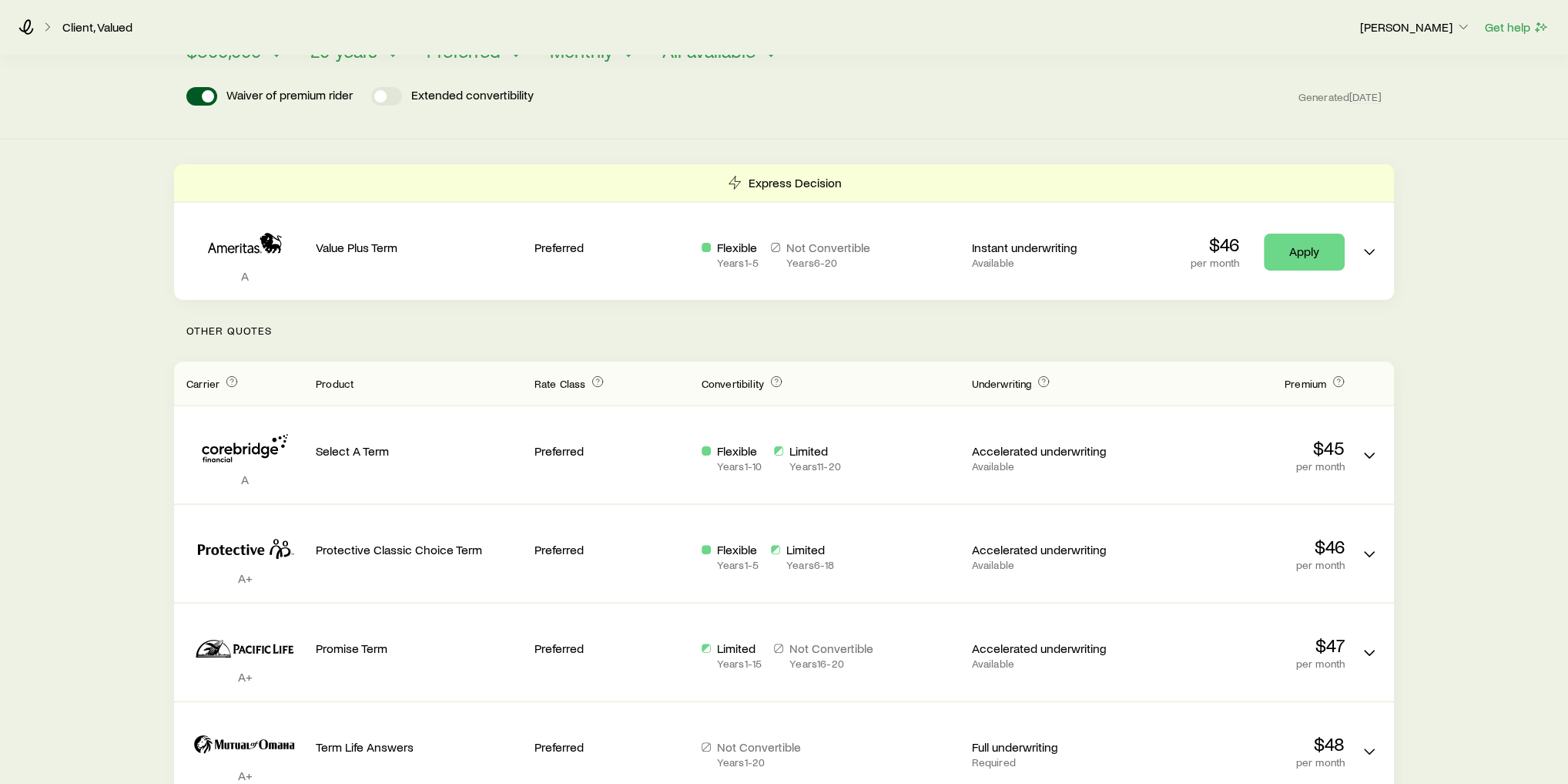
scroll to position [246, 0]
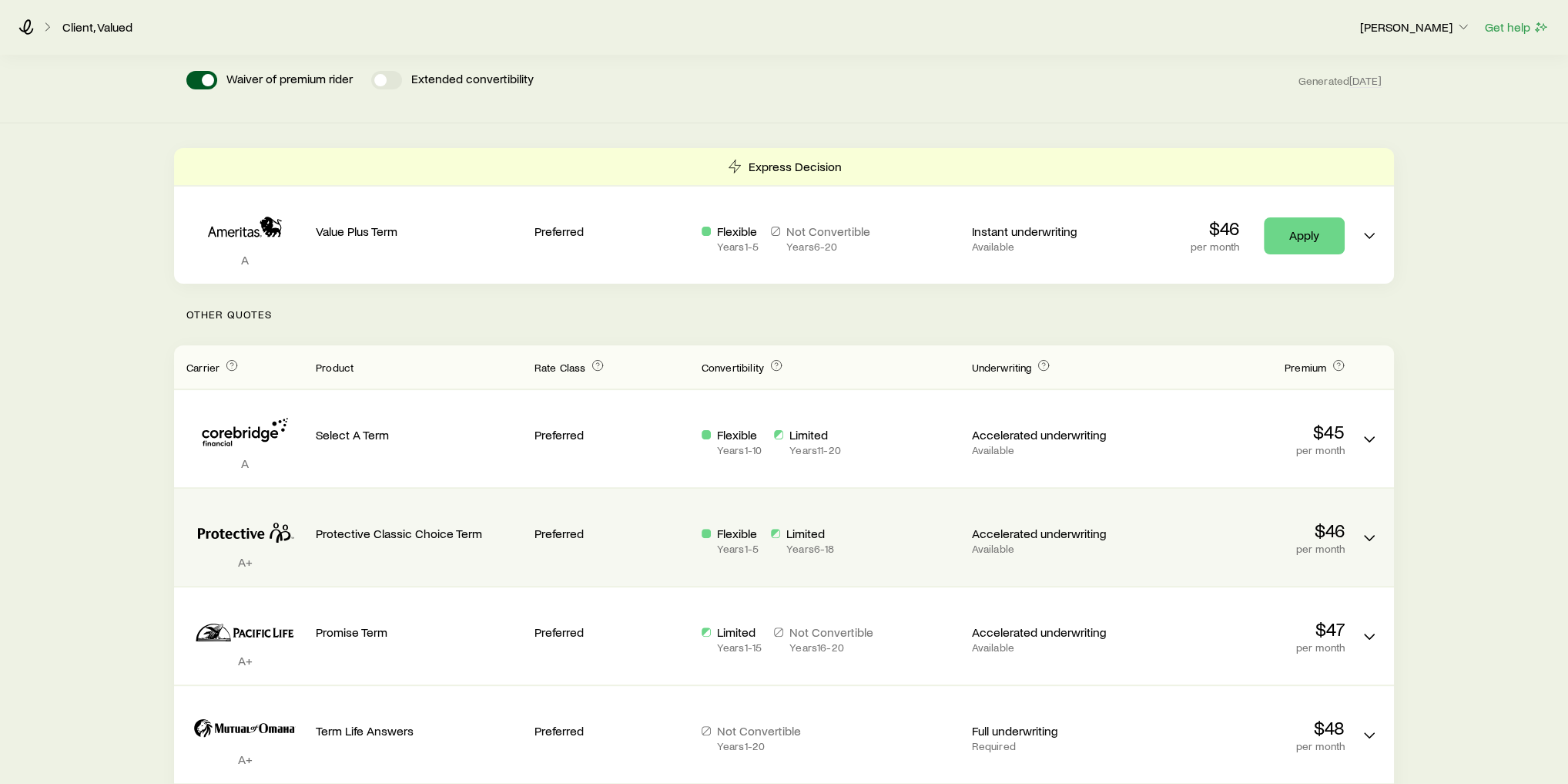
click at [753, 526] on p "Flexible" at bounding box center [738, 533] width 42 height 15
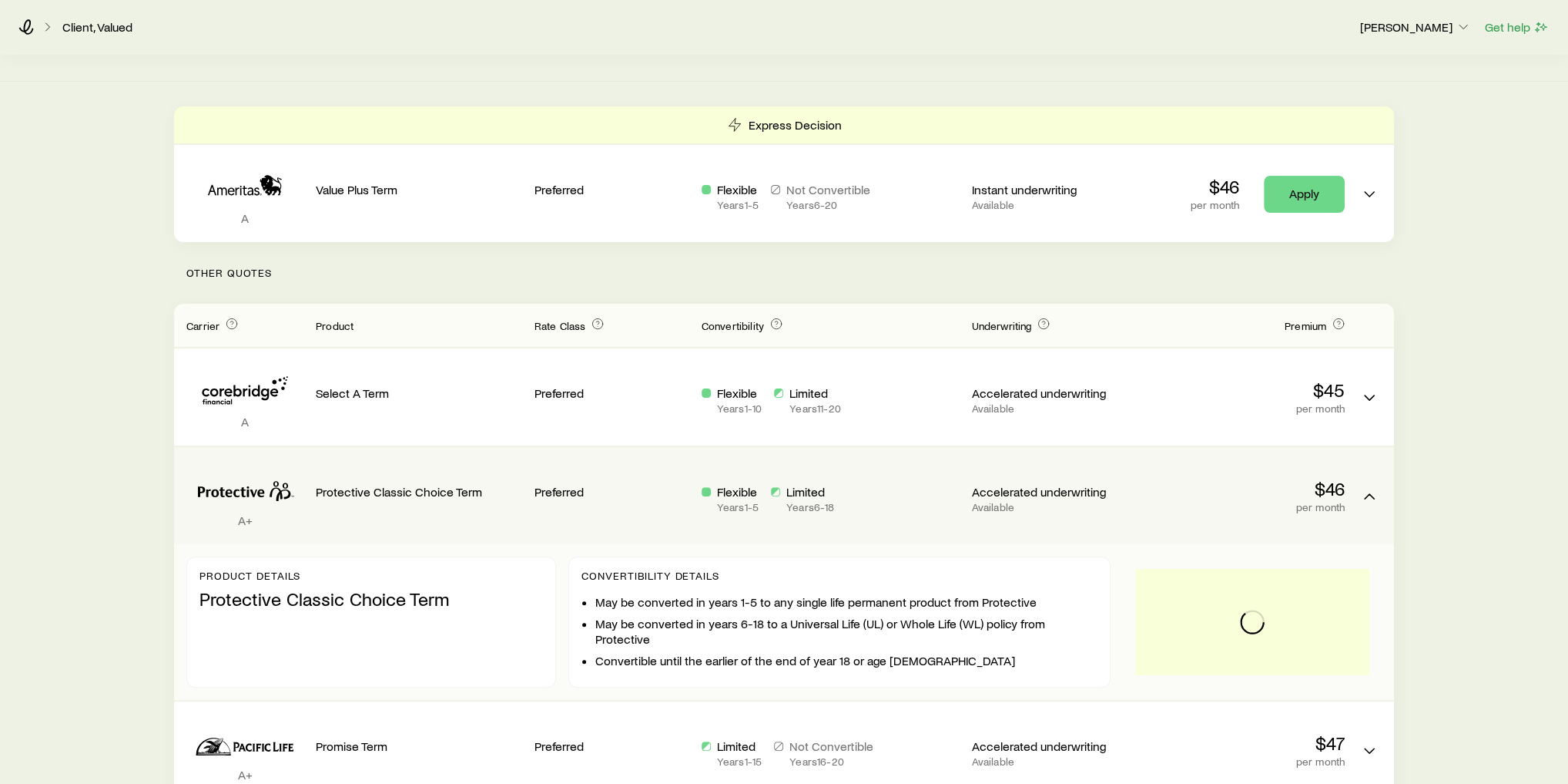
scroll to position [308, 0]
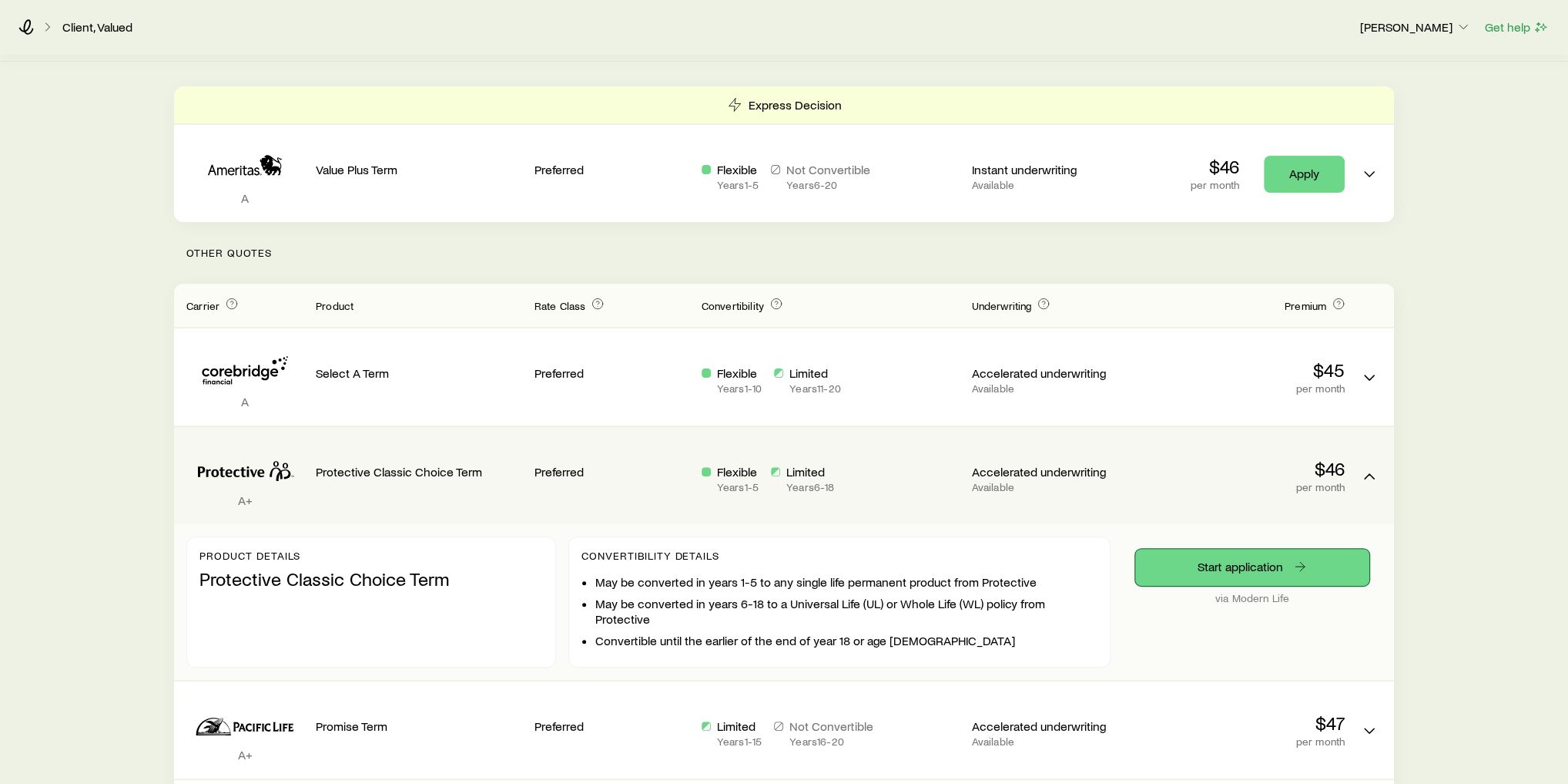
click at [1226, 549] on link "Start application" at bounding box center [1252, 567] width 234 height 37
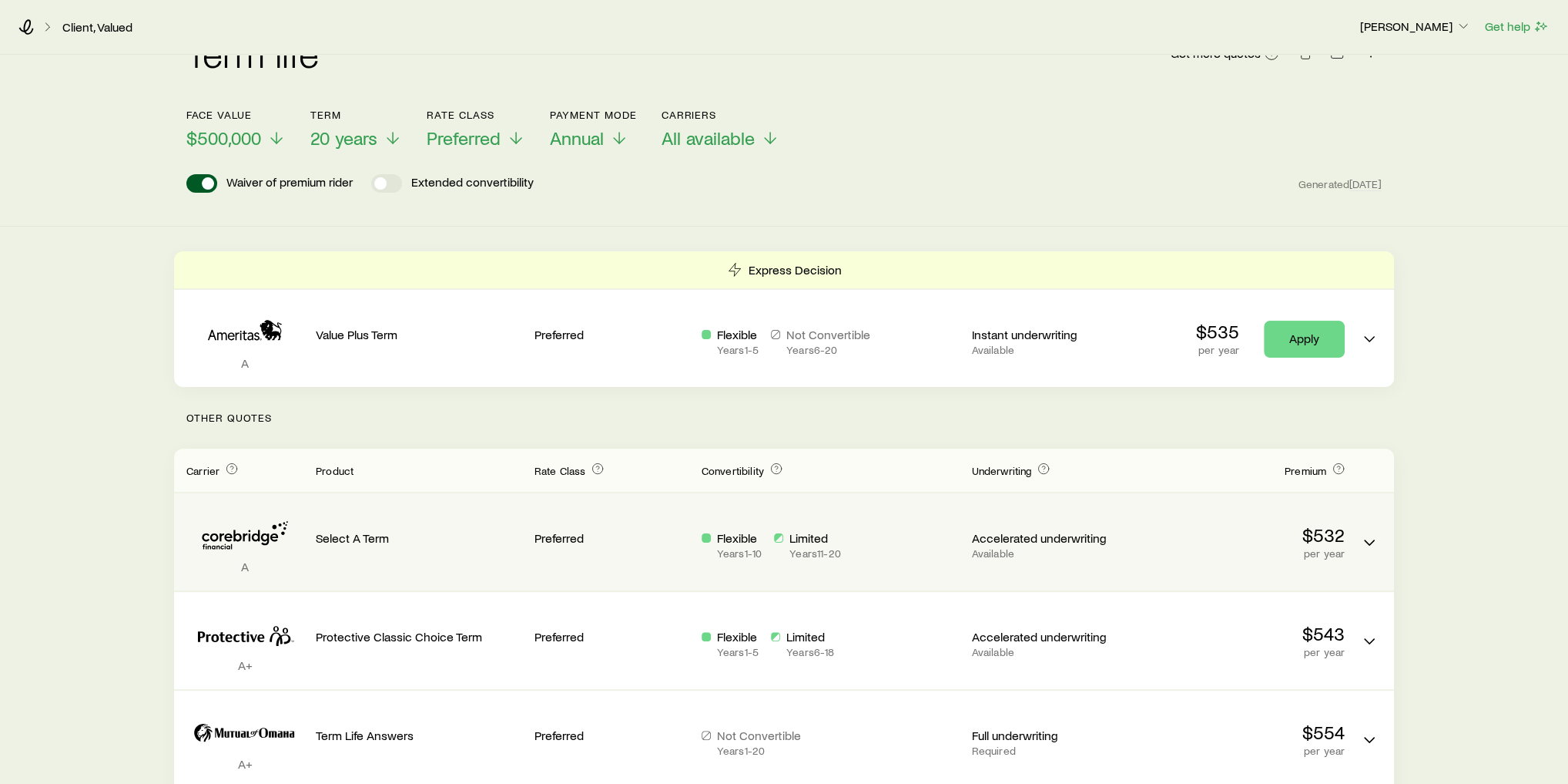
scroll to position [185, 0]
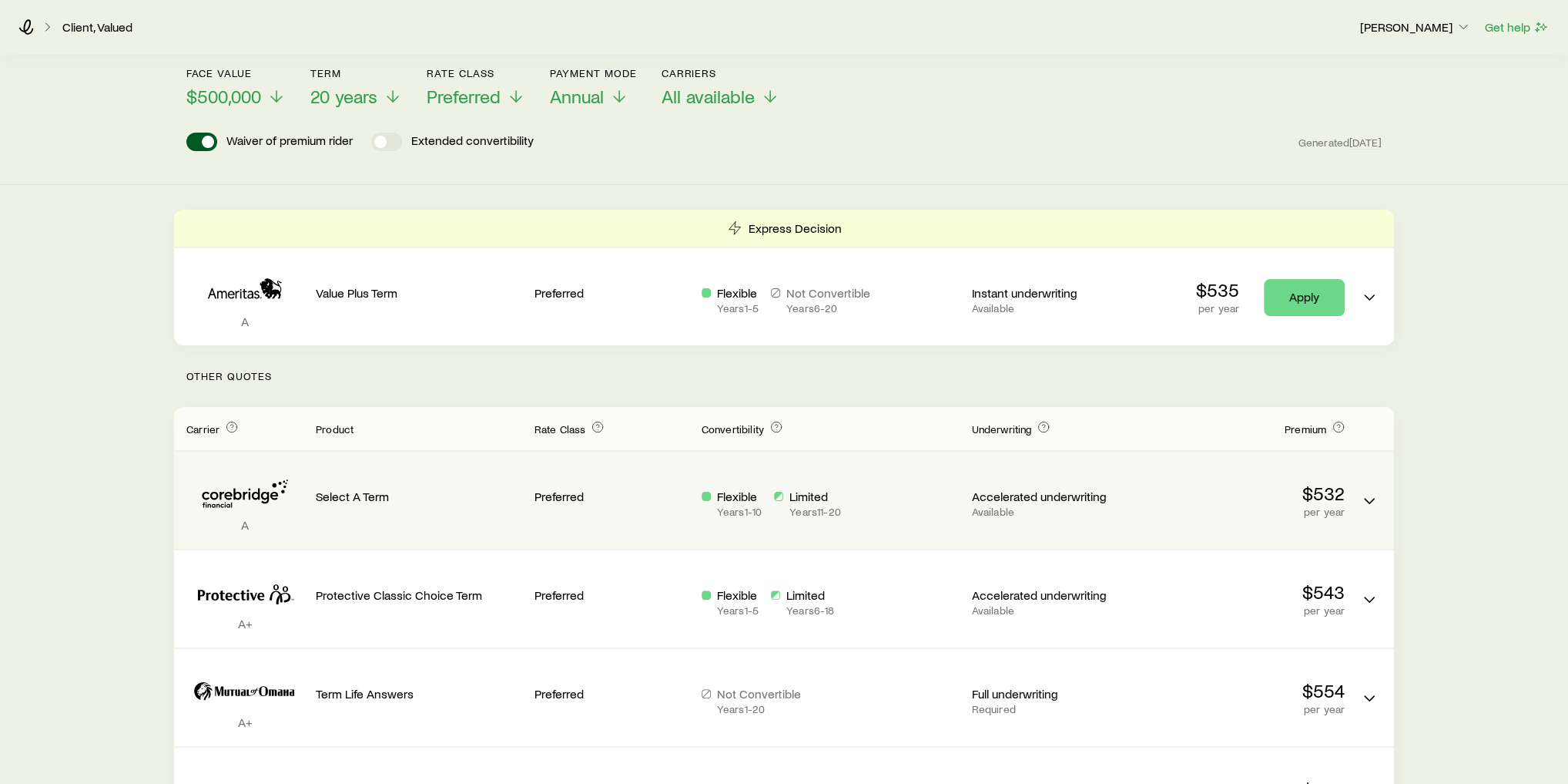
drag, startPoint x: 532, startPoint y: 459, endPoint x: 571, endPoint y: 471, distance: 40.8
click at [532, 459] on div "A Select A Term Preferred Flexible Years 1 - 10 Limited Years 11 - 20 Accelerat…" at bounding box center [784, 500] width 1220 height 97
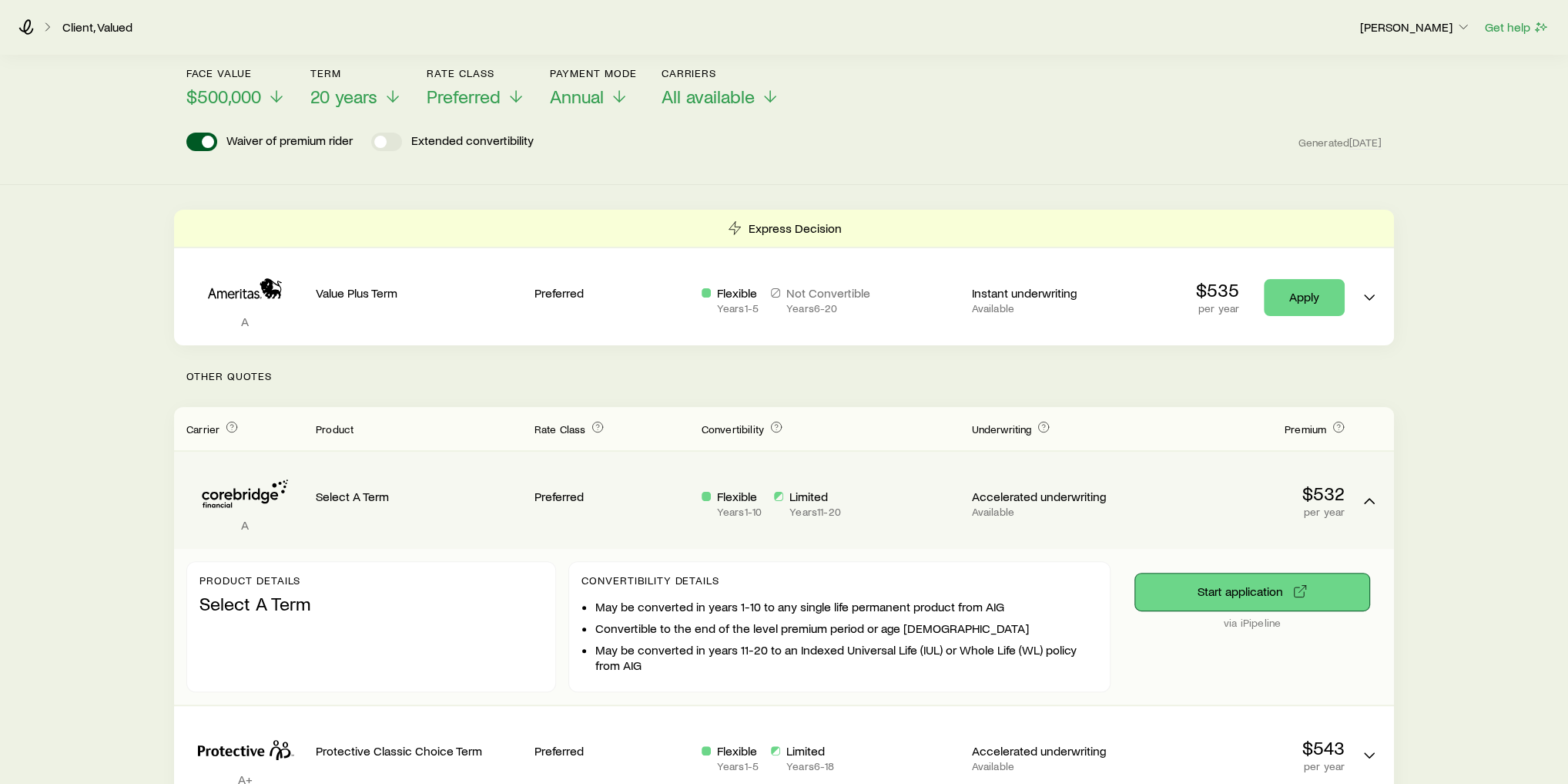
click at [1258, 573] on button "Start application" at bounding box center [1252, 591] width 234 height 37
click at [1212, 489] on p "$532" at bounding box center [1241, 493] width 206 height 21
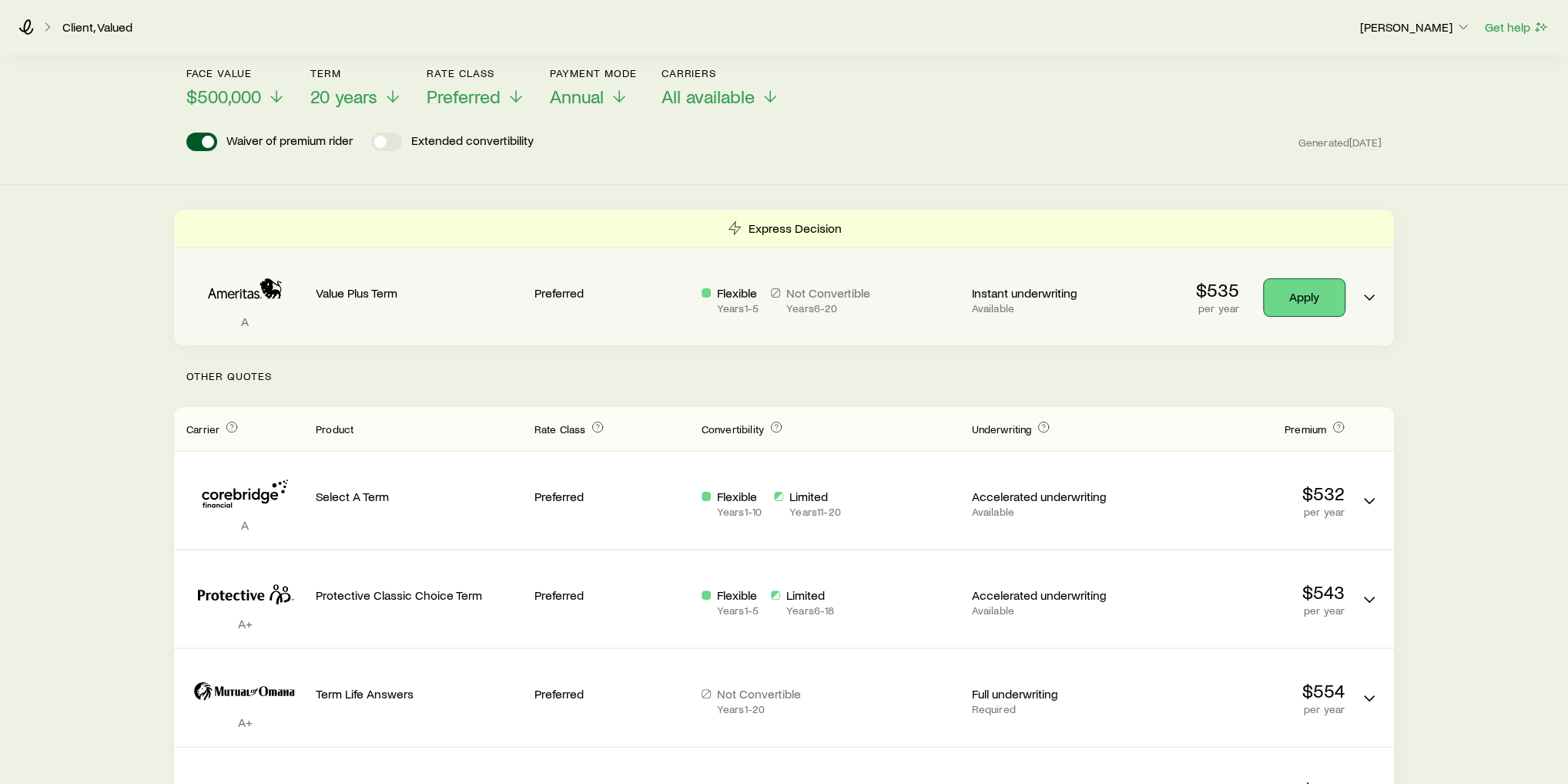
click at [1304, 279] on link "Apply" at bounding box center [1305, 296] width 81 height 37
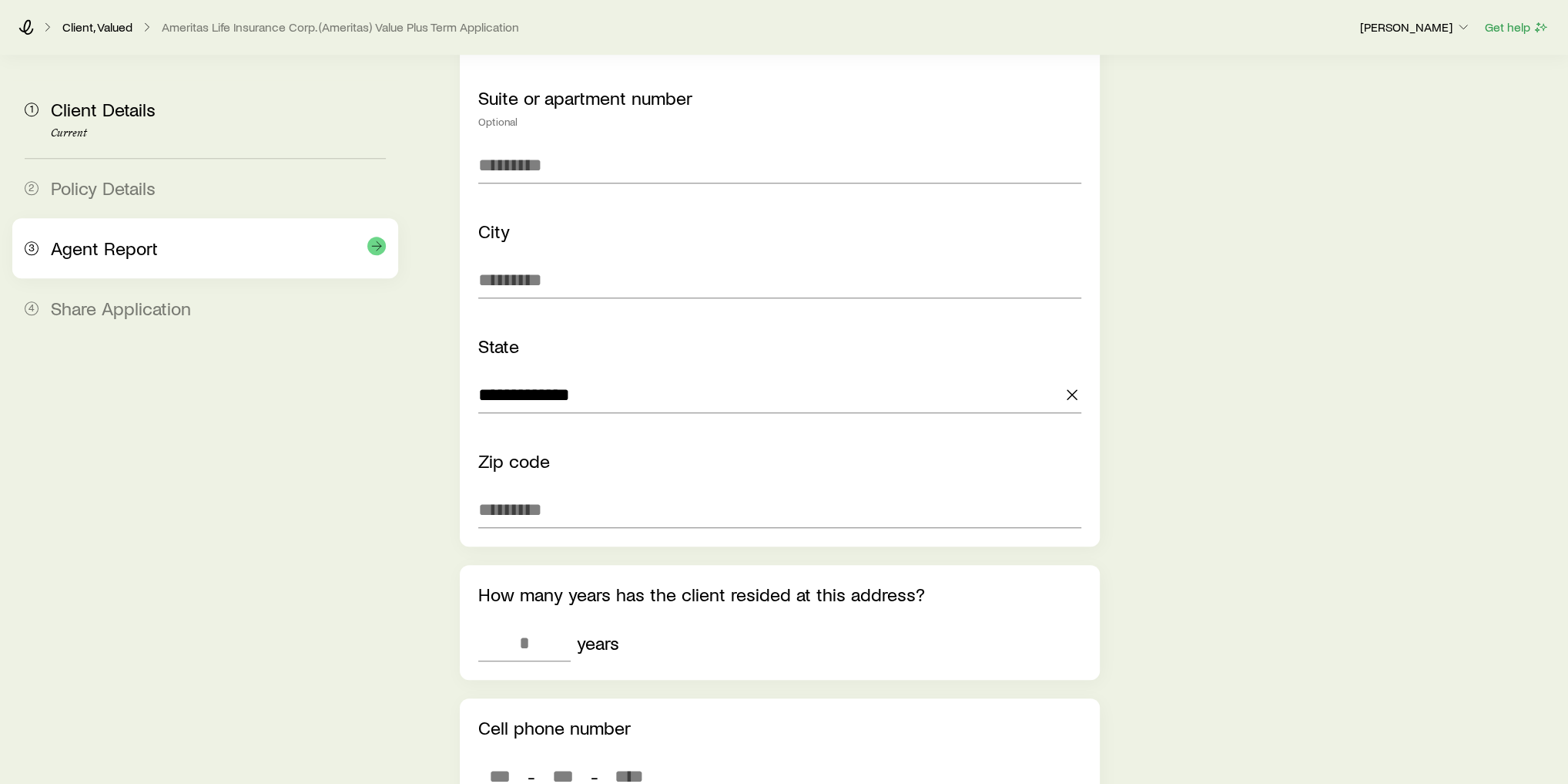
scroll to position [1480, 0]
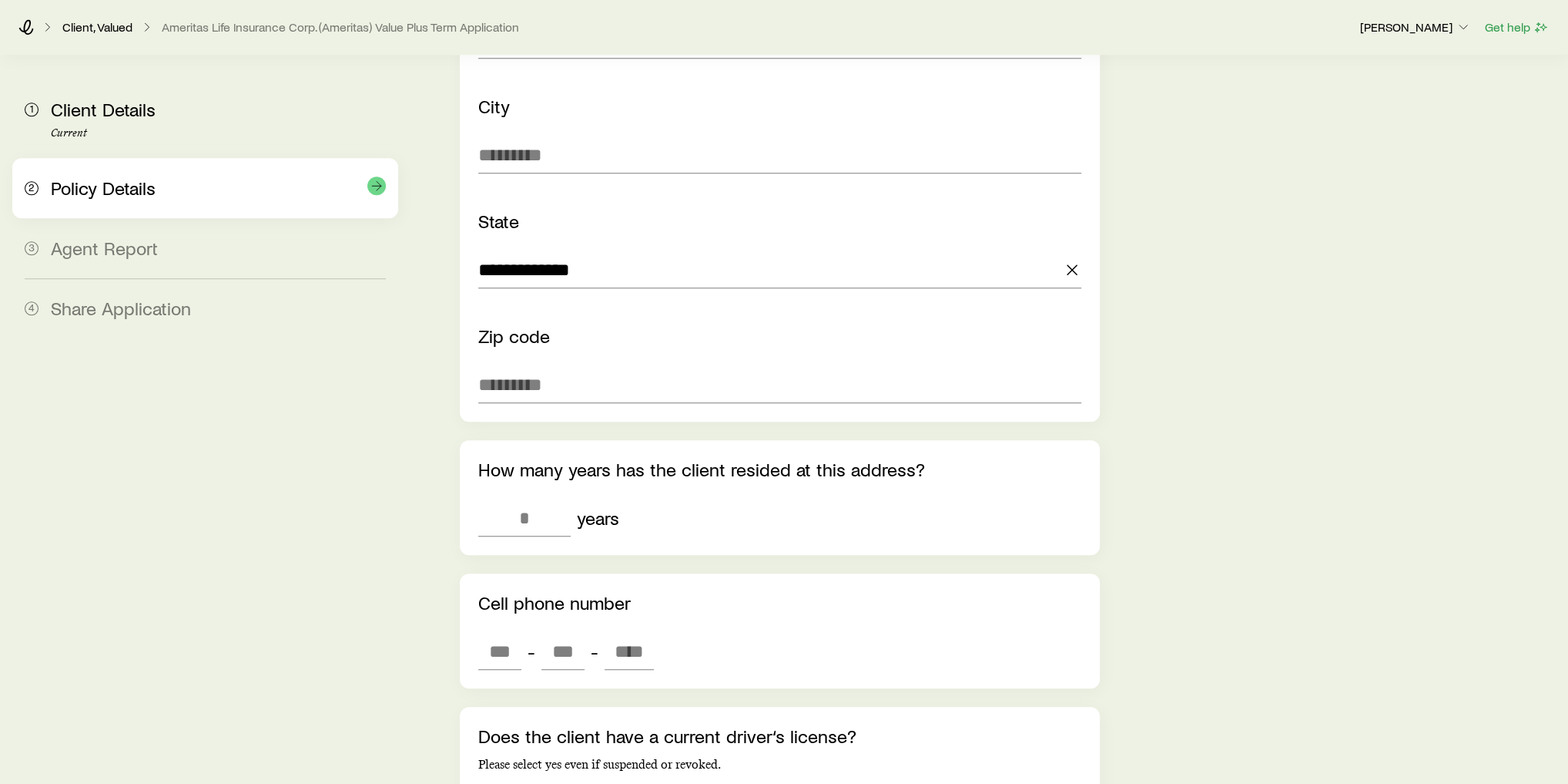
click at [131, 184] on span "Policy Details" at bounding box center [103, 188] width 104 height 22
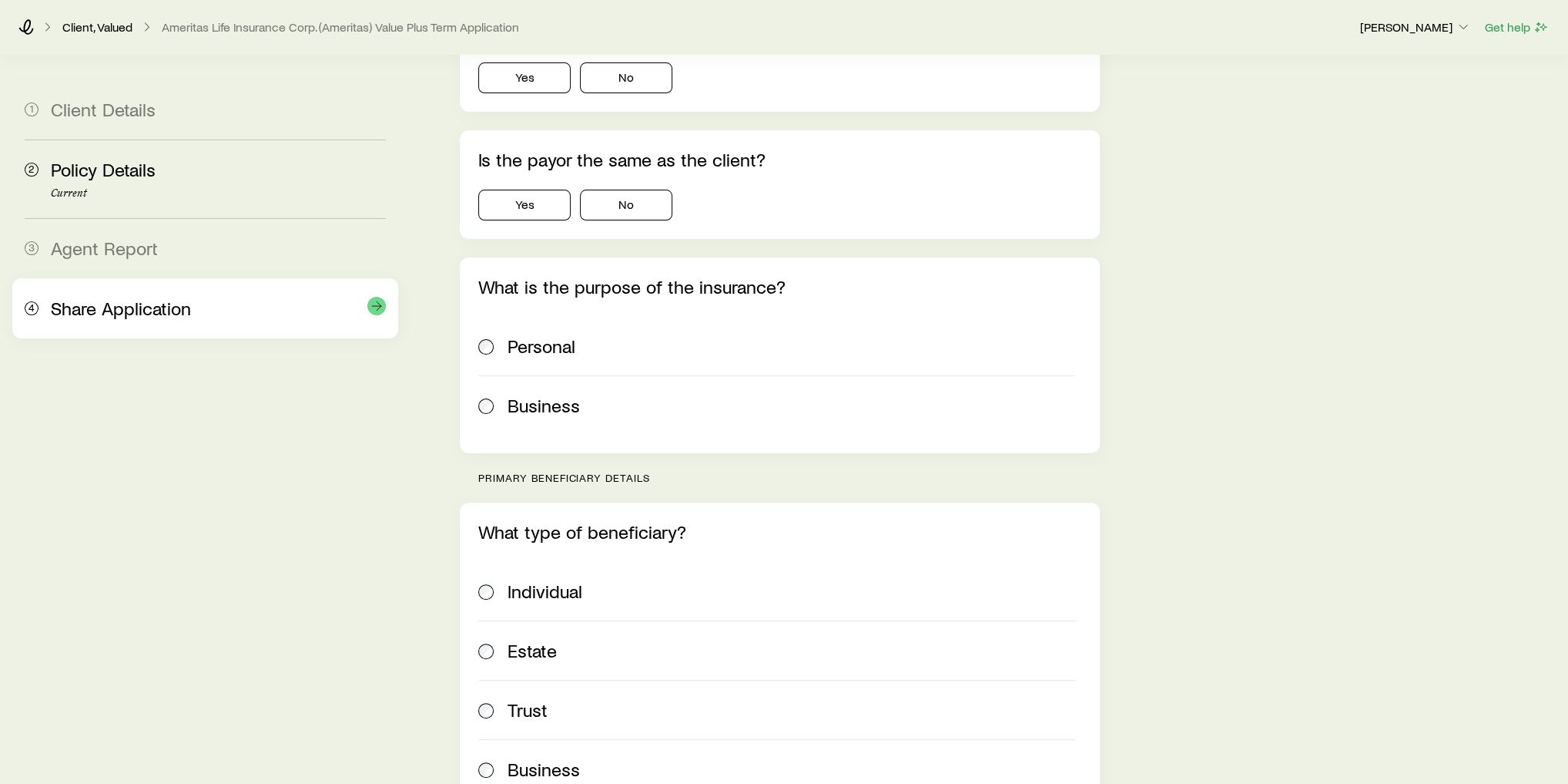
scroll to position [308, 0]
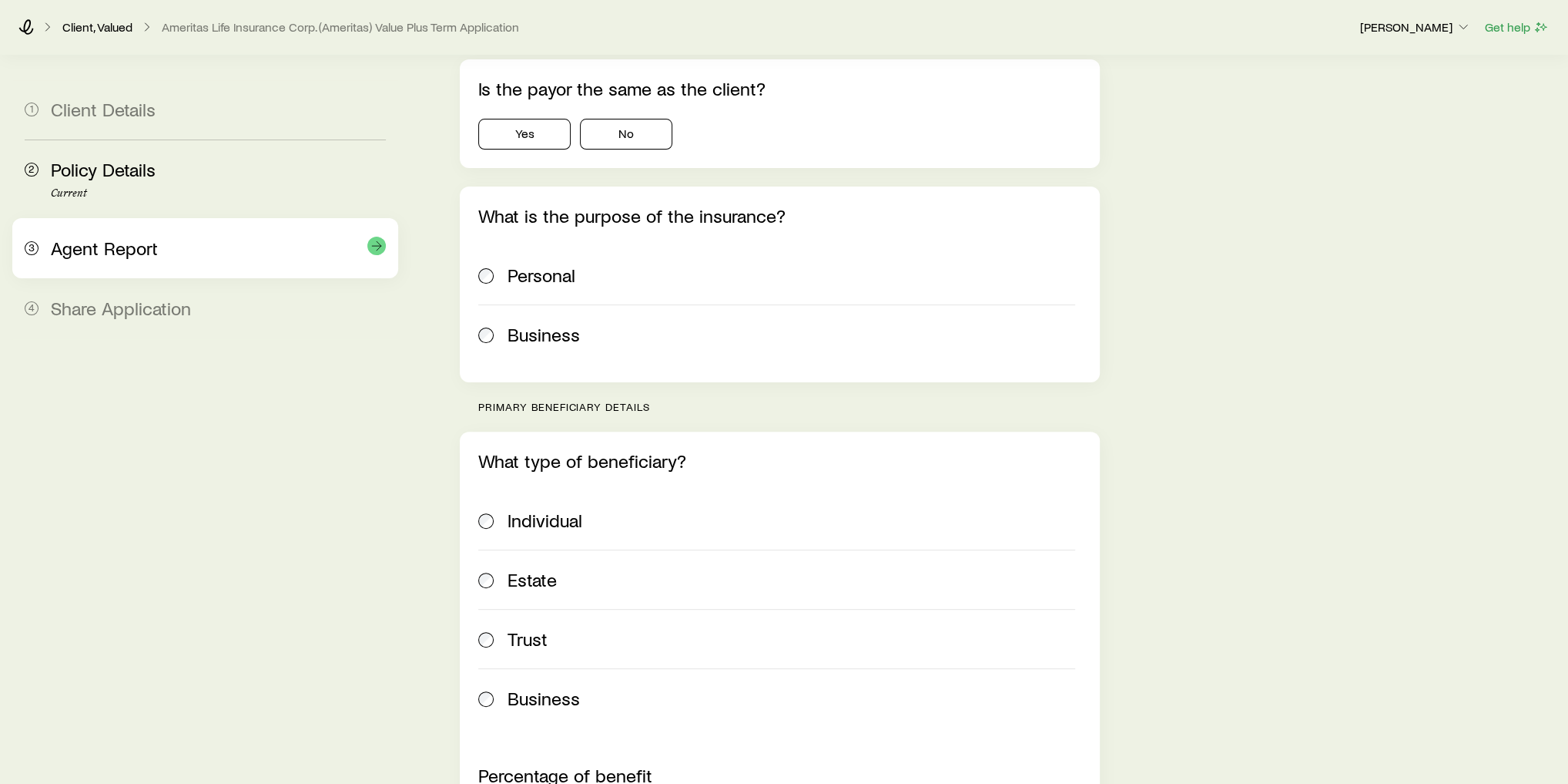
click at [123, 265] on div "3 Agent Report" at bounding box center [205, 247] width 361 height 60
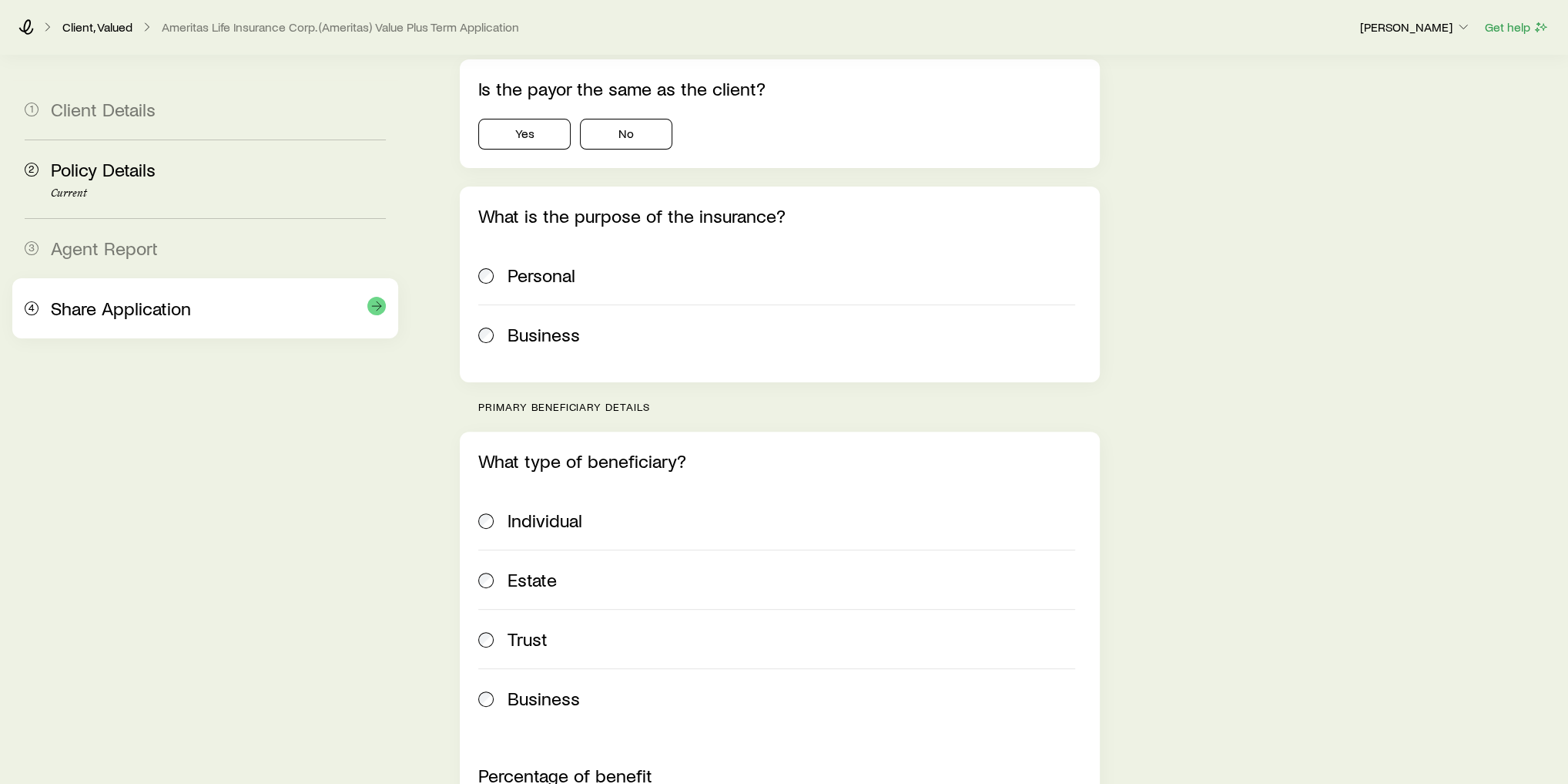
scroll to position [0, 0]
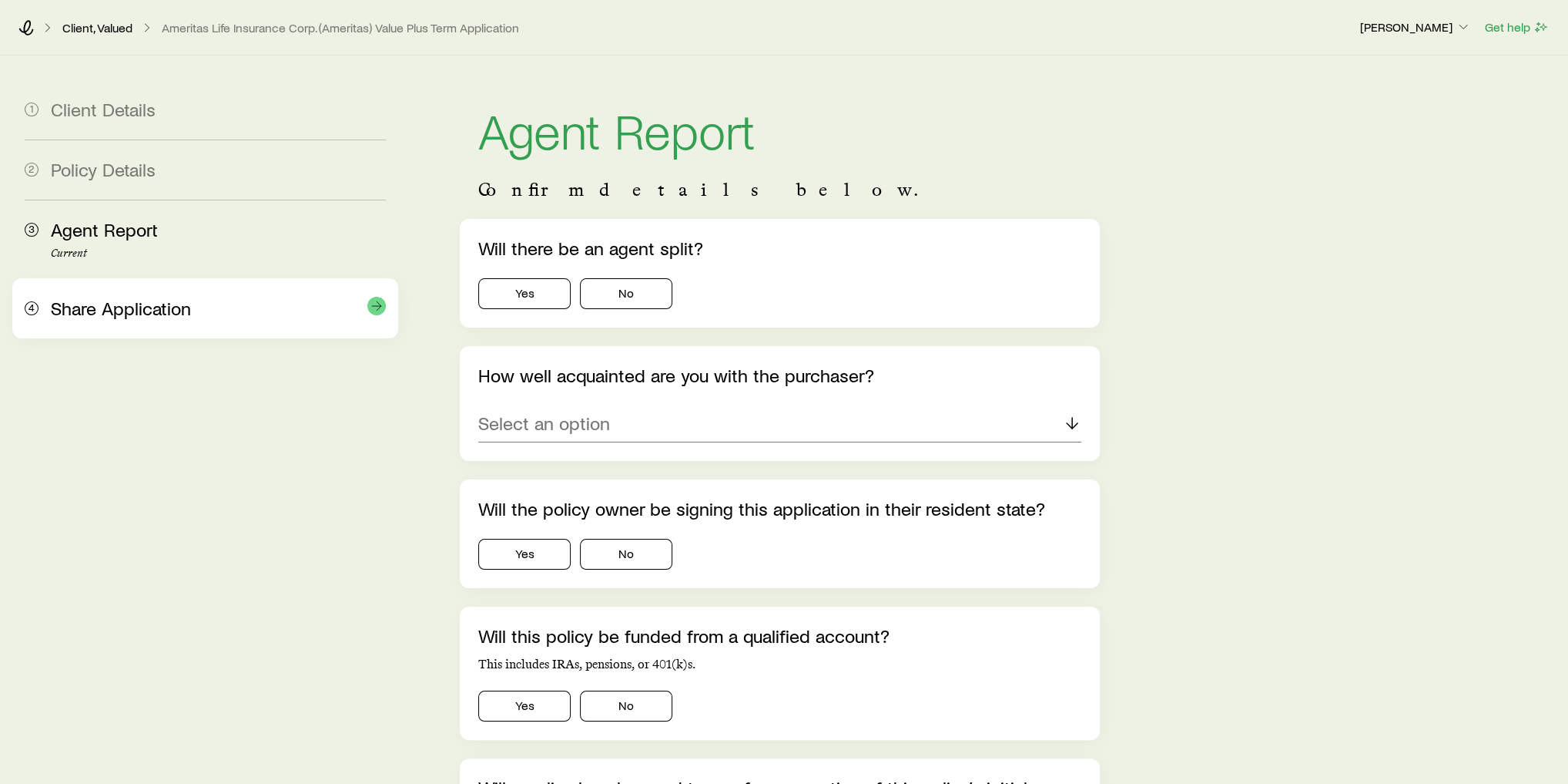
click at [153, 302] on span "Share Application" at bounding box center [120, 307] width 140 height 22
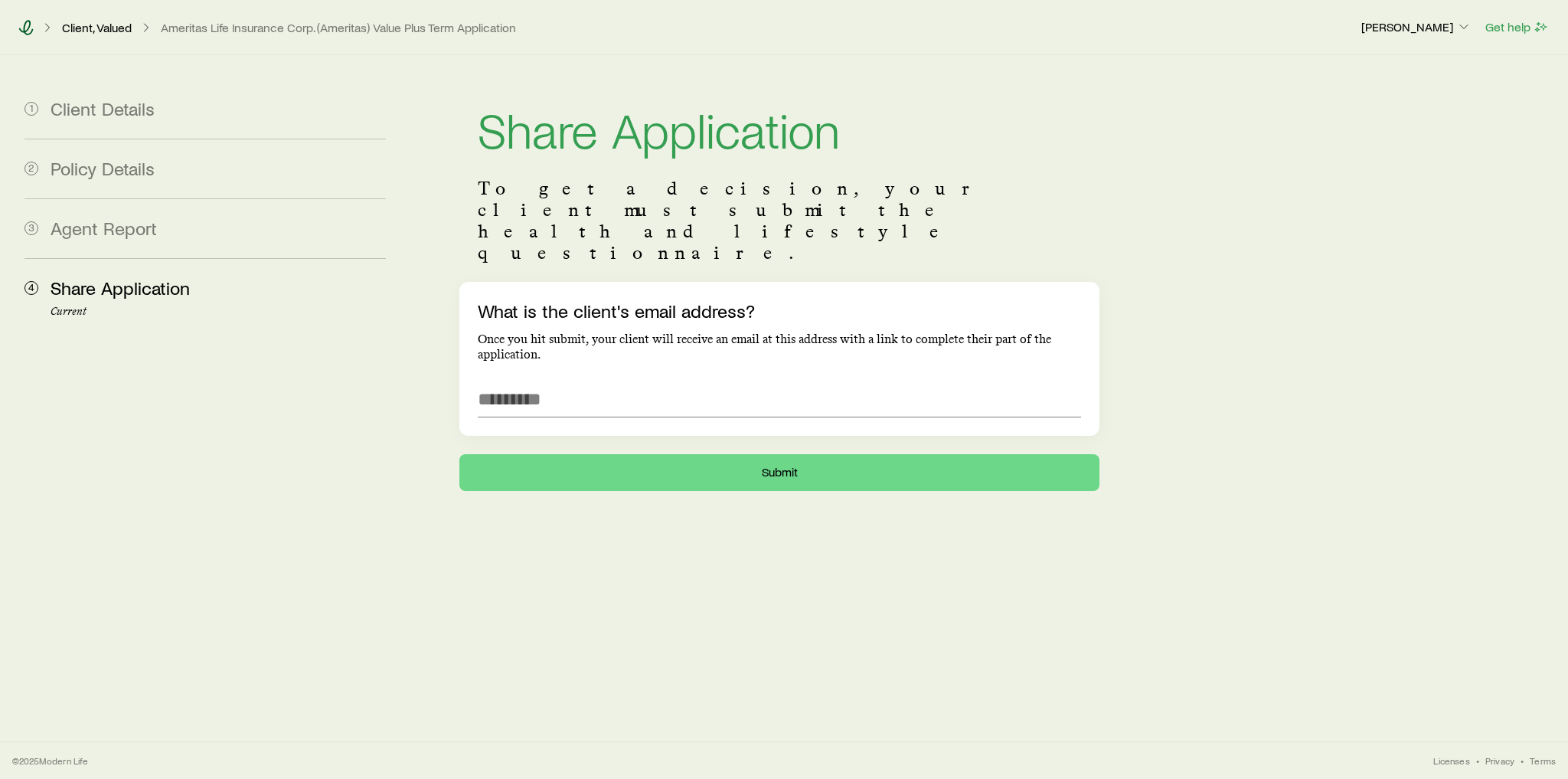
click at [27, 29] on icon at bounding box center [27, 27] width 14 height 15
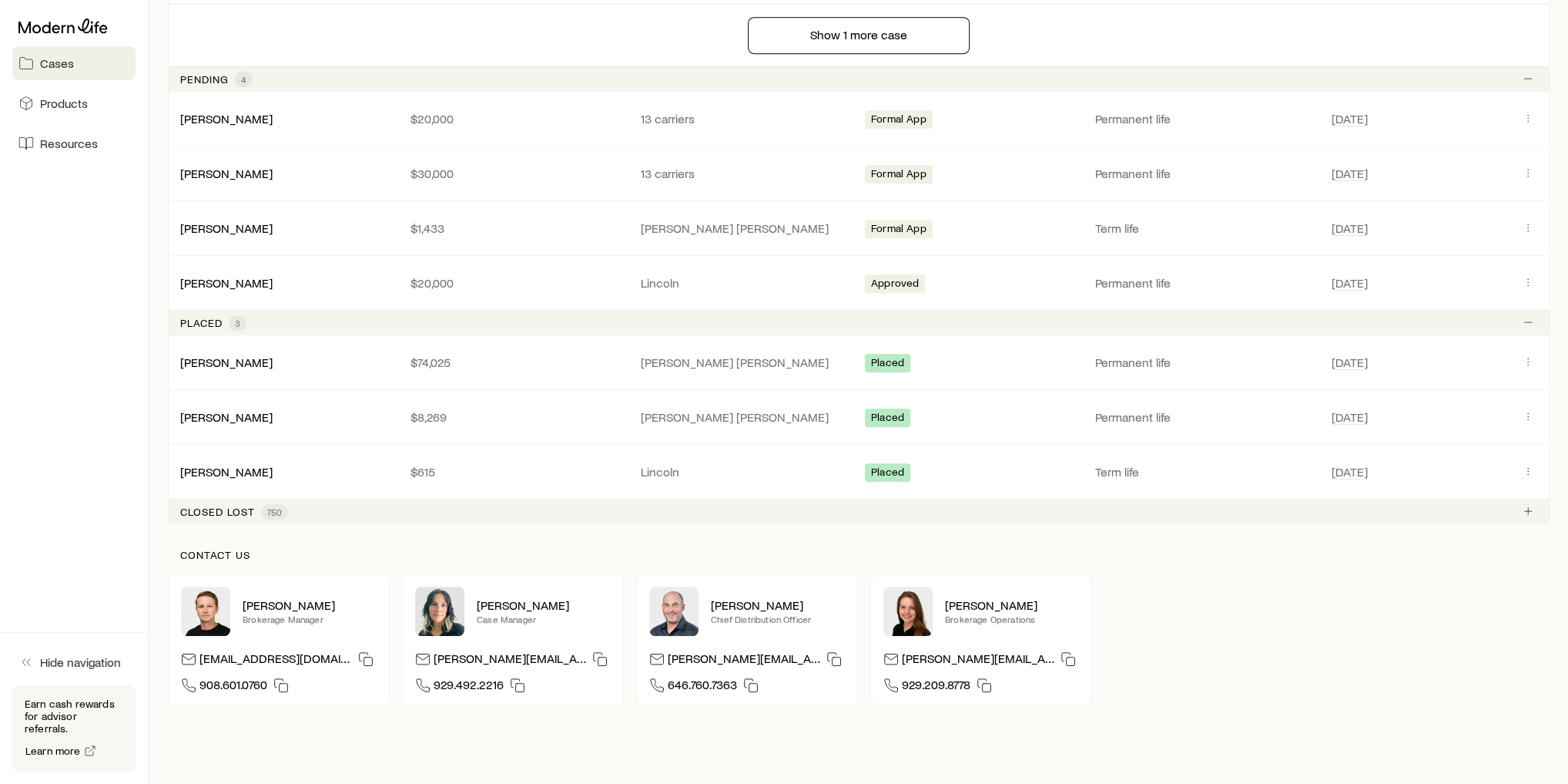
scroll to position [895, 0]
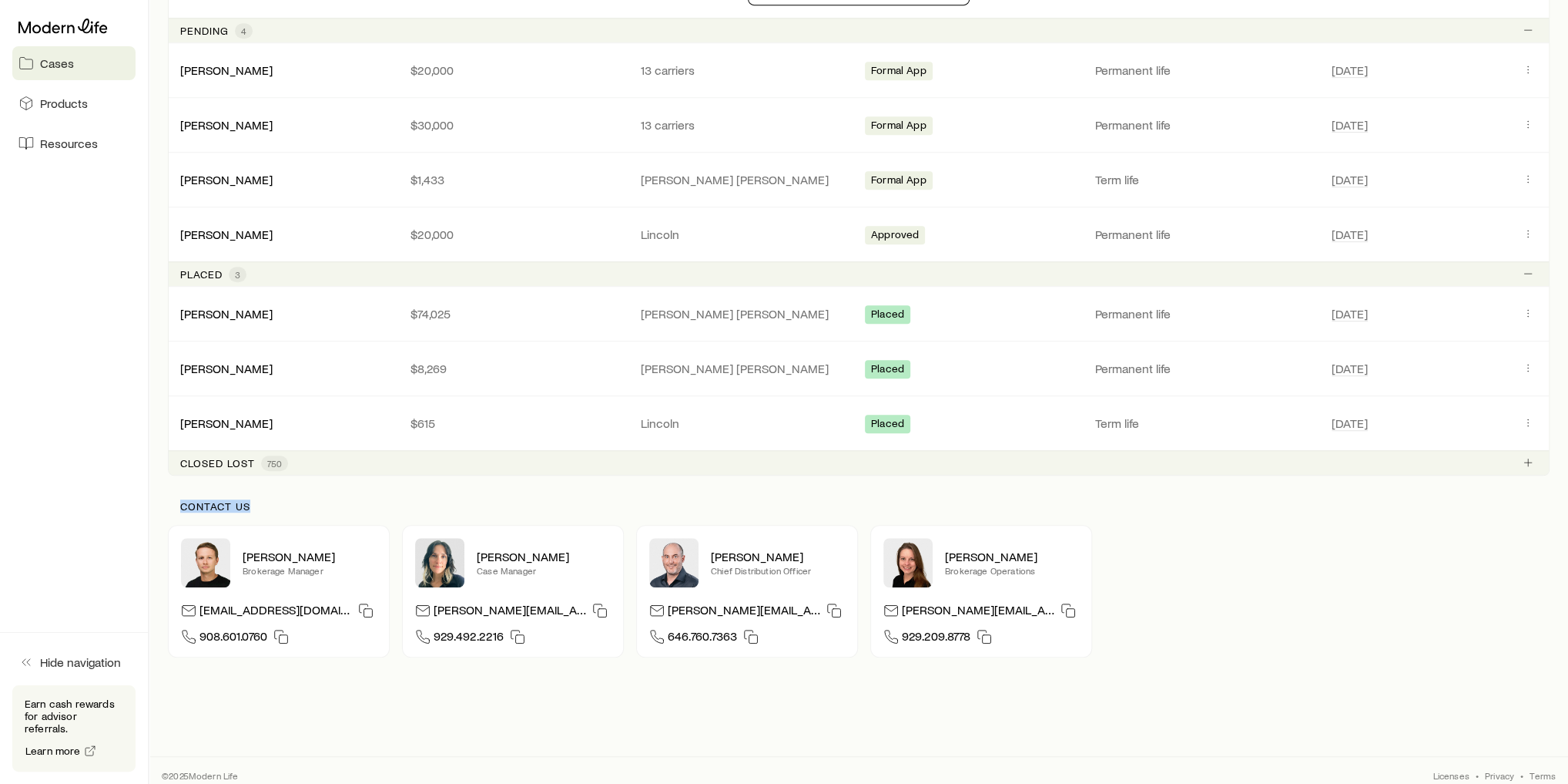
drag, startPoint x: 183, startPoint y: 497, endPoint x: 268, endPoint y: 488, distance: 85.5
click at [268, 488] on div "Contact us [PERSON_NAME] Brokerage Manager [EMAIL_ADDRESS][DOMAIN_NAME] 908.601…" at bounding box center [859, 579] width 1382 height 206
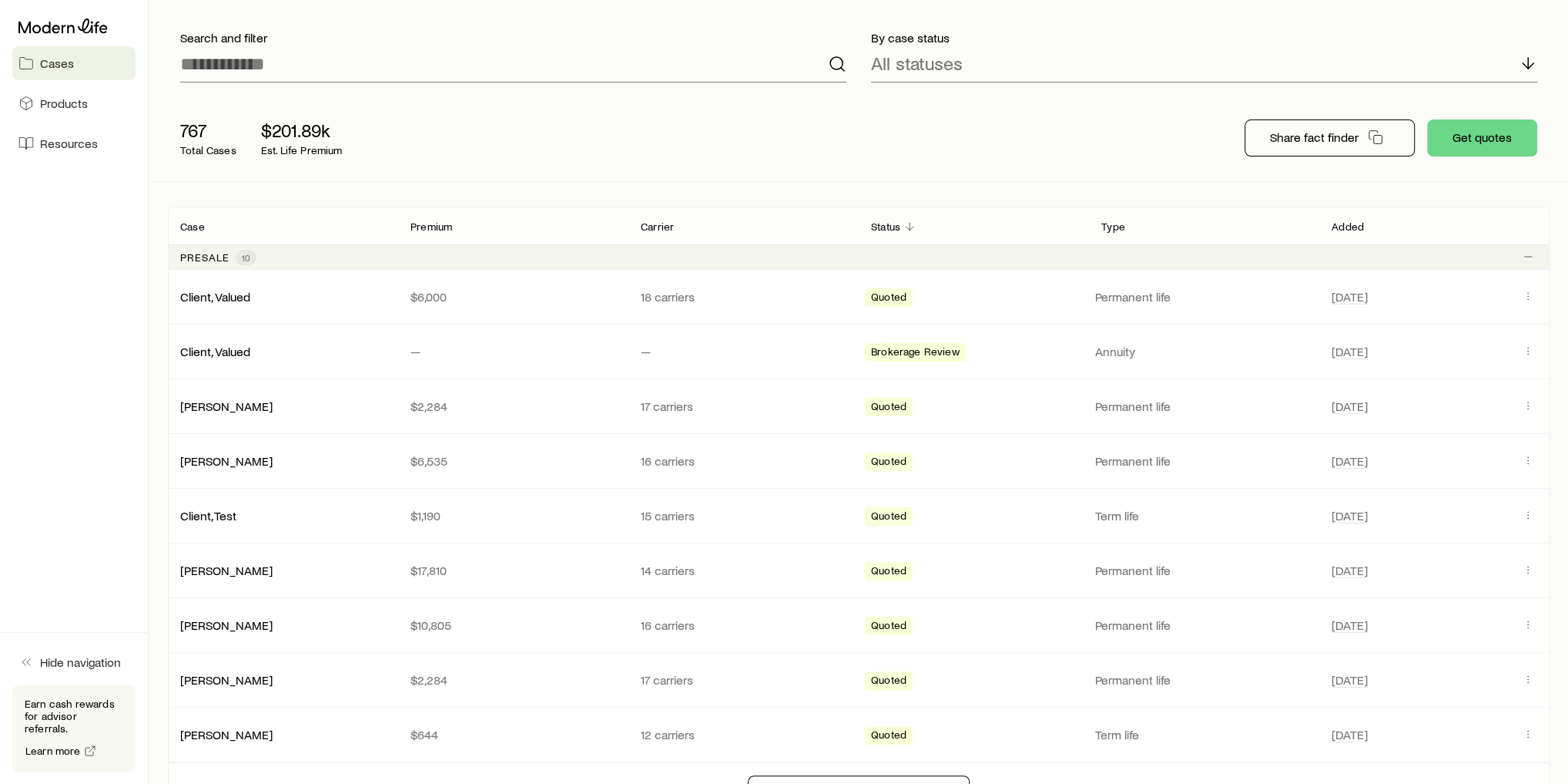
scroll to position [0, 0]
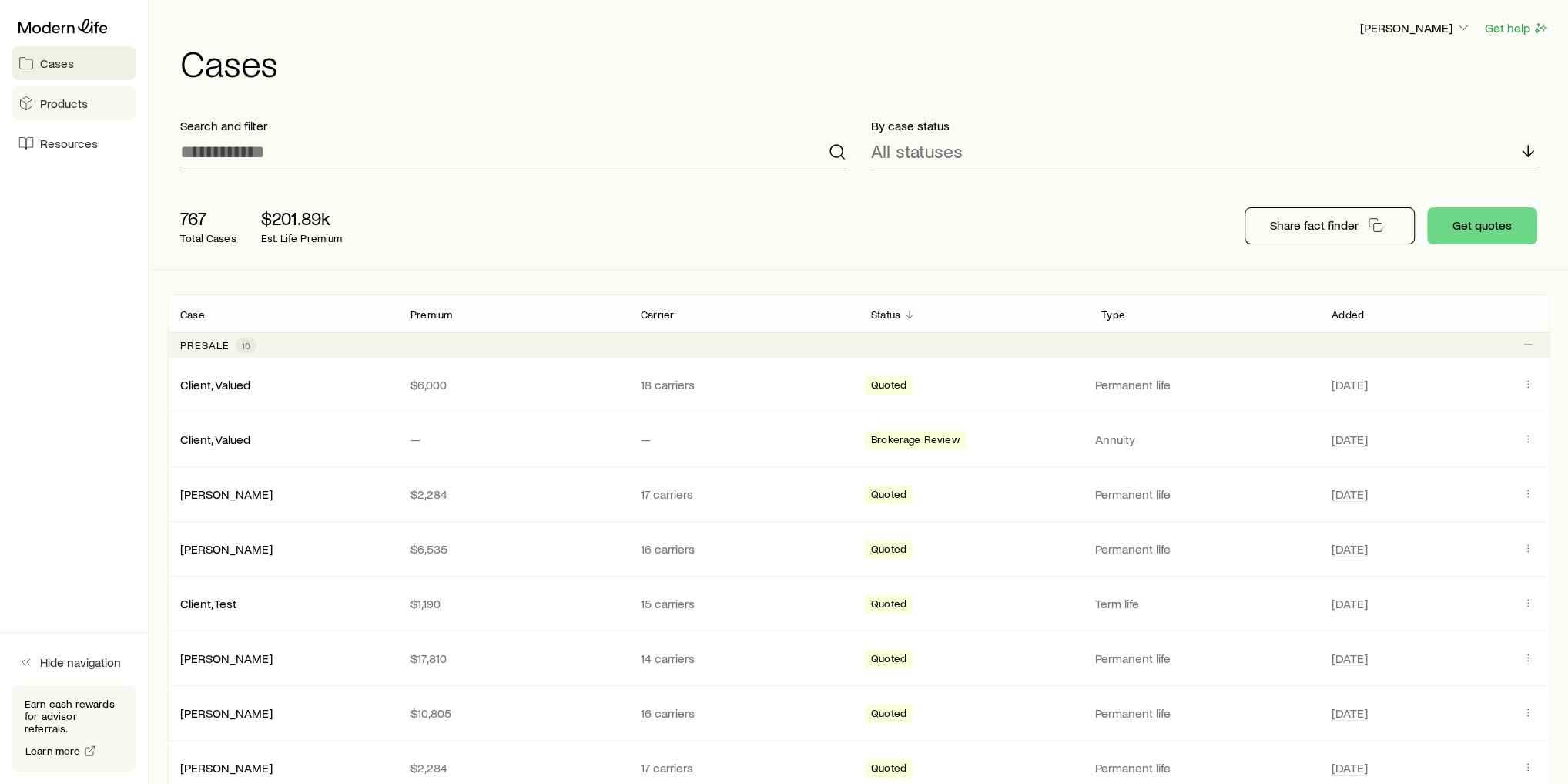
click at [64, 98] on span "Products" at bounding box center [64, 103] width 48 height 15
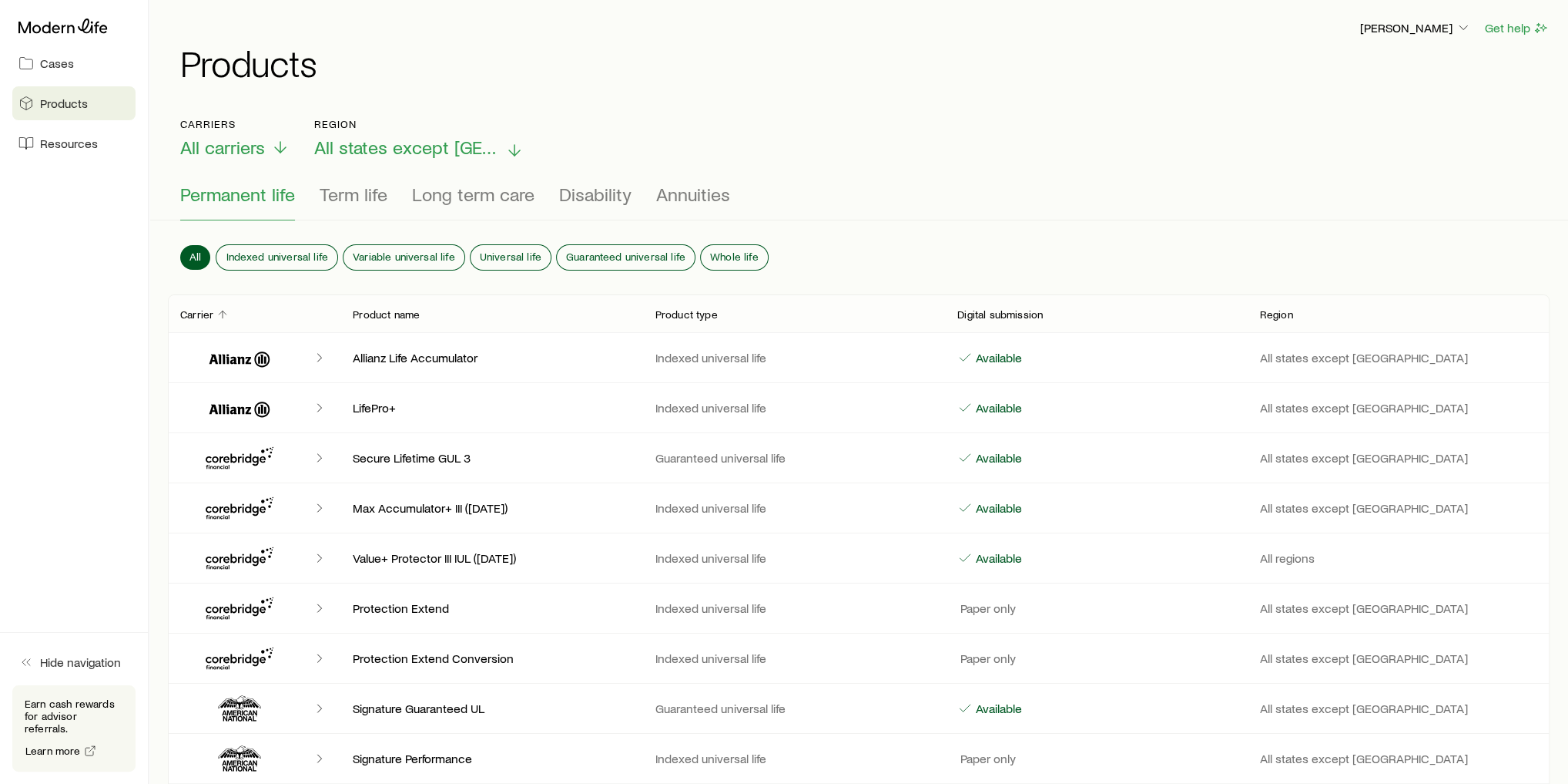
click at [445, 138] on span "All states except [GEOGRAPHIC_DATA]" at bounding box center [406, 147] width 185 height 21
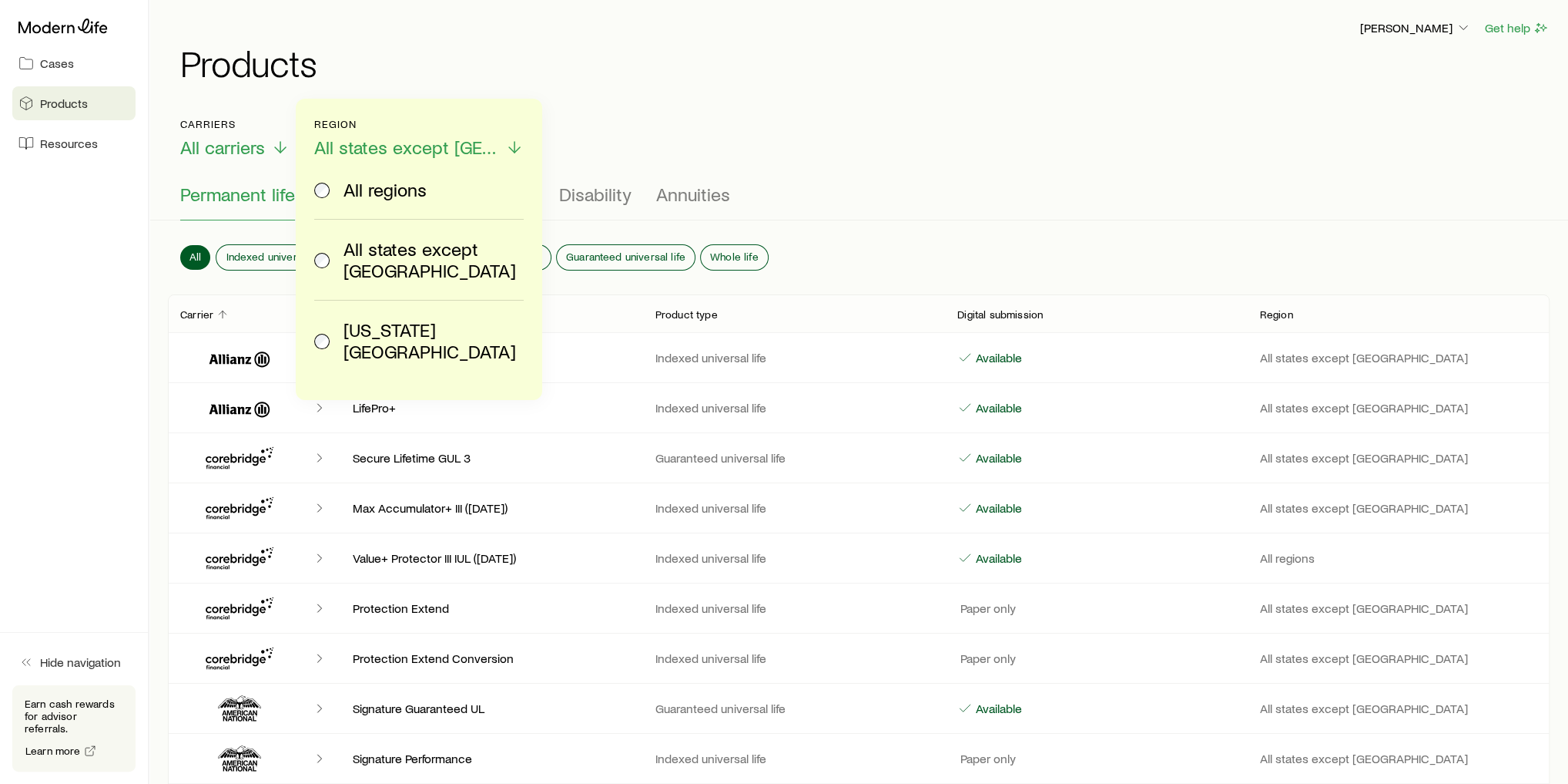
click at [743, 133] on div "Carriers All carriers Region All states except [GEOGRAPHIC_DATA] All regions Al…" at bounding box center [859, 138] width 1357 height 41
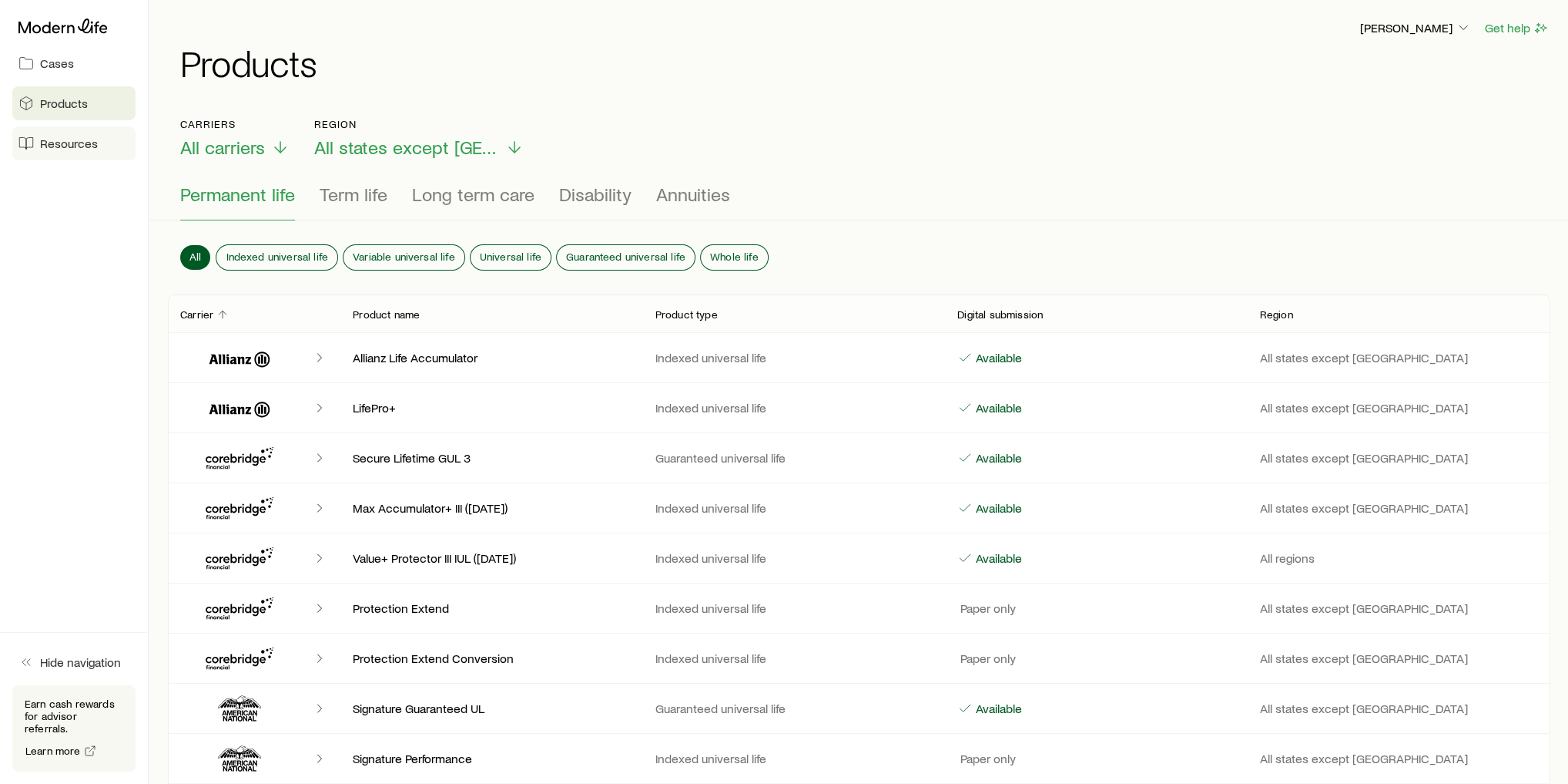
click at [97, 140] on link "Resources" at bounding box center [74, 144] width 123 height 34
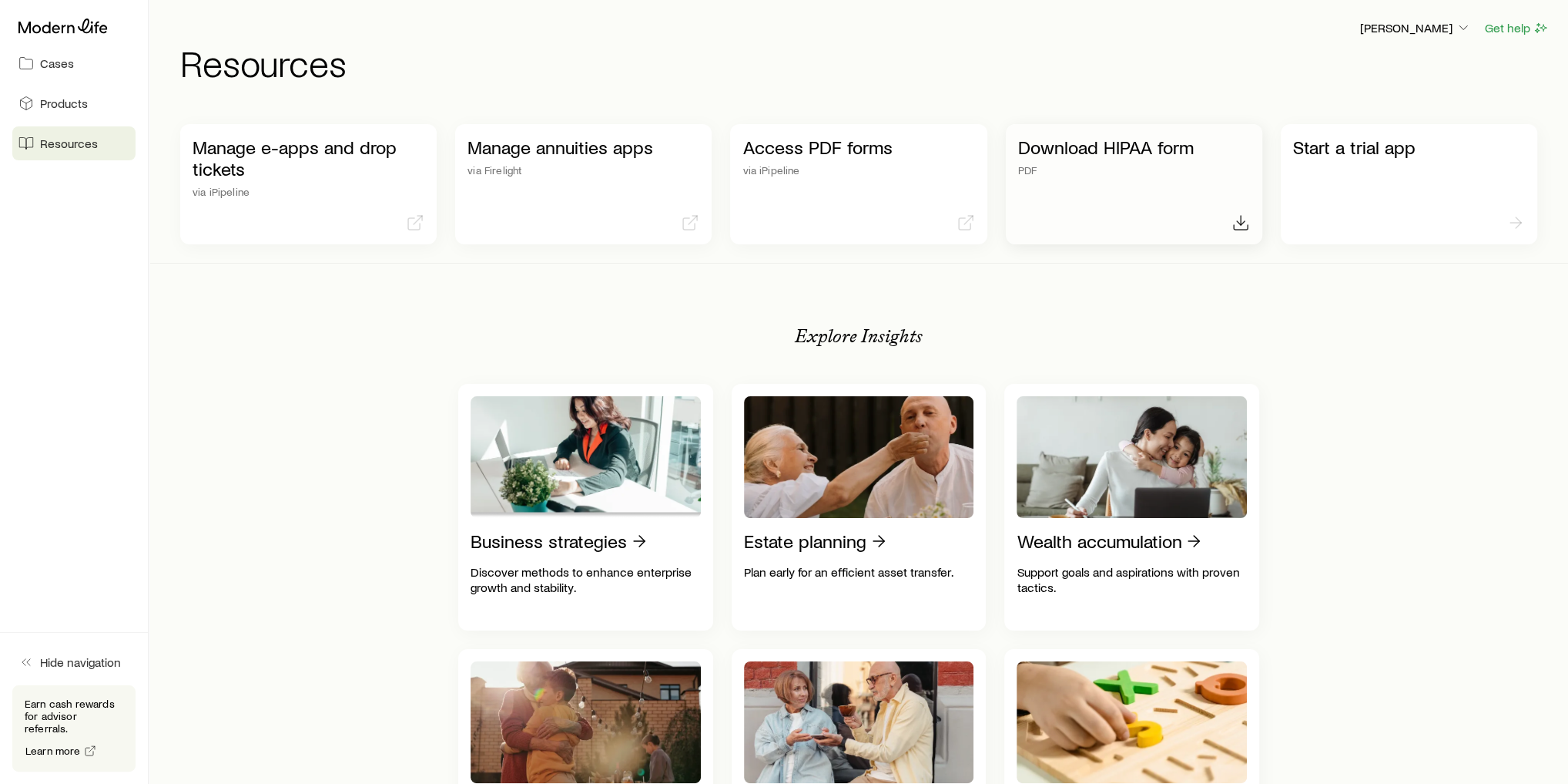
click at [1118, 176] on p "PDF" at bounding box center [1134, 171] width 232 height 13
click at [1450, 32] on p "[PERSON_NAME]" at bounding box center [1415, 27] width 111 height 15
click at [1437, 76] on span "Licenses and contracts" at bounding box center [1385, 70] width 127 height 15
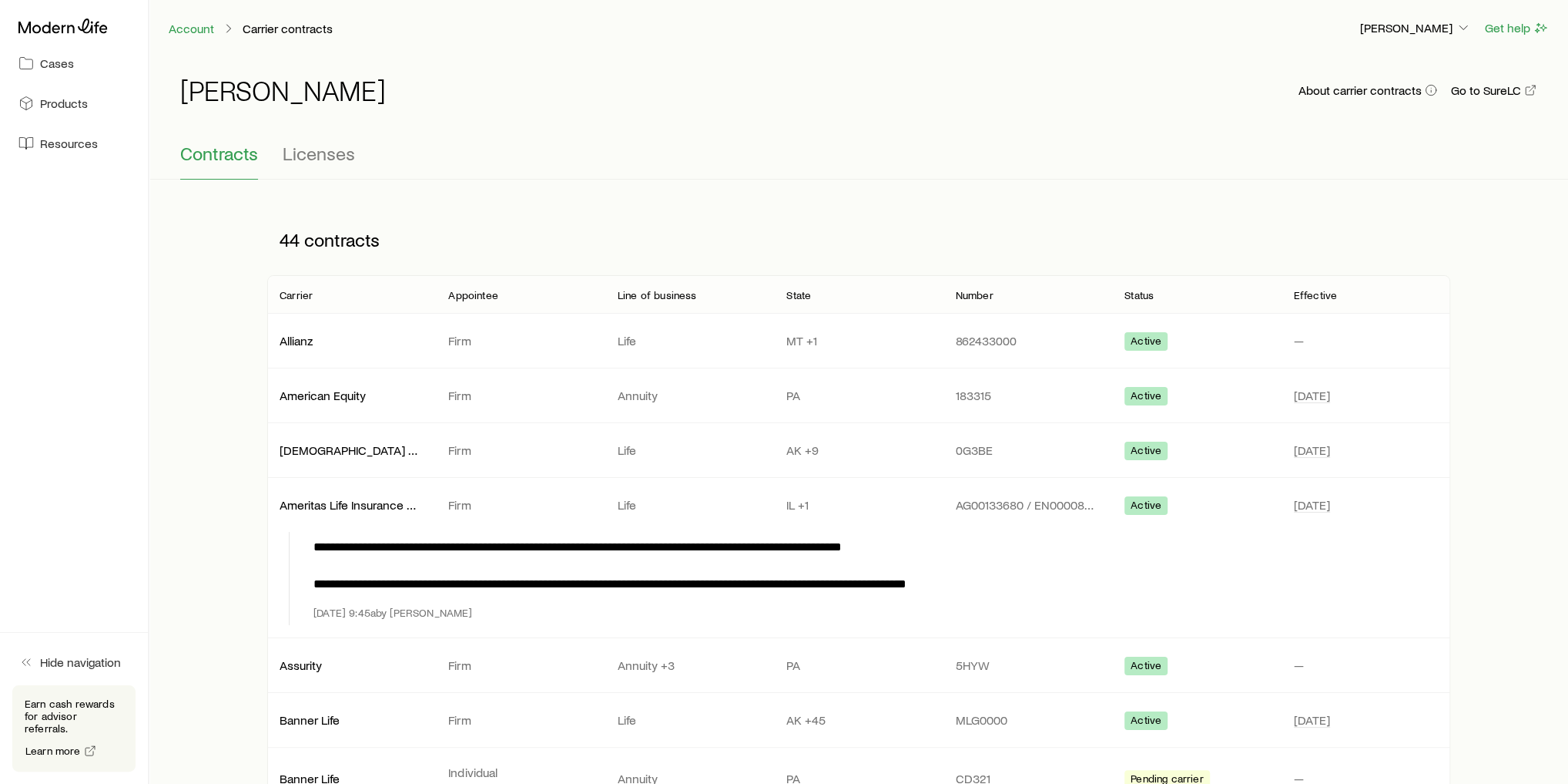
click at [340, 137] on div "[PERSON_NAME] About carrier contracts Go to SureLC" at bounding box center [859, 99] width 1357 height 87
click at [319, 159] on span "Licenses" at bounding box center [319, 154] width 72 height 21
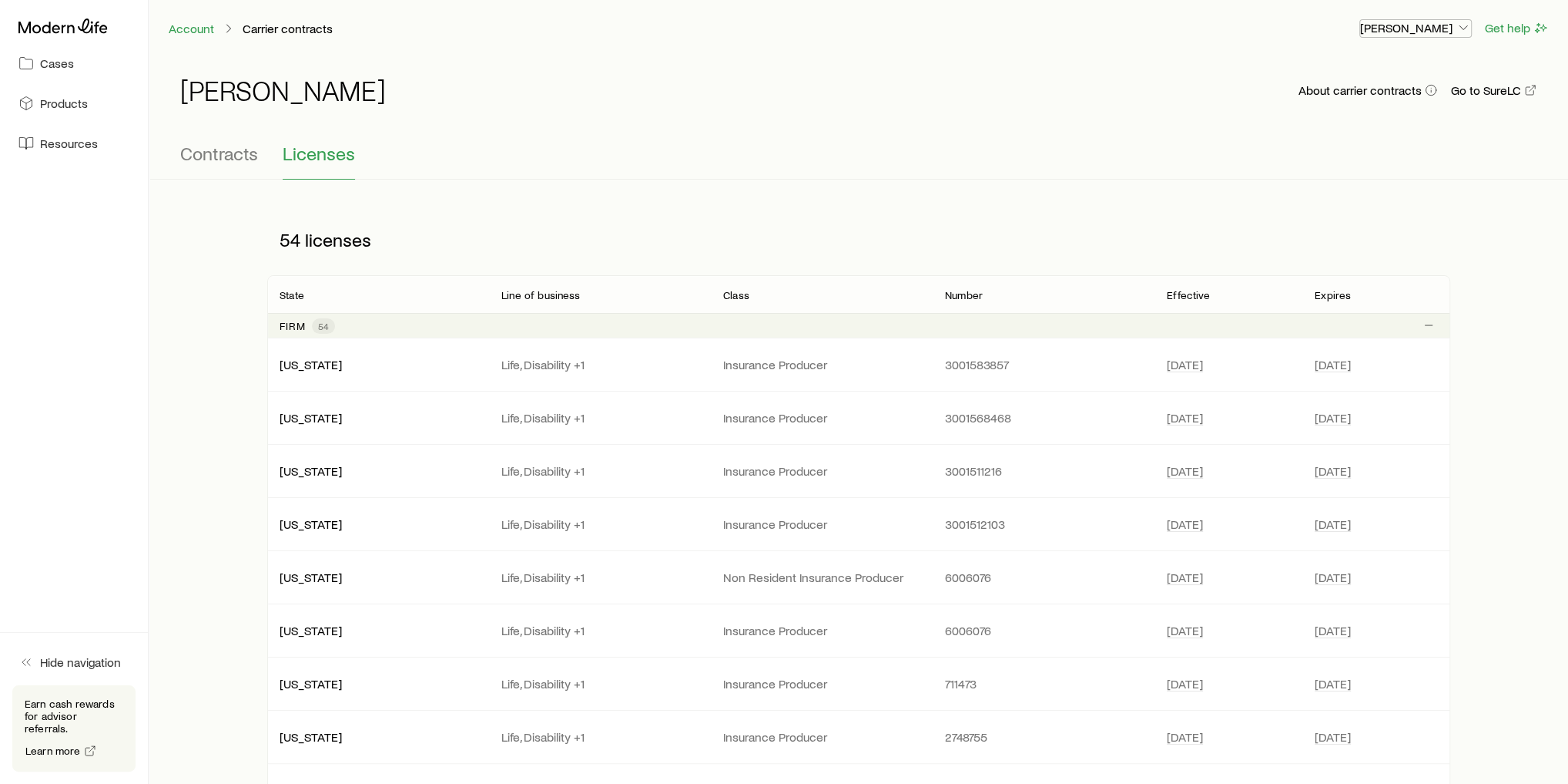
click at [1425, 25] on p "[PERSON_NAME]" at bounding box center [1415, 27] width 111 height 15
click at [1388, 104] on span "Commission schedule" at bounding box center [1381, 104] width 119 height 15
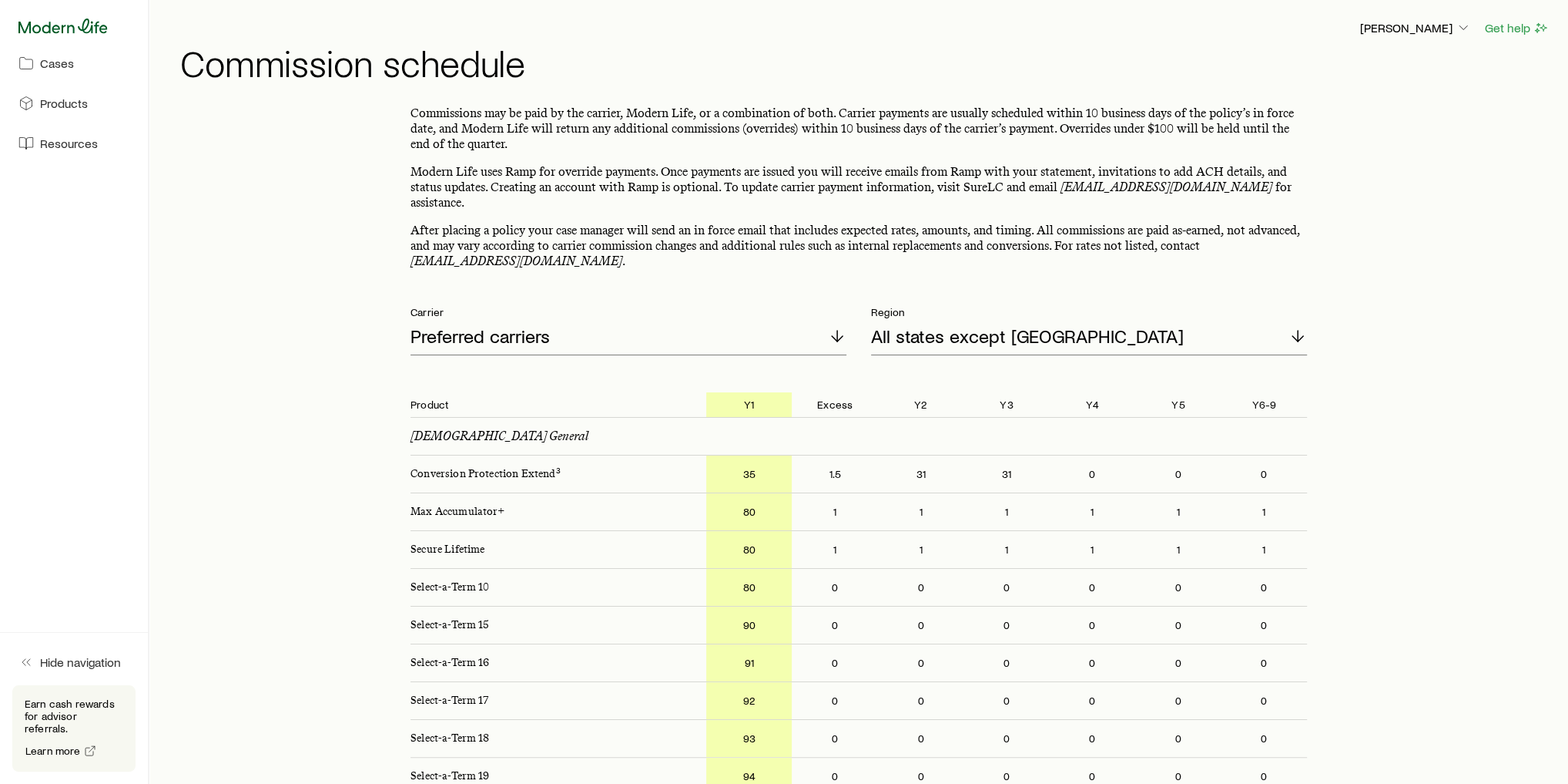
click at [102, 29] on icon at bounding box center [63, 26] width 89 height 14
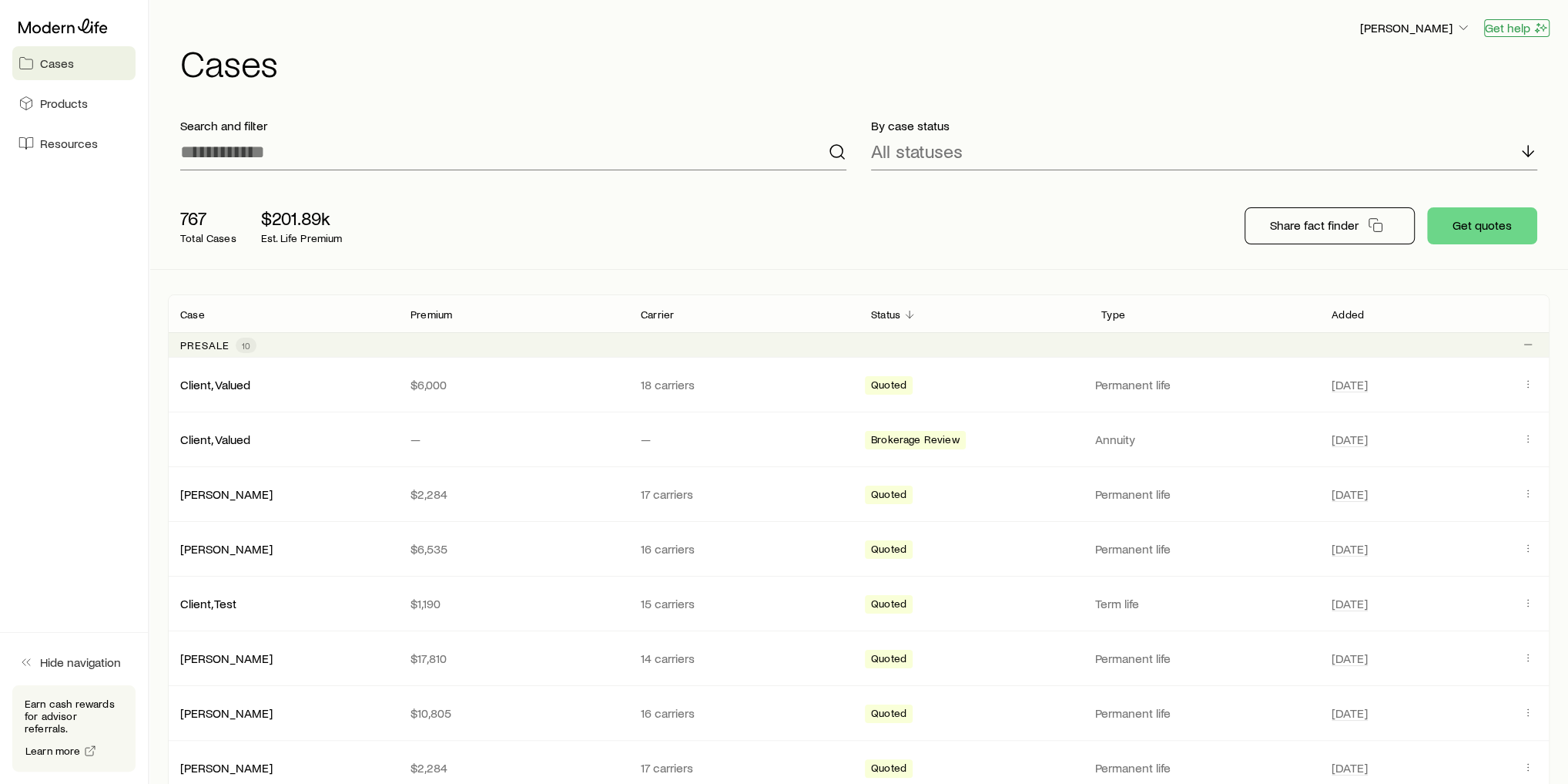
click at [1539, 19] on div "Get help" at bounding box center [1516, 29] width 65 height 20
click at [1537, 28] on icon "button" at bounding box center [1541, 27] width 15 height 15
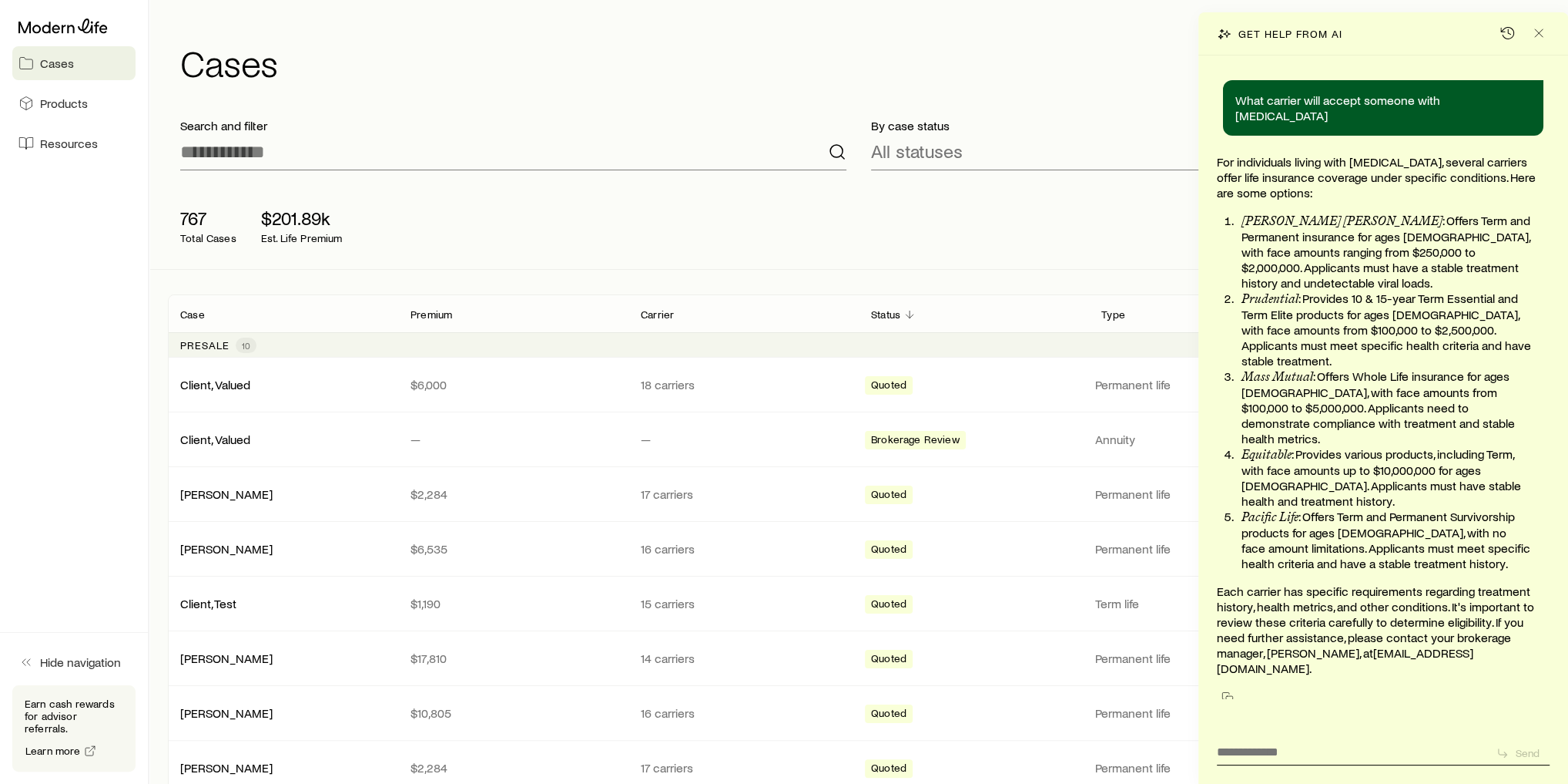
scroll to position [161430, 0]
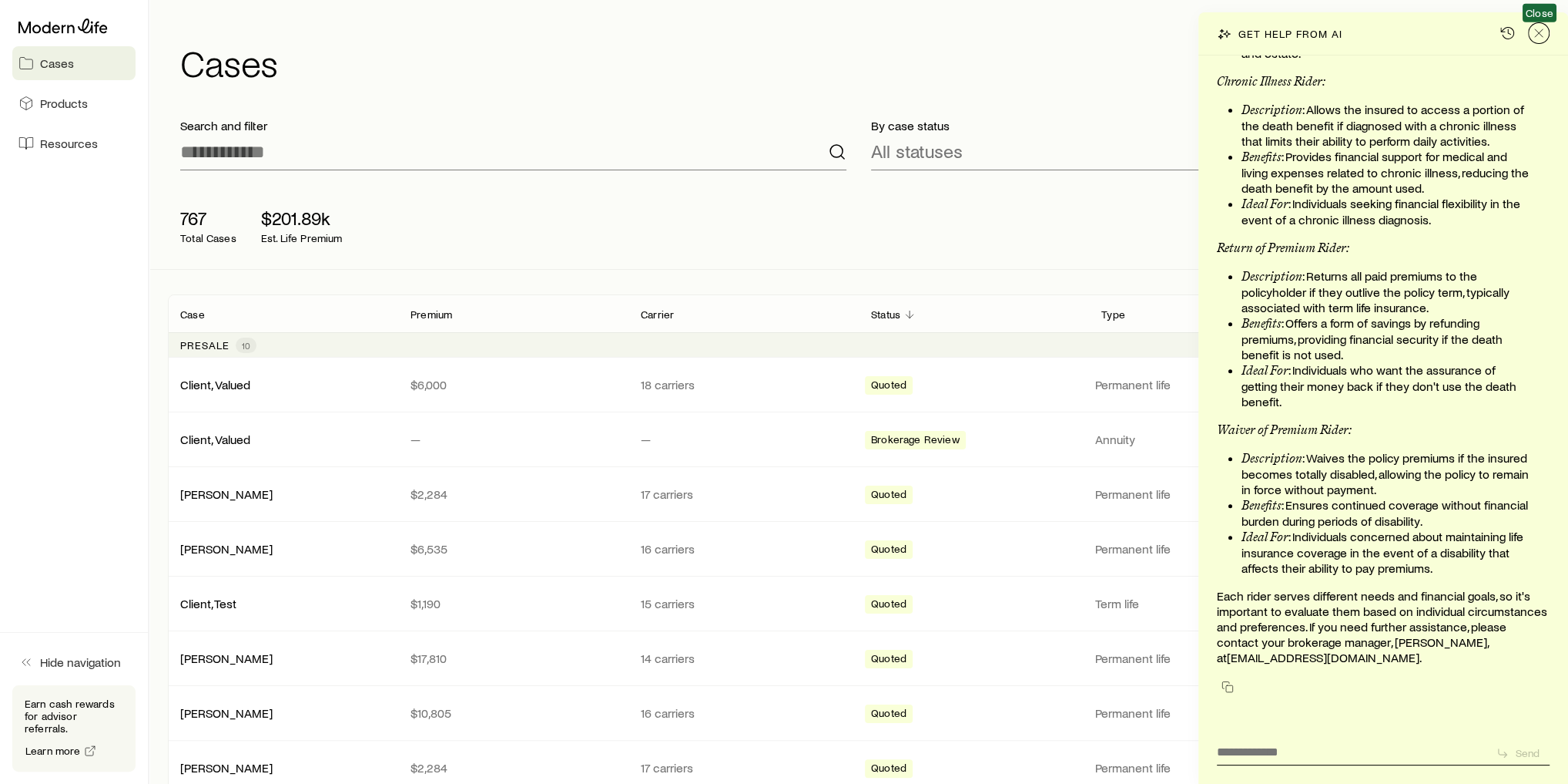
click at [1545, 32] on icon "Close" at bounding box center [1539, 32] width 15 height 15
